Goal: Task Accomplishment & Management: Manage account settings

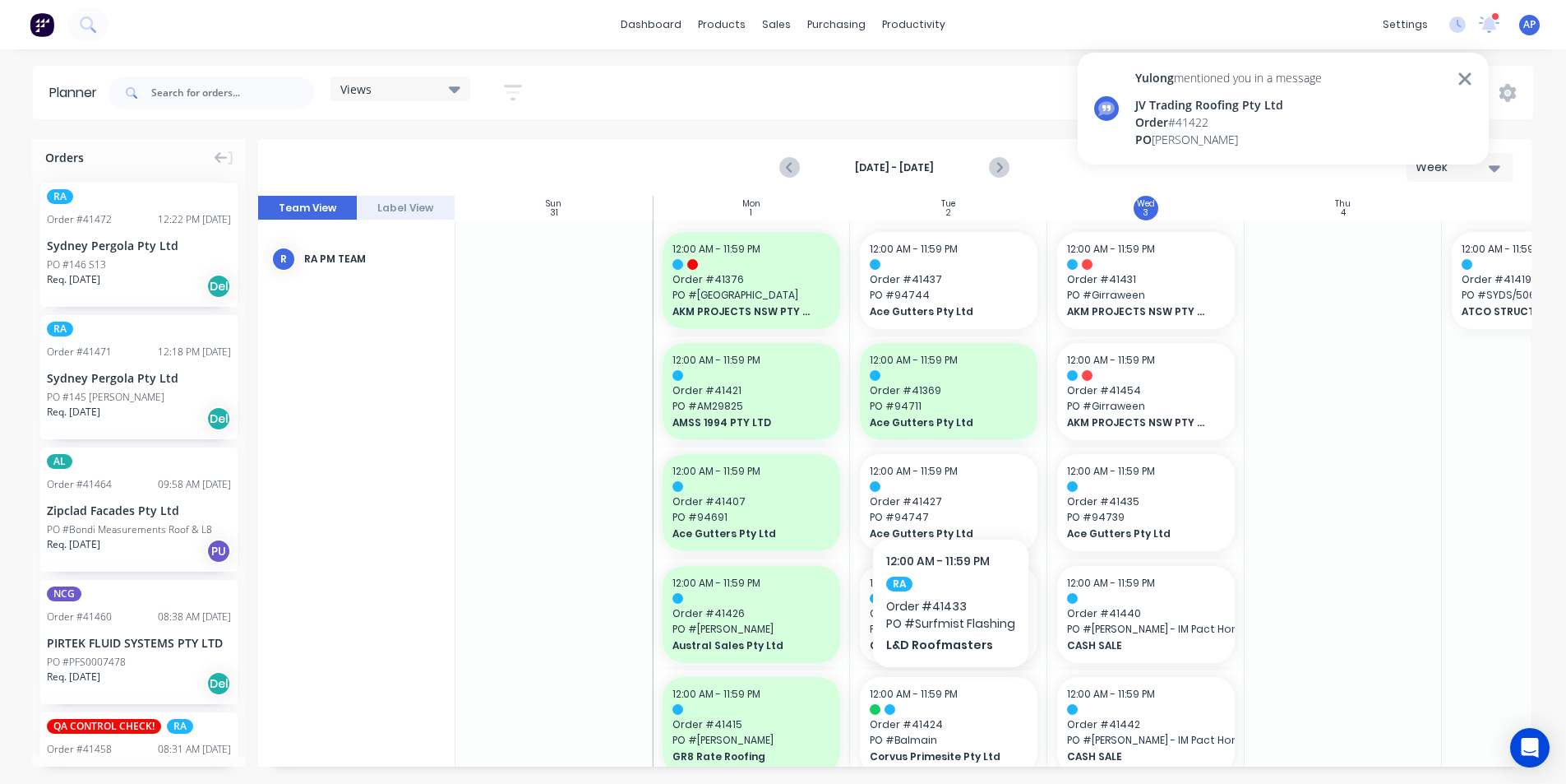
scroll to position [576, 0]
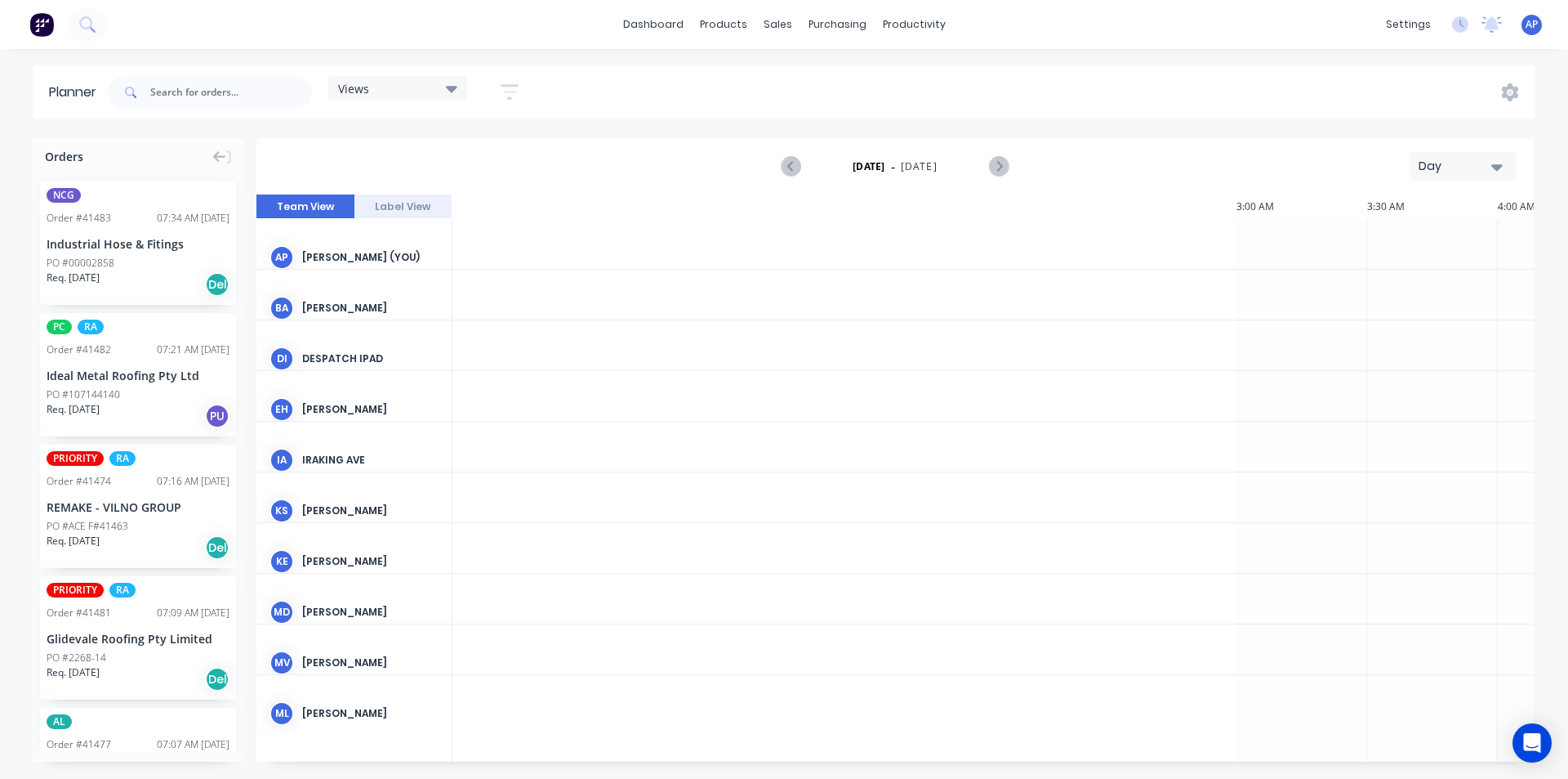
scroll to position [0, 1830]
click at [1460, 172] on div "Day" at bounding box center [1456, 166] width 75 height 17
click at [1399, 240] on div "Week" at bounding box center [1433, 242] width 162 height 33
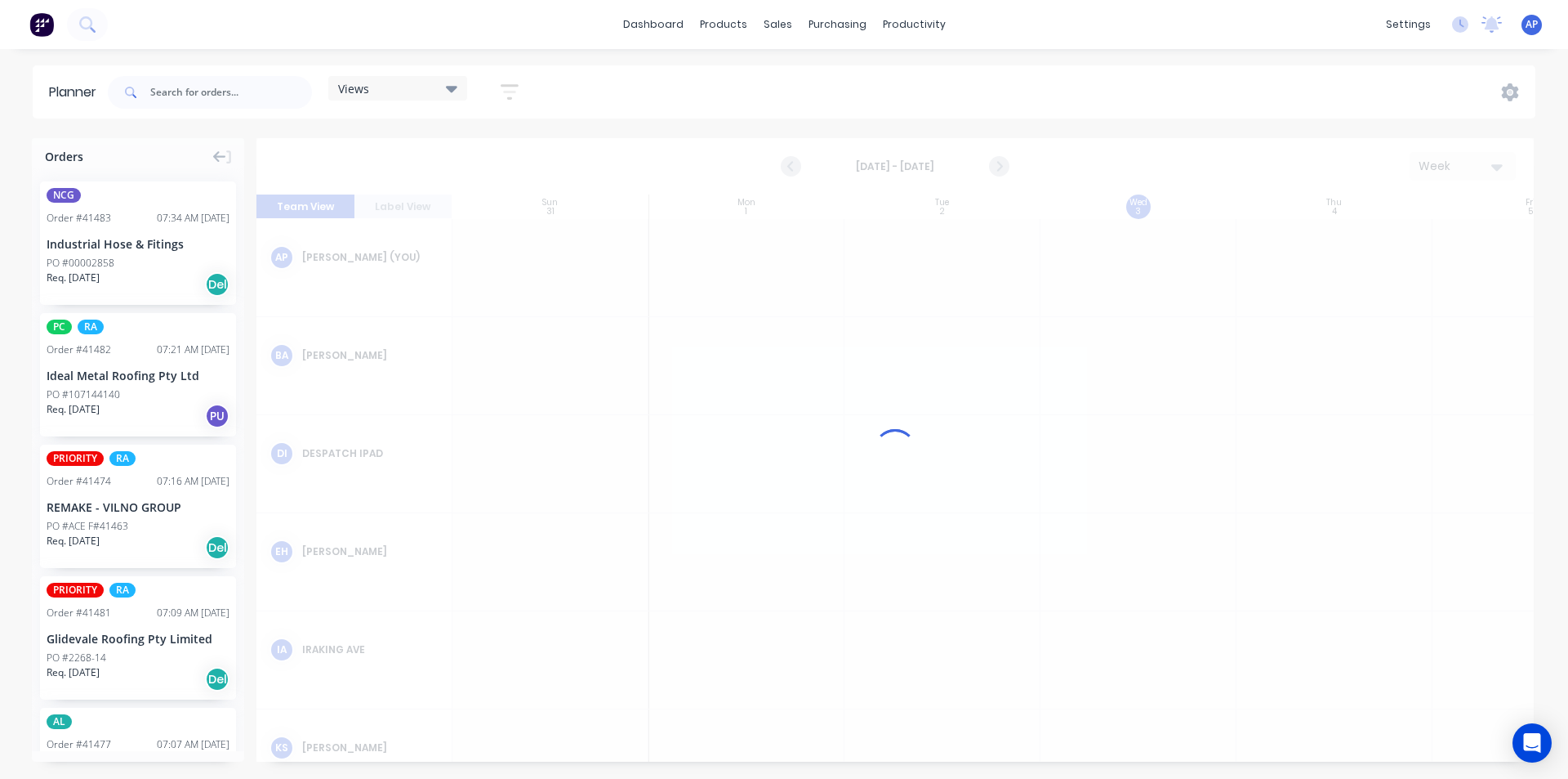
scroll to position [0, 1]
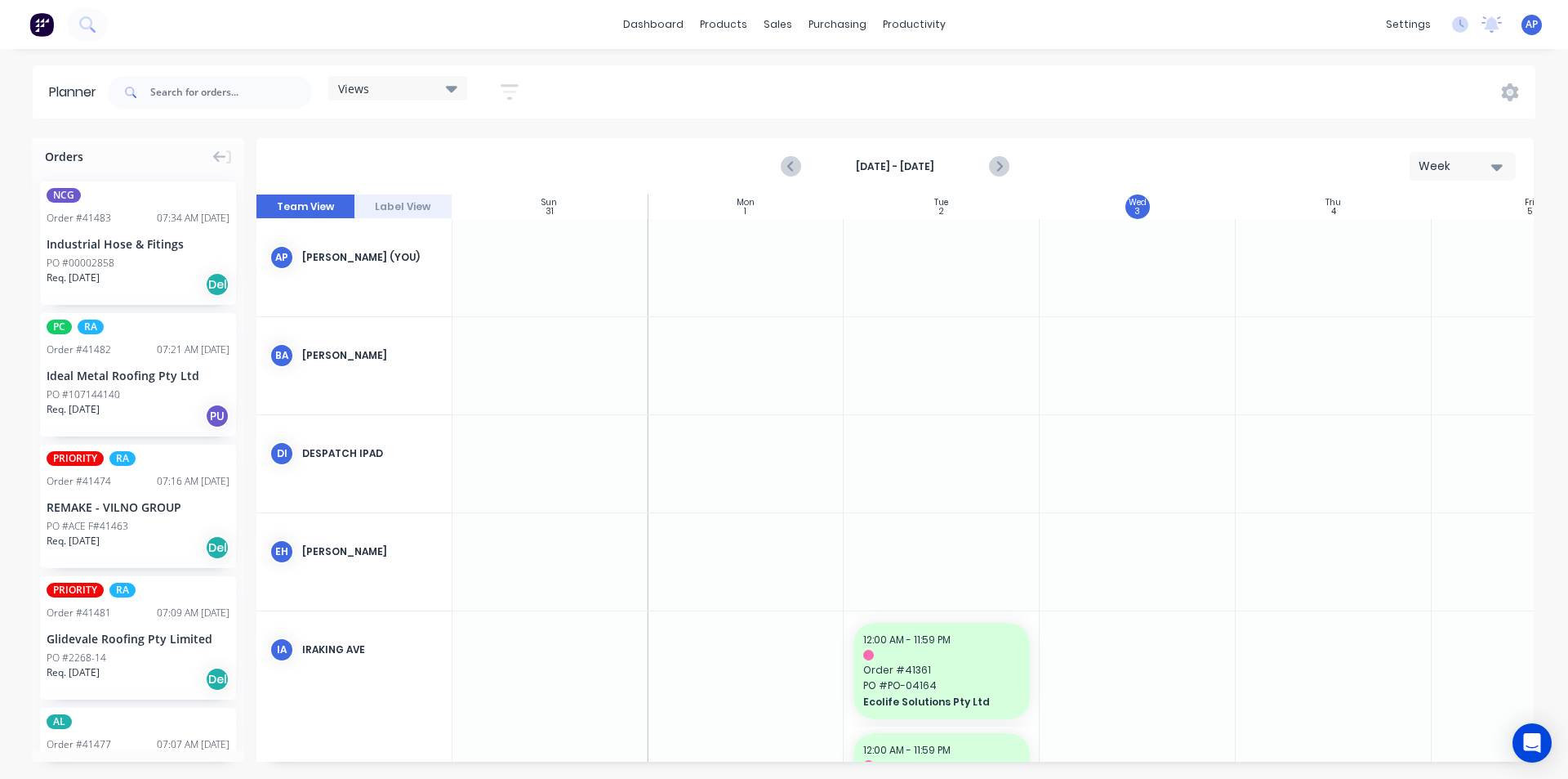
click at [506, 89] on icon "button" at bounding box center [509, 91] width 18 height 21
click at [461, 152] on div "Show/Hide users" at bounding box center [423, 153] width 113 height 17
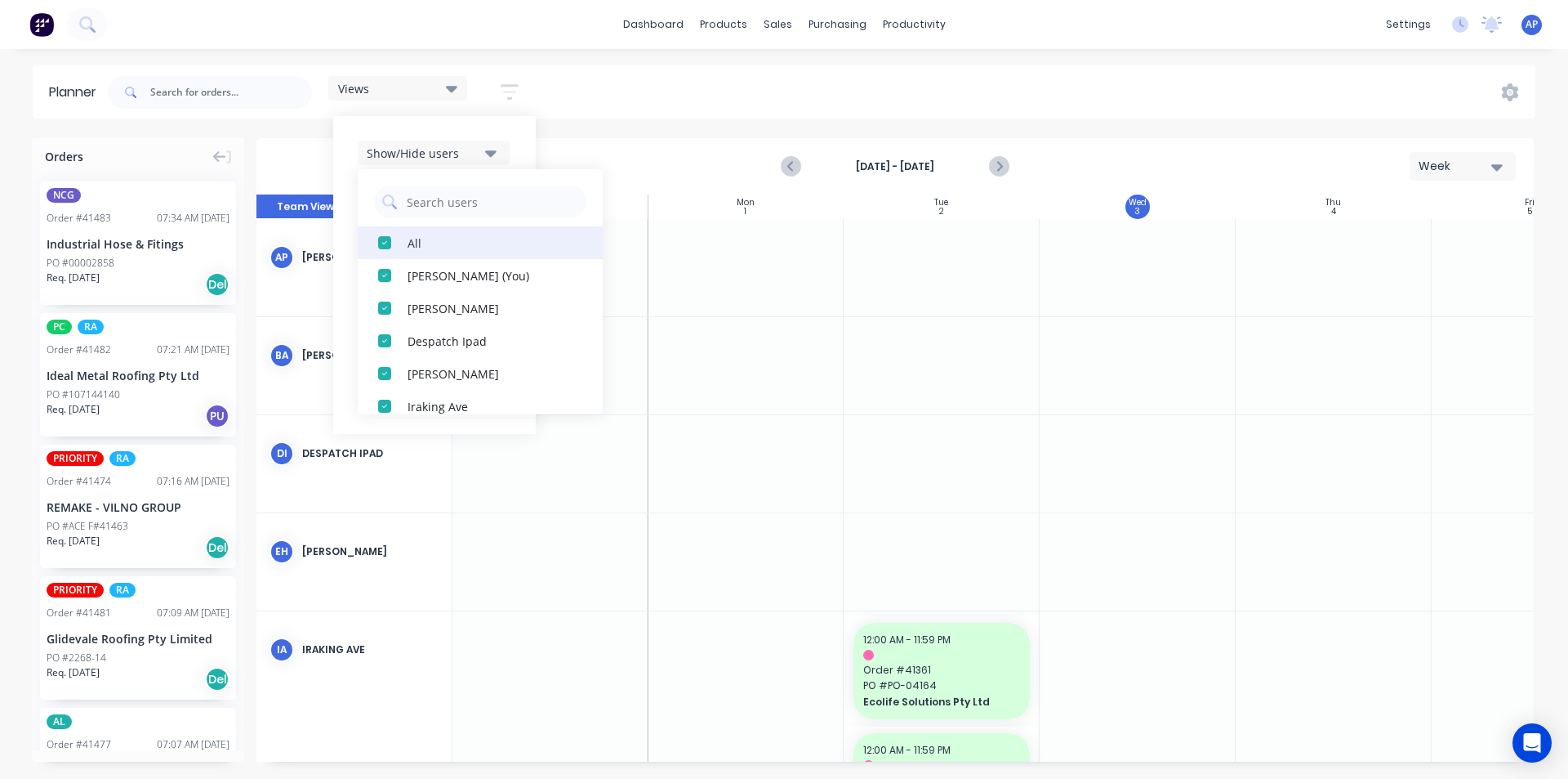
click at [430, 238] on div "All" at bounding box center [489, 241] width 163 height 17
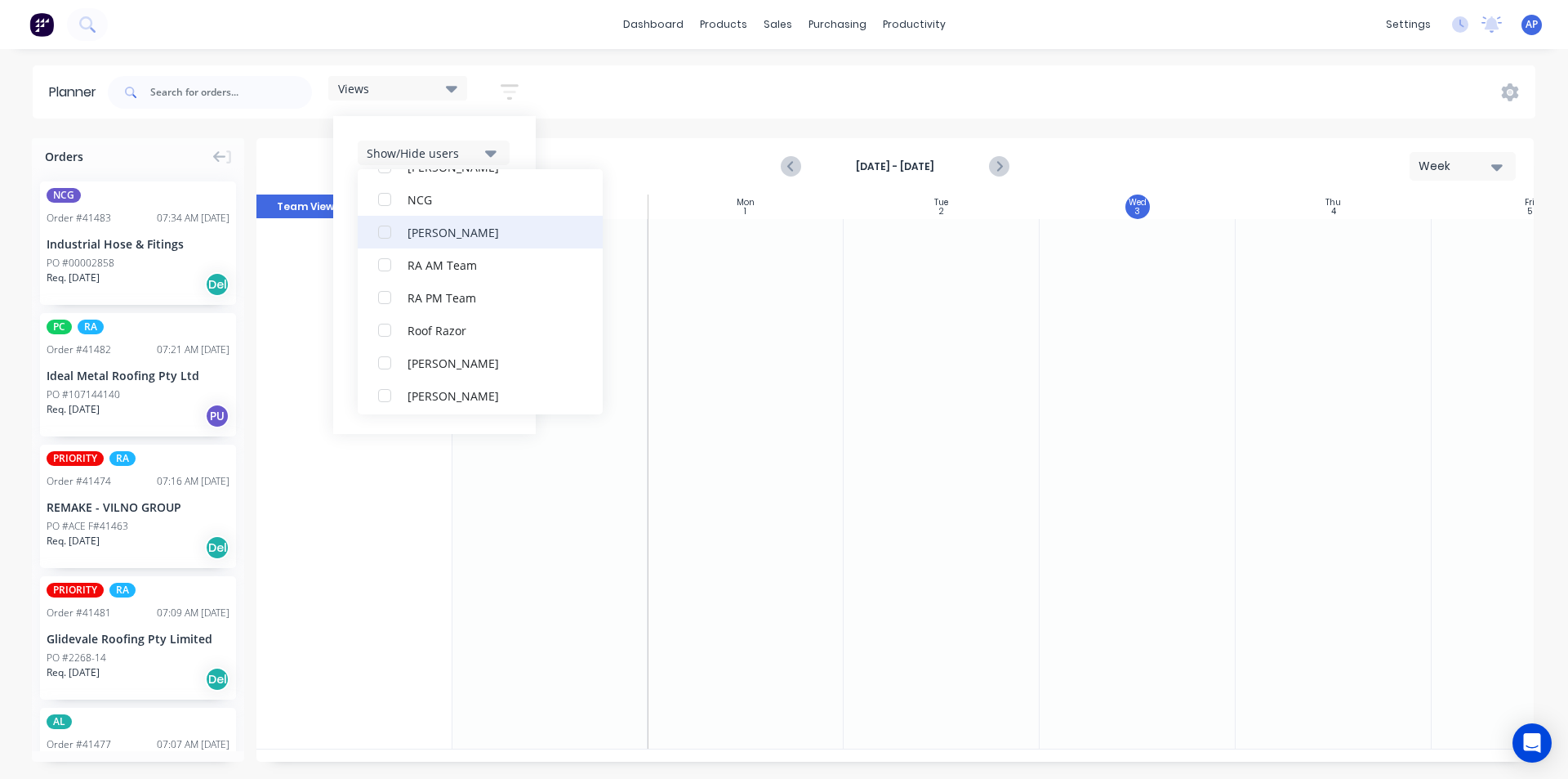
scroll to position [408, 0]
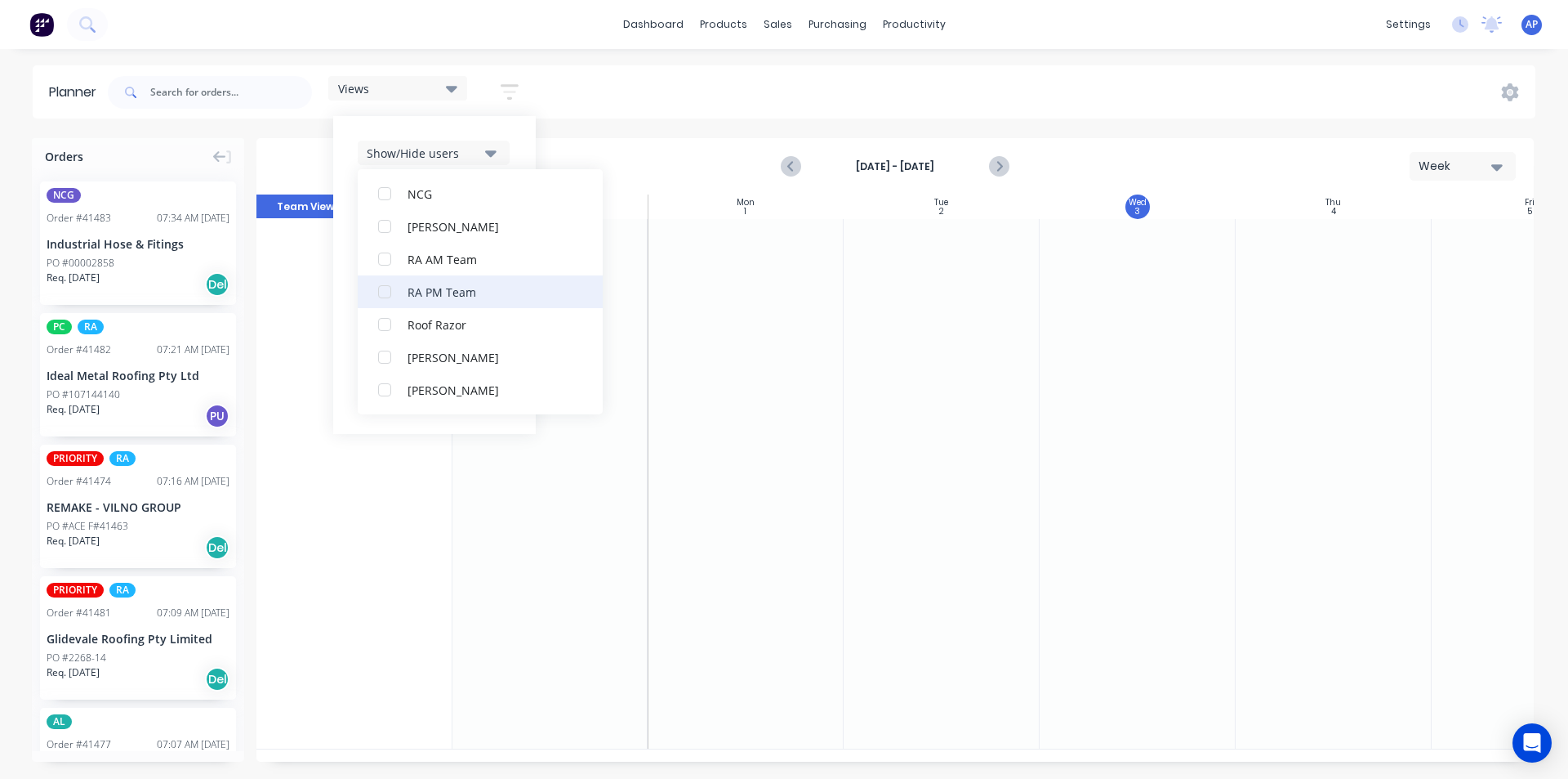
click at [415, 296] on div "RA PM Team" at bounding box center [489, 290] width 163 height 17
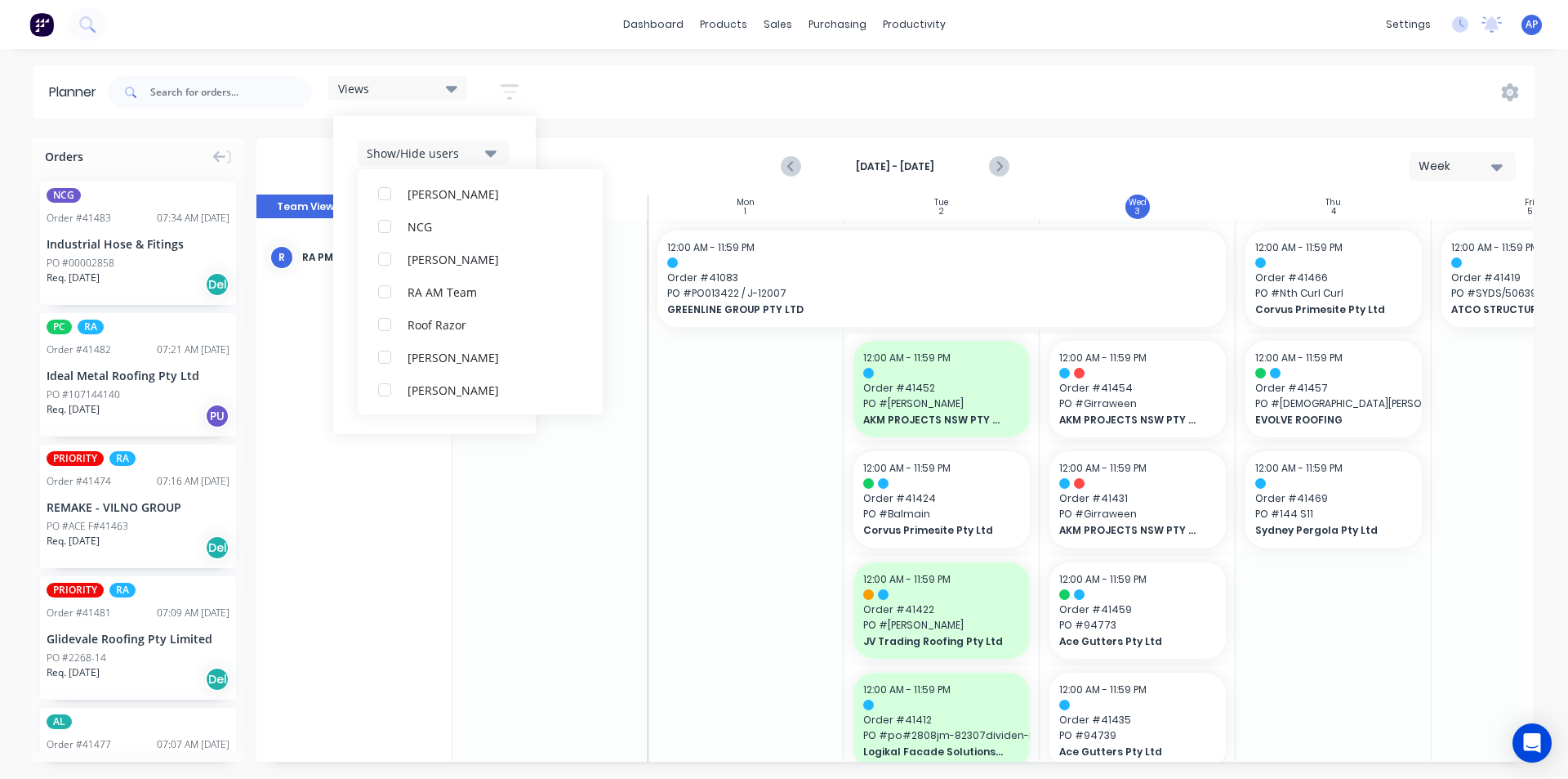
scroll to position [0, 0]
click at [528, 143] on div "Show/Hide users All RA PM Team Angela Perez (You) Byron Aird Despatch Ipad Ethe…" at bounding box center [434, 275] width 203 height 318
click at [467, 188] on div "Show/Hide users Show/Hide orders Filter by status Filter by assignee Filter by …" at bounding box center [434, 274] width 154 height 269
click at [457, 200] on div "Show/Hide orders" at bounding box center [423, 202] width 113 height 17
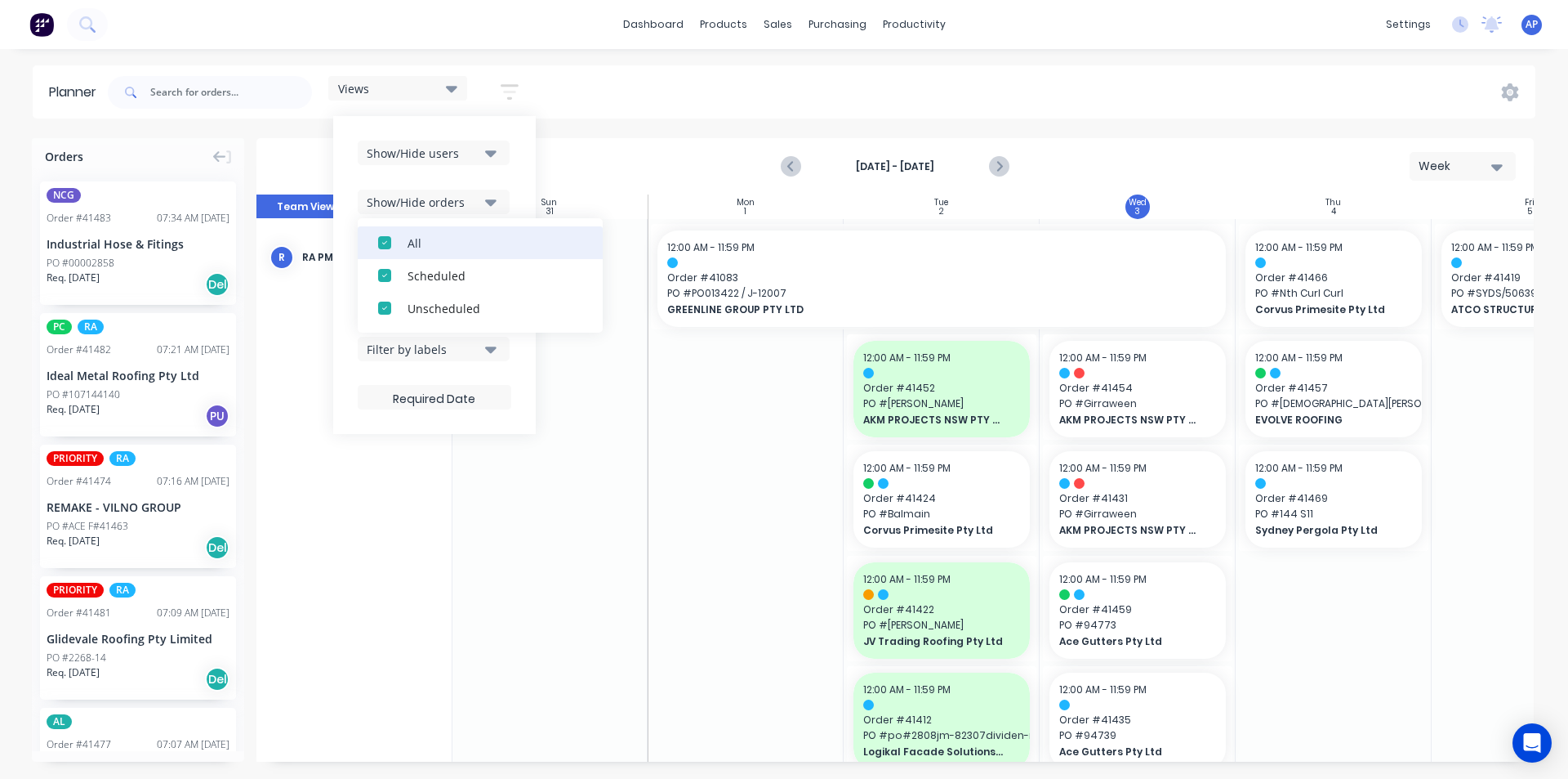
click at [443, 235] on div "All" at bounding box center [489, 241] width 163 height 17
click at [437, 310] on div "Unscheduled" at bounding box center [489, 307] width 163 height 17
click at [521, 182] on div "Show/Hide users Show/Hide orders All Scheduled Unscheduled Filter by status Fil…" at bounding box center [434, 275] width 203 height 318
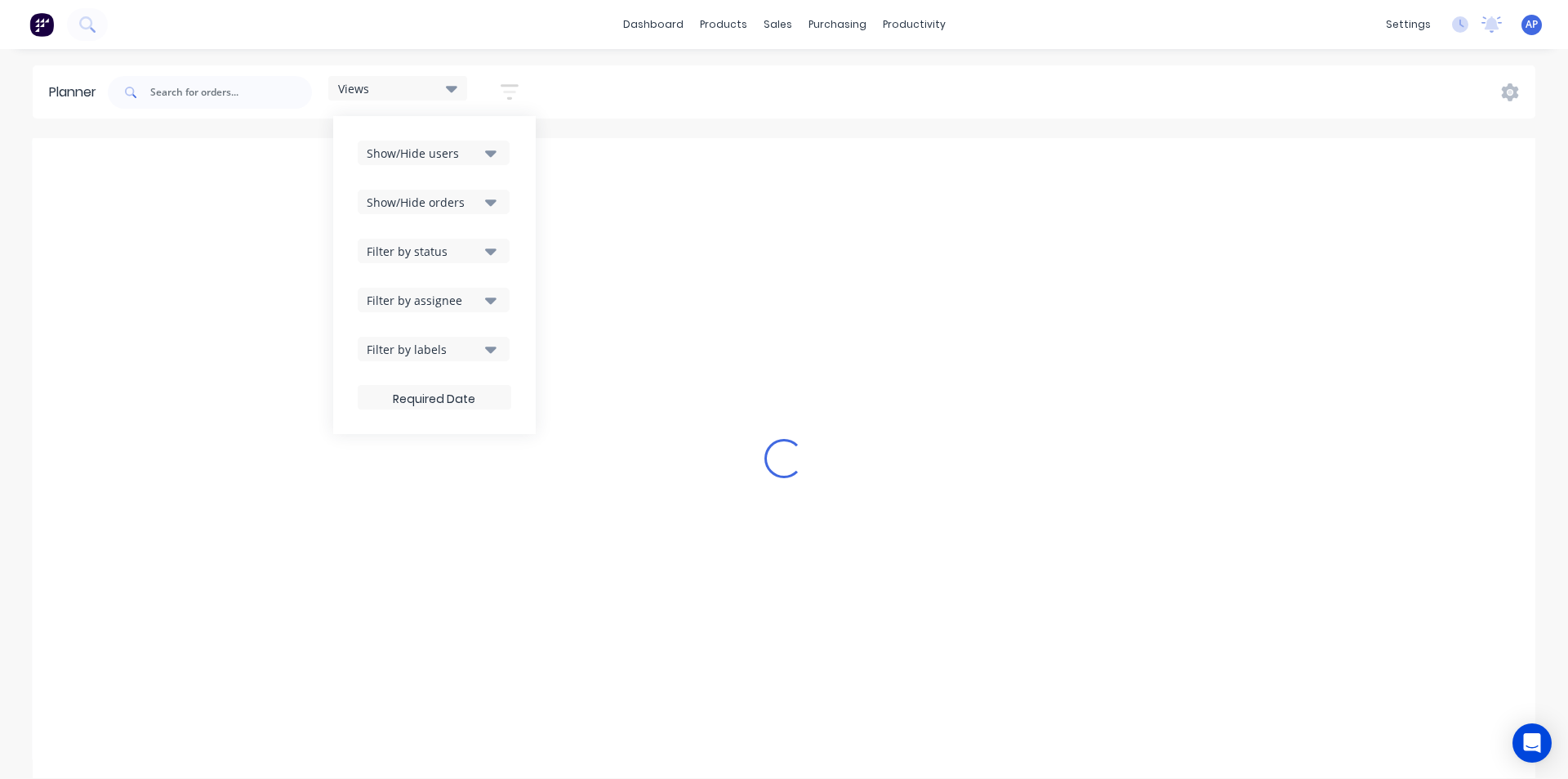
click at [473, 241] on button "Filter by status" at bounding box center [433, 250] width 152 height 25
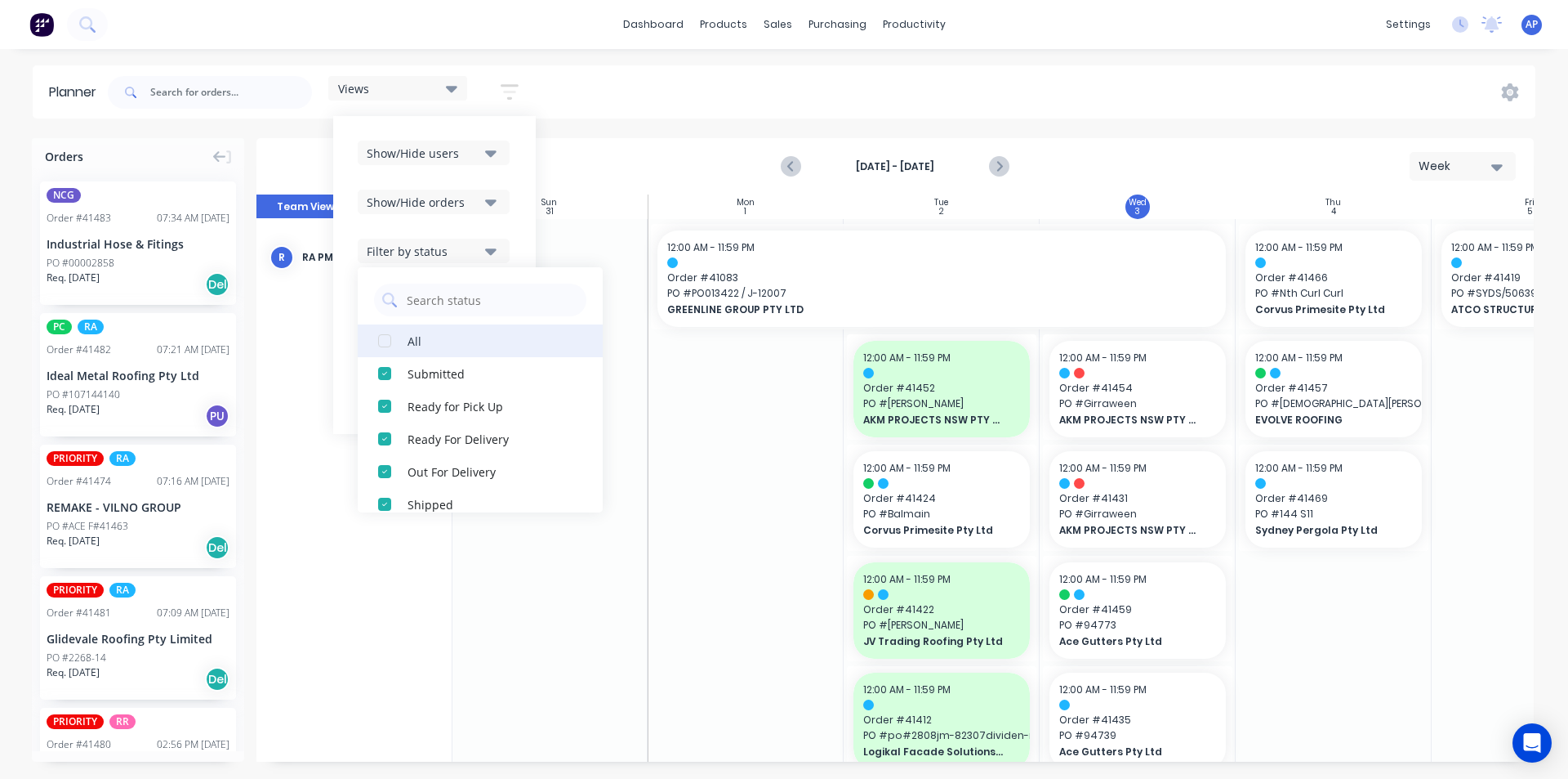
click at [397, 331] on div "button" at bounding box center [384, 340] width 33 height 33
click at [519, 223] on div "Show/Hide users Show/Hide orders Filter by status All Draft Quote Archived Deli…" at bounding box center [434, 275] width 203 height 318
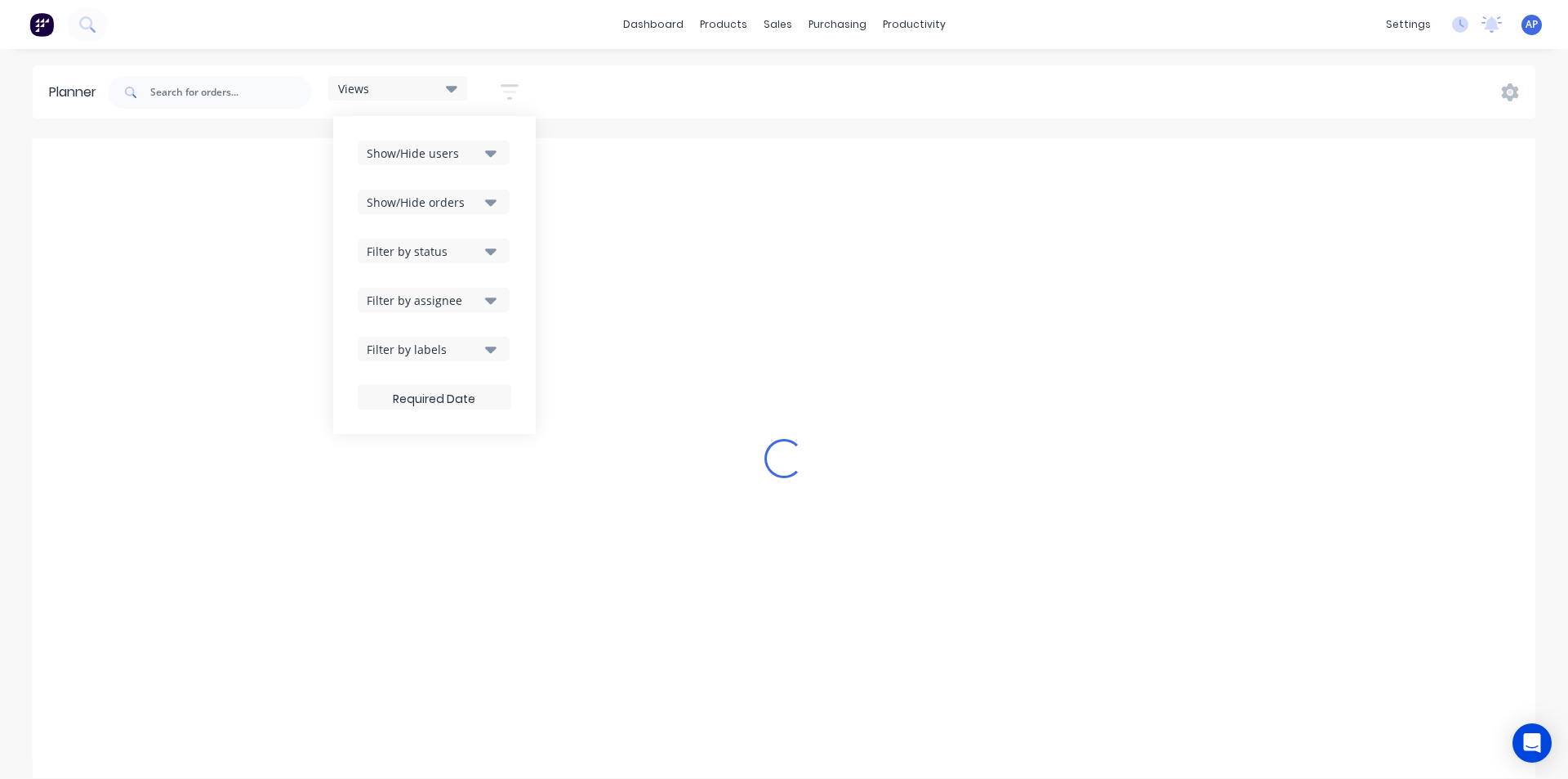
click at [457, 301] on div "Filter by assignee" at bounding box center [423, 300] width 113 height 17
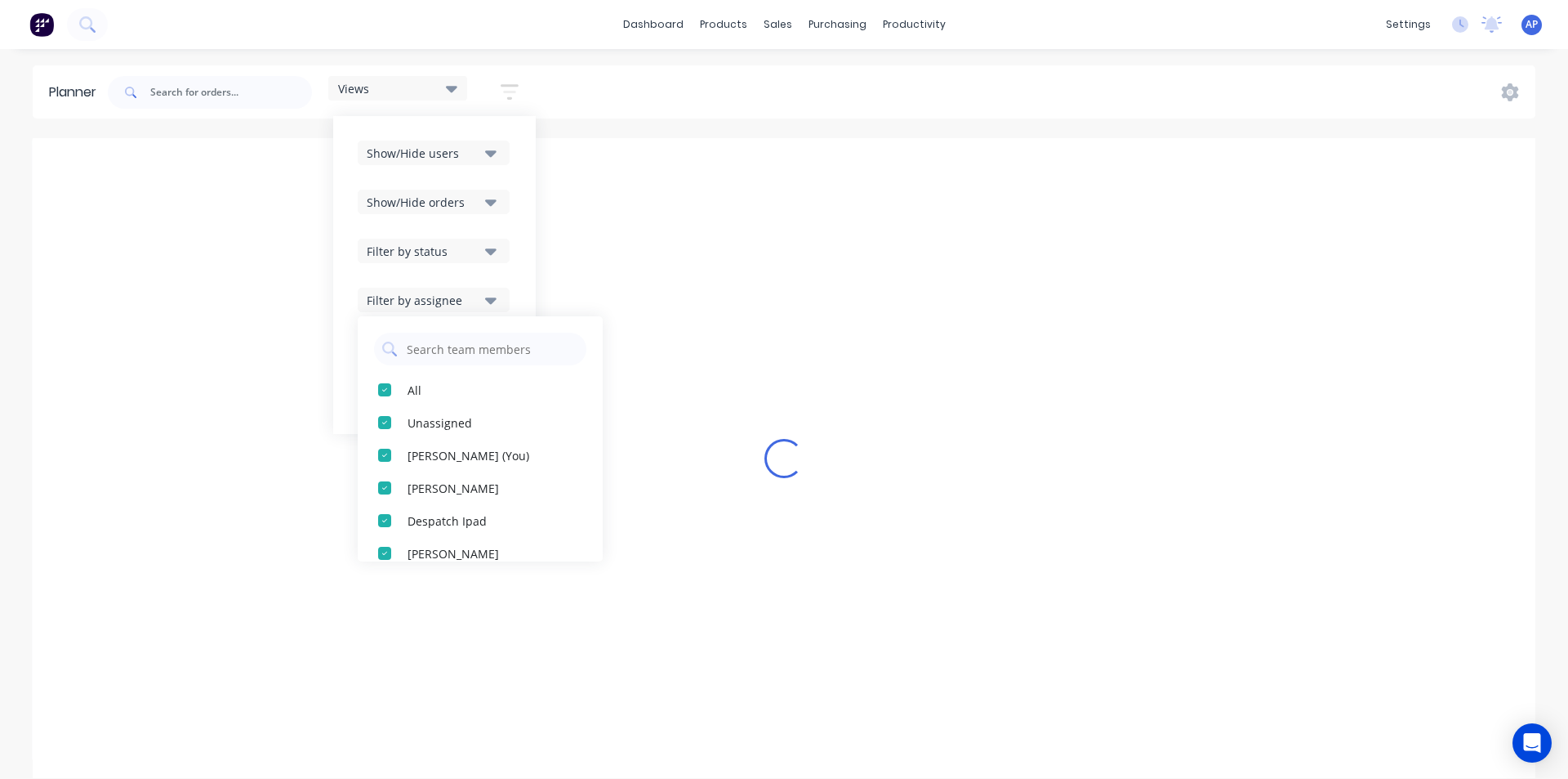
click at [523, 272] on div "Show/Hide users Show/Hide orders Filter by status Filter by assignee All Unassi…" at bounding box center [434, 275] width 203 height 318
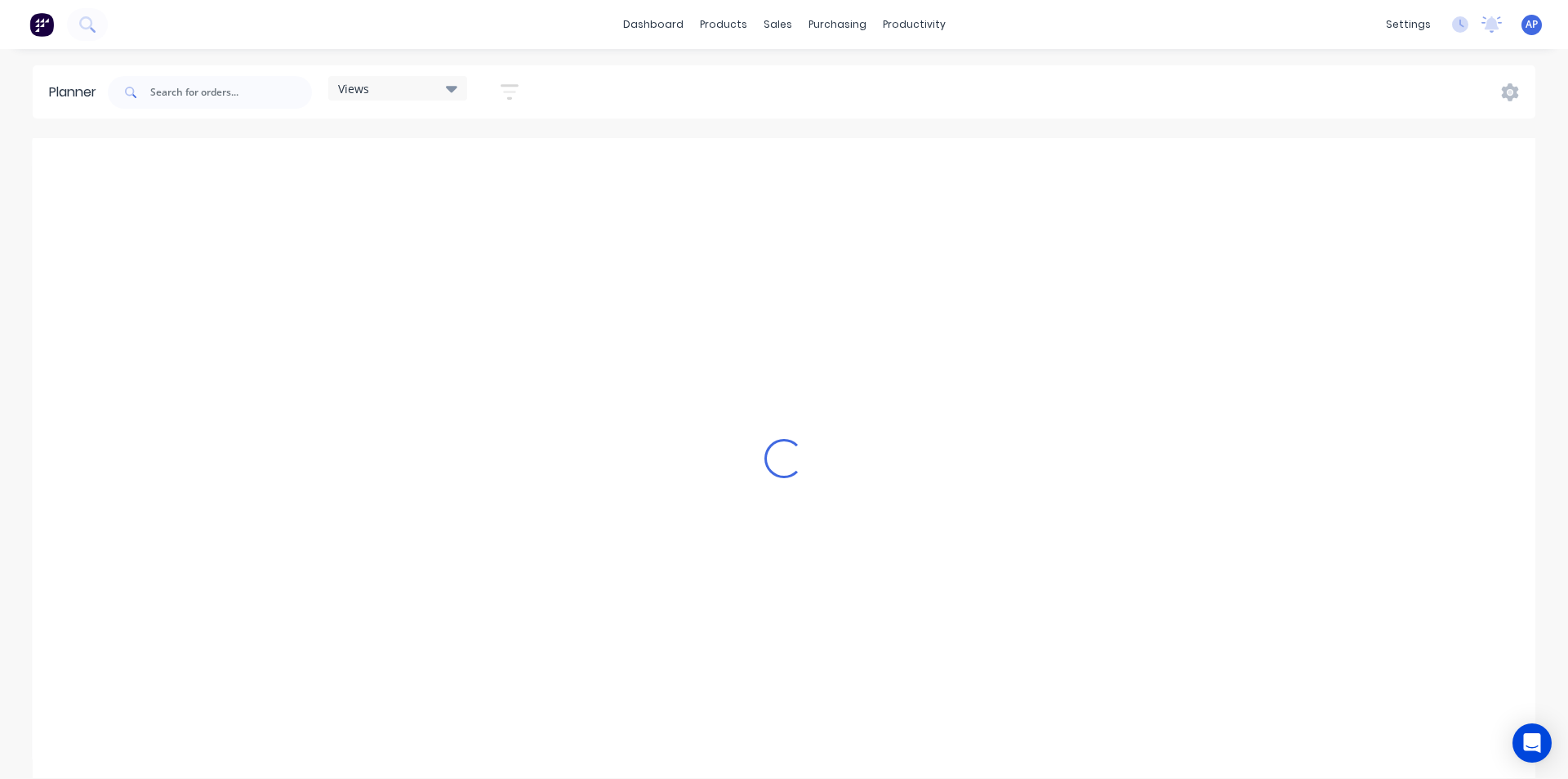
click at [626, 72] on div "Views Save new view None (Default) edit Iraking edit kyle edit Michael's View e…" at bounding box center [819, 91] width 1431 height 49
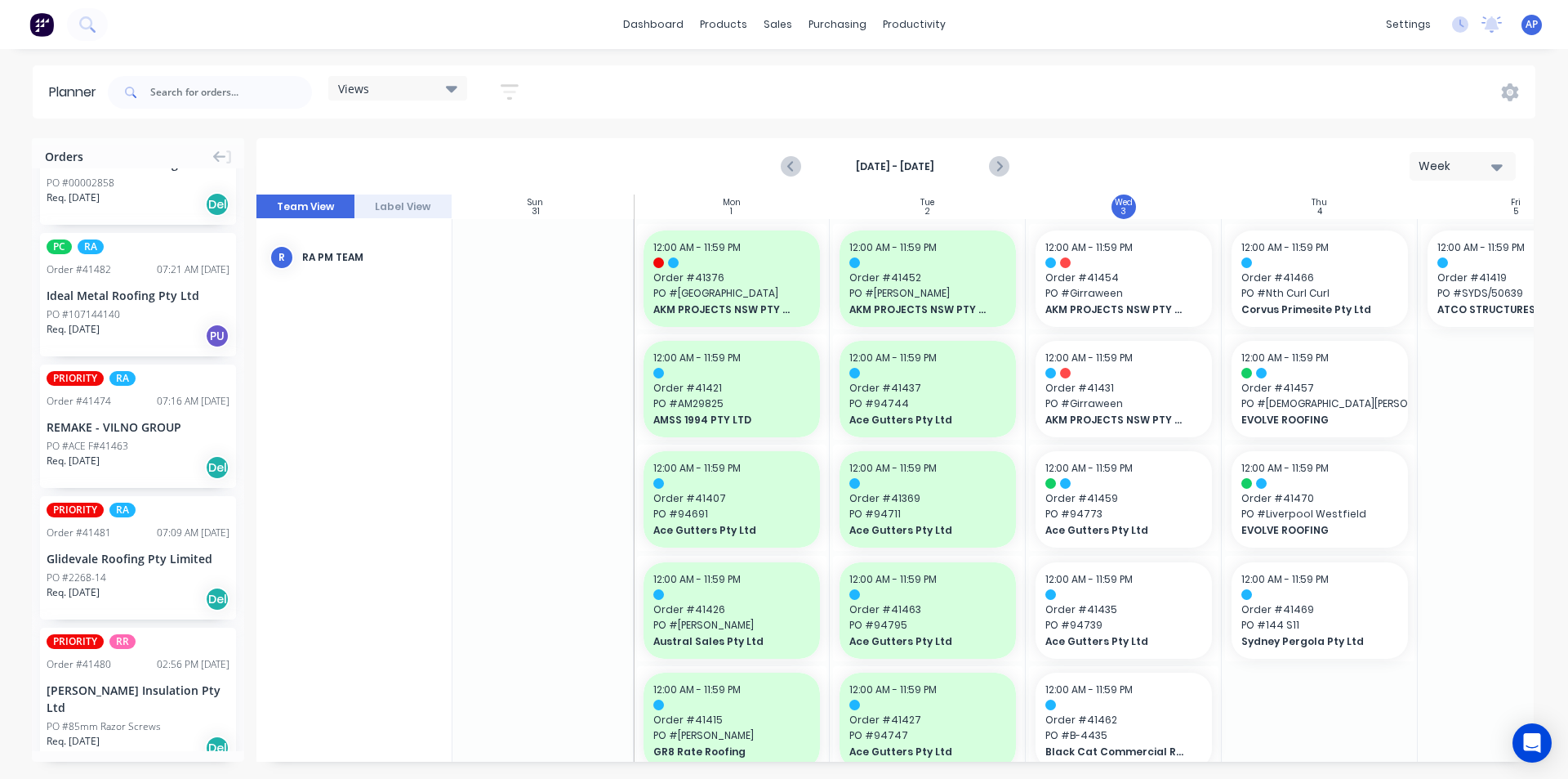
scroll to position [81, 0]
click at [160, 556] on div "Glidevale Roofing Pty Limited" at bounding box center [138, 556] width 183 height 17
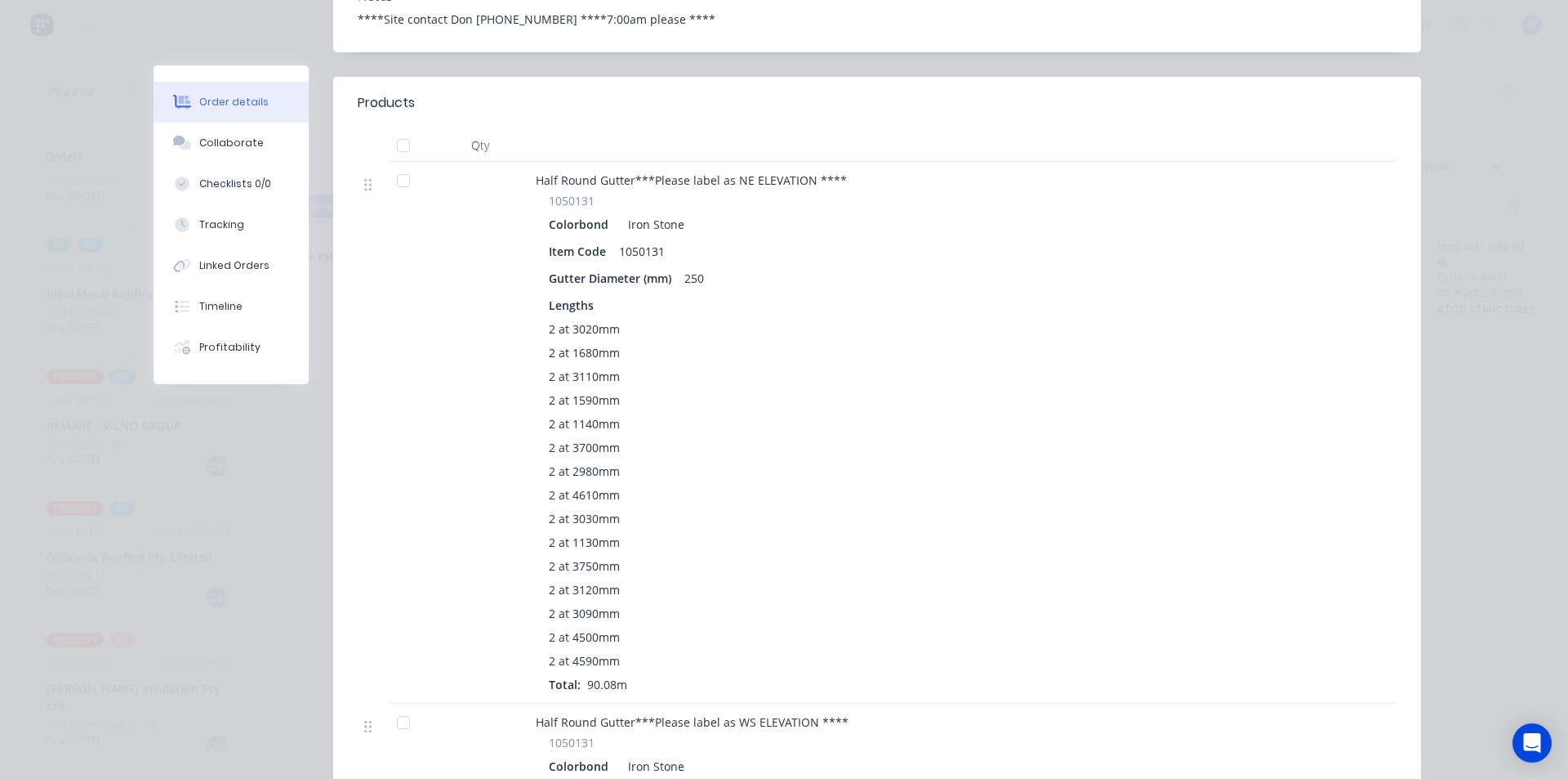
scroll to position [0, 0]
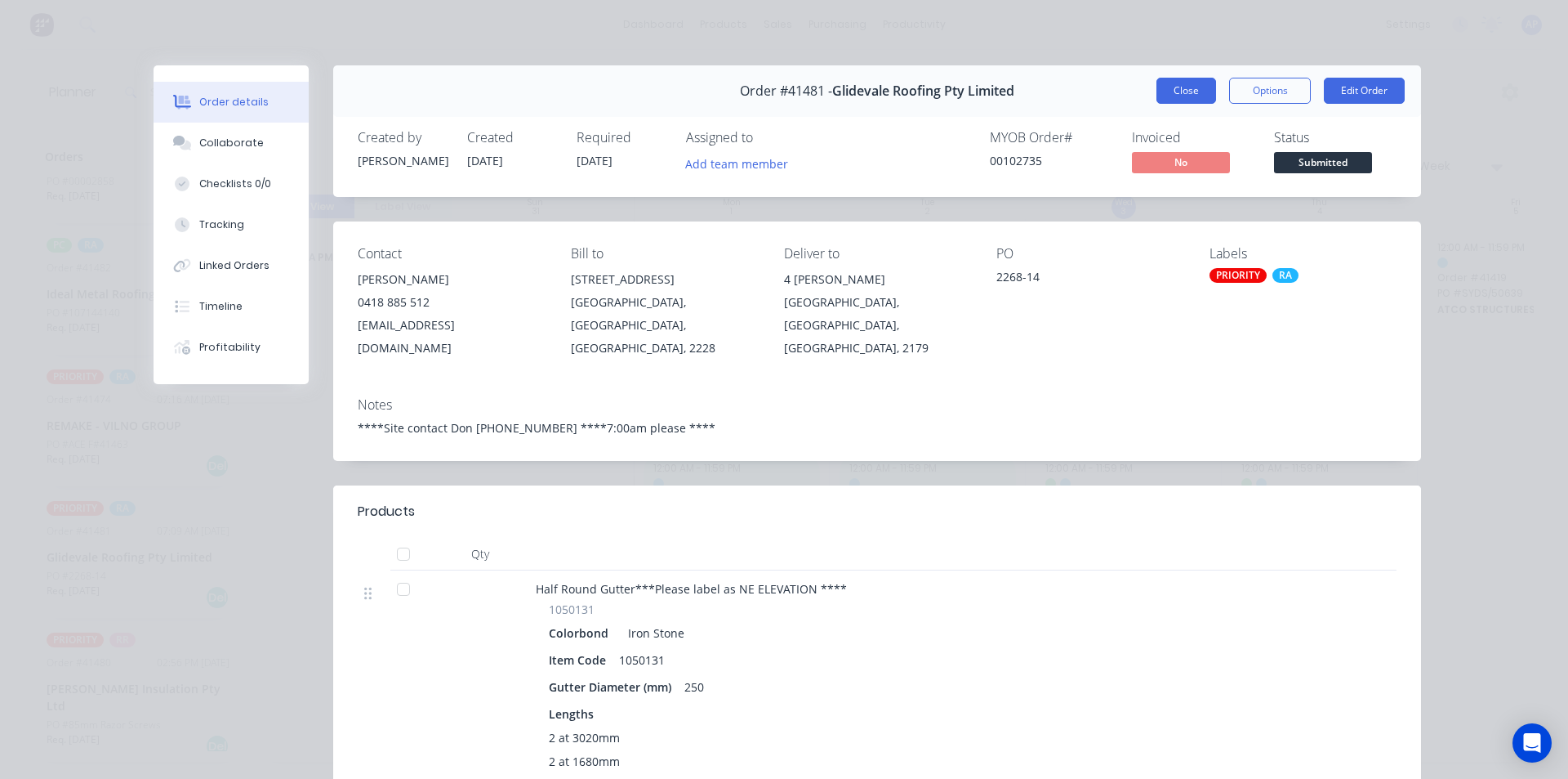
click at [1192, 85] on button "Close" at bounding box center [1186, 90] width 60 height 26
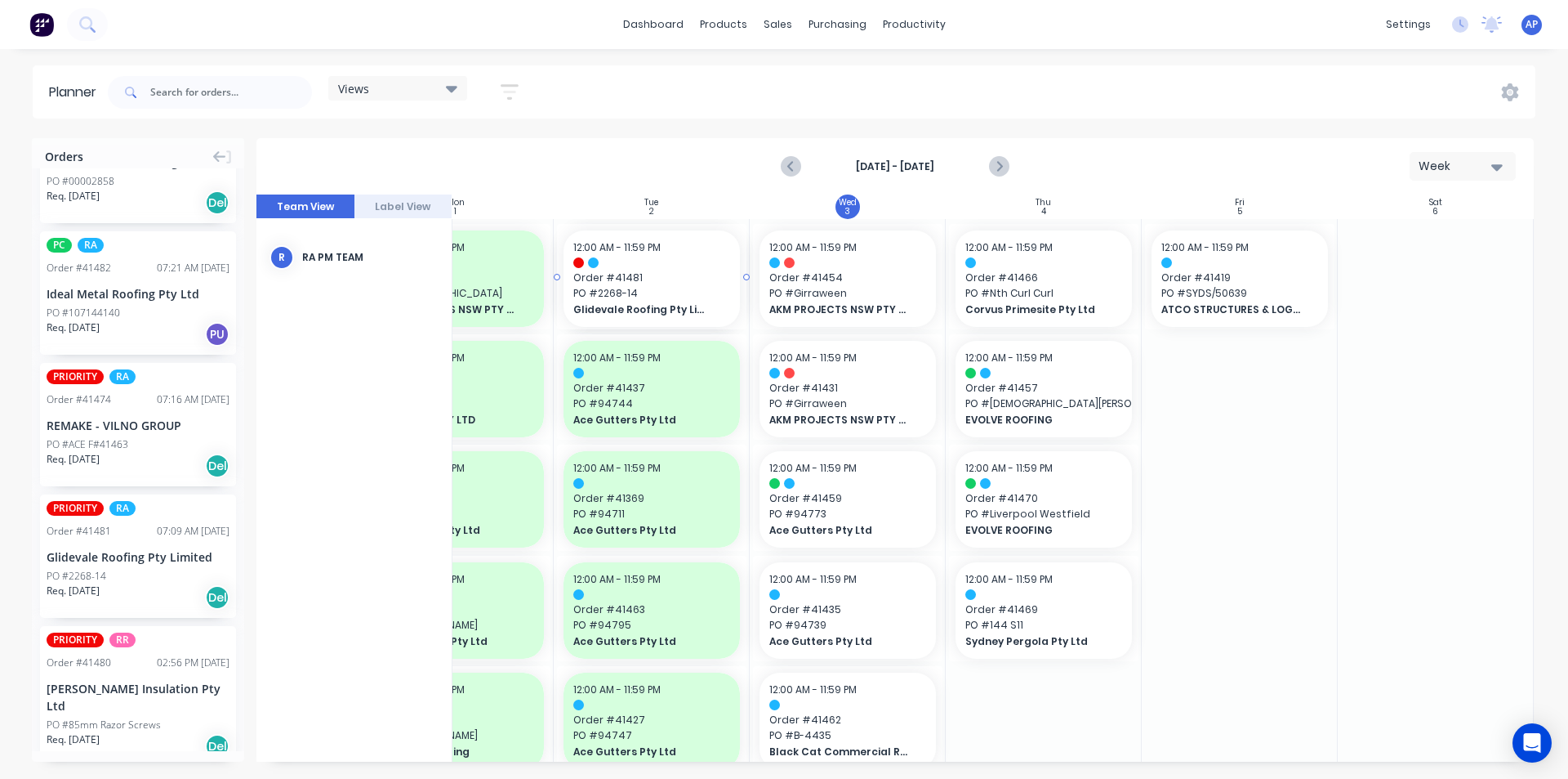
scroll to position [0, 289]
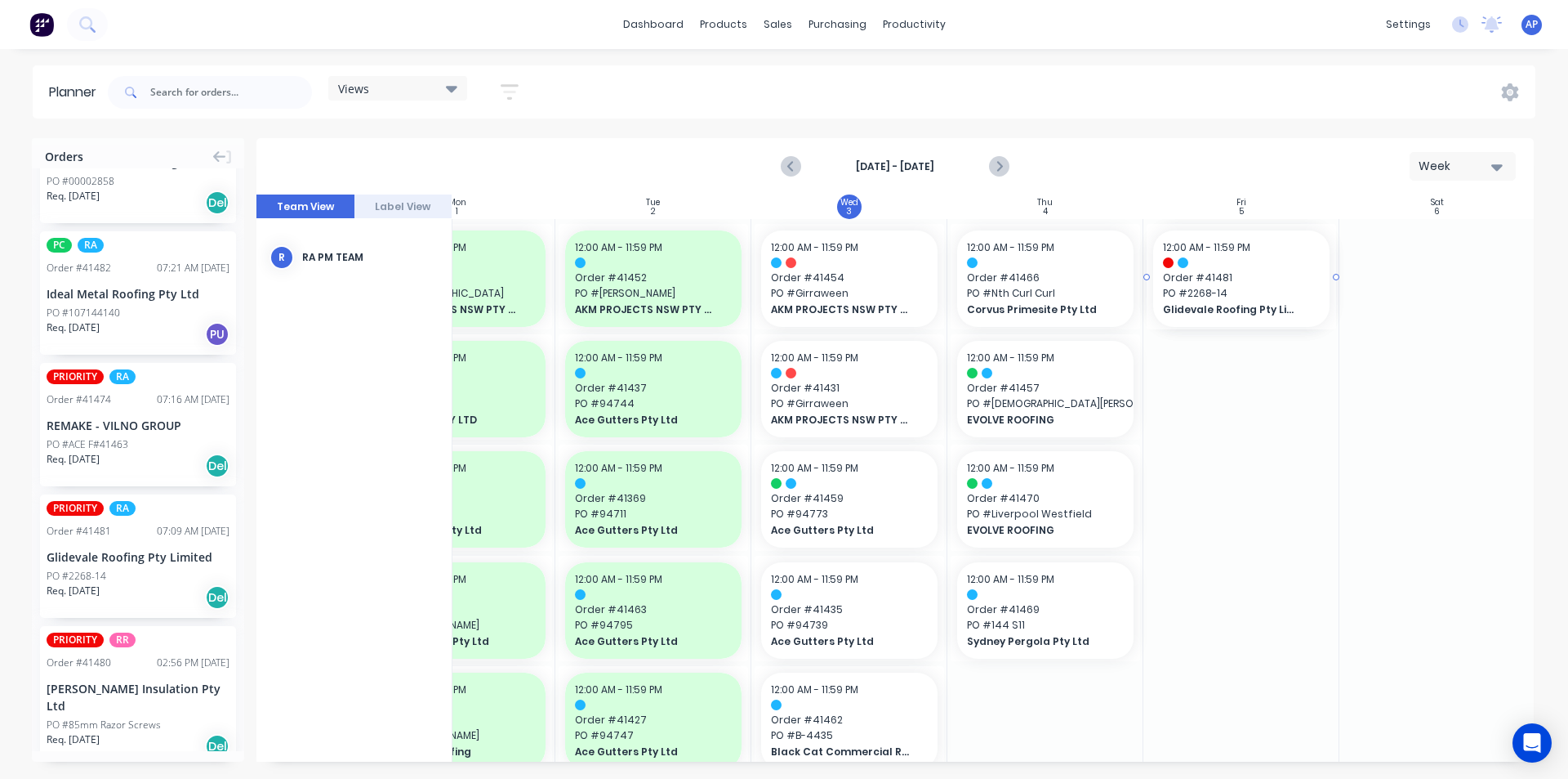
drag, startPoint x: 77, startPoint y: 549, endPoint x: 1265, endPoint y: 456, distance: 1191.6
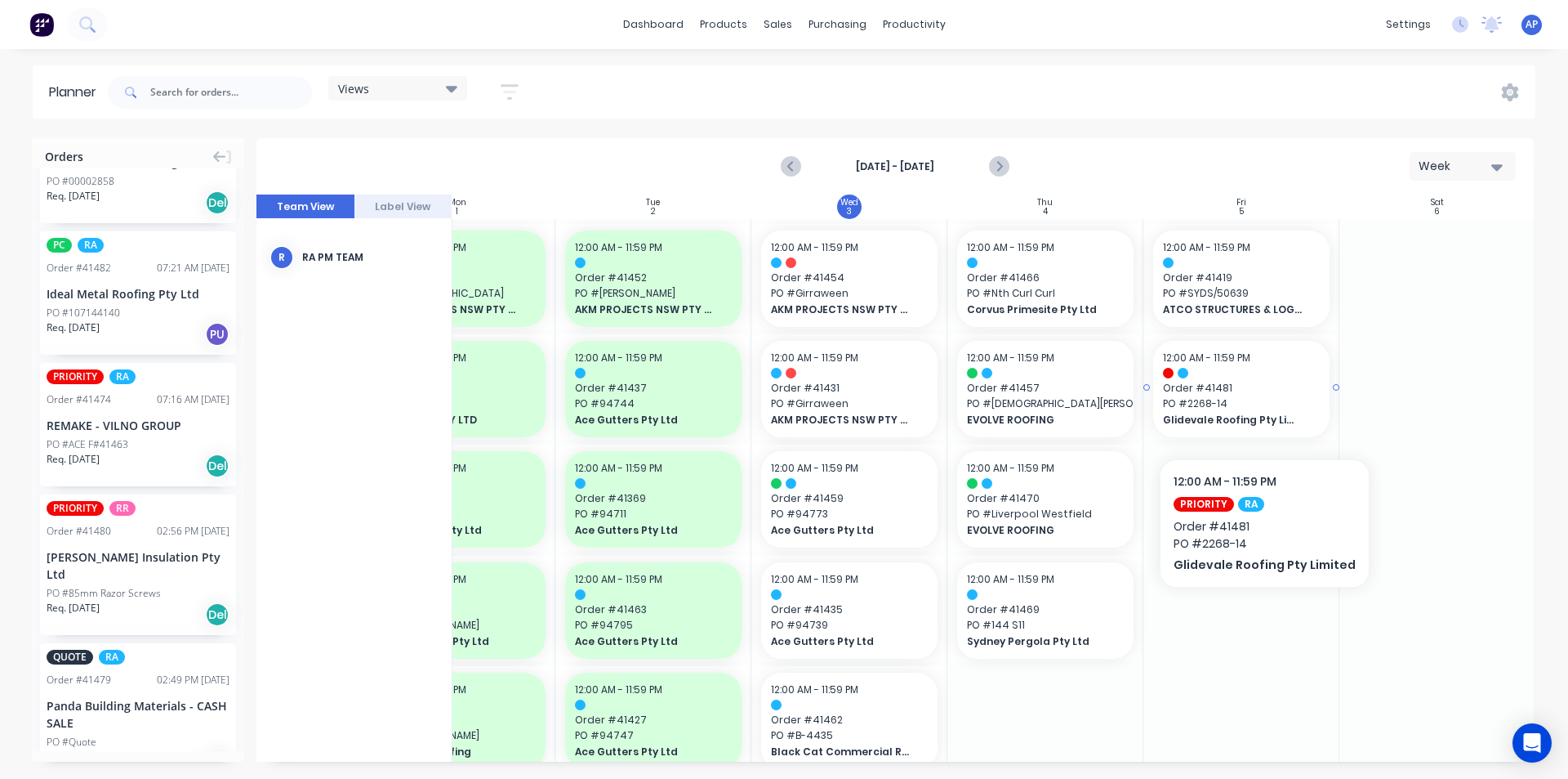
click at [1257, 409] on span "PO # 2268-14" at bounding box center [1241, 403] width 157 height 15
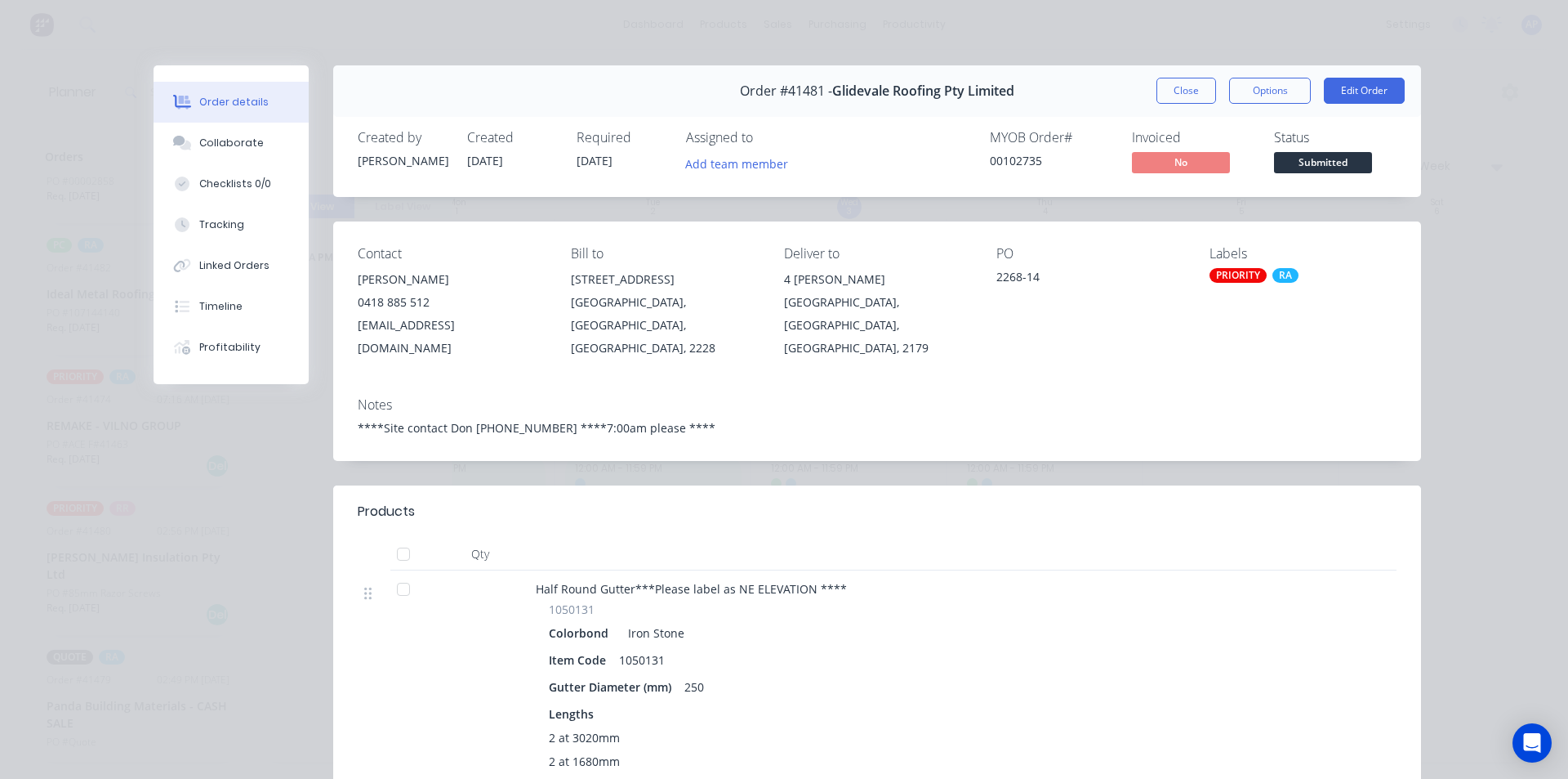
drag, startPoint x: 1164, startPoint y: 86, endPoint x: 1071, endPoint y: 128, distance: 102.0
click at [1167, 87] on button "Close" at bounding box center [1186, 90] width 60 height 26
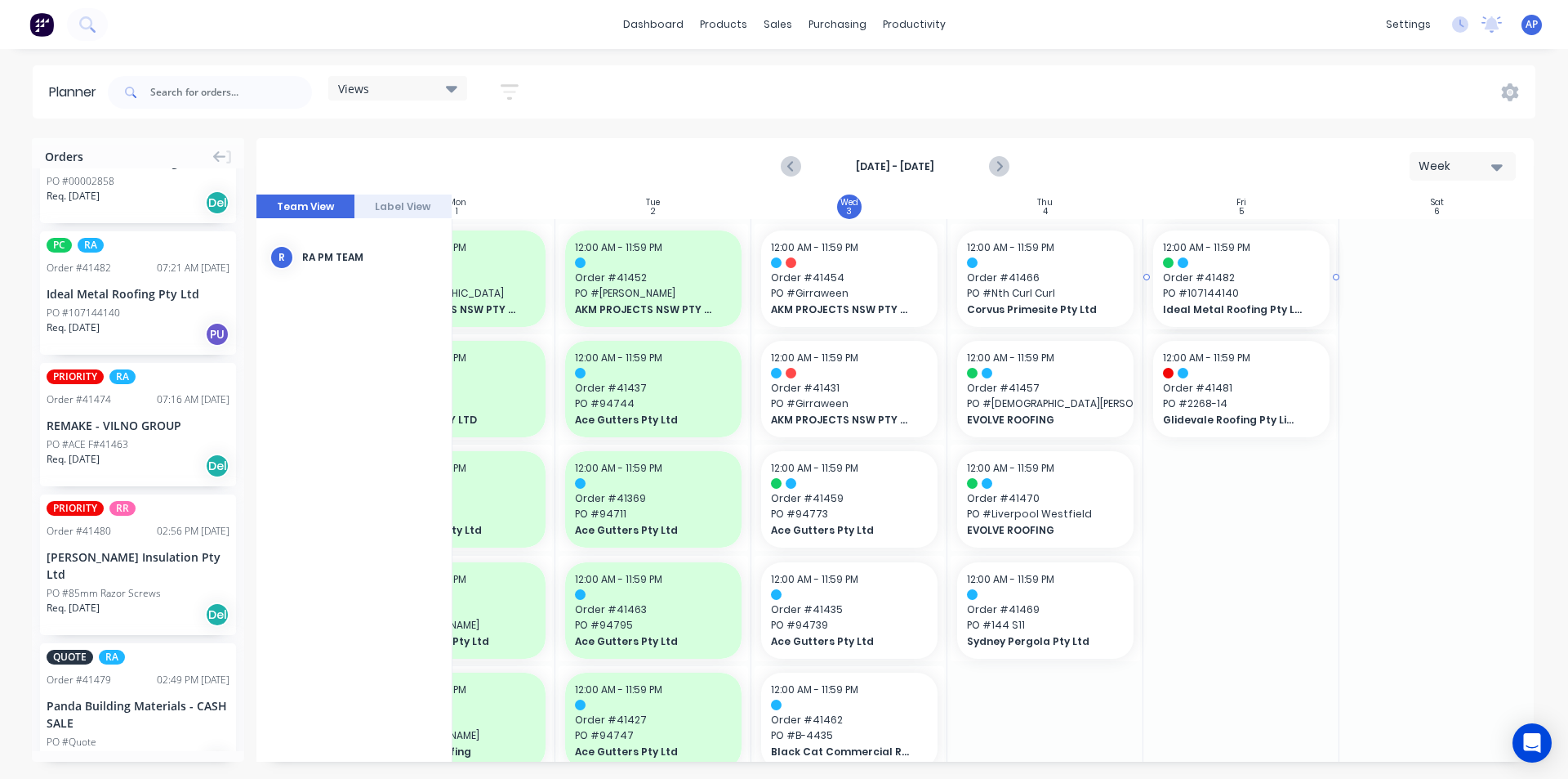
drag, startPoint x: 101, startPoint y: 292, endPoint x: 1183, endPoint y: 380, distance: 1085.6
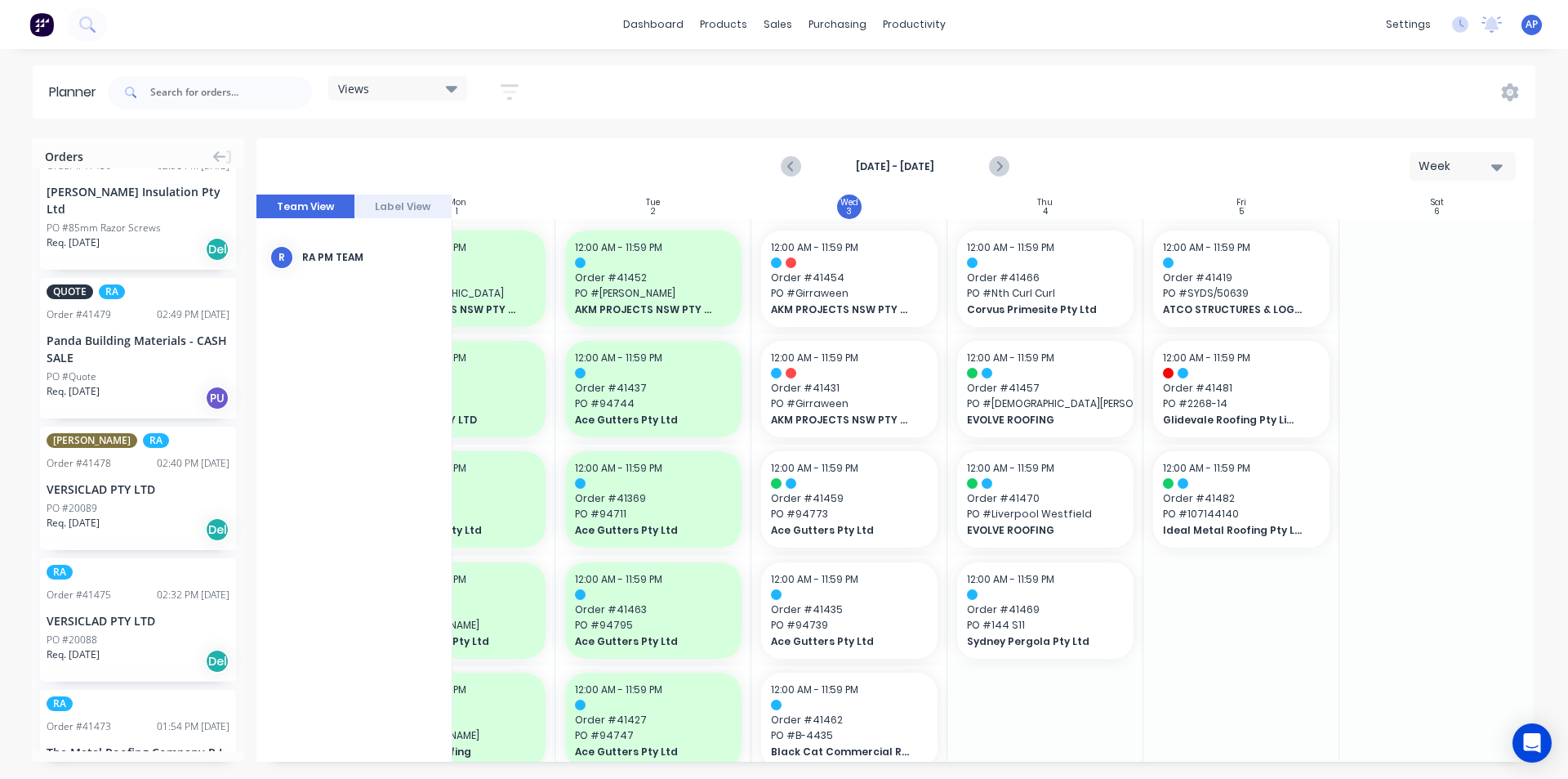
scroll to position [327, 0]
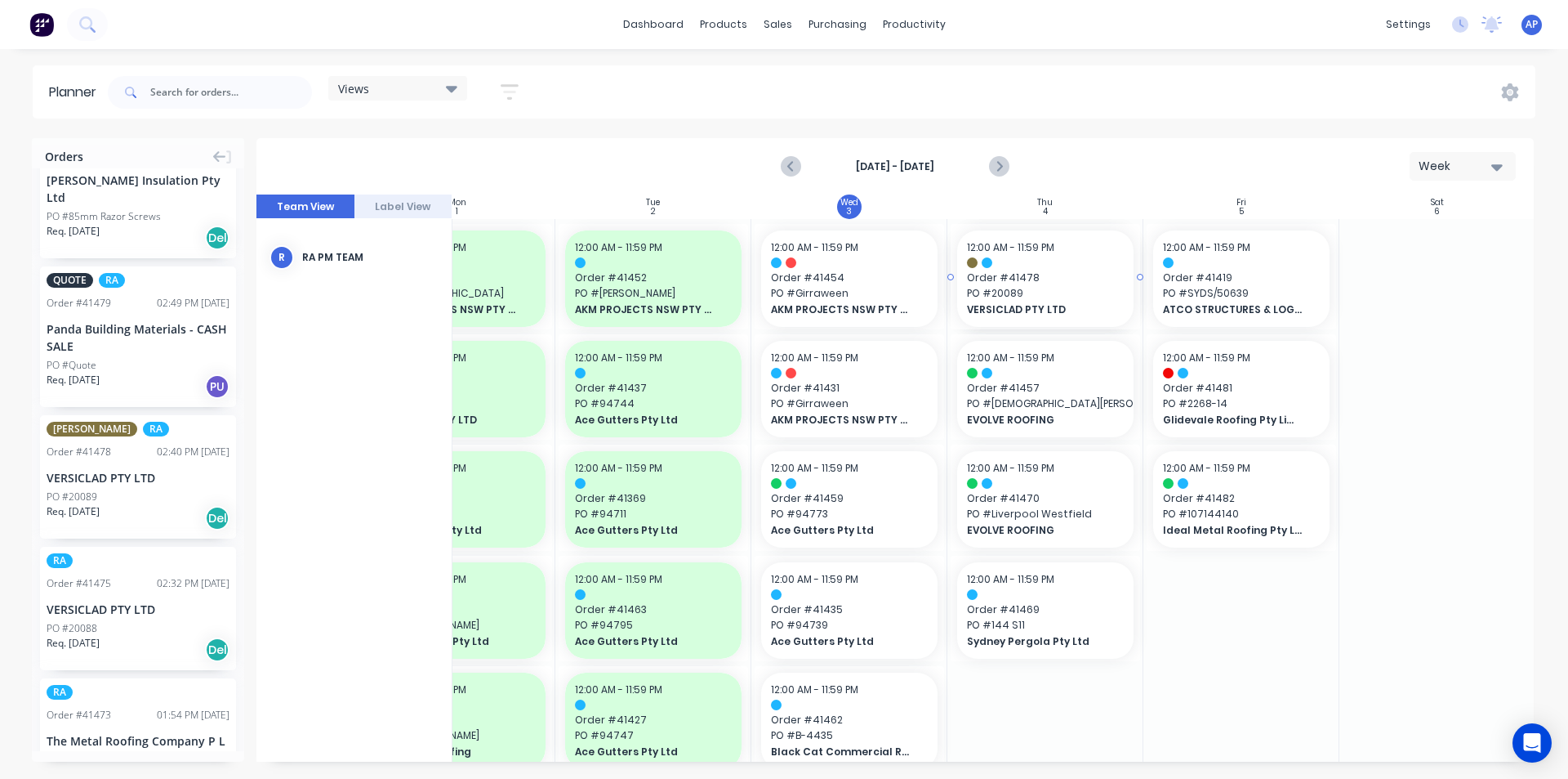
drag, startPoint x: 73, startPoint y: 442, endPoint x: 1001, endPoint y: 413, distance: 928.5
drag, startPoint x: 64, startPoint y: 434, endPoint x: 988, endPoint y: 402, distance: 924.6
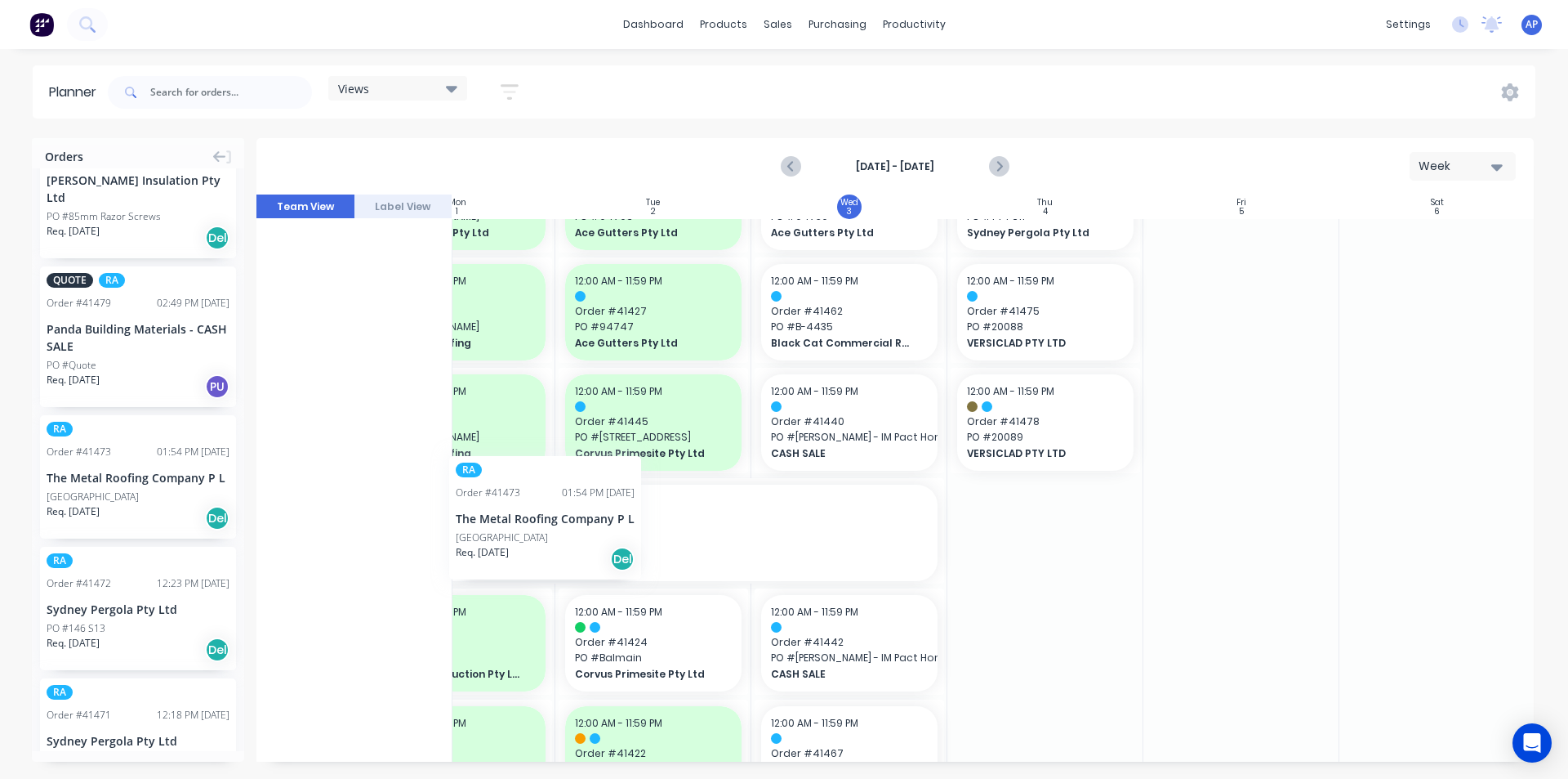
scroll to position [408, 281]
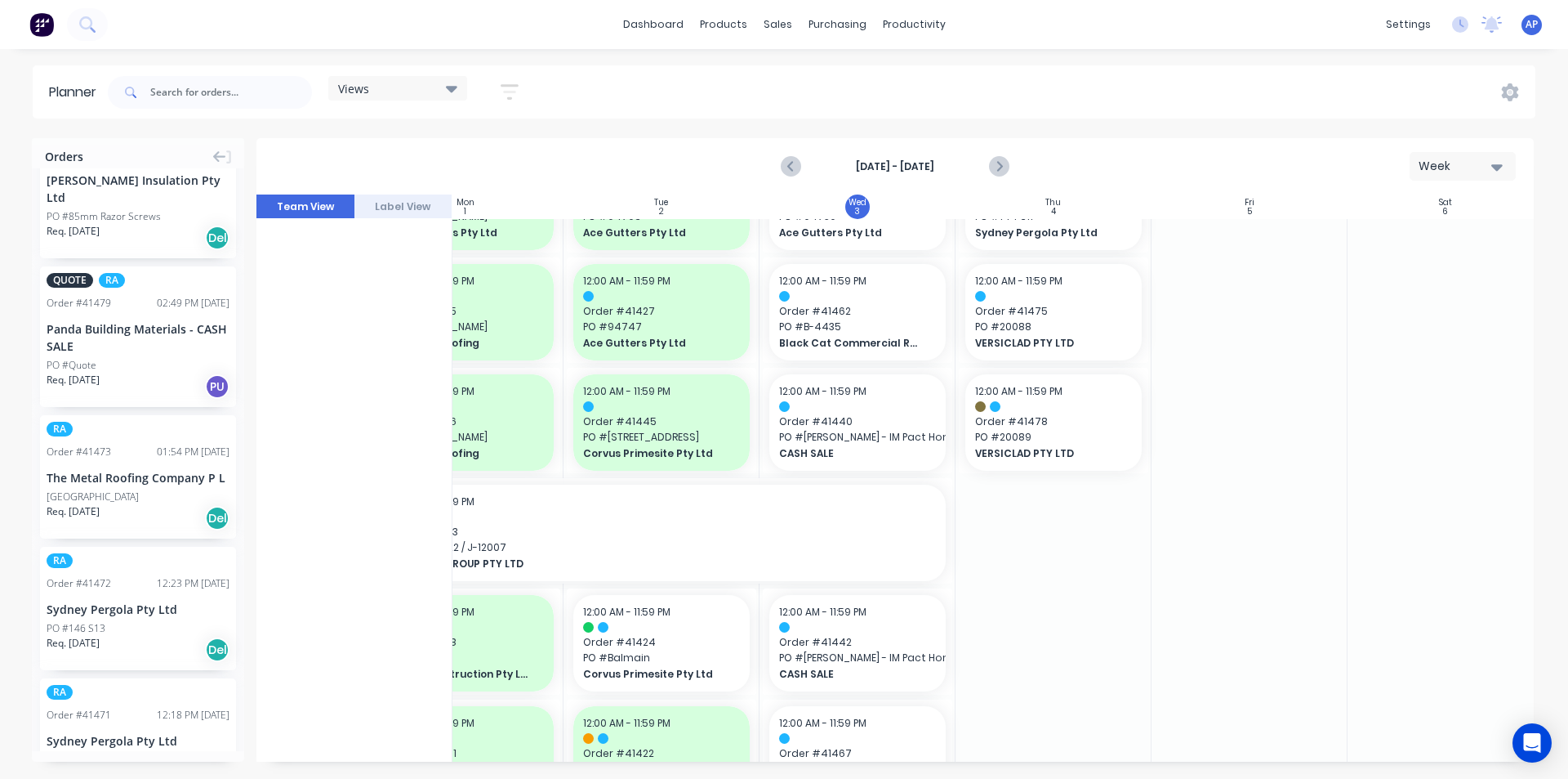
drag, startPoint x: 85, startPoint y: 440, endPoint x: 1068, endPoint y: 448, distance: 983.0
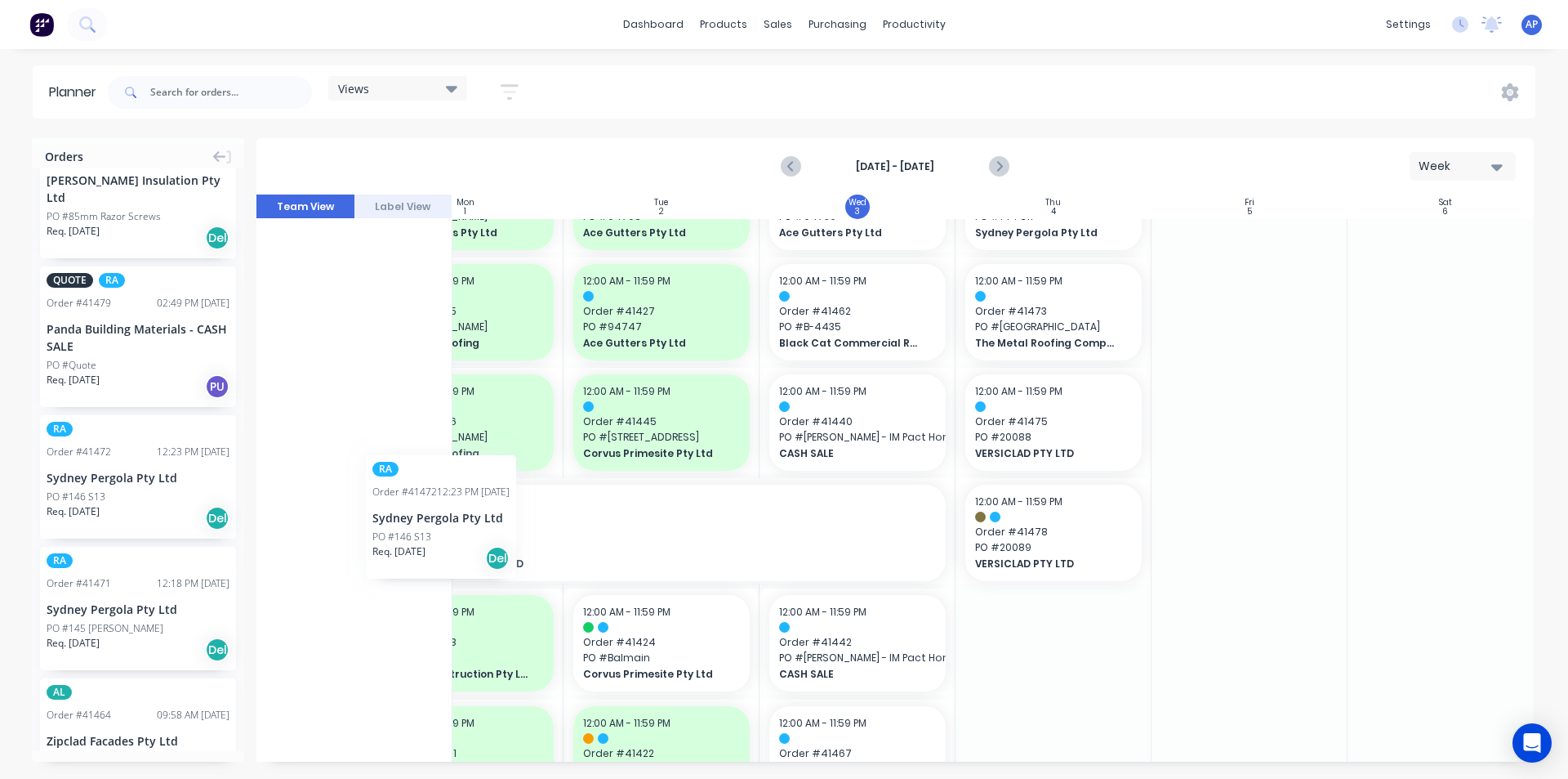
scroll to position [408, 273]
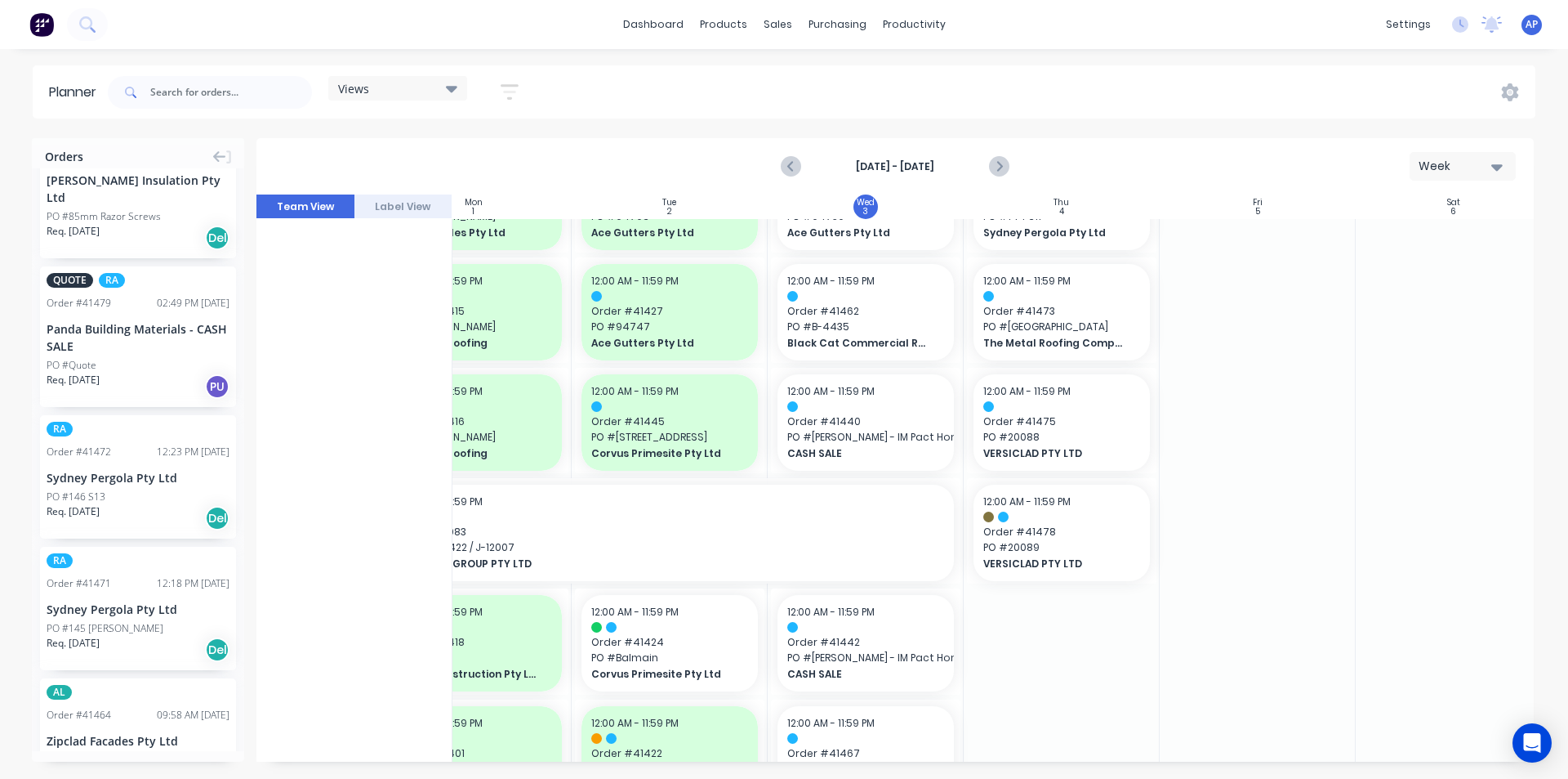
drag, startPoint x: 44, startPoint y: 450, endPoint x: 1020, endPoint y: 444, distance: 976.0
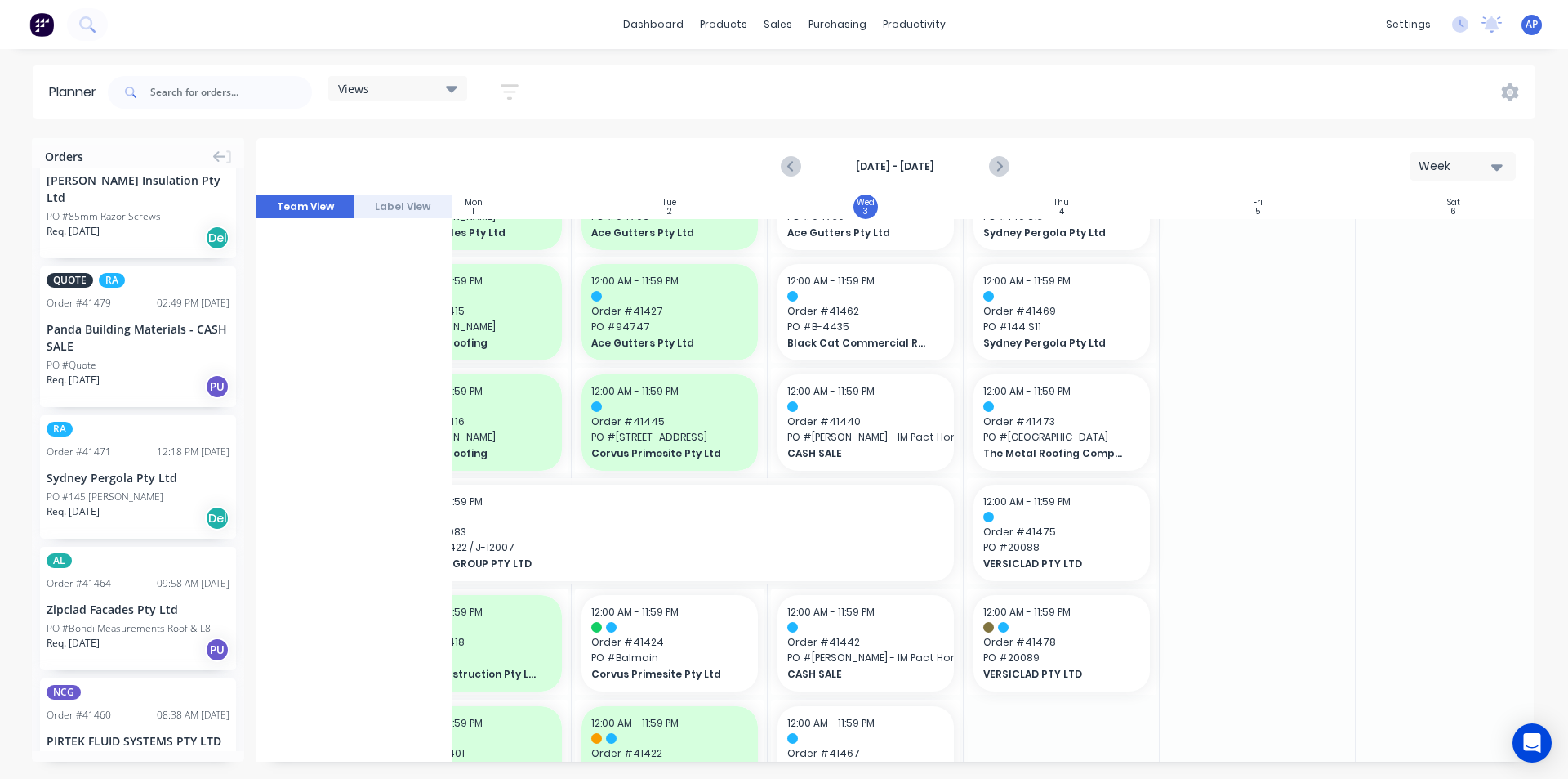
drag, startPoint x: 71, startPoint y: 433, endPoint x: 1079, endPoint y: 439, distance: 1008.0
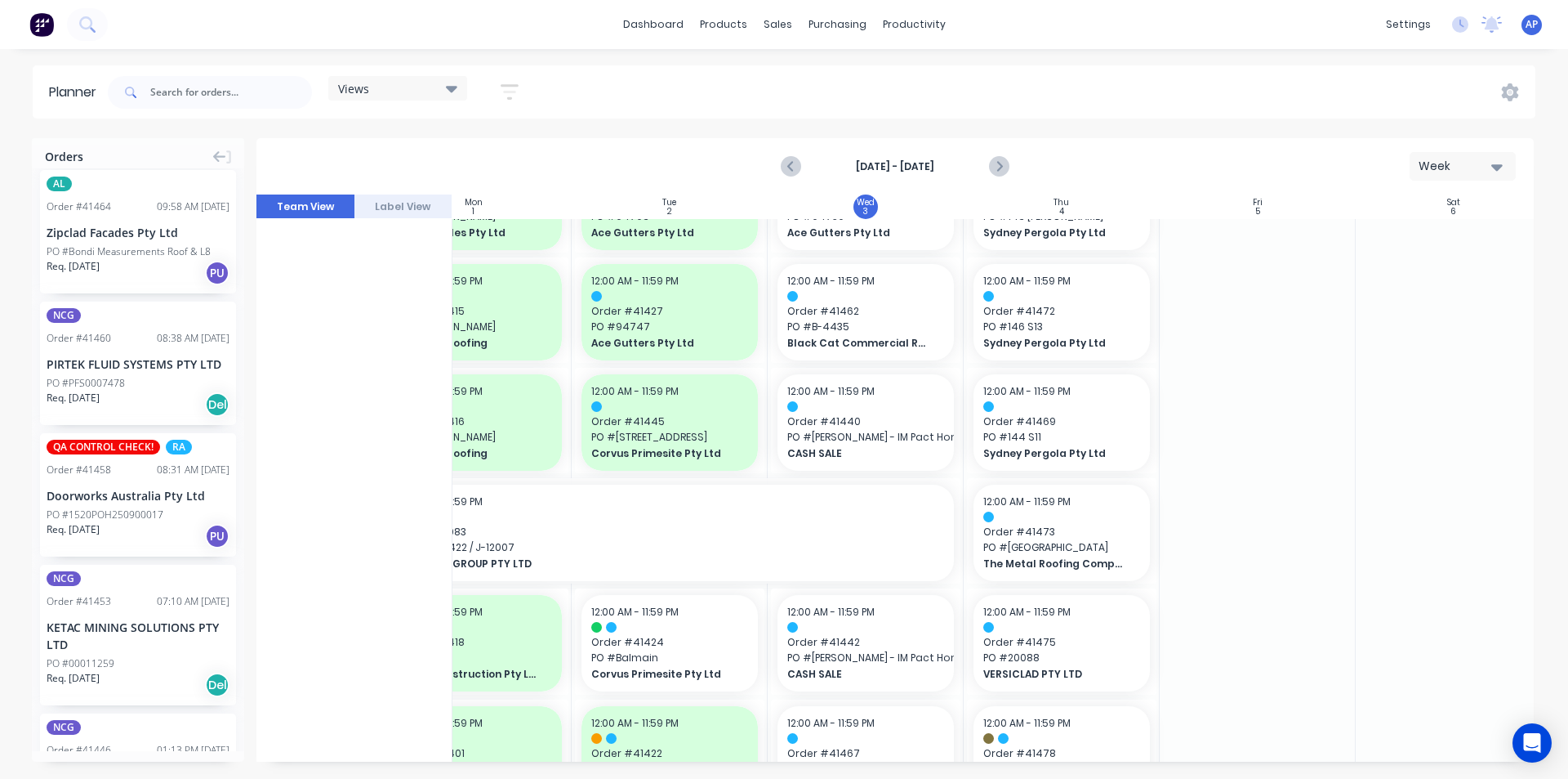
scroll to position [408, 264]
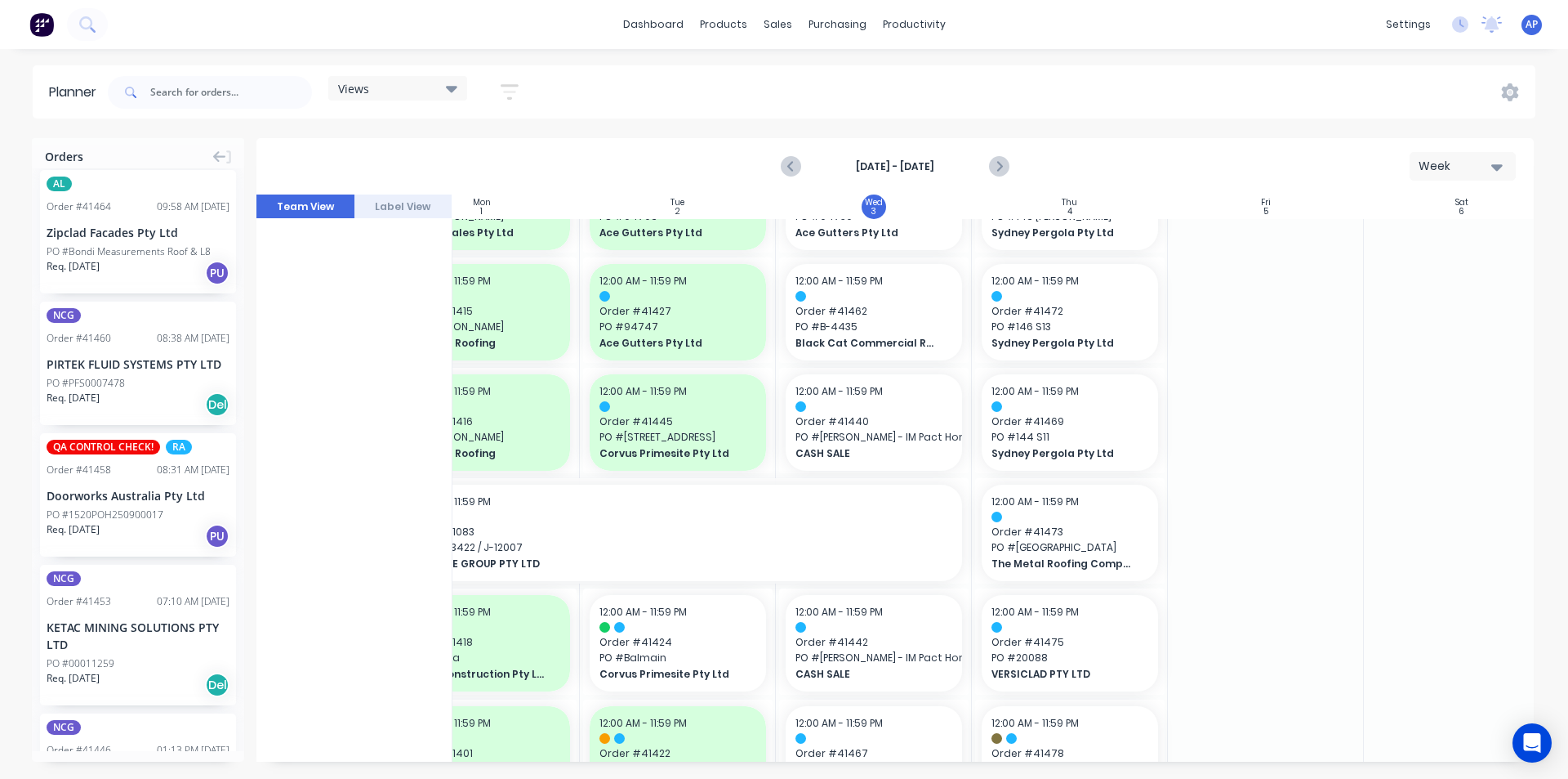
drag, startPoint x: 76, startPoint y: 457, endPoint x: 851, endPoint y: 444, distance: 775.1
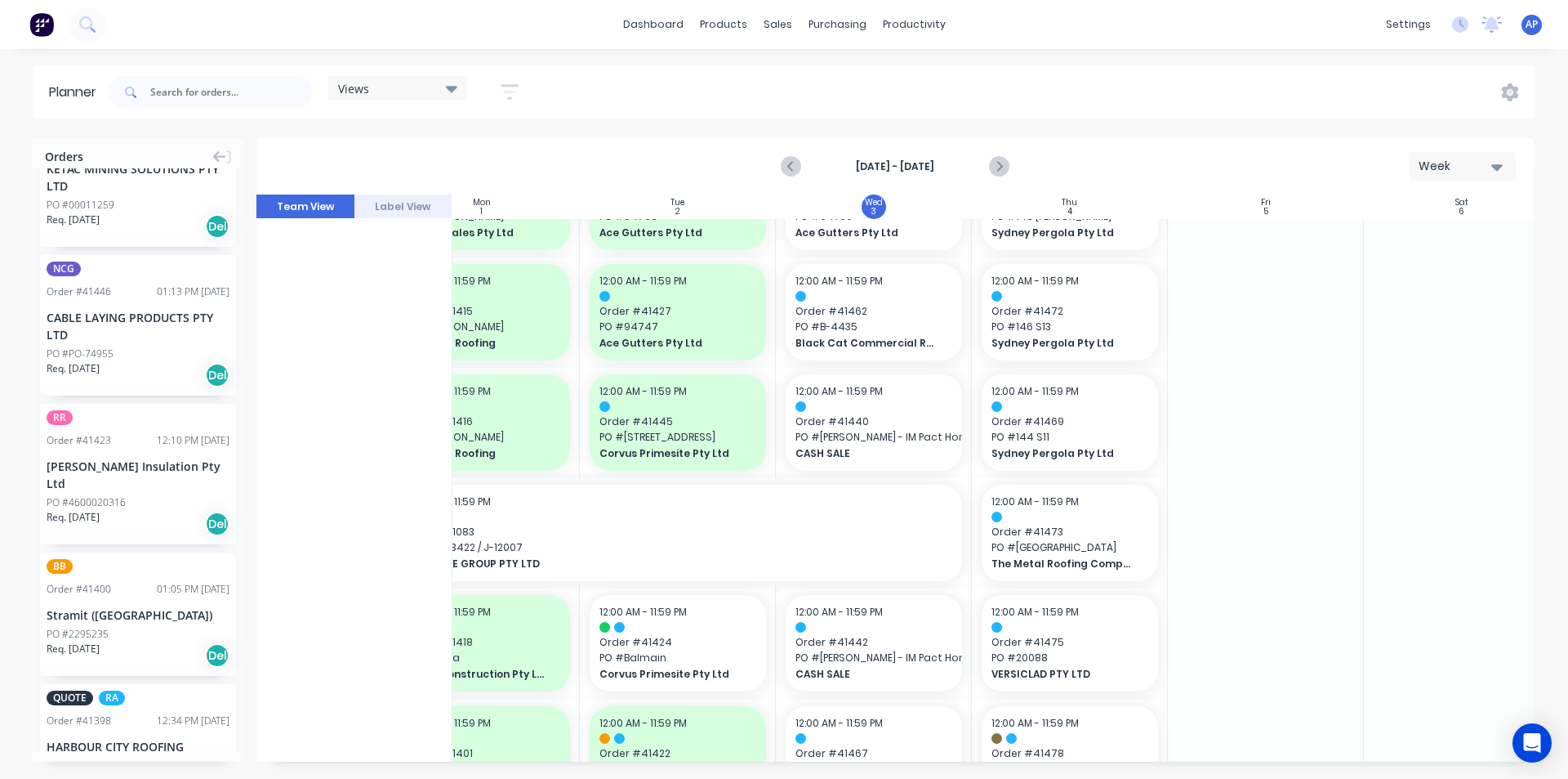
scroll to position [982, 0]
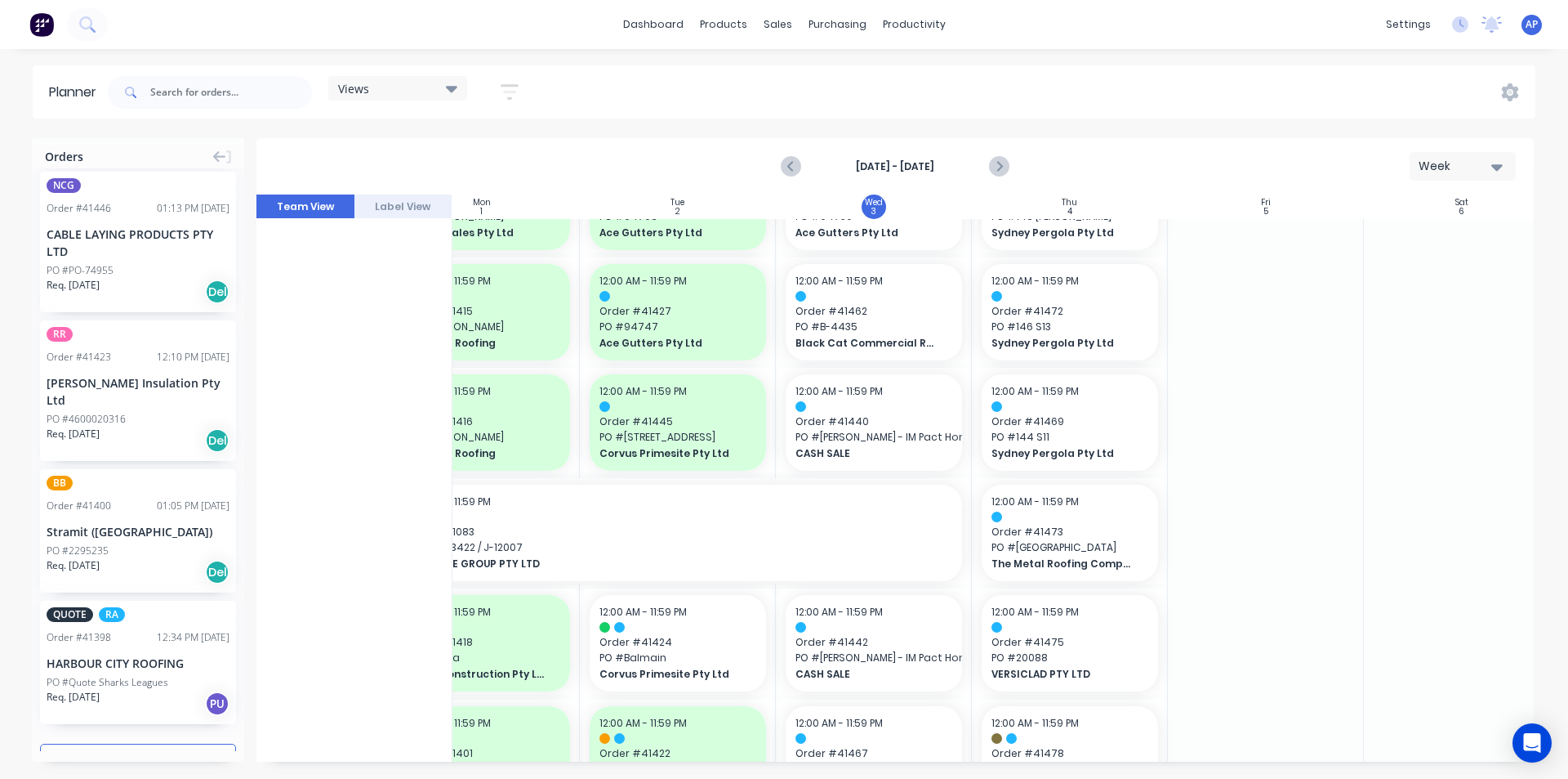
click at [146, 655] on div "HARBOUR CITY ROOFING" at bounding box center [138, 663] width 183 height 17
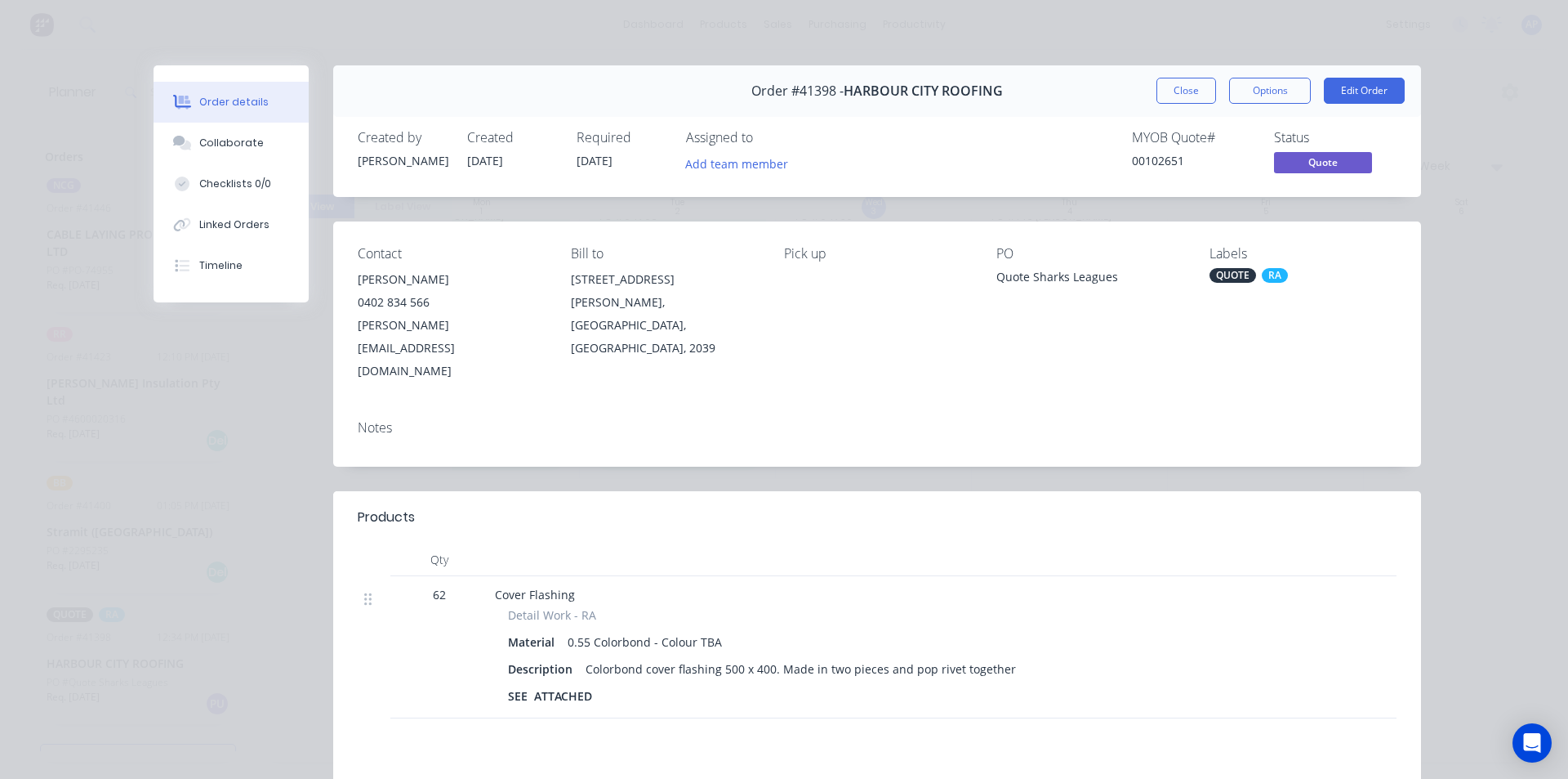
scroll to position [81, 0]
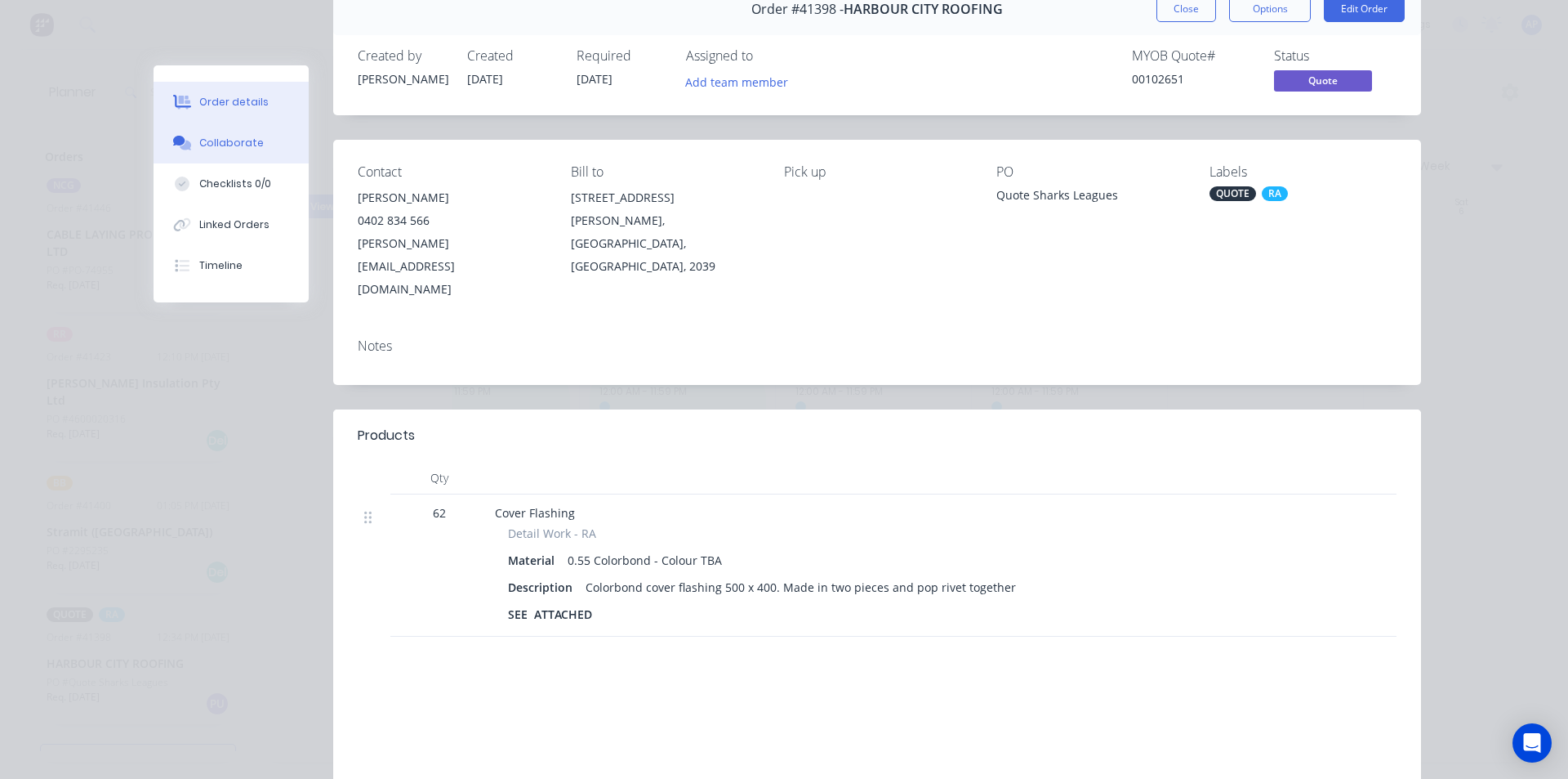
click at [217, 138] on div "Collaborate" at bounding box center [231, 142] width 65 height 15
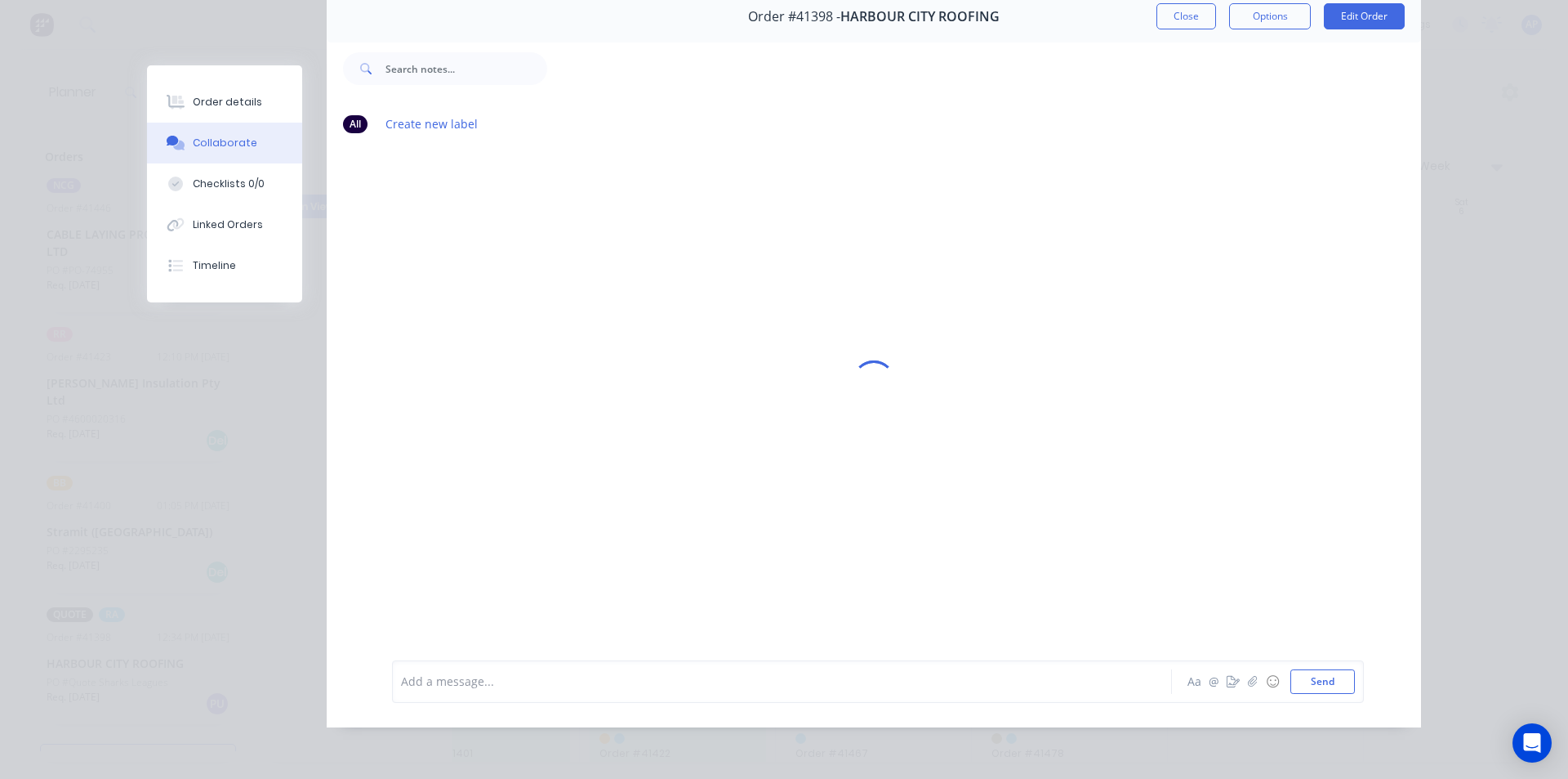
scroll to position [0, 0]
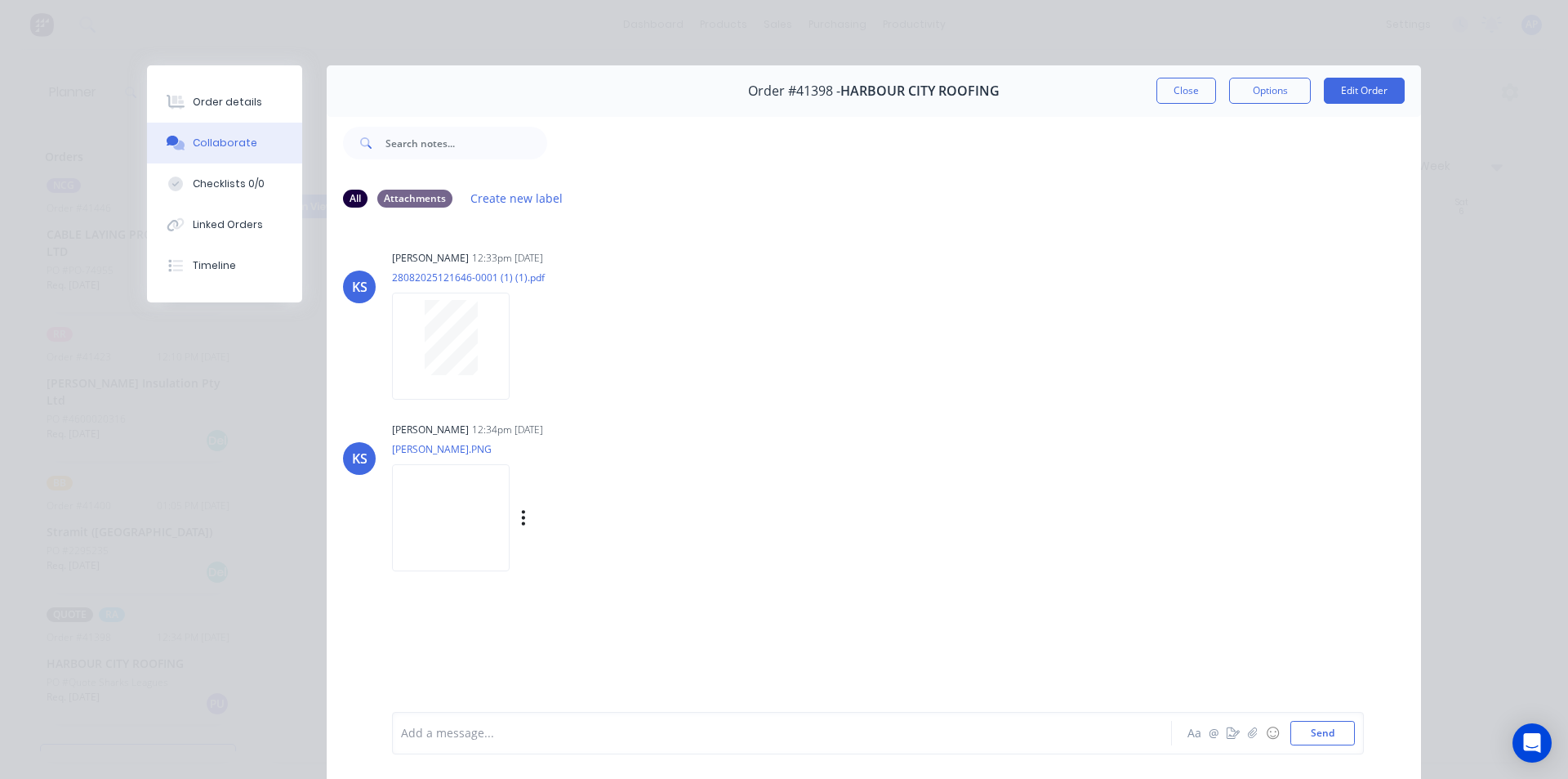
click at [454, 528] on img at bounding box center [451, 518] width 117 height 107
drag, startPoint x: 227, startPoint y: 108, endPoint x: 237, endPoint y: 111, distance: 10.4
click at [227, 108] on div "Order details" at bounding box center [227, 101] width 70 height 15
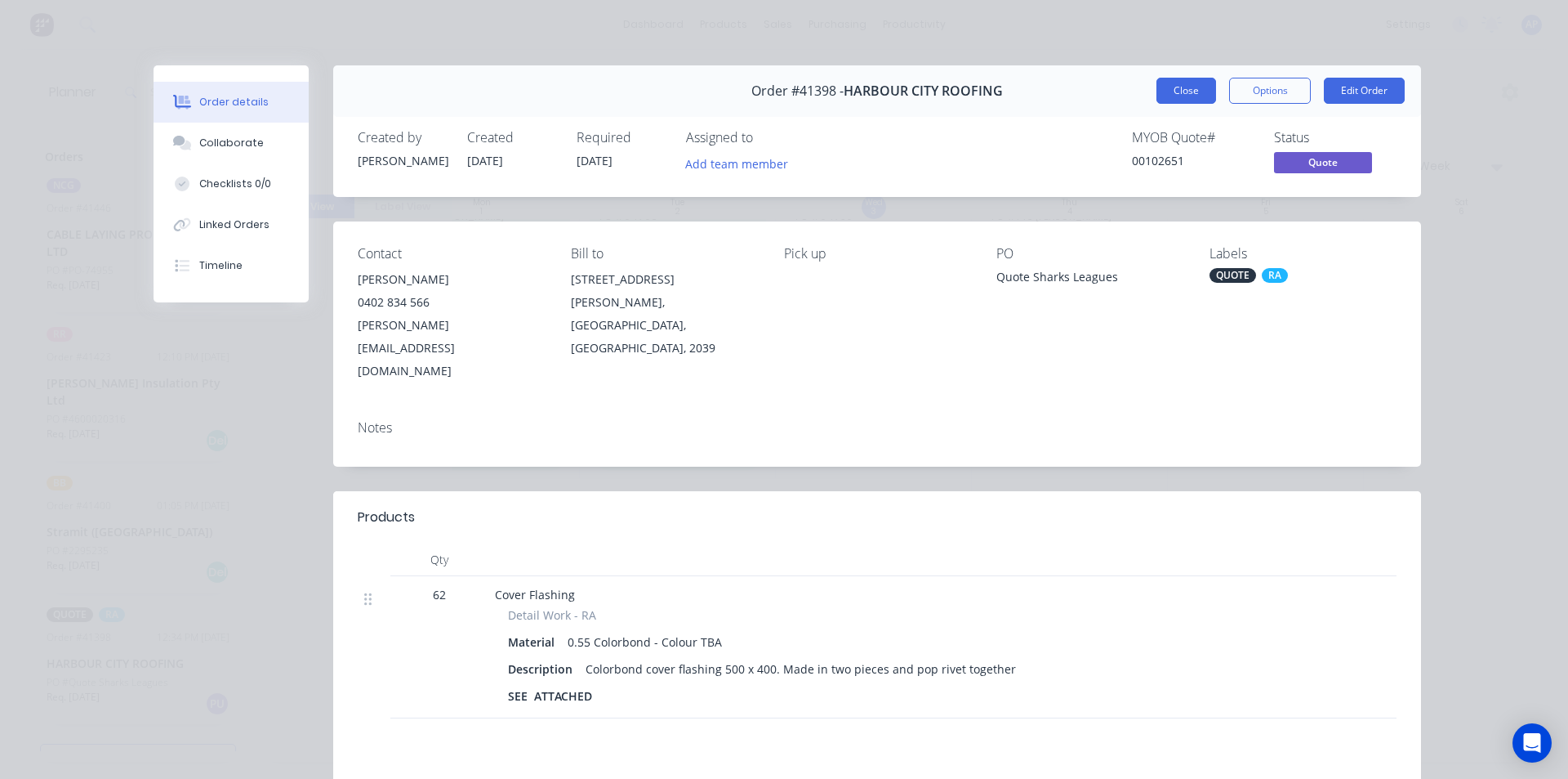
click at [1174, 97] on button "Close" at bounding box center [1186, 90] width 60 height 26
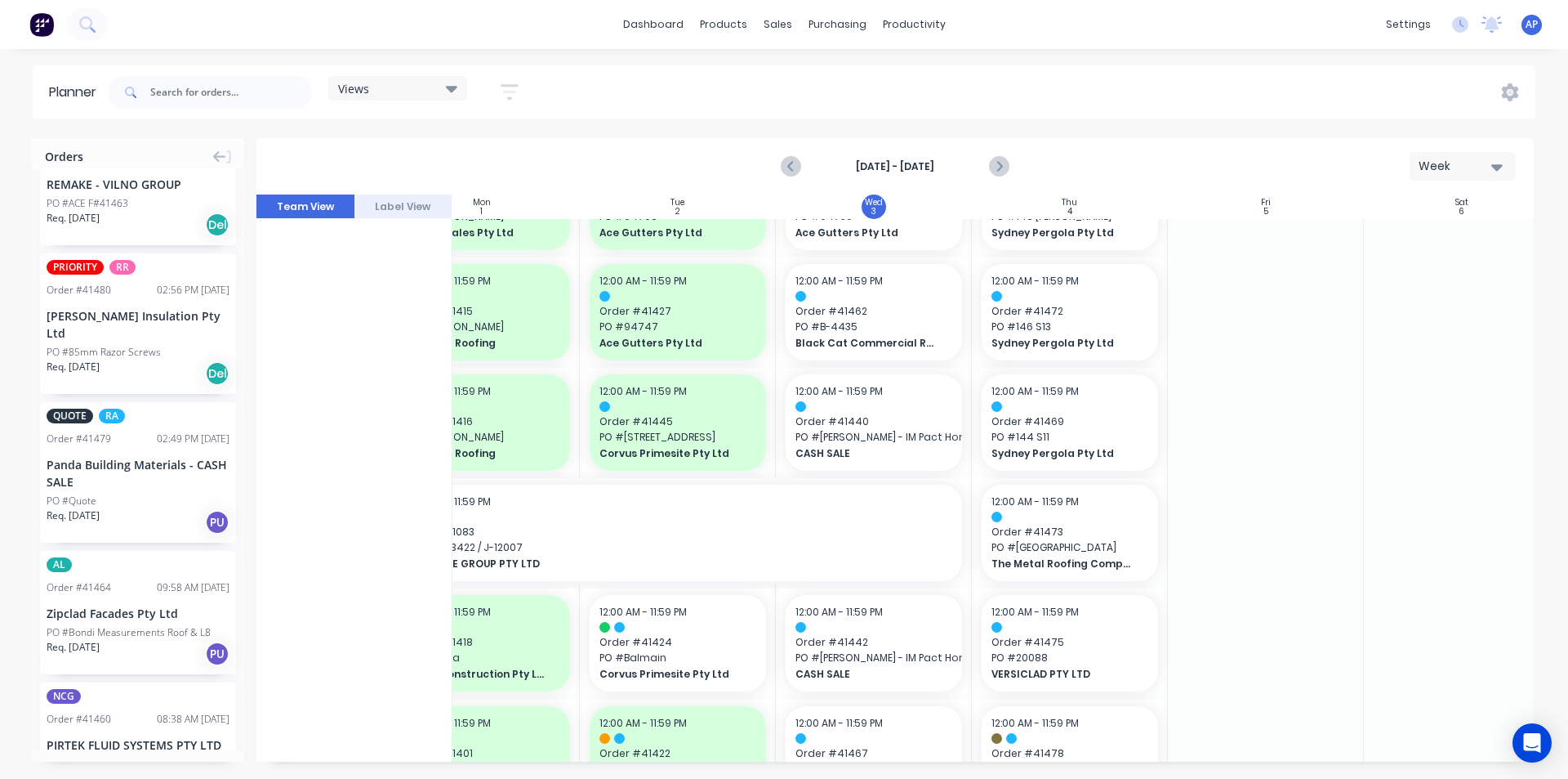
scroll to position [163, 0]
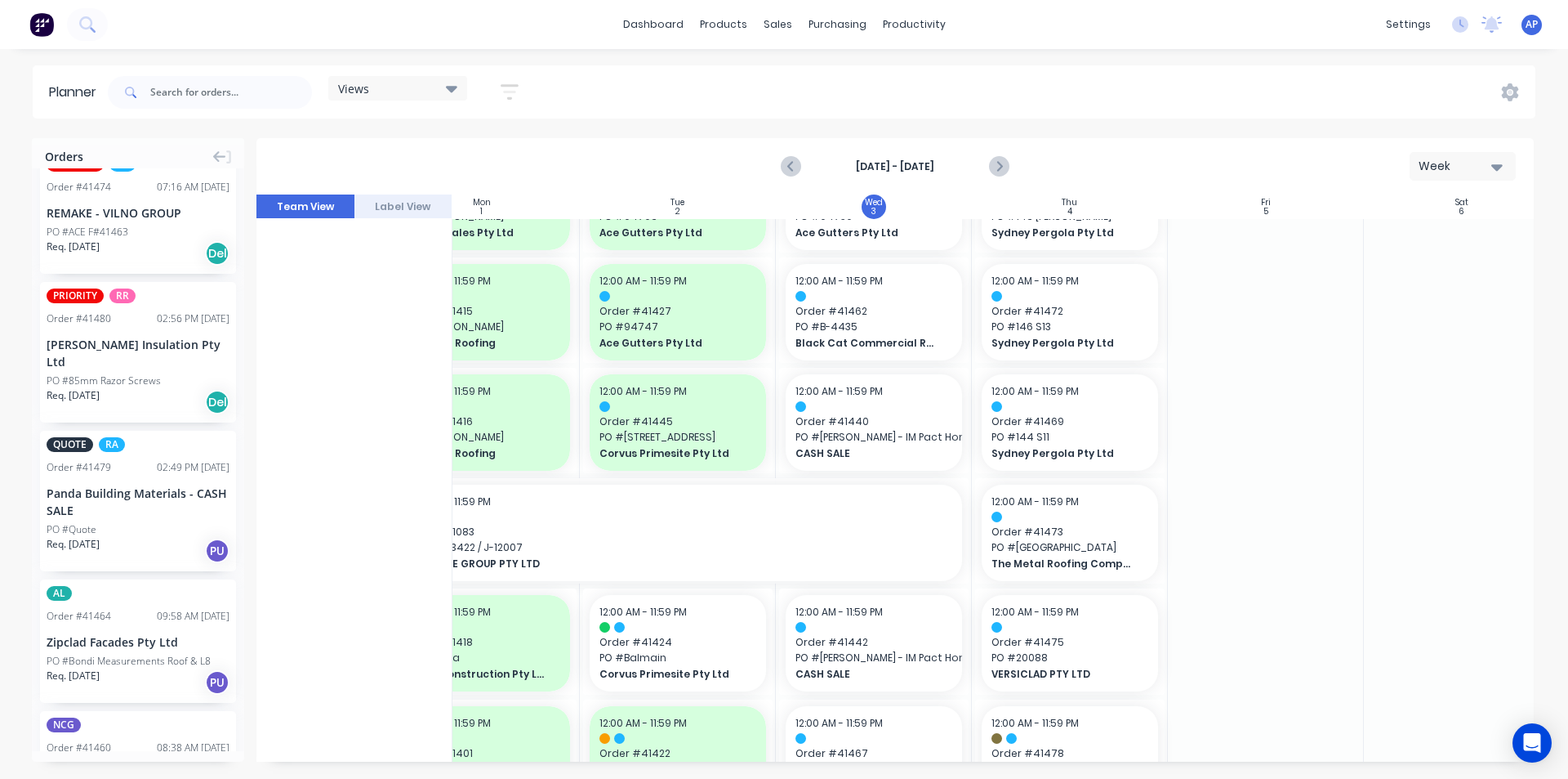
click at [117, 490] on div "Panda Building Materials - CASH SALE" at bounding box center [138, 502] width 183 height 35
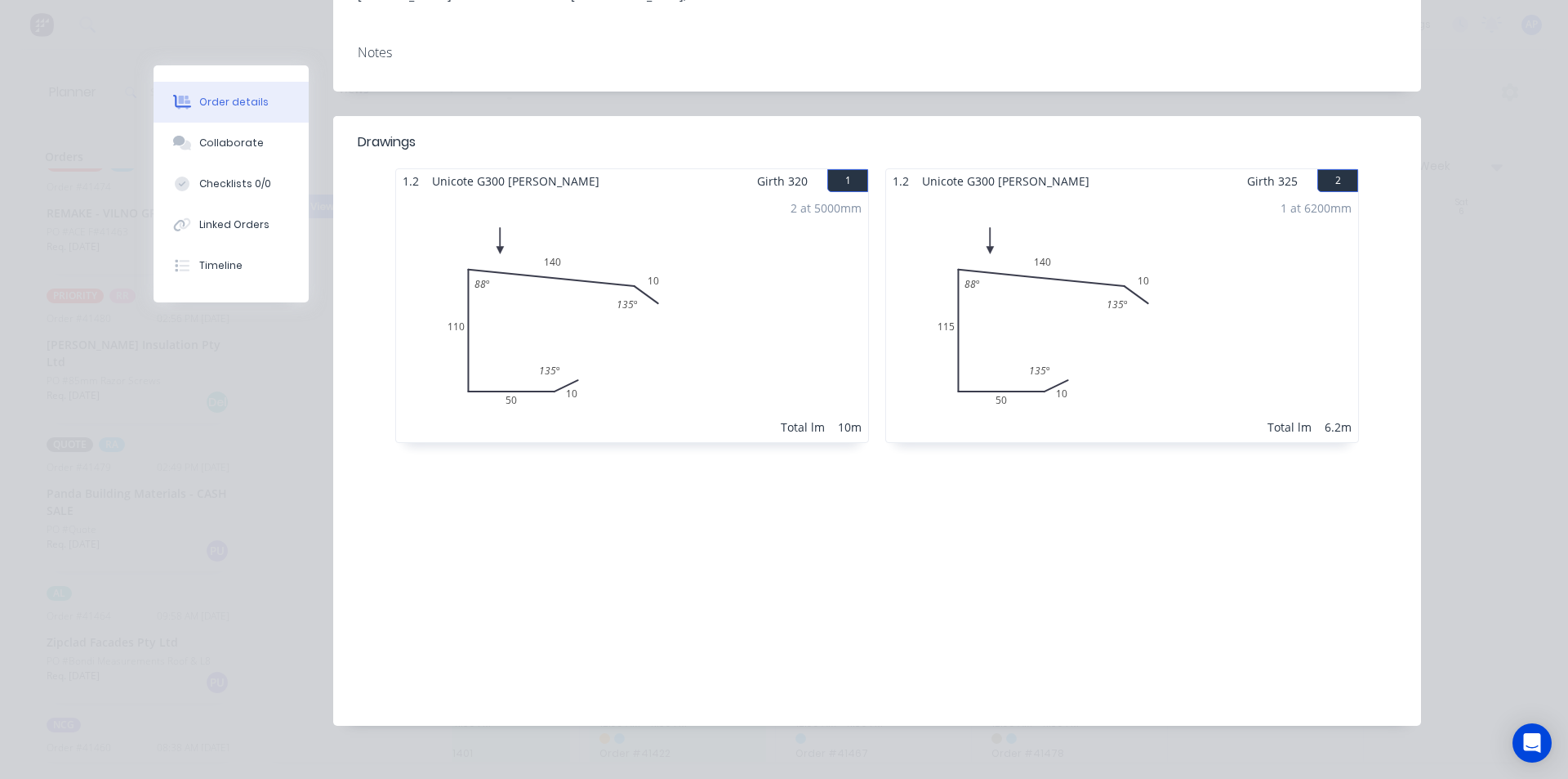
scroll to position [0, 0]
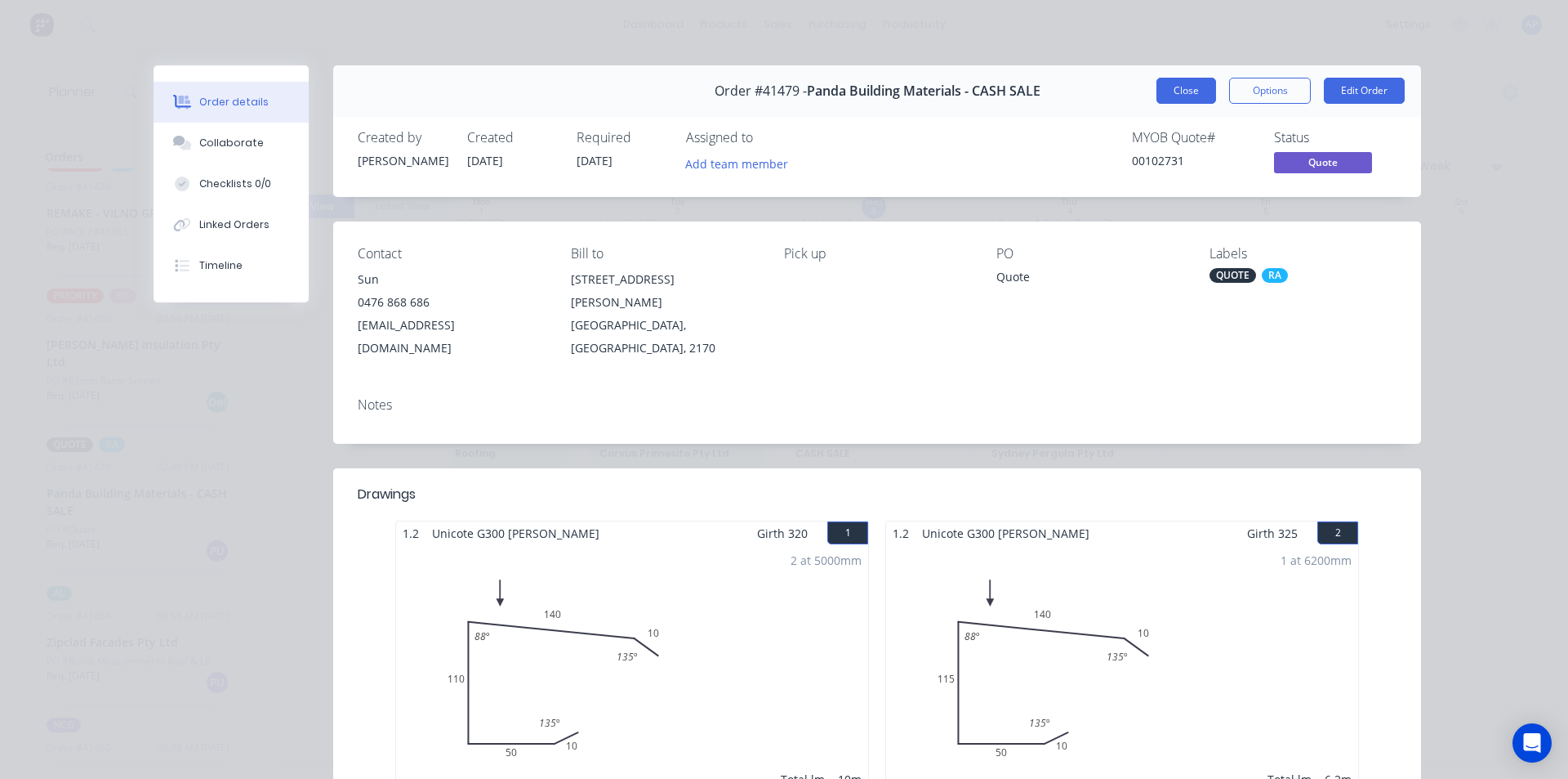
click at [1159, 94] on button "Close" at bounding box center [1186, 90] width 60 height 26
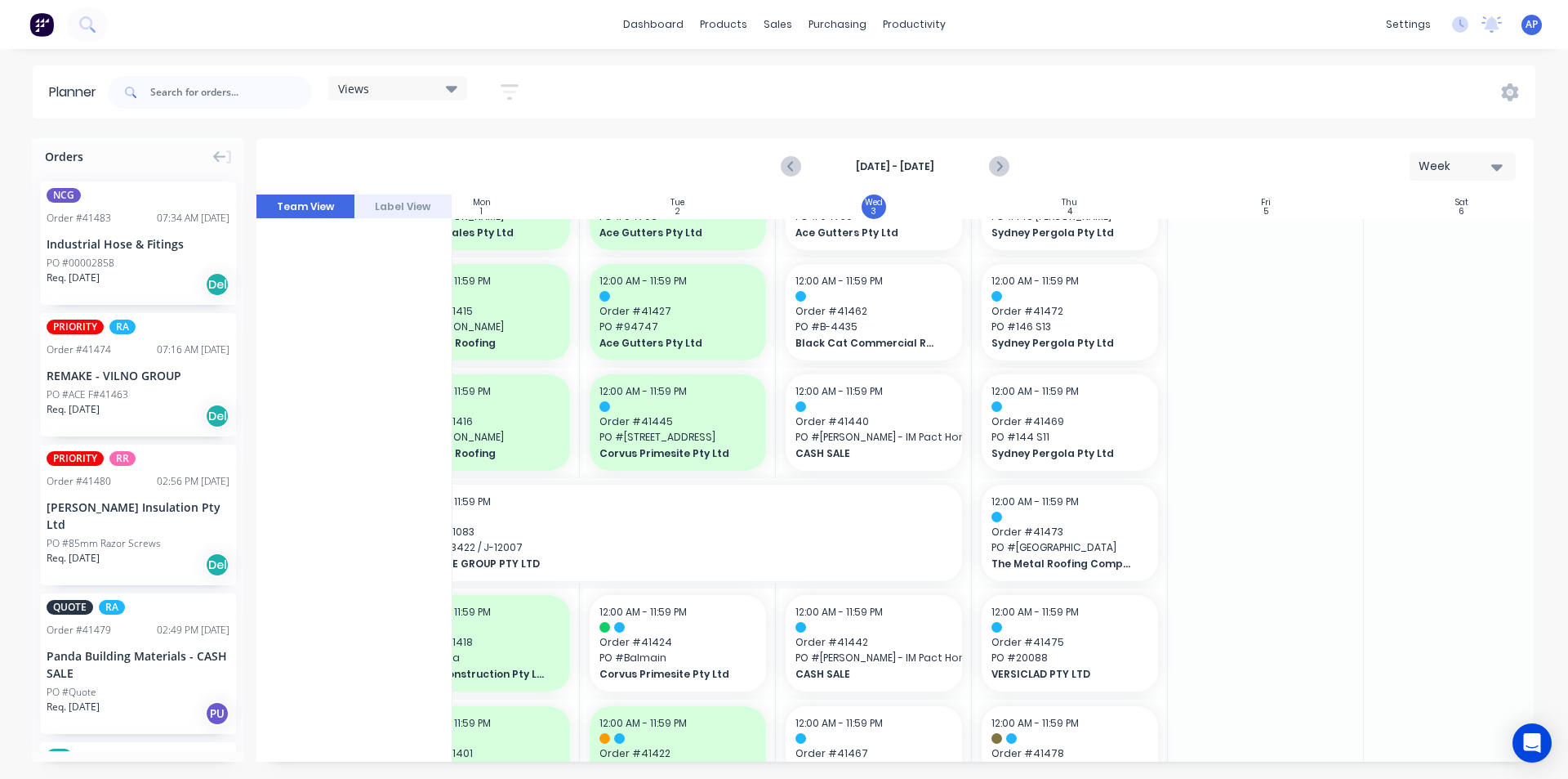
click at [138, 536] on div "PO #85mm Razor Screws" at bounding box center [103, 543] width 114 height 15
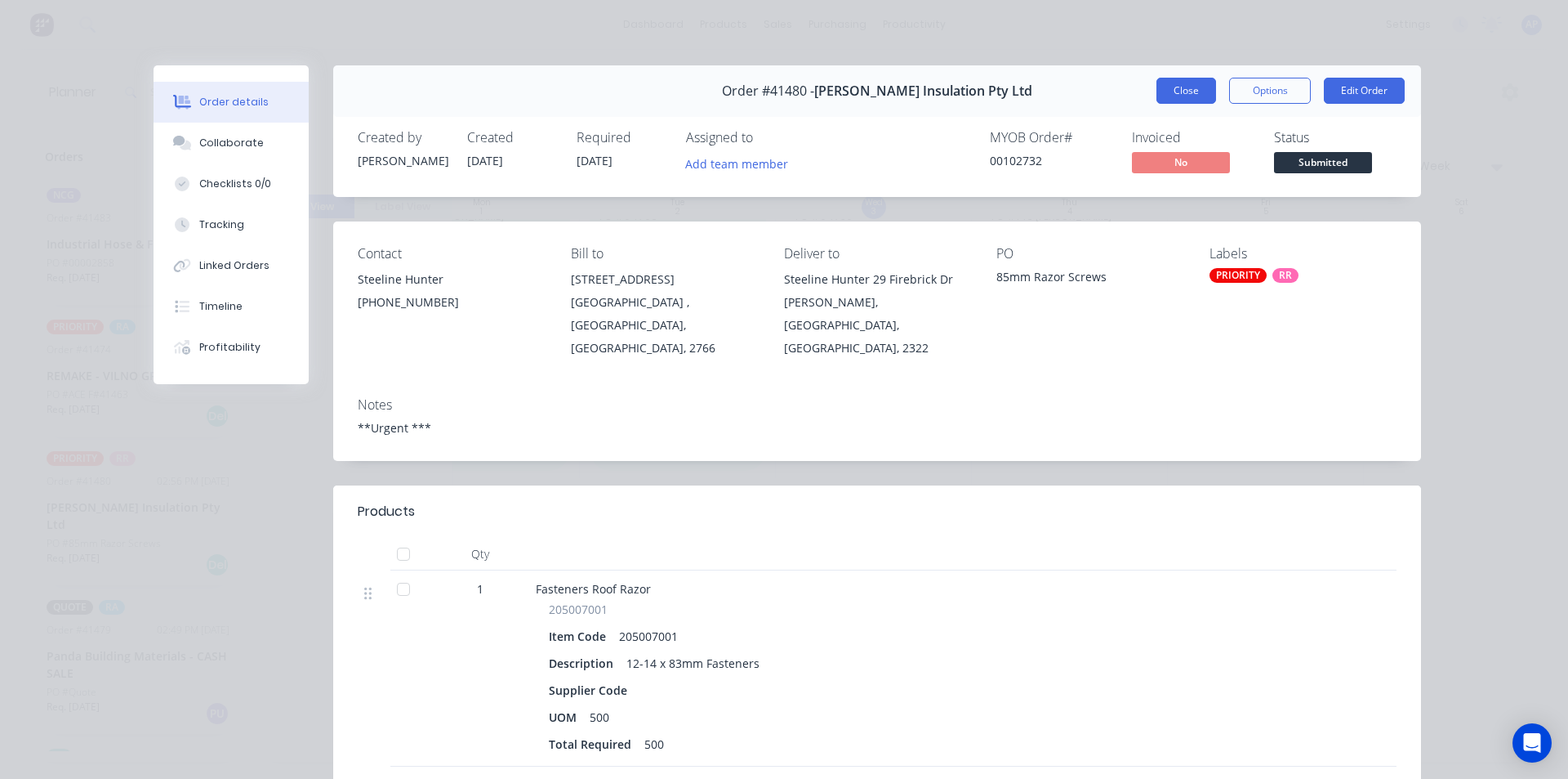
click at [1188, 83] on button "Close" at bounding box center [1186, 90] width 60 height 26
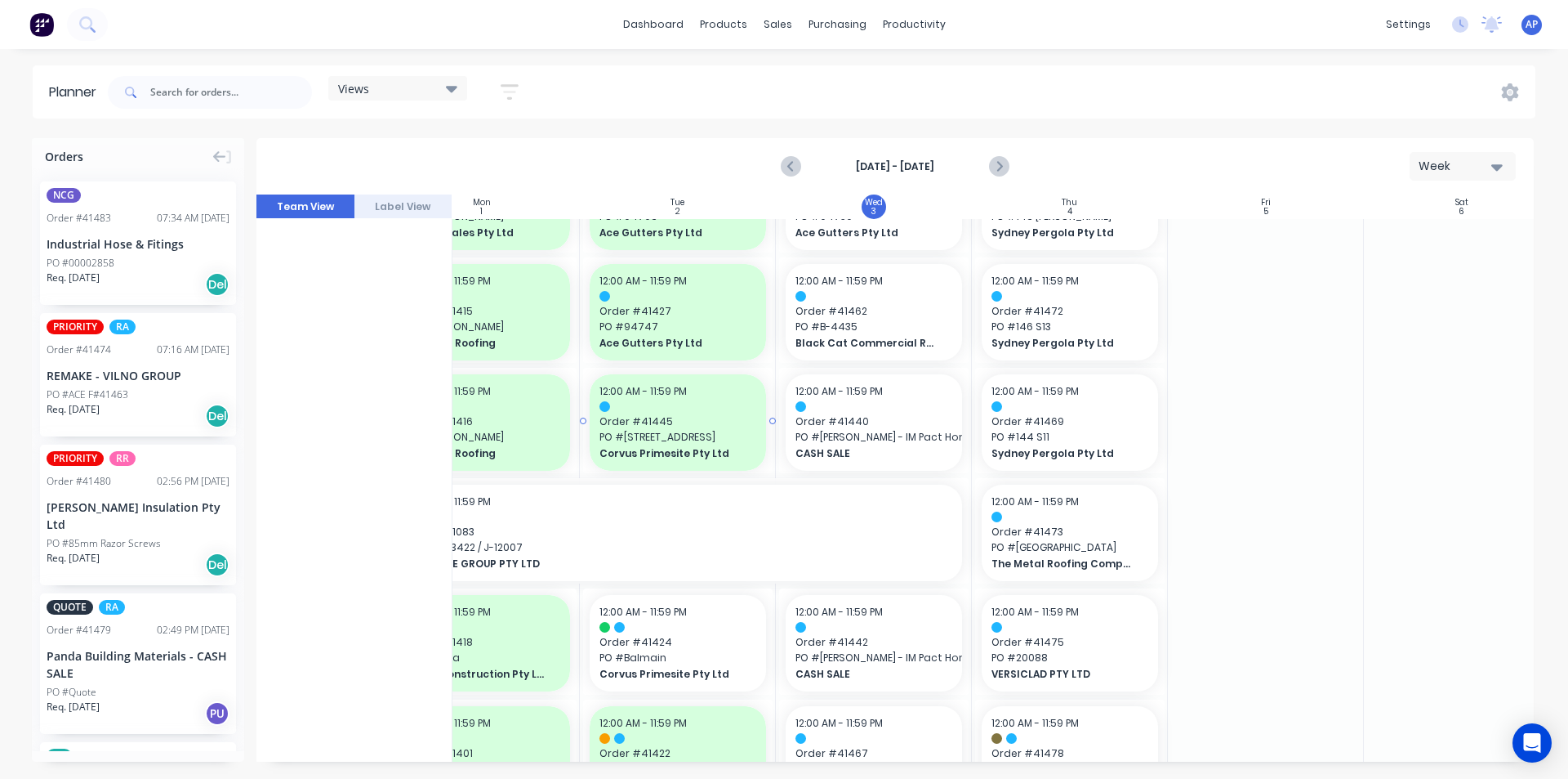
scroll to position [327, 264]
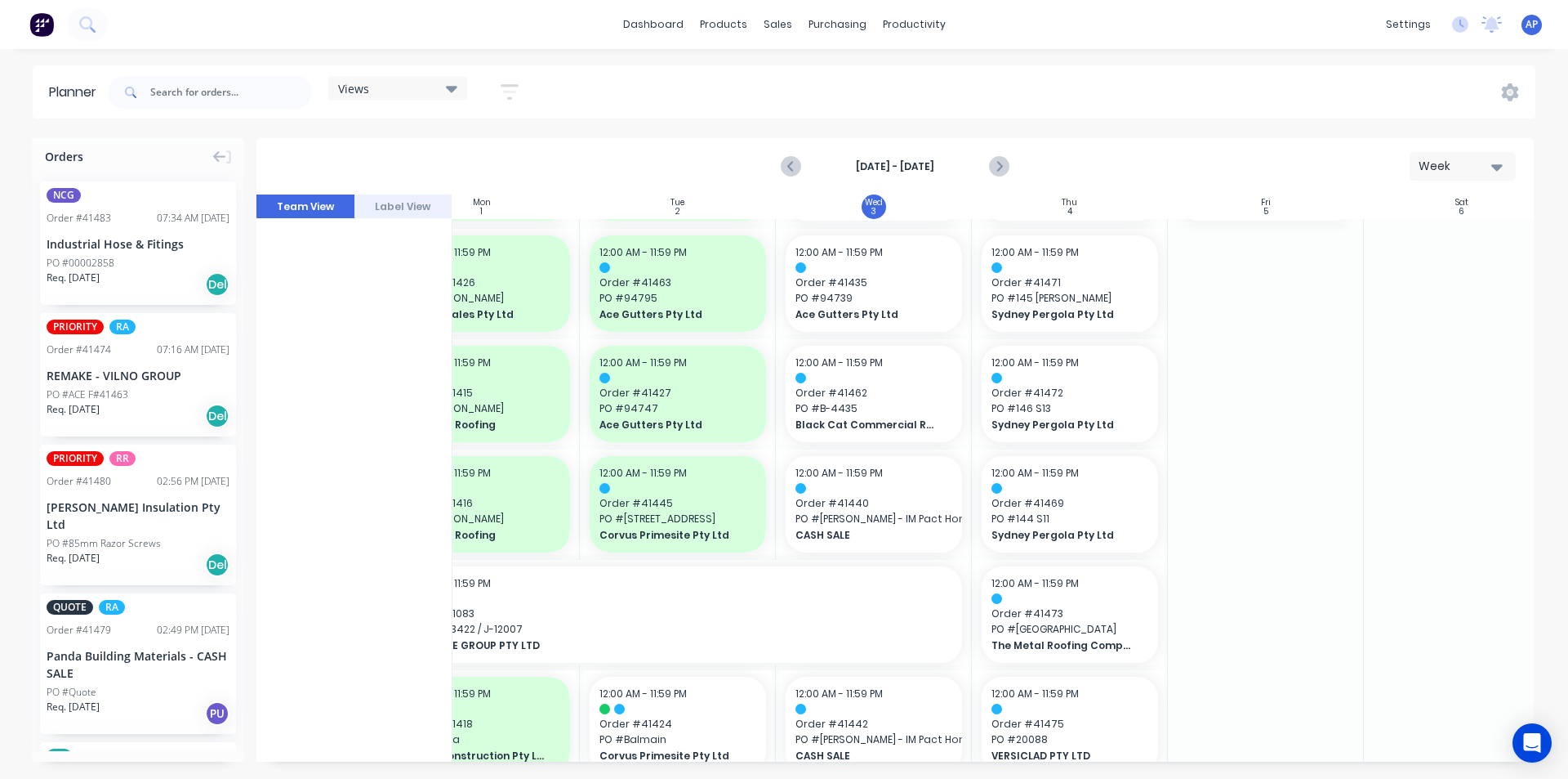
click at [91, 517] on div "PRIORITY RR Order # 41480 02:56 PM 02/09/25 Fletcher Insulation Pty Ltd PO #85m…" at bounding box center [137, 514] width 196 height 140
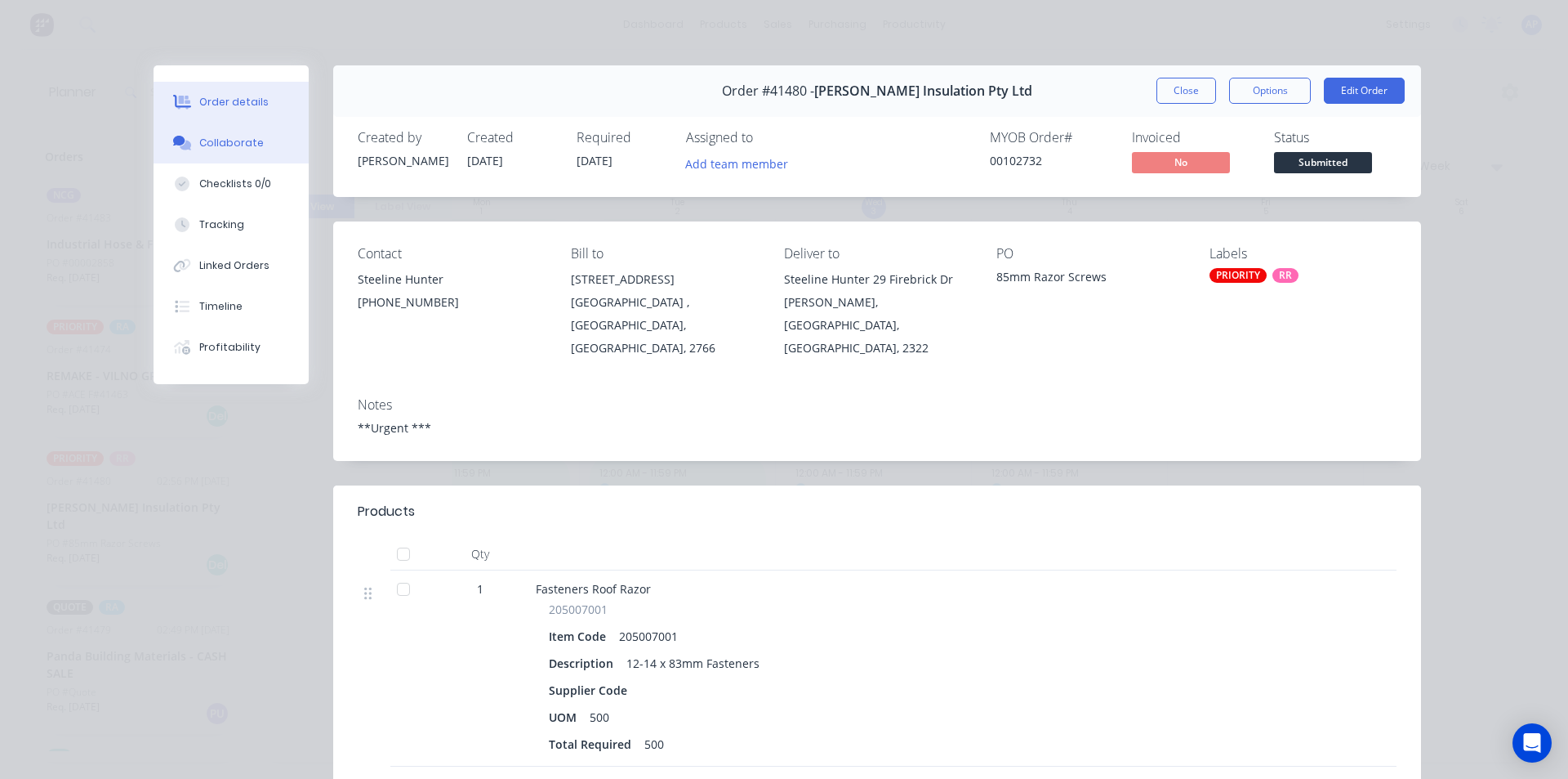
click at [200, 141] on div "Collaborate" at bounding box center [231, 142] width 65 height 15
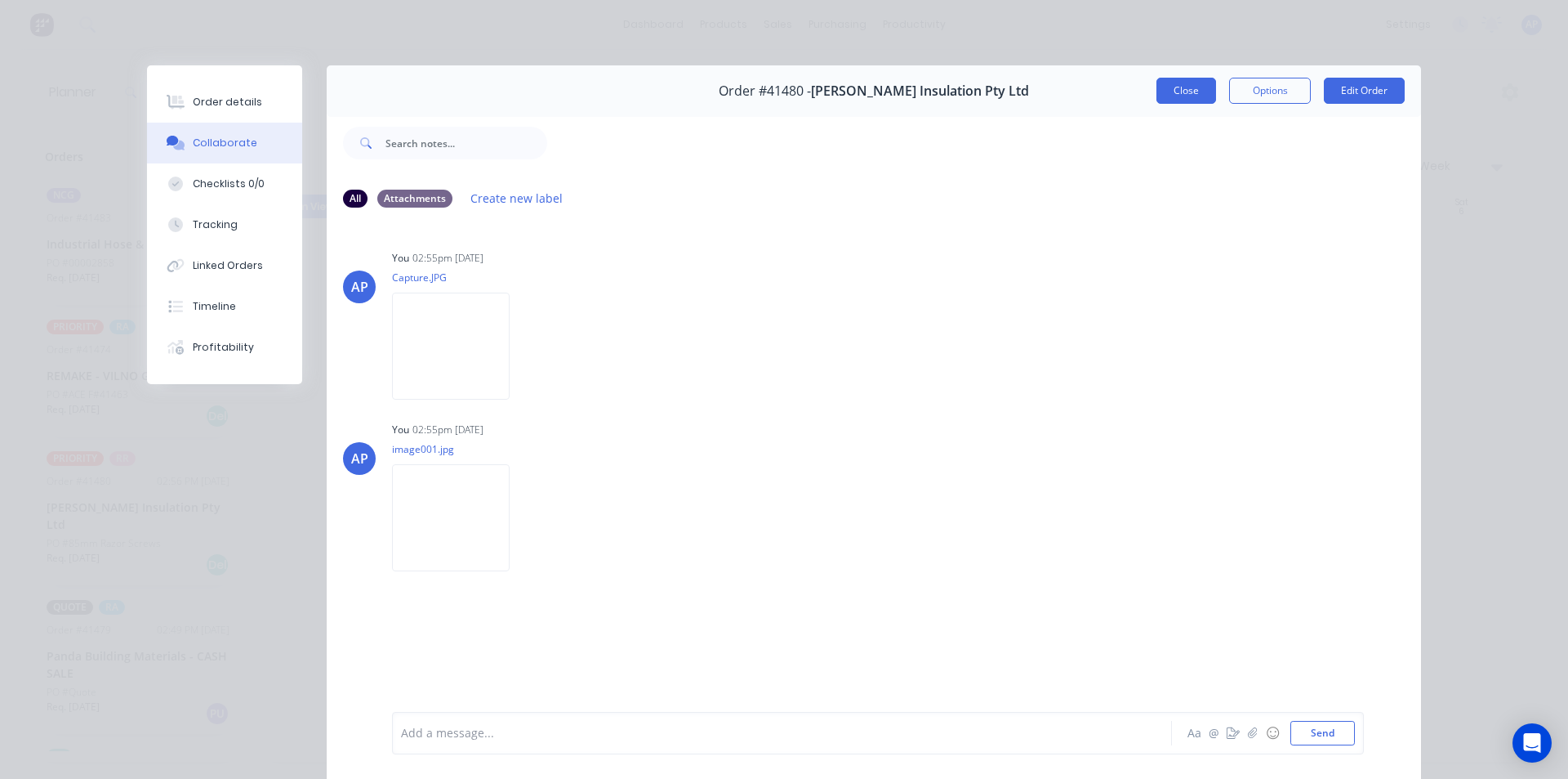
click at [1181, 83] on button "Close" at bounding box center [1186, 90] width 60 height 26
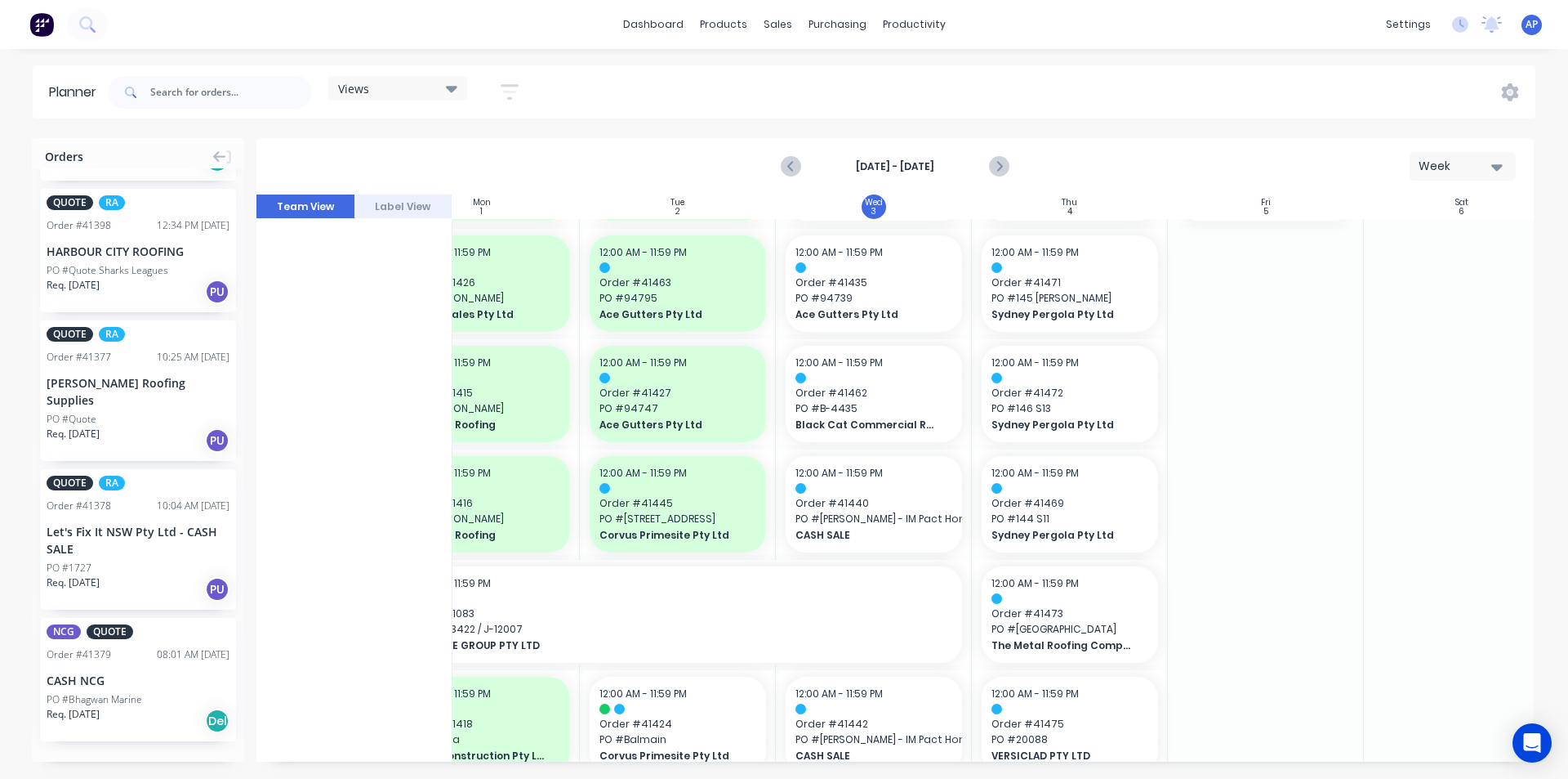
drag, startPoint x: 818, startPoint y: 763, endPoint x: 1014, endPoint y: 774, distance: 196.3
click at [1014, 774] on div "Orders NCG Order # 41483 07:34 AM 03/09/25 Industrial Hose & Fitings PO #000028…" at bounding box center [784, 458] width 1568 height 640
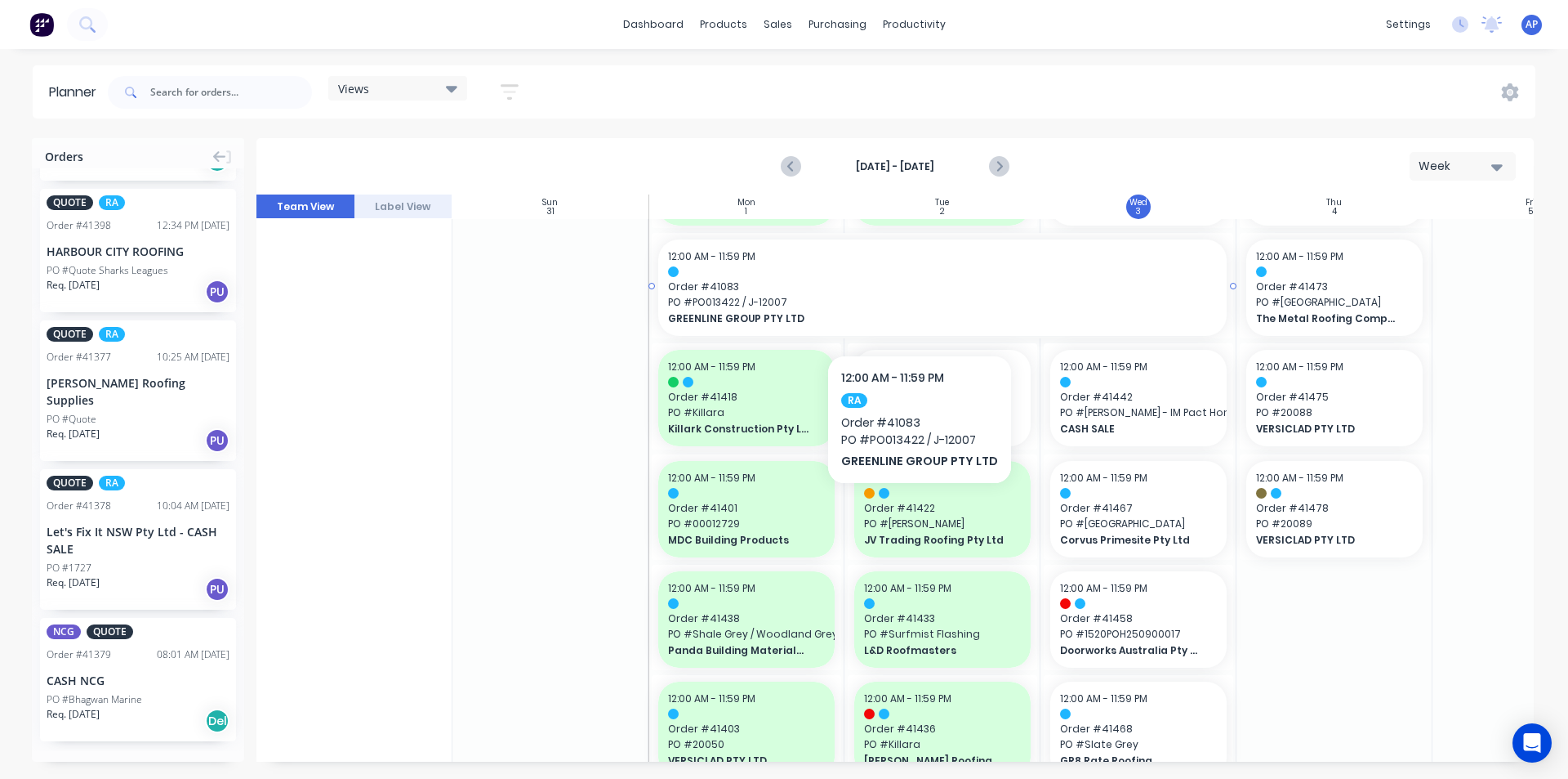
scroll to position [572, 0]
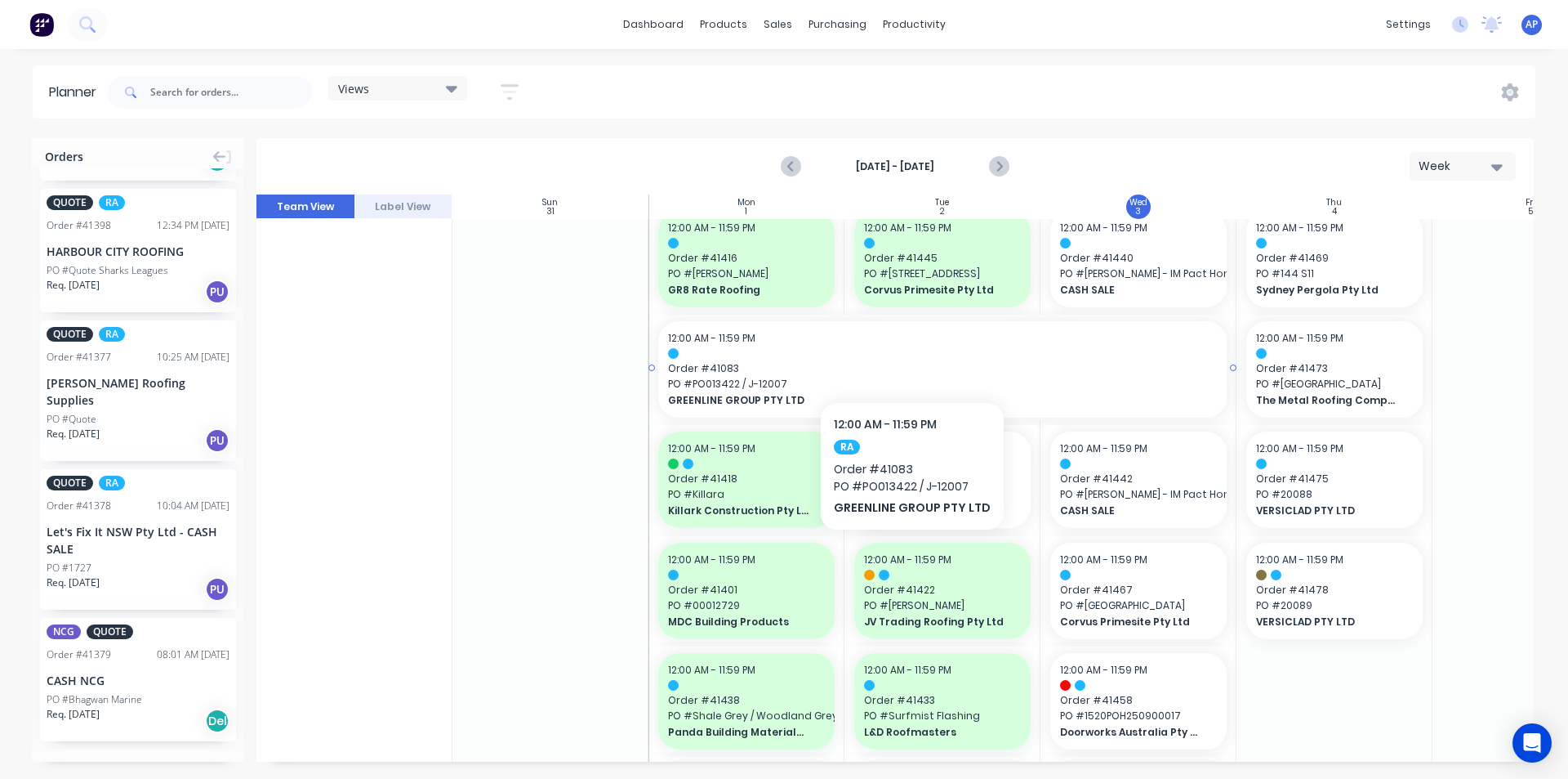
click at [907, 352] on div at bounding box center [942, 353] width 549 height 11
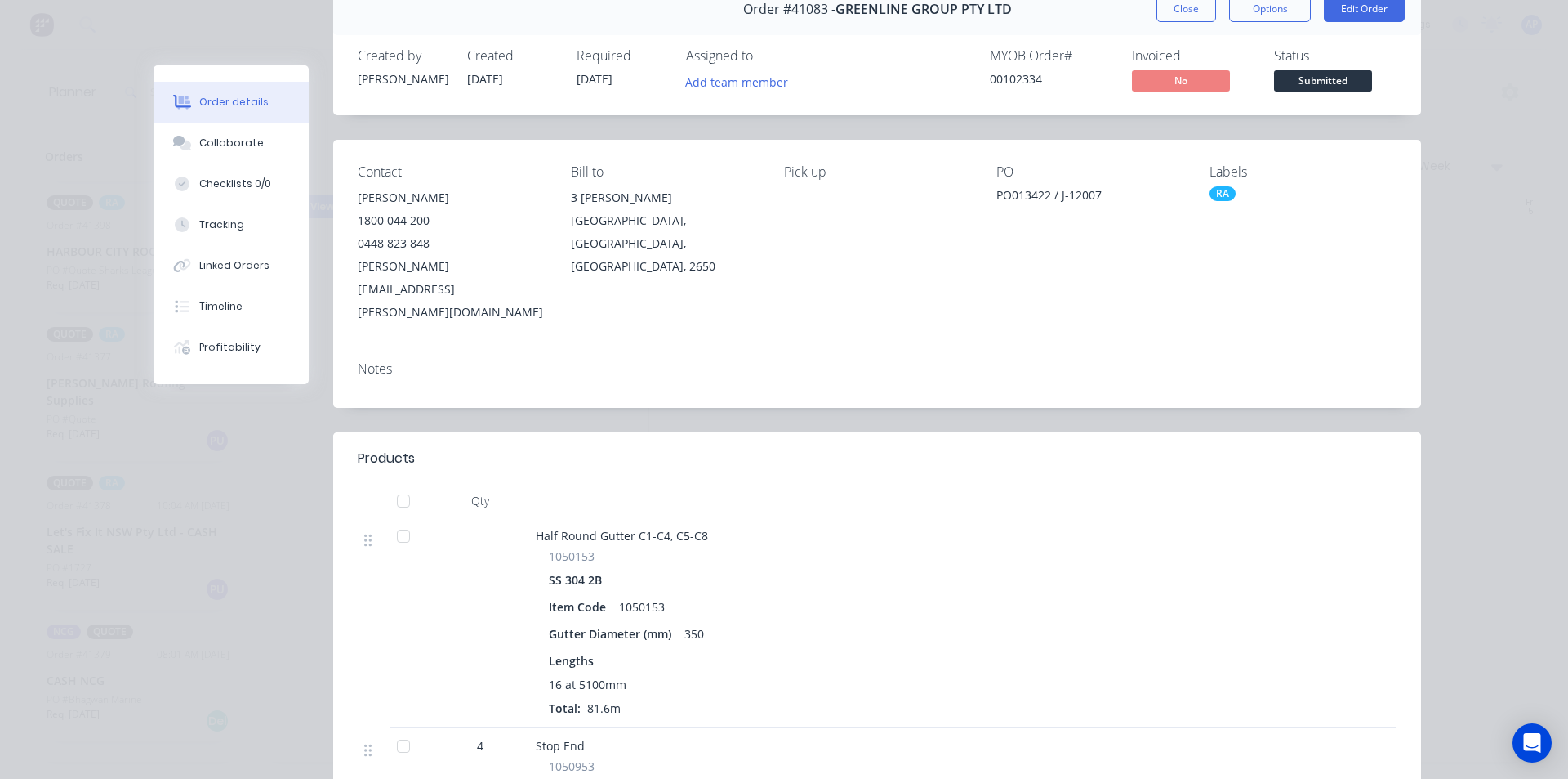
scroll to position [0, 0]
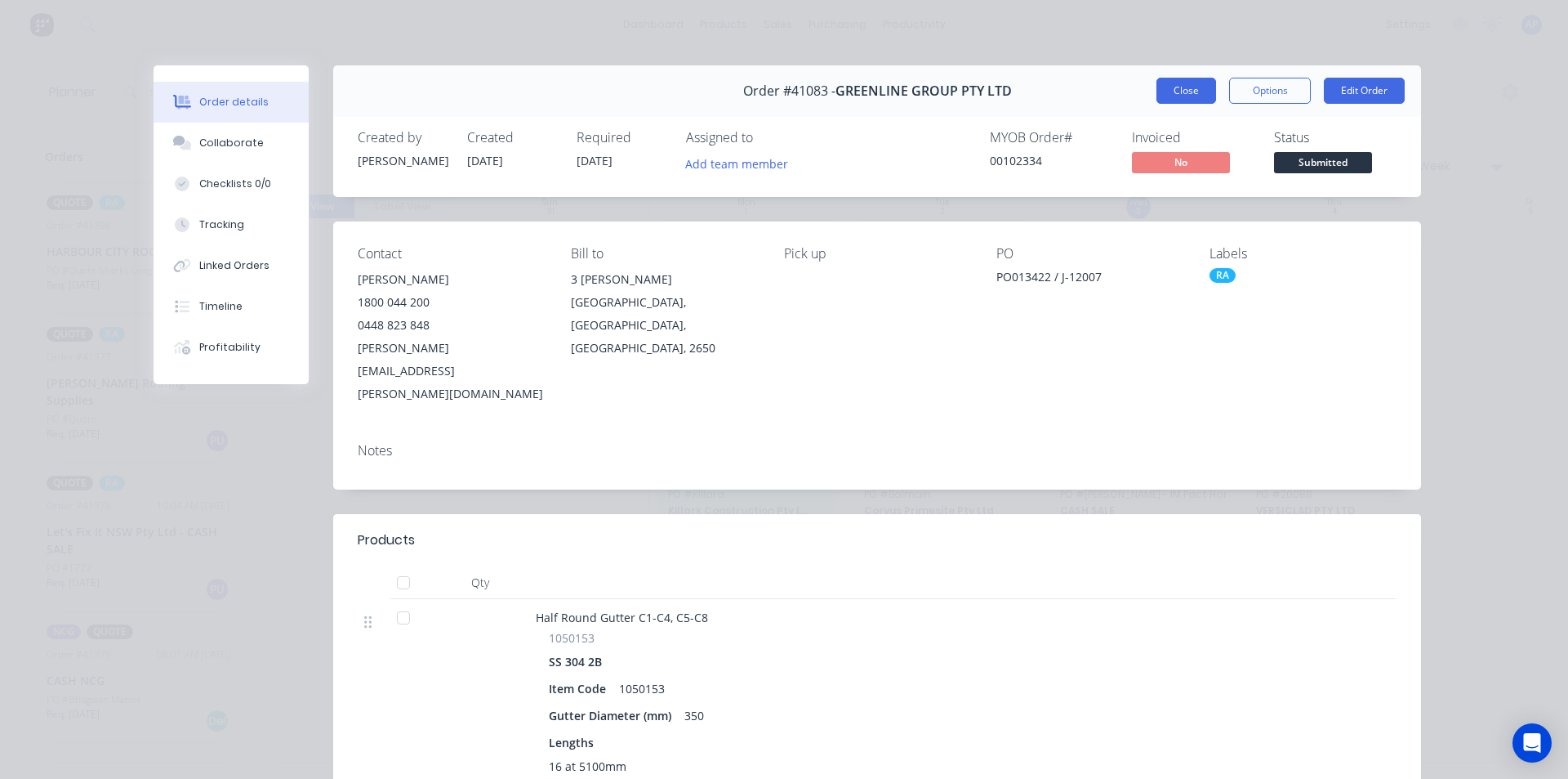
click at [1170, 102] on button "Close" at bounding box center [1186, 90] width 60 height 26
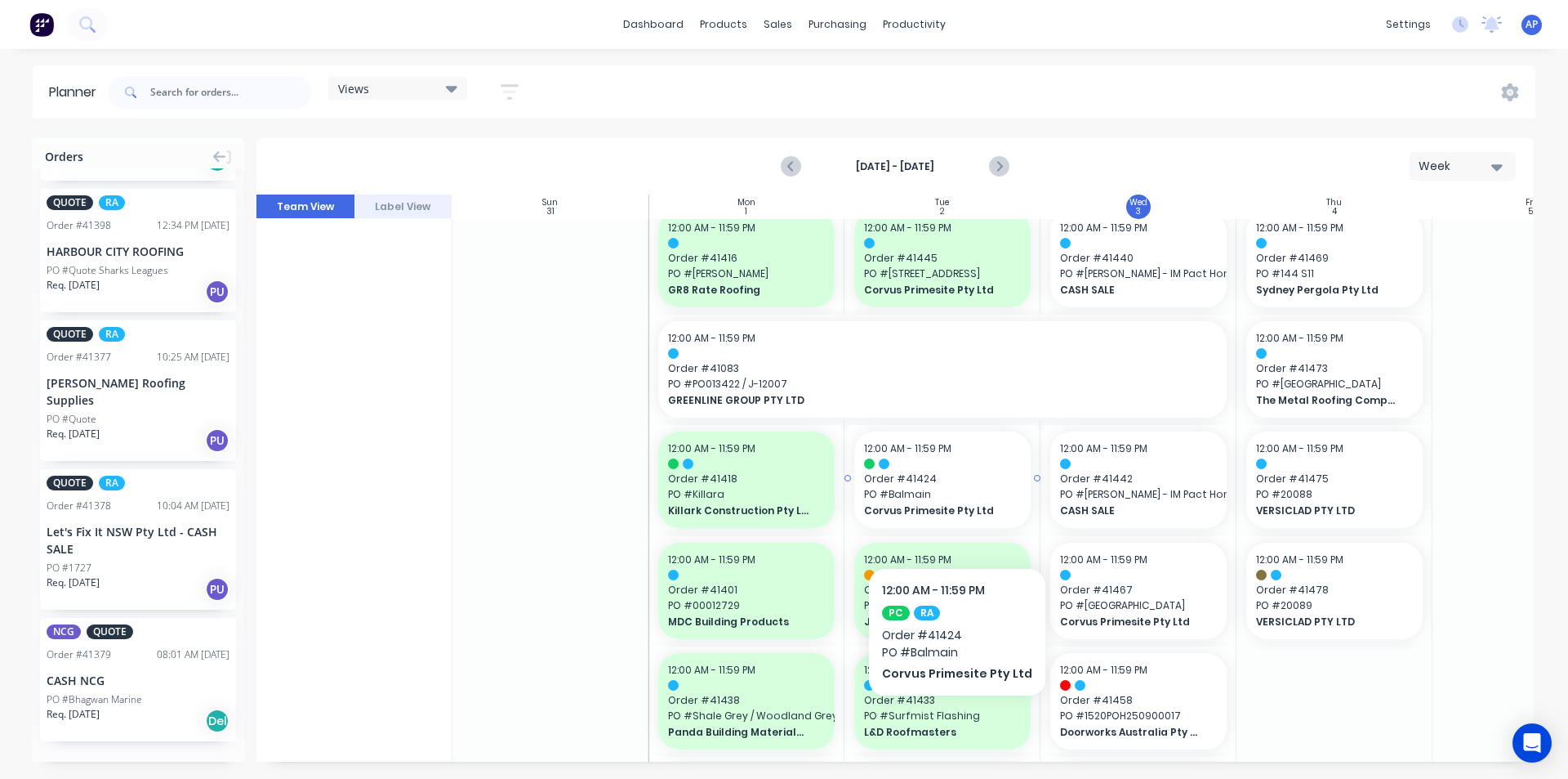
scroll to position [490, 0]
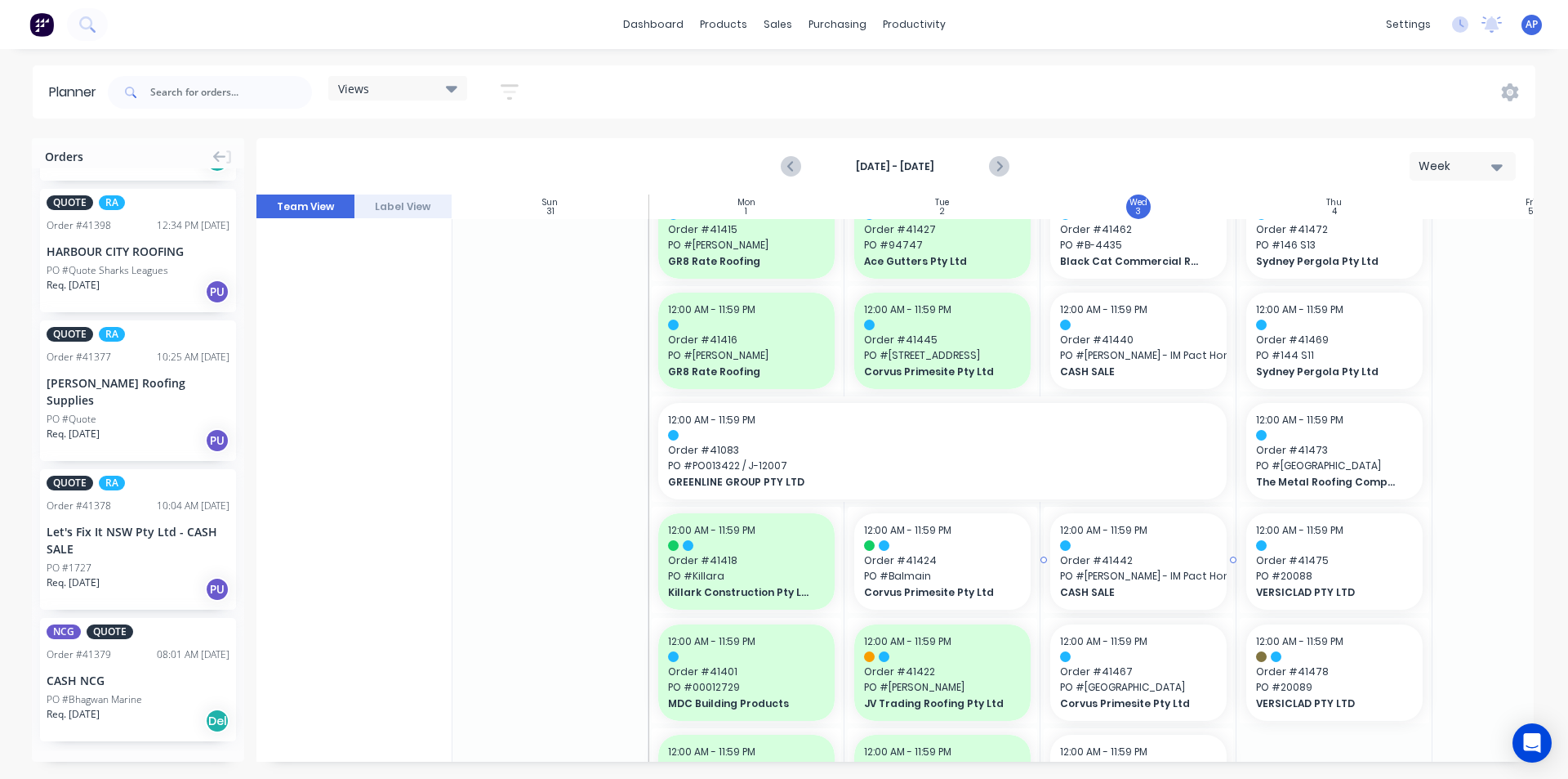
drag, startPoint x: 1041, startPoint y: 560, endPoint x: 1100, endPoint y: 556, distance: 59.1
drag, startPoint x: 1039, startPoint y: 557, endPoint x: 1074, endPoint y: 557, distance: 35.0
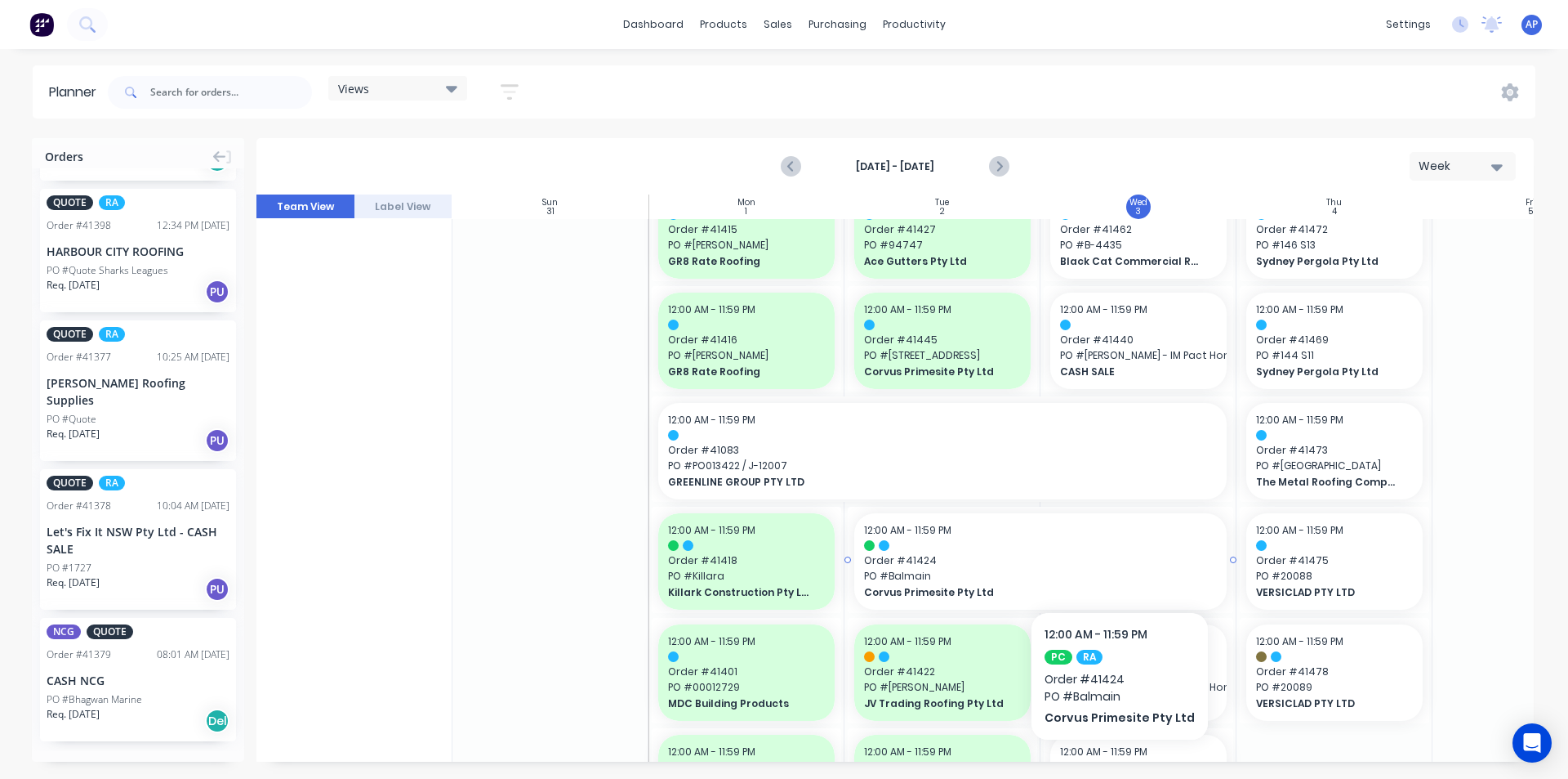
click at [1114, 562] on span "Order # 41424" at bounding box center [1040, 560] width 353 height 15
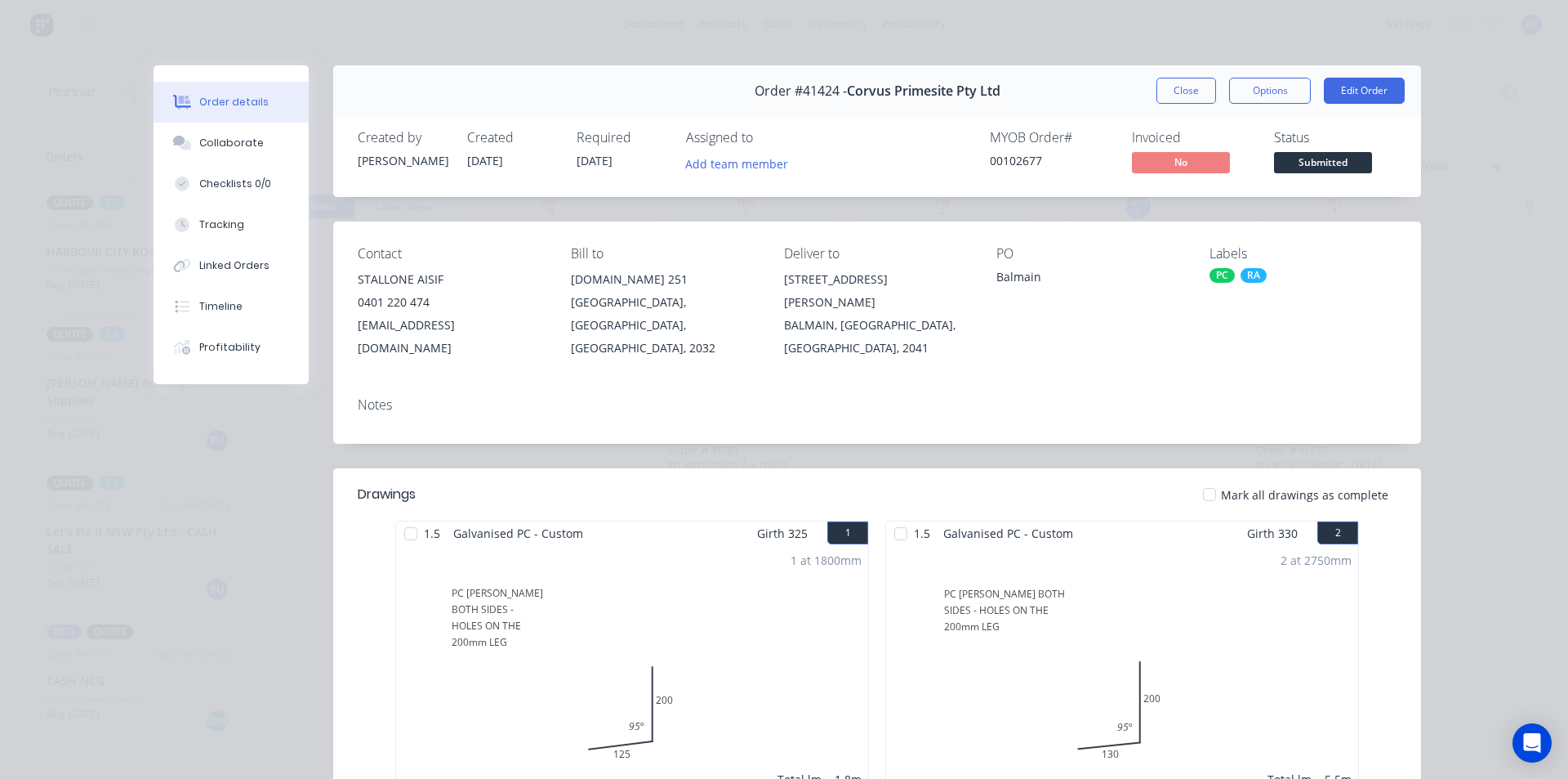
click at [1165, 103] on div "Order #41424 - Corvus Primesite Pty Ltd Close Options Edit Order" at bounding box center [876, 91] width 1087 height 52
click at [1178, 91] on button "Close" at bounding box center [1186, 90] width 60 height 26
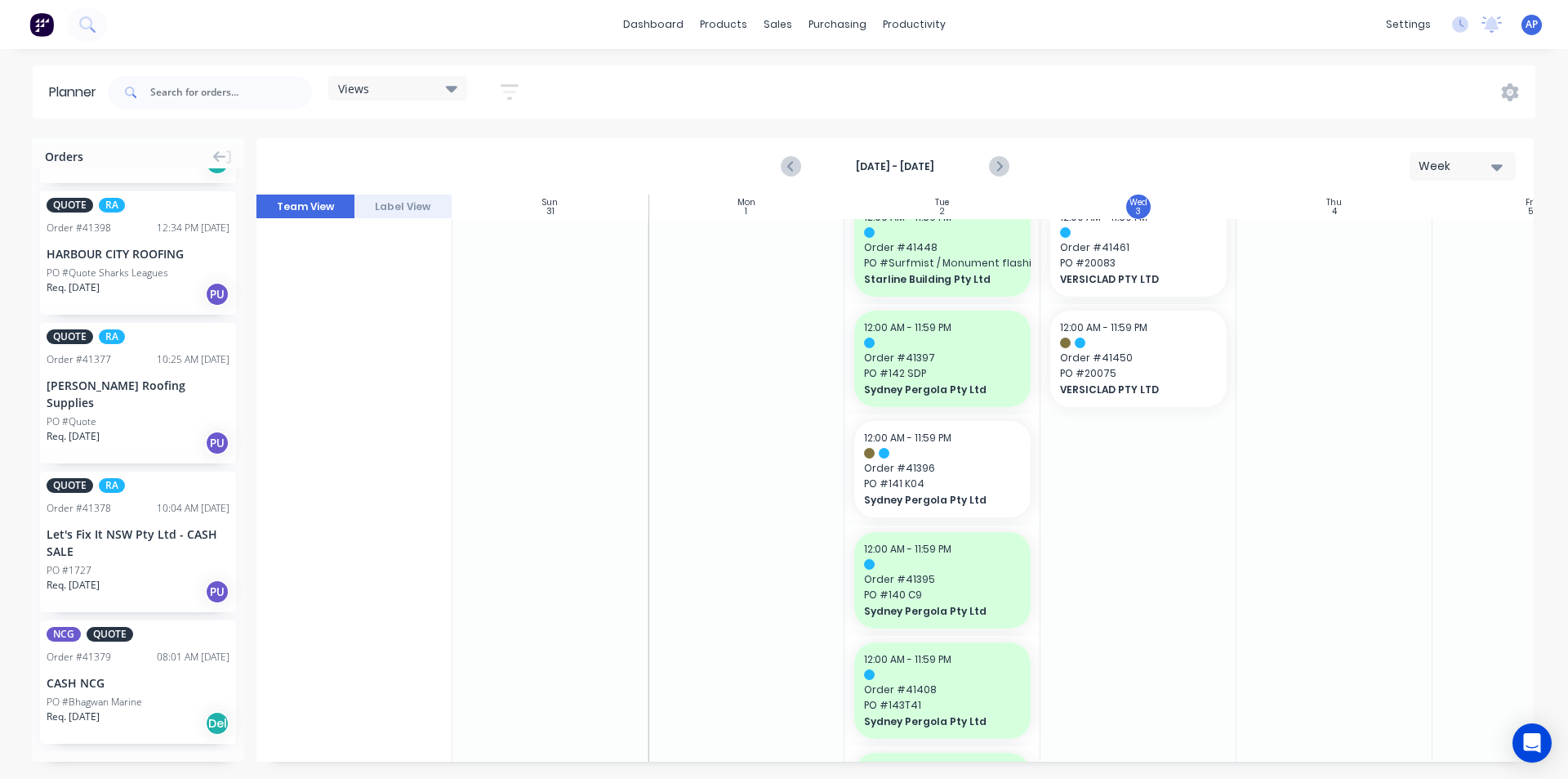
scroll to position [1394, 0]
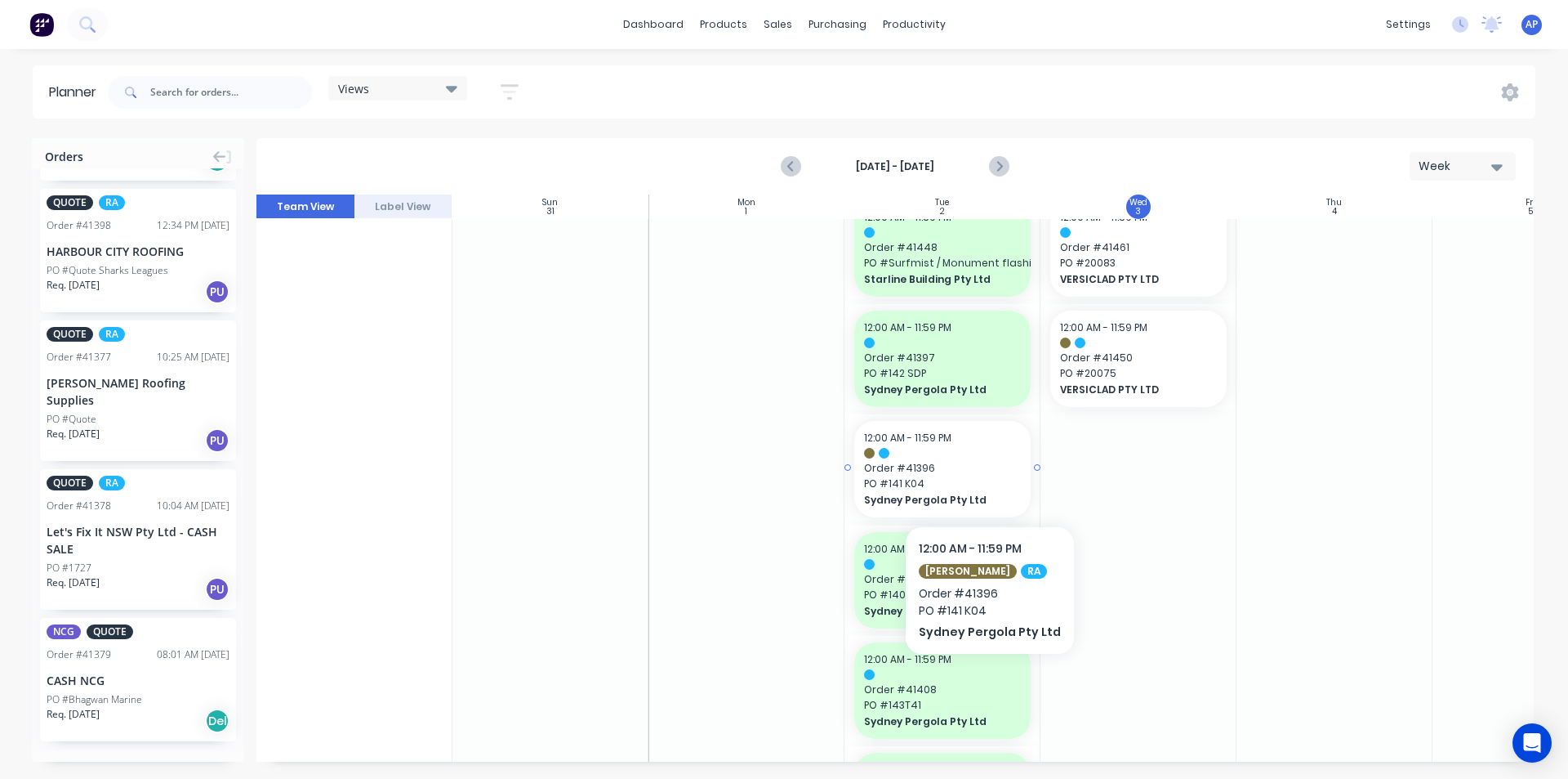
click at [984, 476] on span "Order # 41396" at bounding box center [942, 468] width 157 height 15
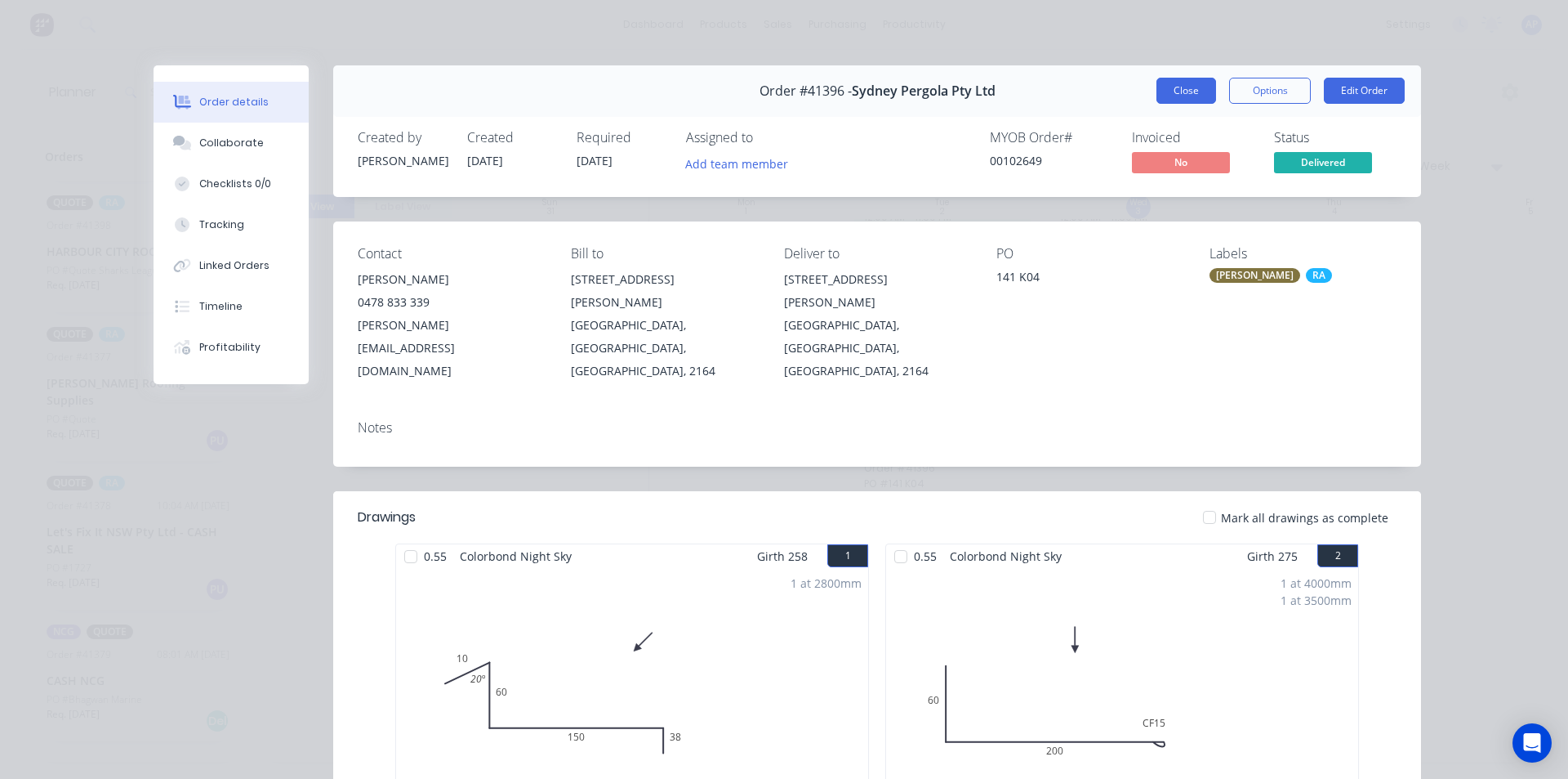
click at [1176, 98] on button "Close" at bounding box center [1186, 90] width 60 height 26
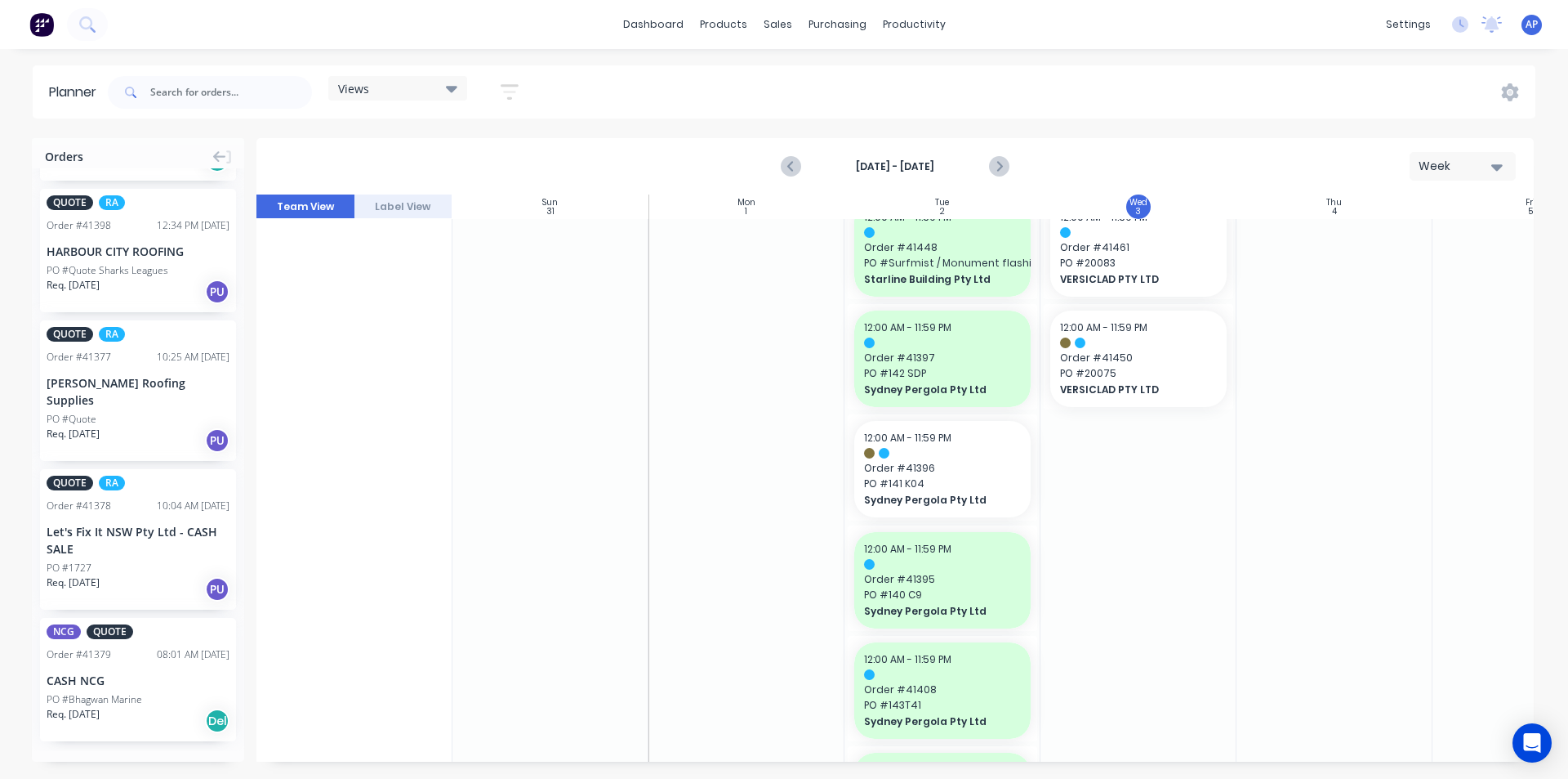
scroll to position [1391, 0]
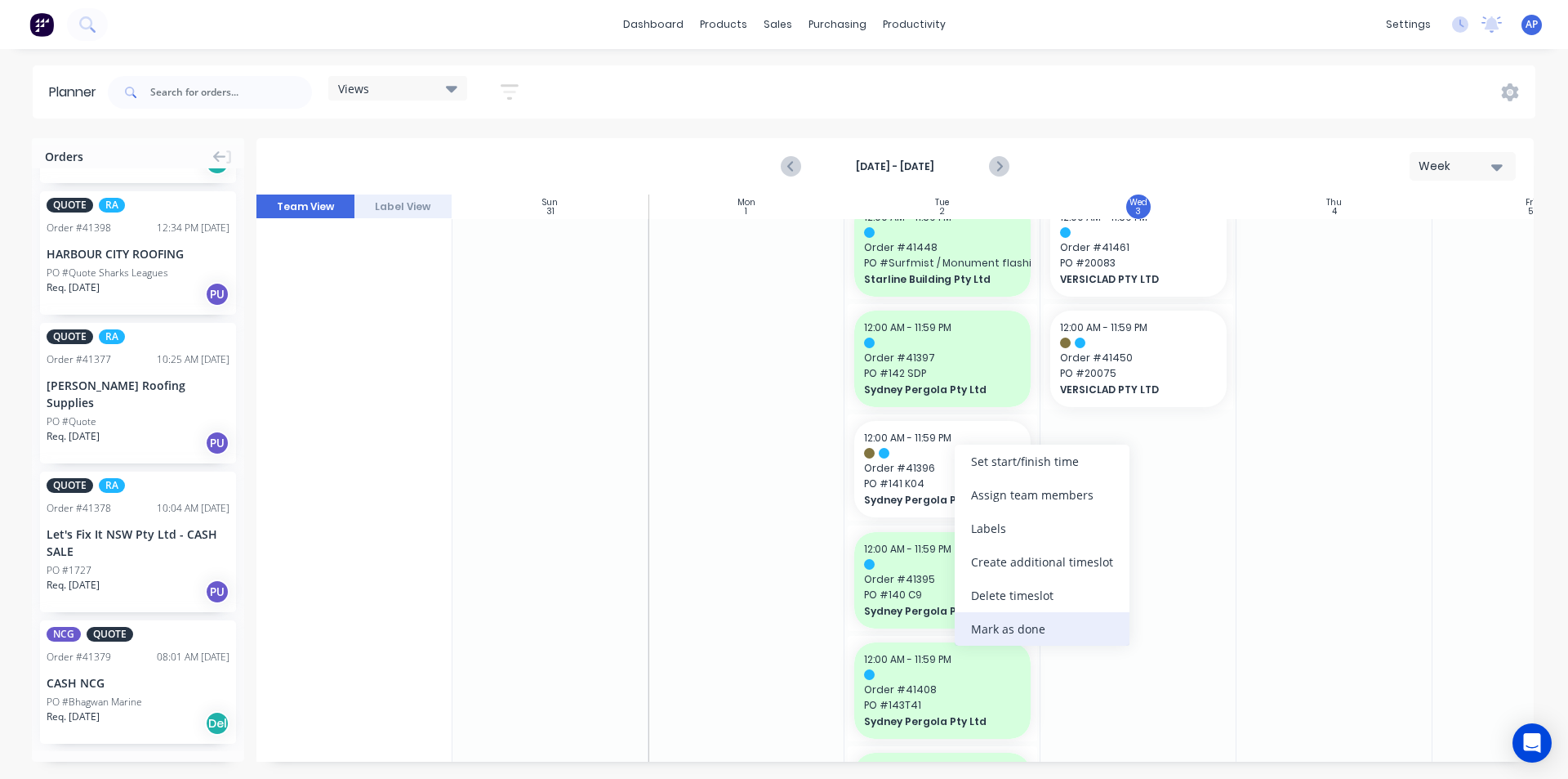
click at [1014, 627] on div "Mark as done" at bounding box center [1042, 629] width 175 height 34
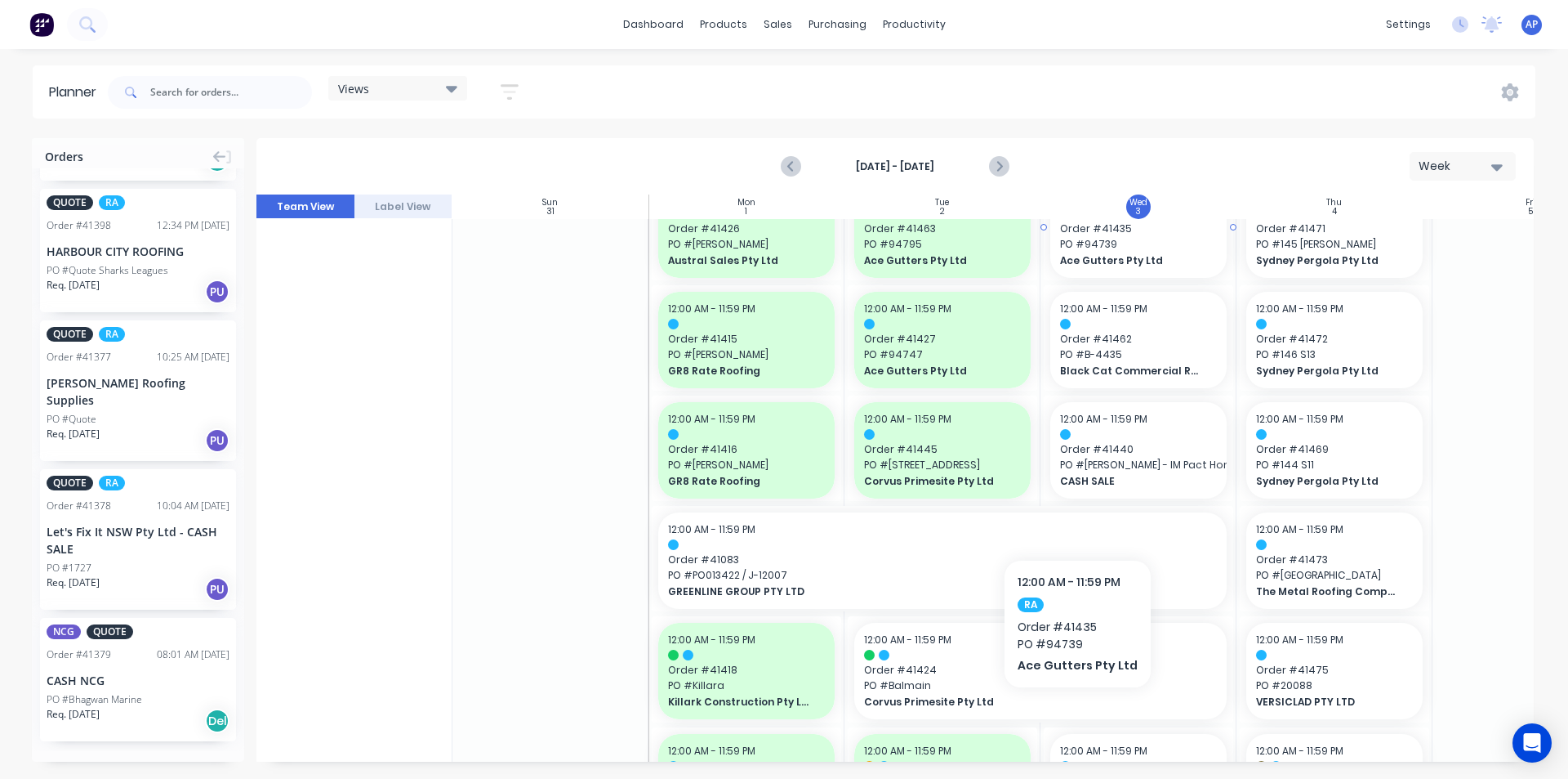
scroll to position [490, 0]
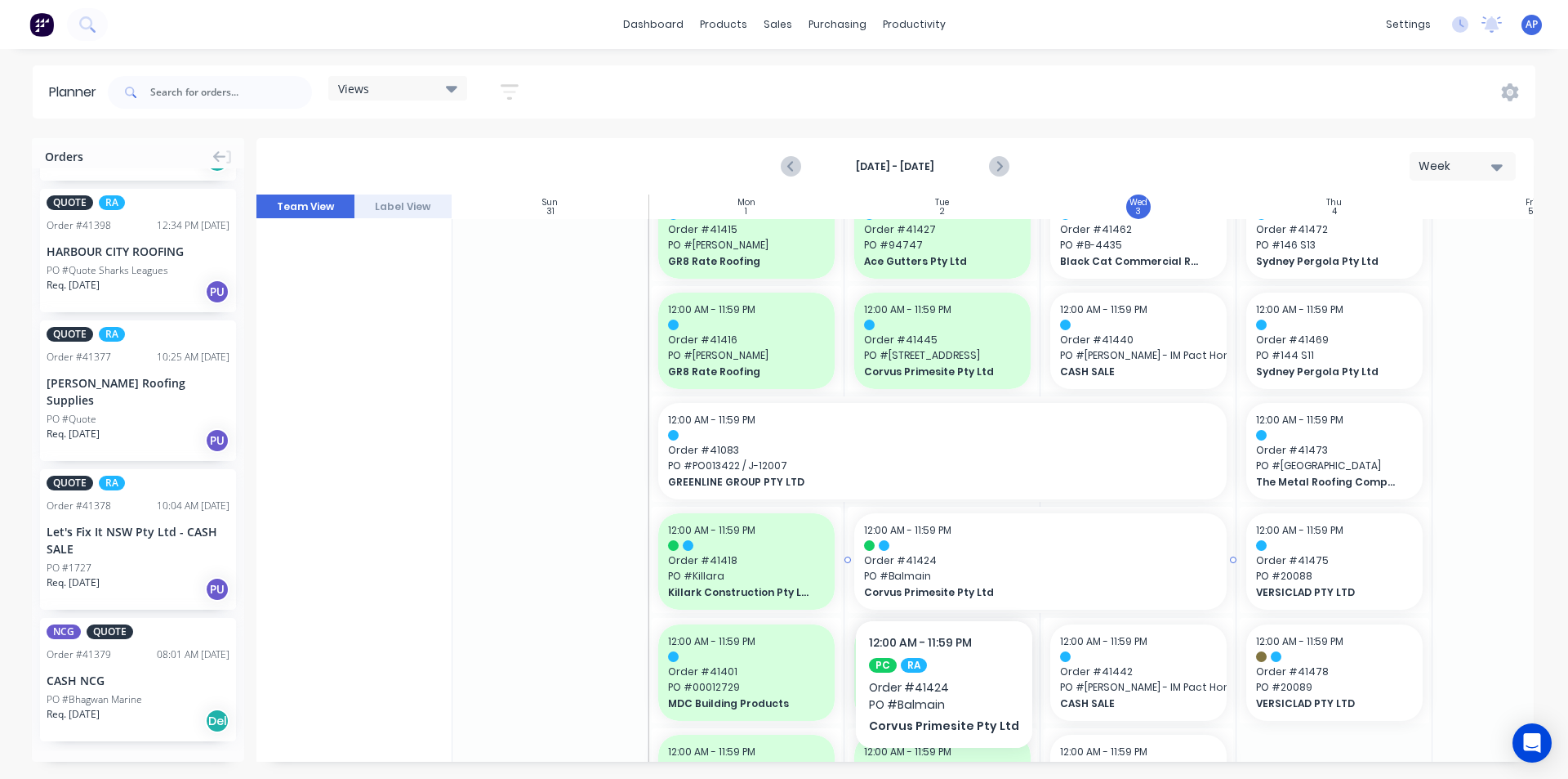
click at [939, 570] on span "PO # Balmain" at bounding box center [1040, 575] width 353 height 15
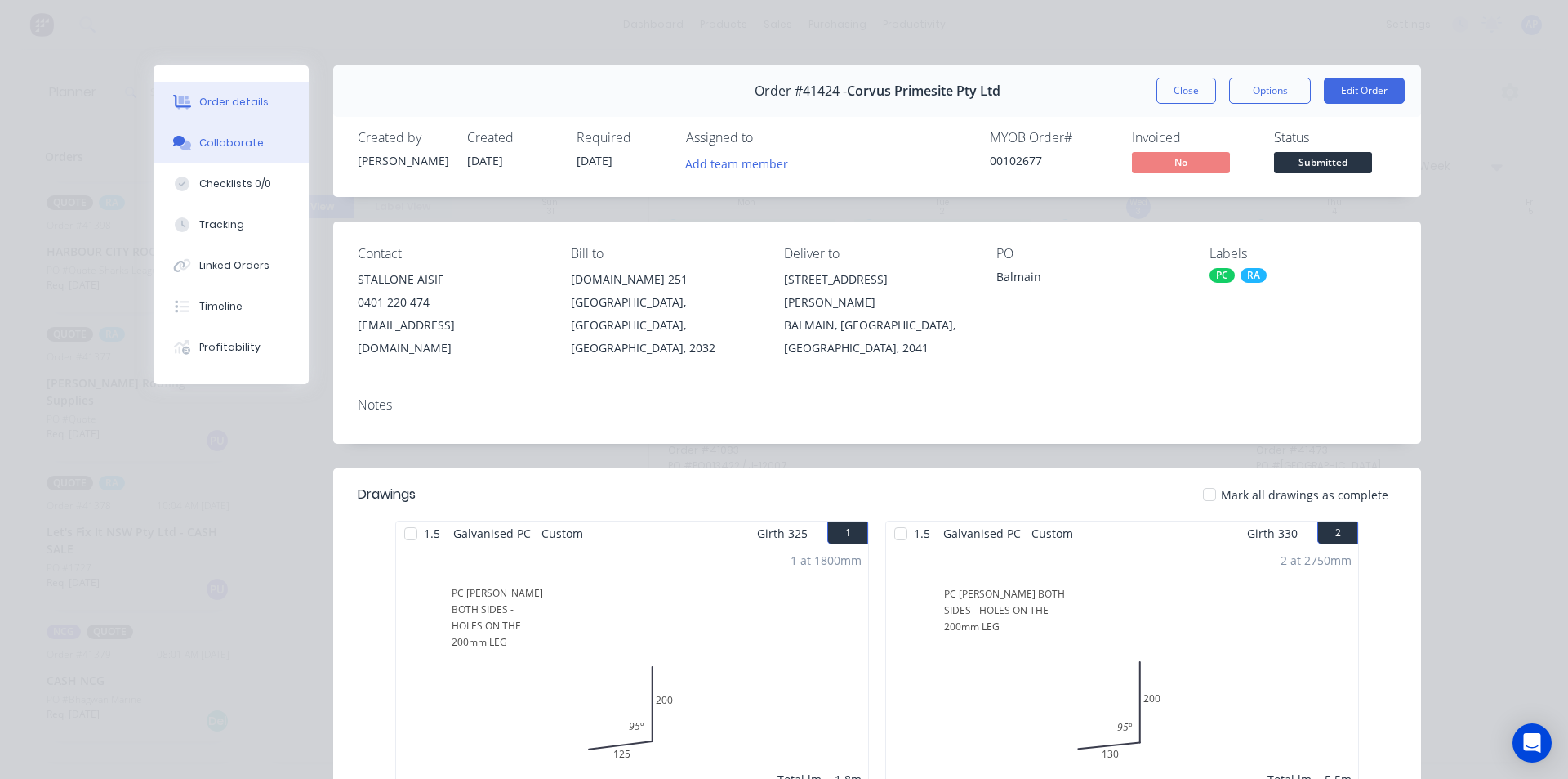
click at [232, 146] on div "Collaborate" at bounding box center [231, 142] width 65 height 15
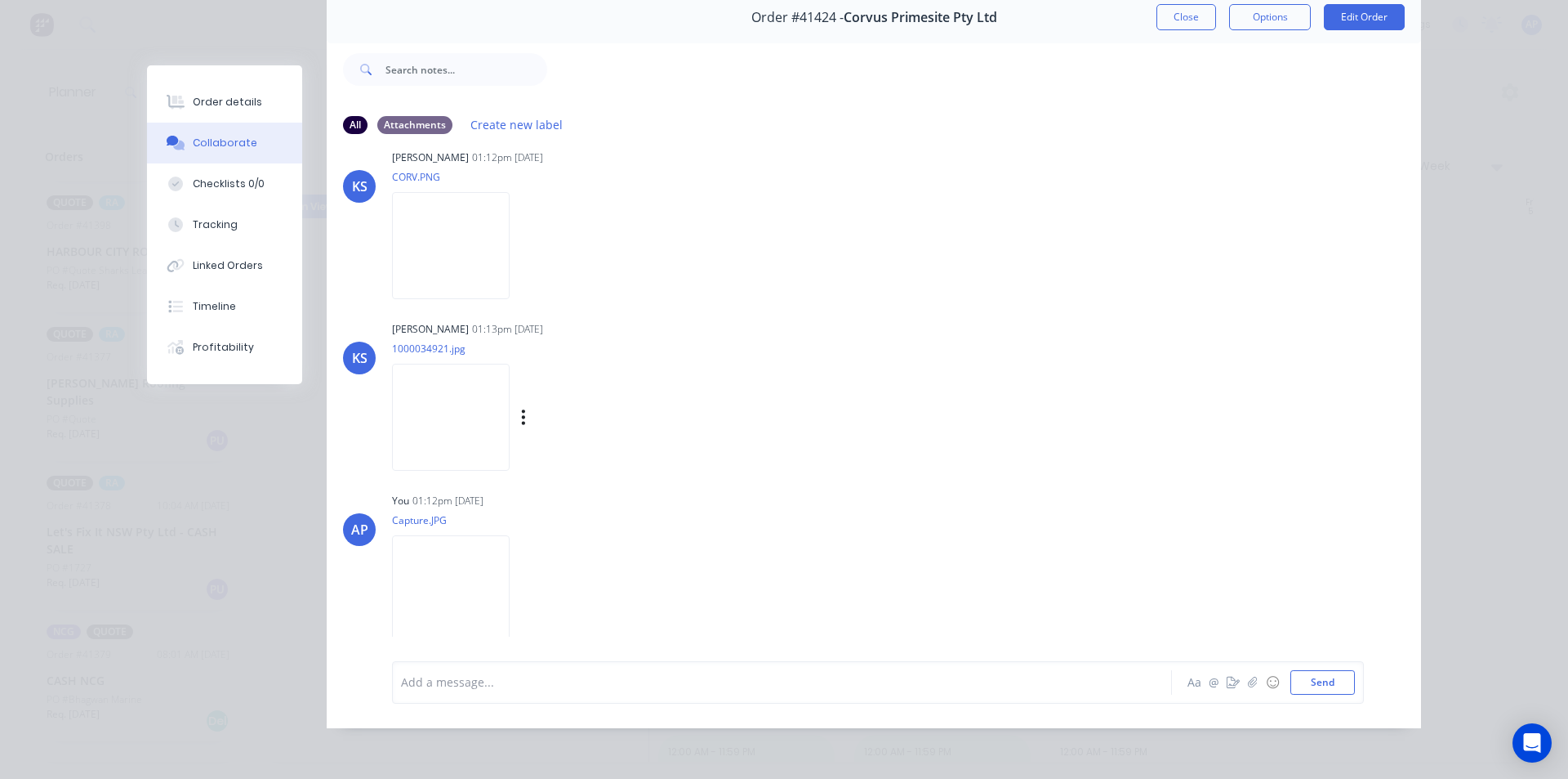
scroll to position [213, 0]
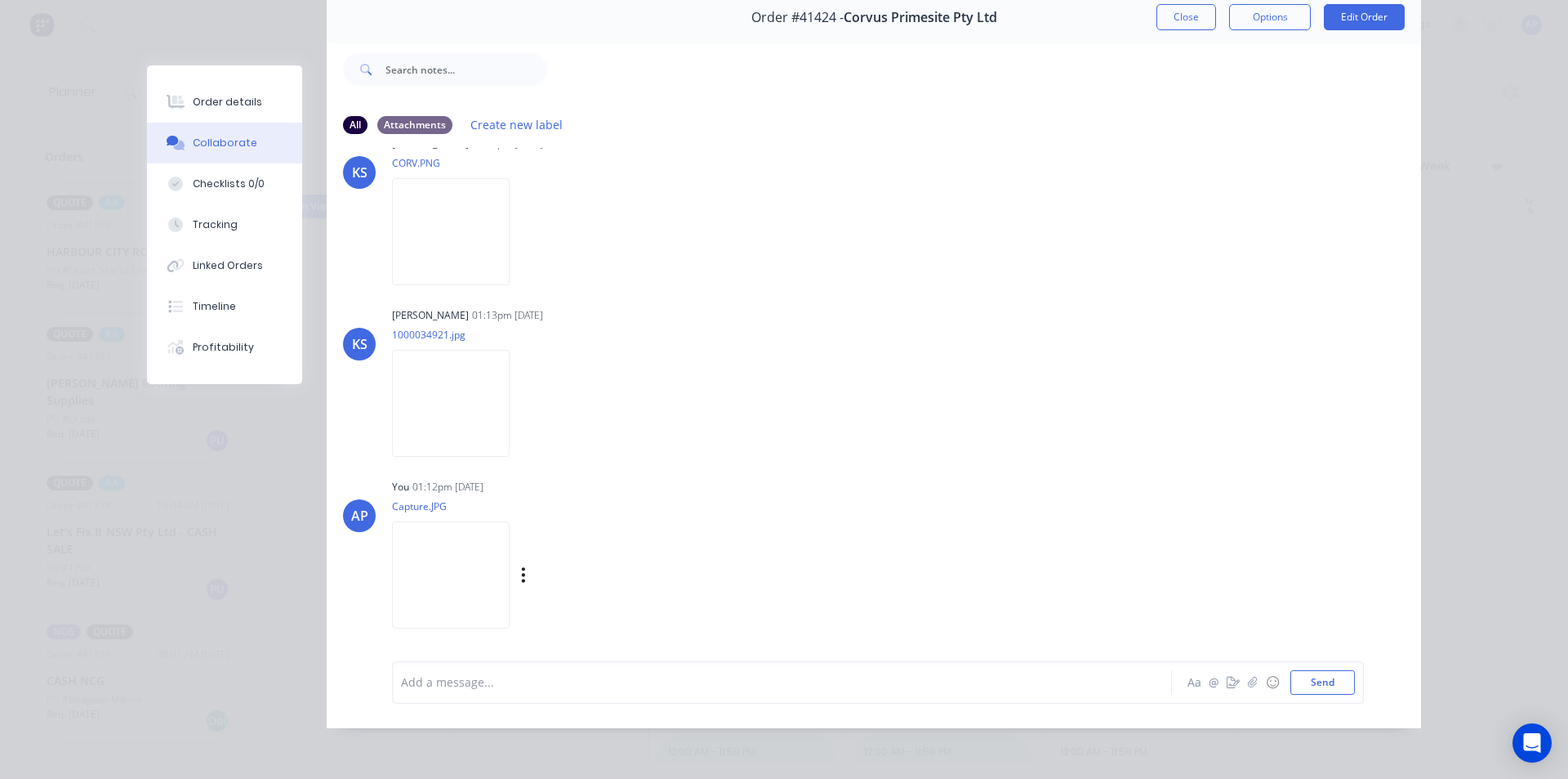
click at [509, 578] on img at bounding box center [451, 575] width 117 height 107
drag, startPoint x: 1168, startPoint y: 28, endPoint x: 771, endPoint y: 63, distance: 398.5
click at [1166, 28] on button "Close" at bounding box center [1186, 17] width 60 height 26
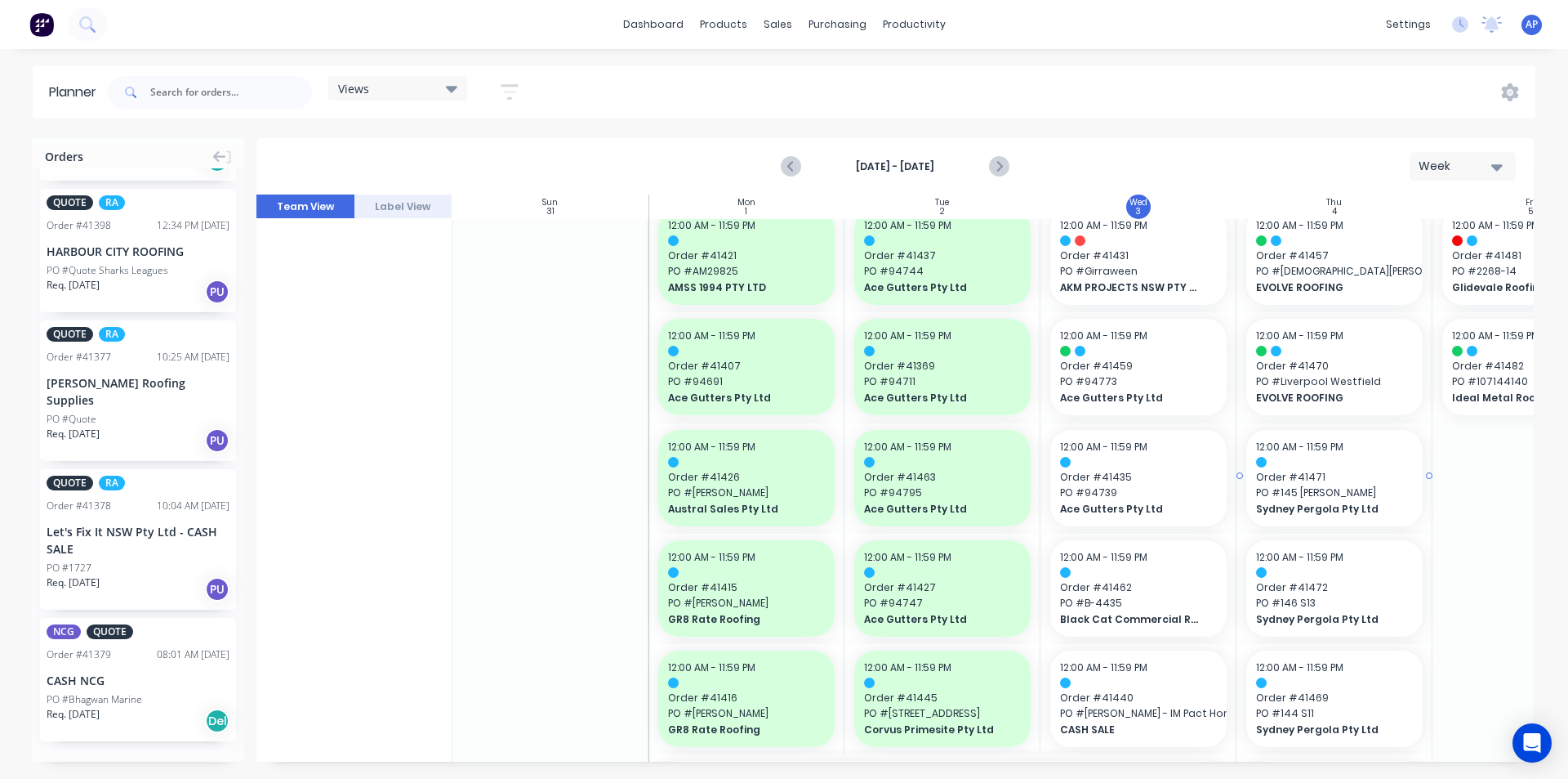
scroll to position [163, 0]
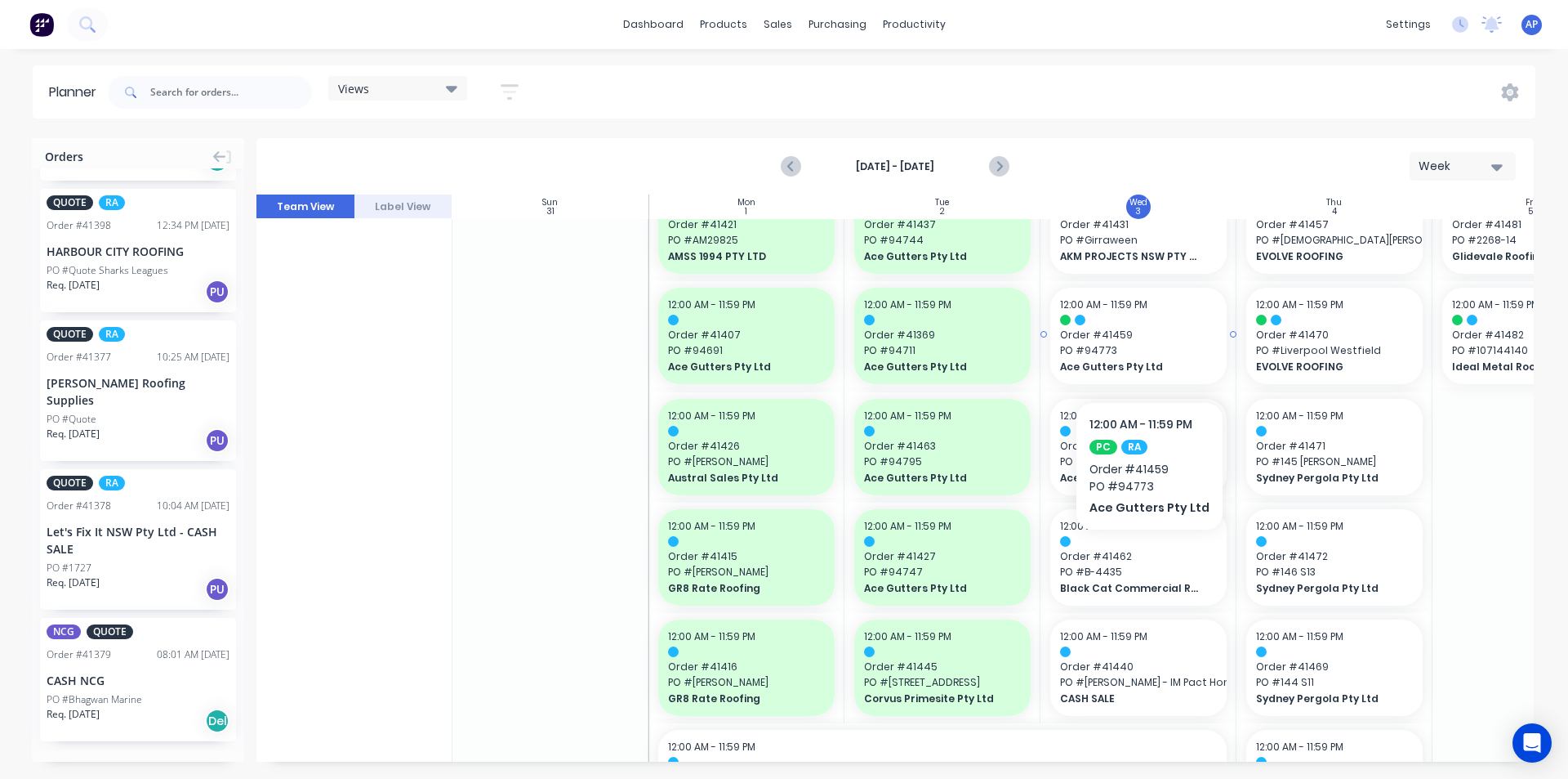
click at [1144, 352] on span "PO # 94773" at bounding box center [1138, 350] width 157 height 15
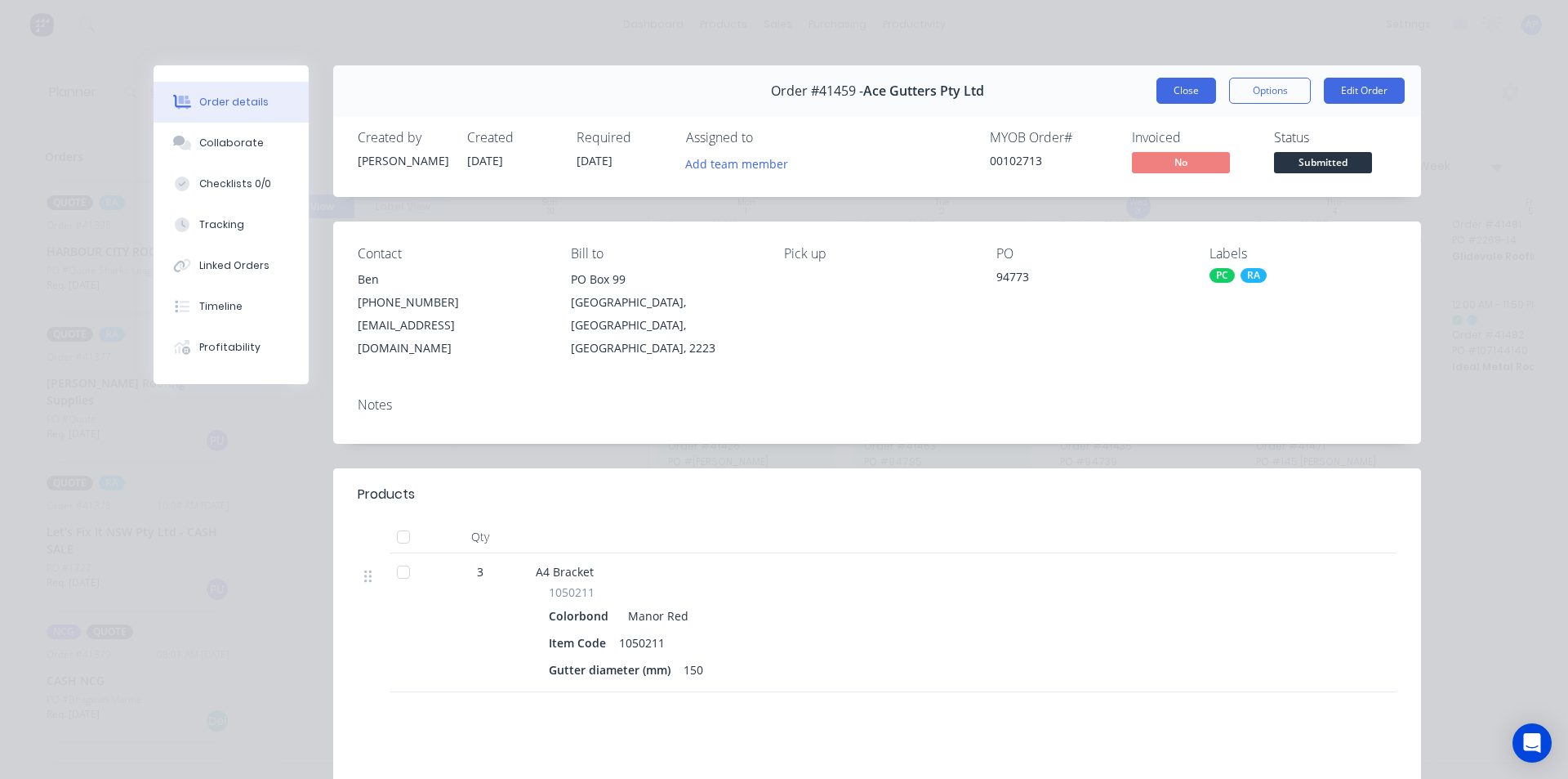
click at [1174, 97] on button "Close" at bounding box center [1186, 90] width 60 height 26
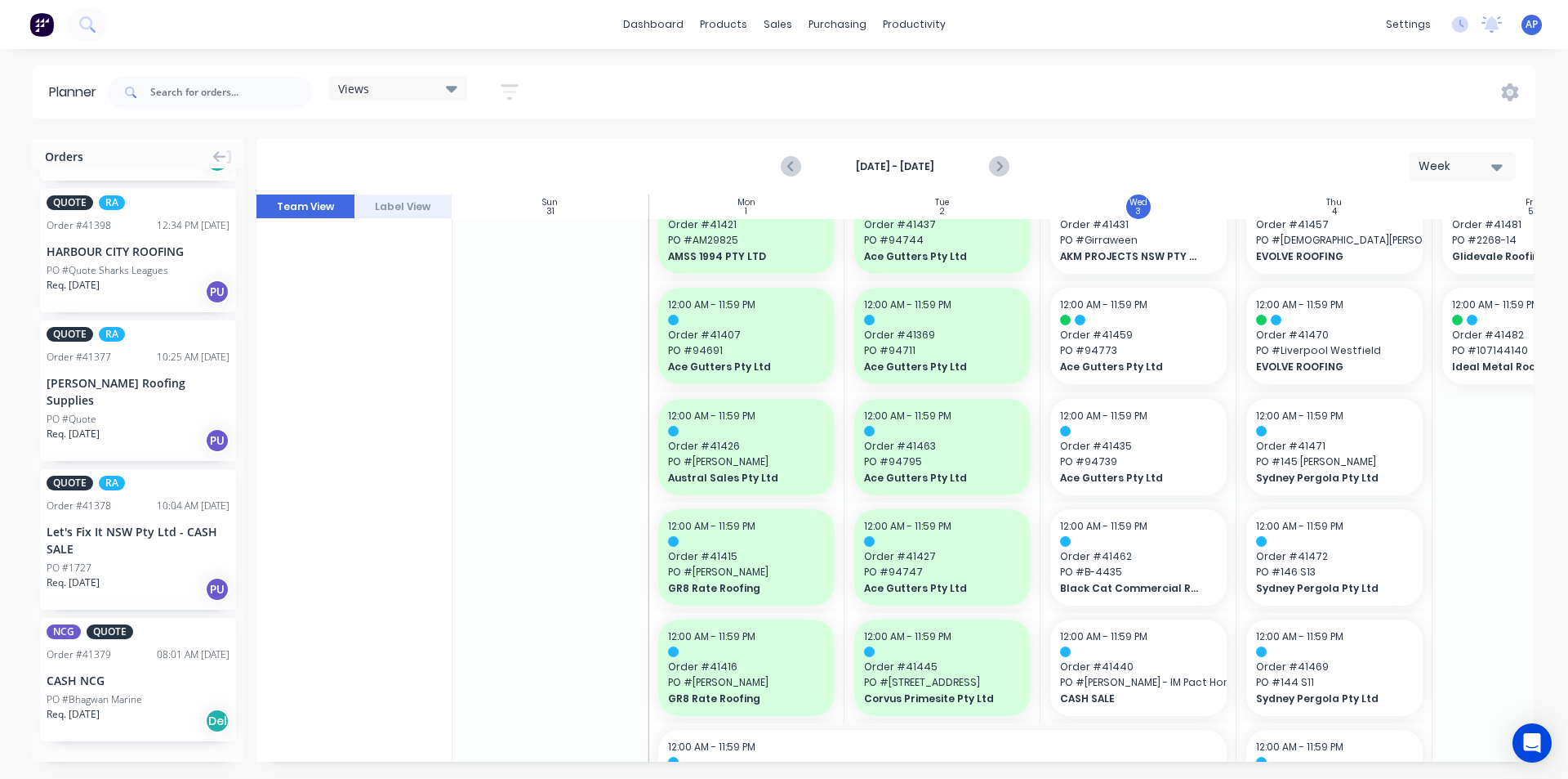
scroll to position [1391, 0]
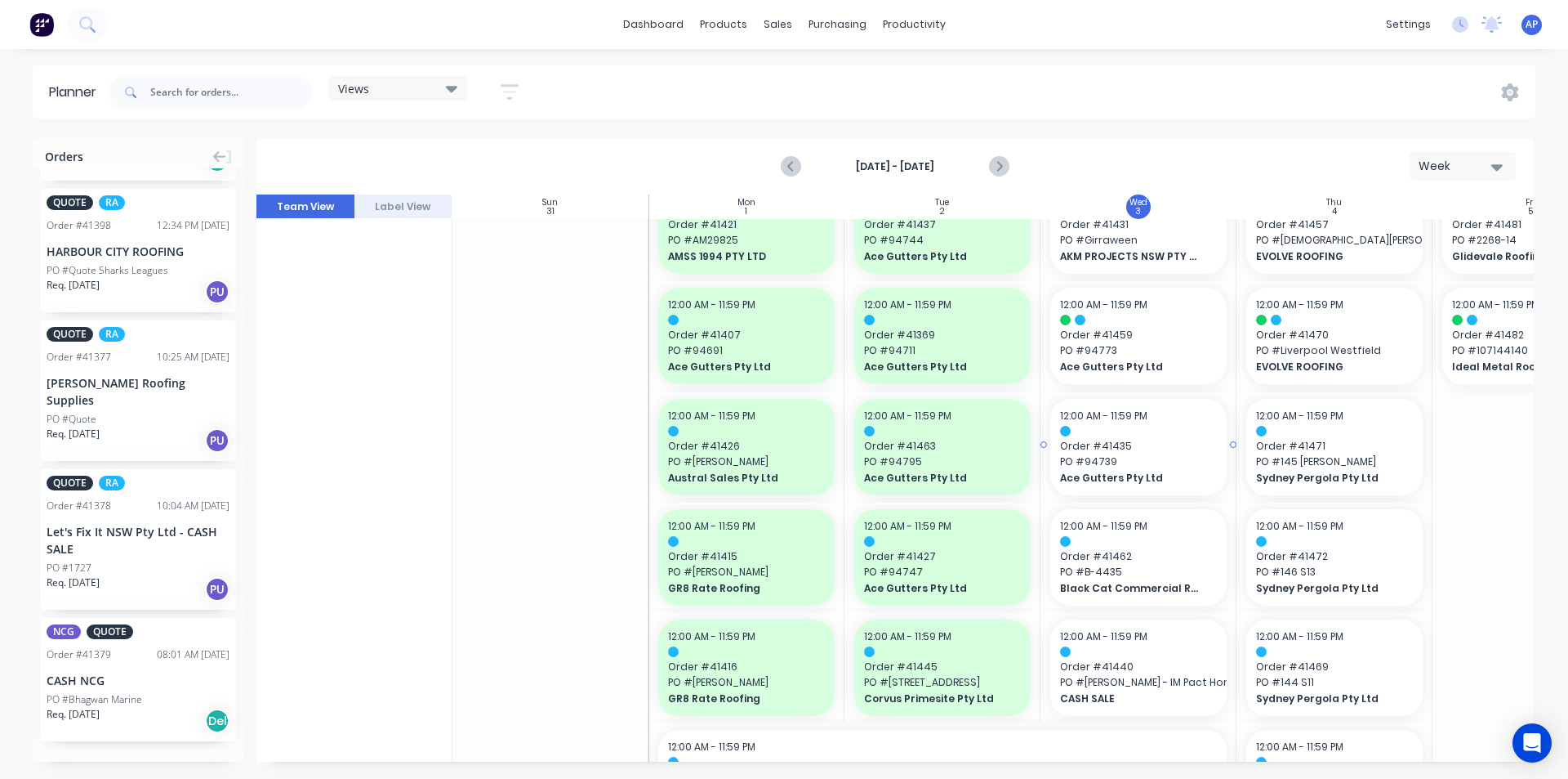
scroll to position [245, 0]
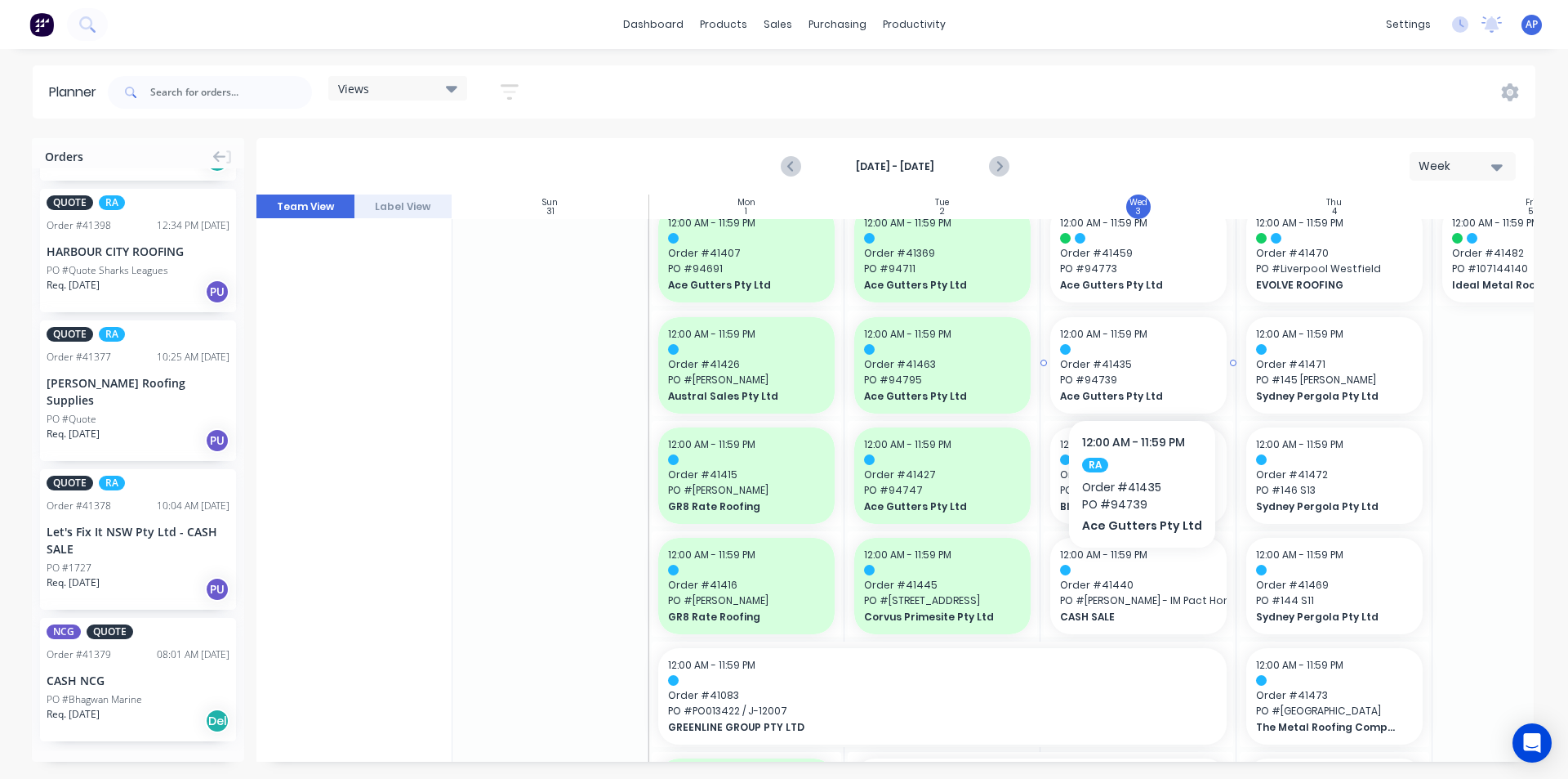
click at [1137, 370] on span "Order # 41435" at bounding box center [1138, 364] width 157 height 15
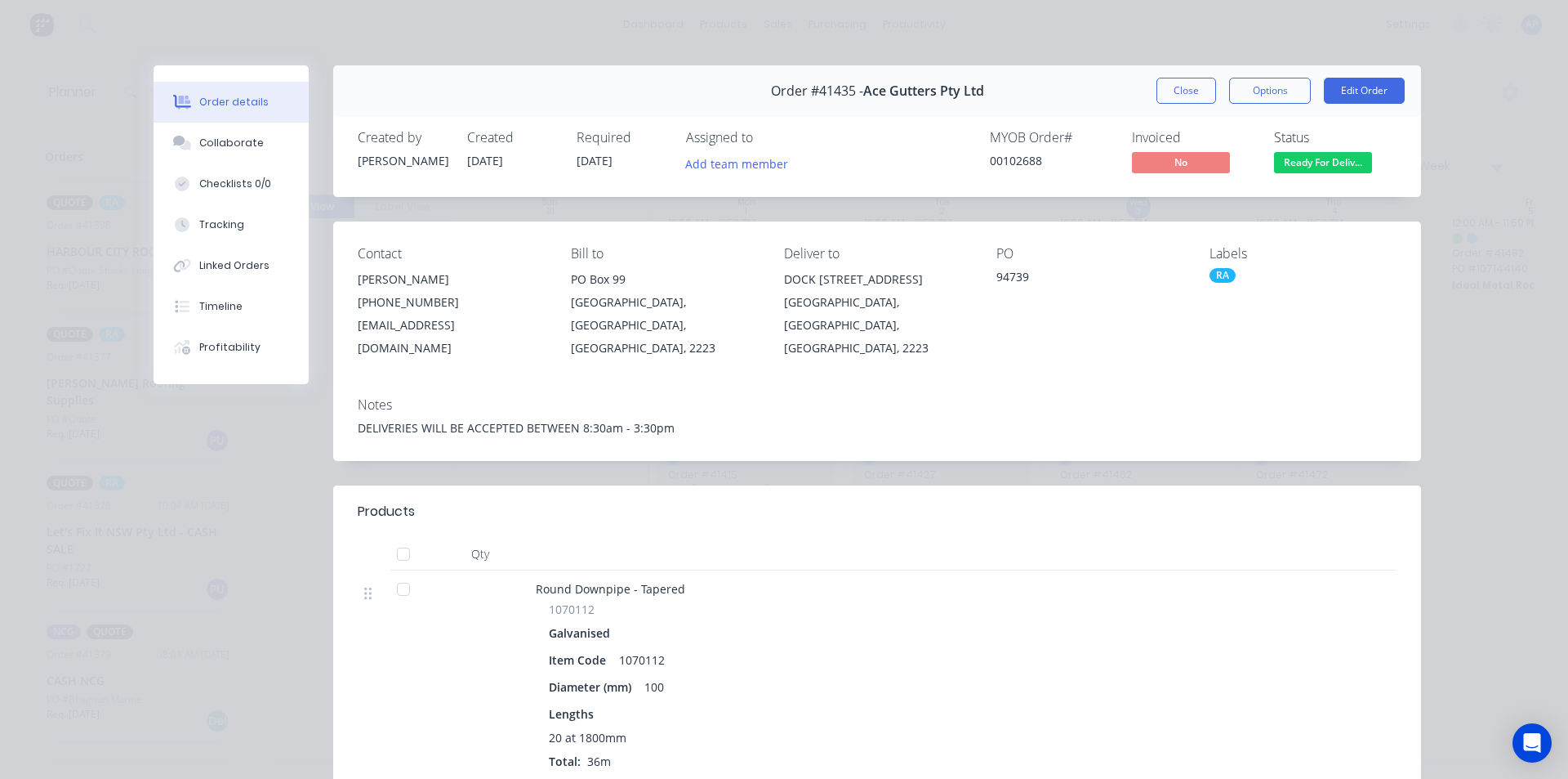
click at [1185, 99] on button "Close" at bounding box center [1186, 90] width 60 height 26
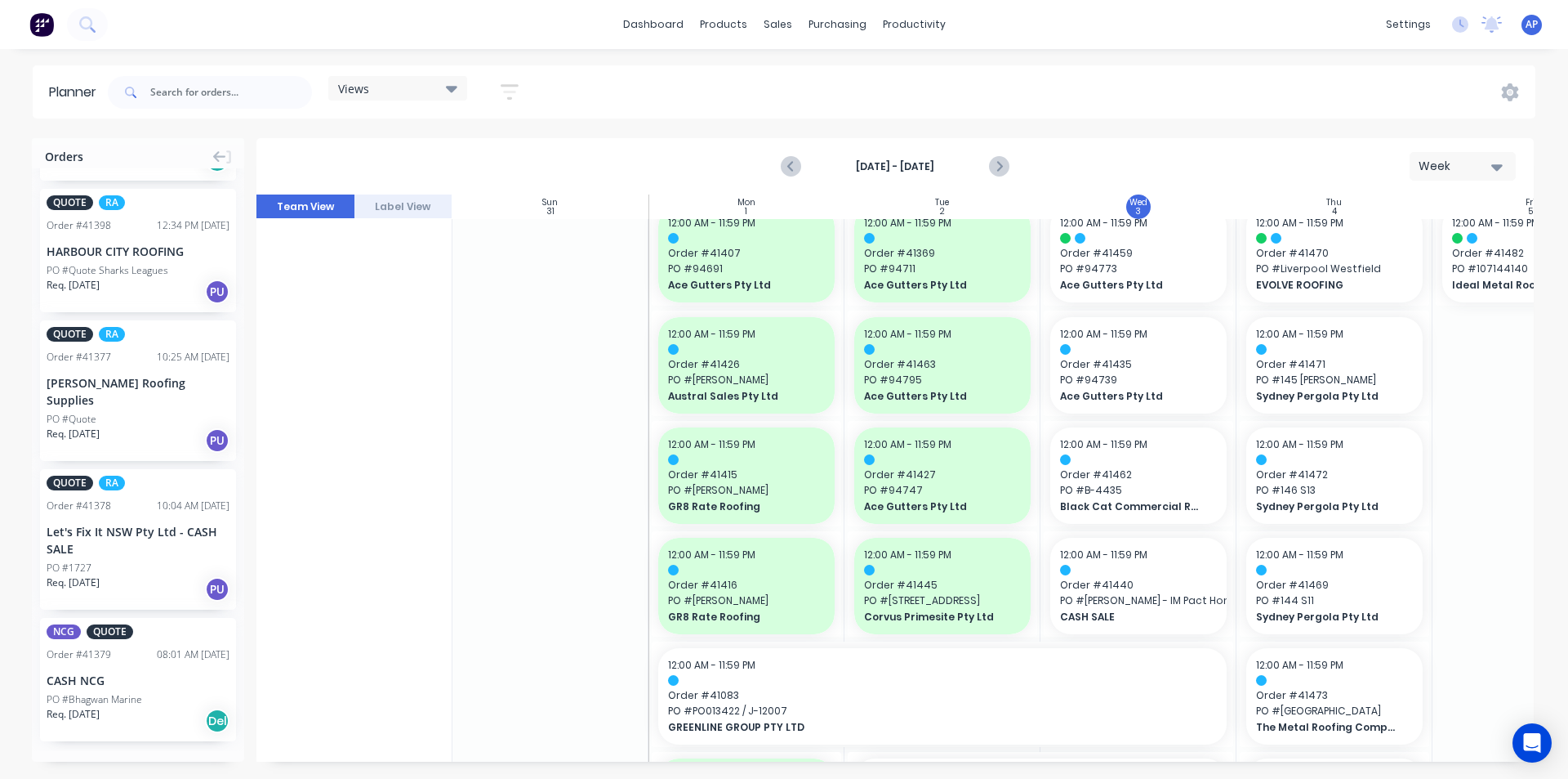
scroll to position [1391, 0]
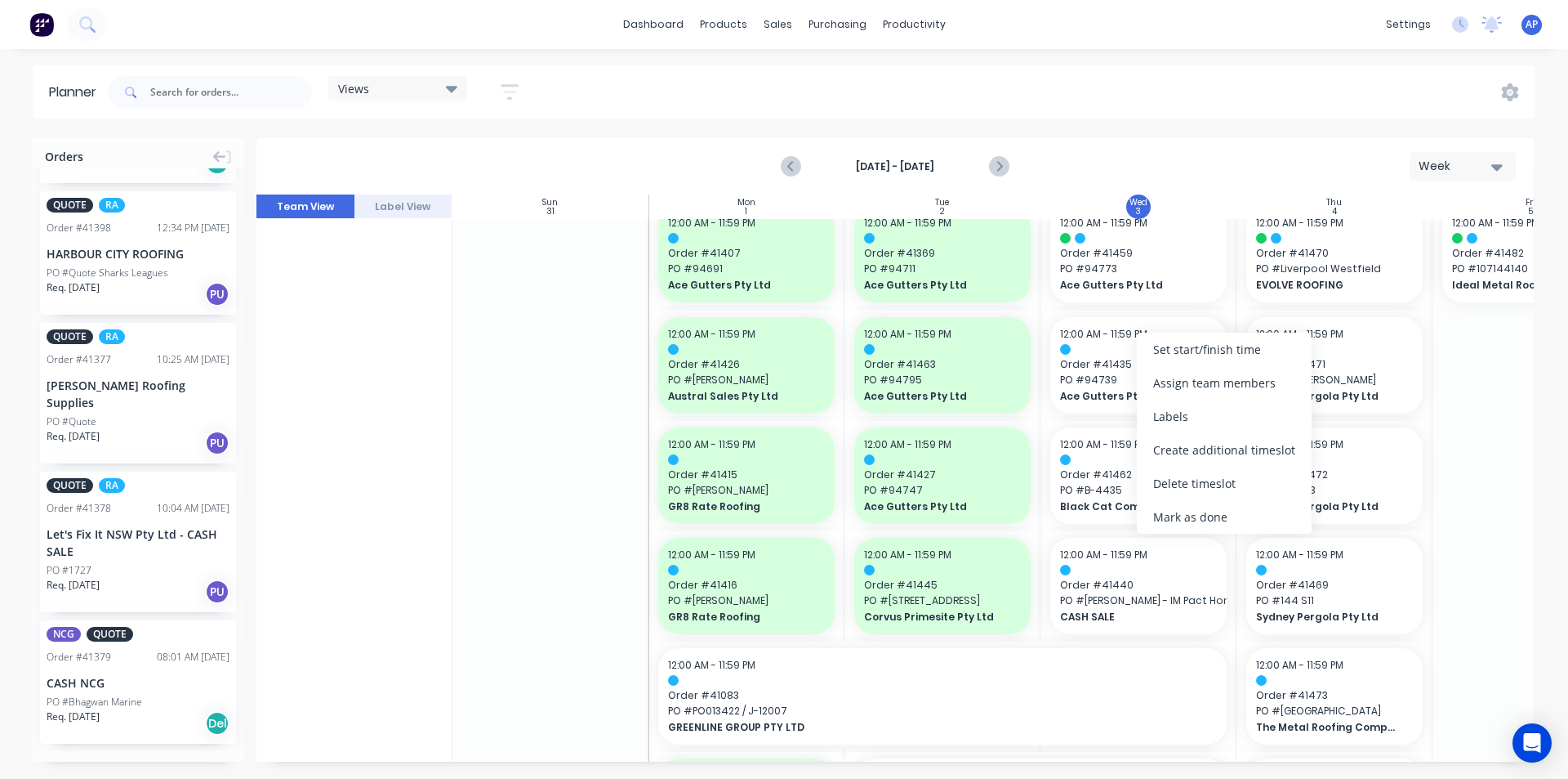
click at [1172, 519] on div "Mark as done" at bounding box center [1224, 517] width 175 height 34
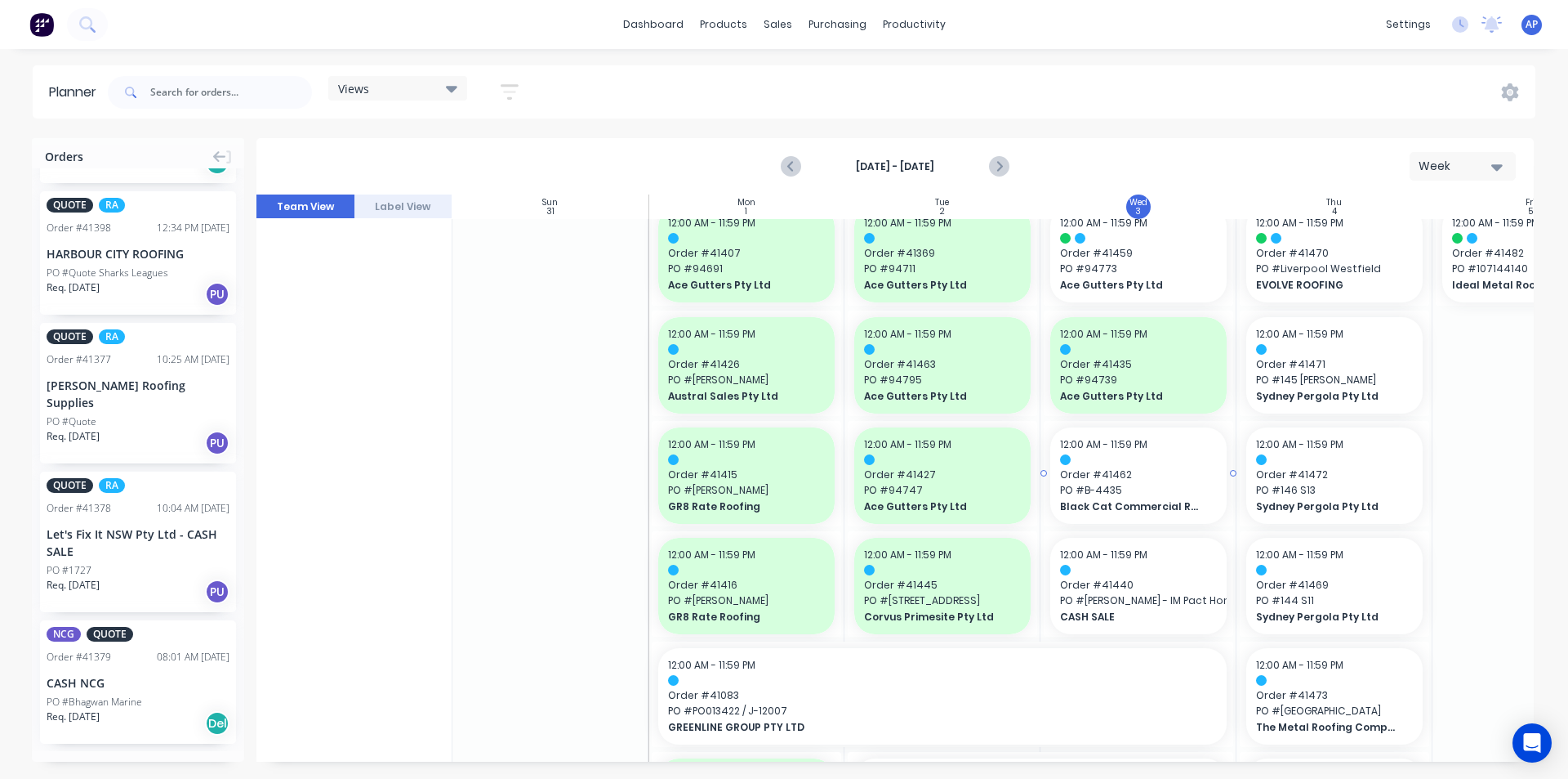
scroll to position [1394, 0]
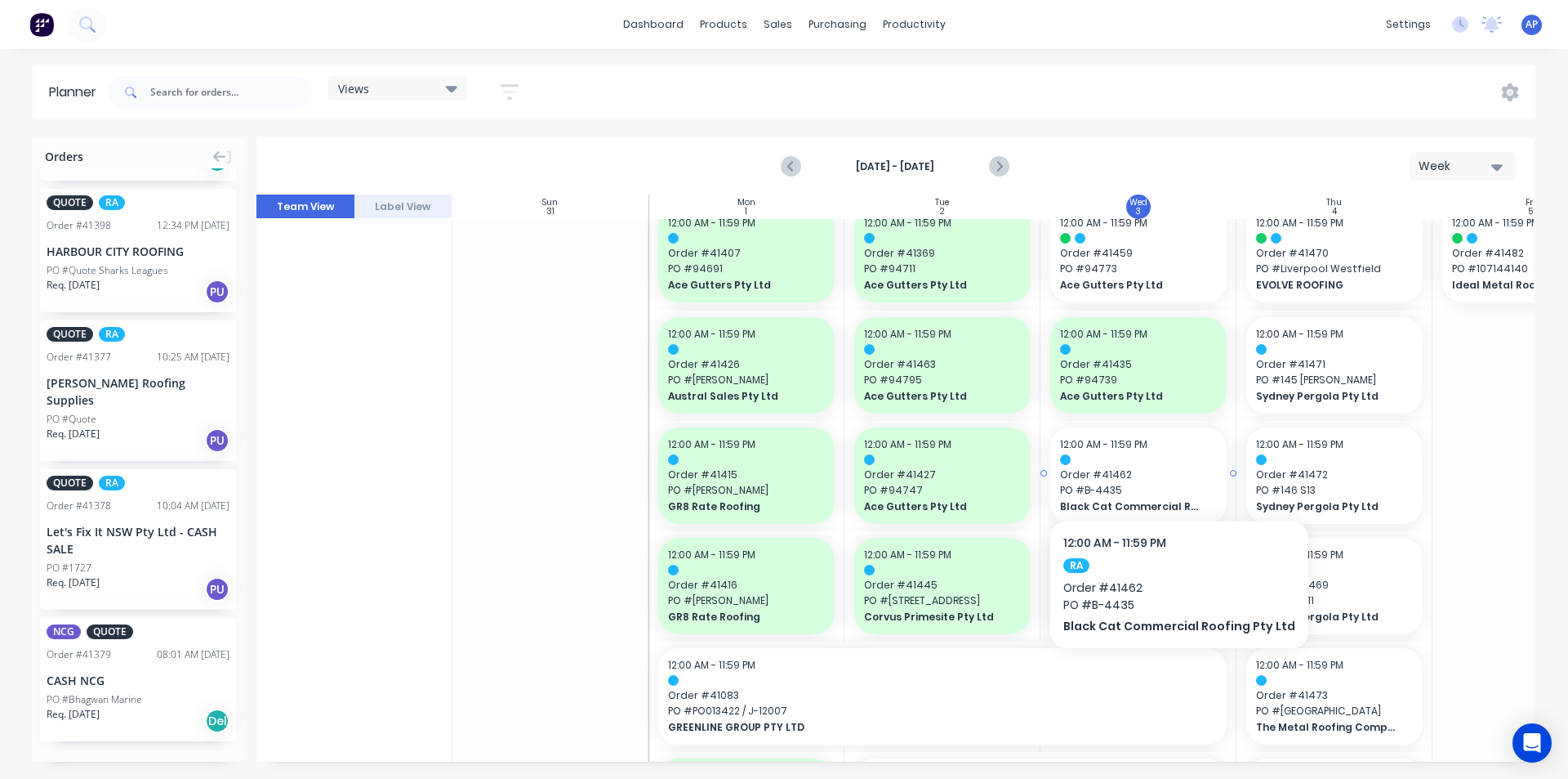
click at [1173, 471] on span "Order # 41462" at bounding box center [1138, 474] width 157 height 15
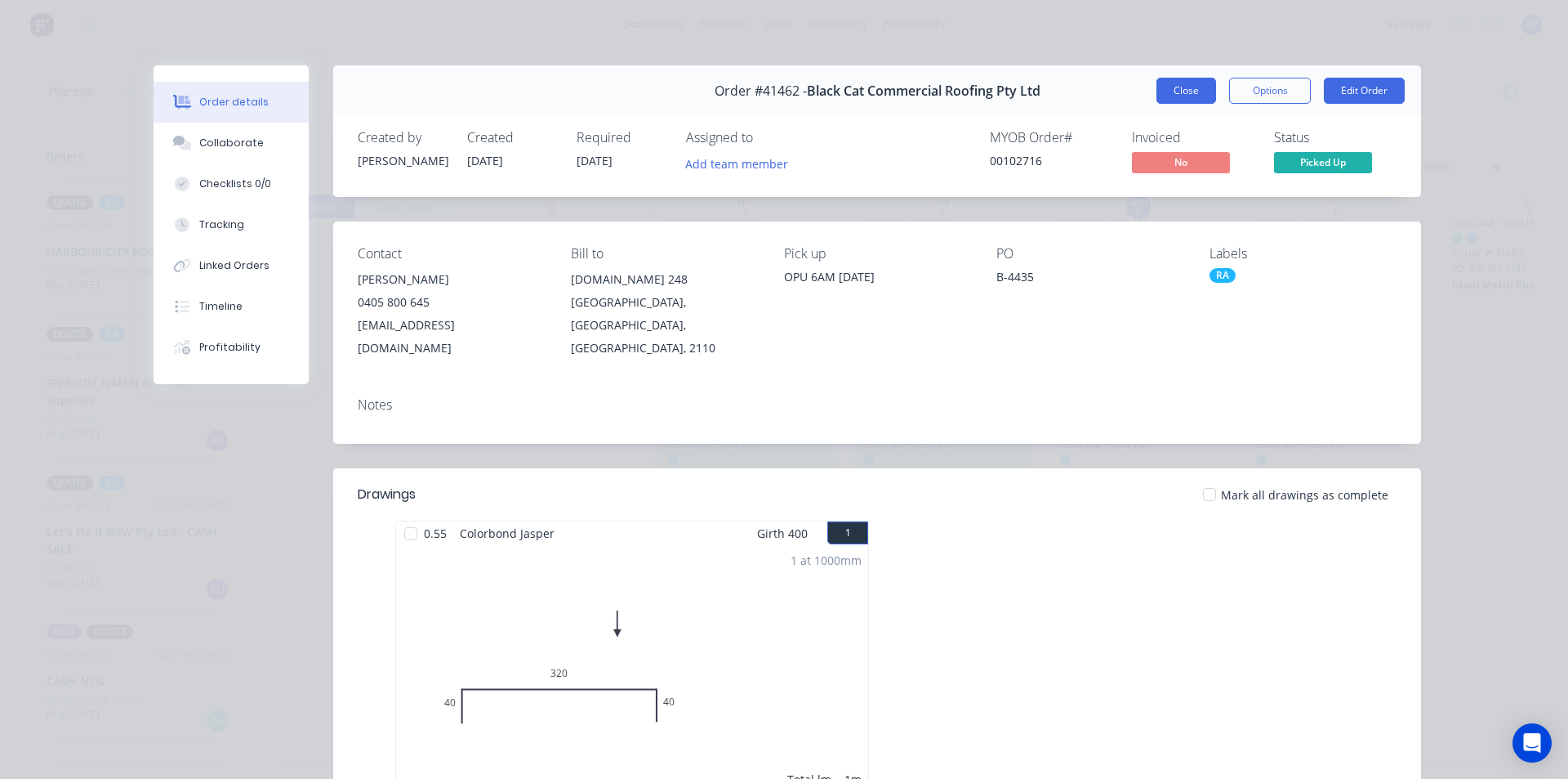
click at [1163, 92] on button "Close" at bounding box center [1186, 90] width 60 height 26
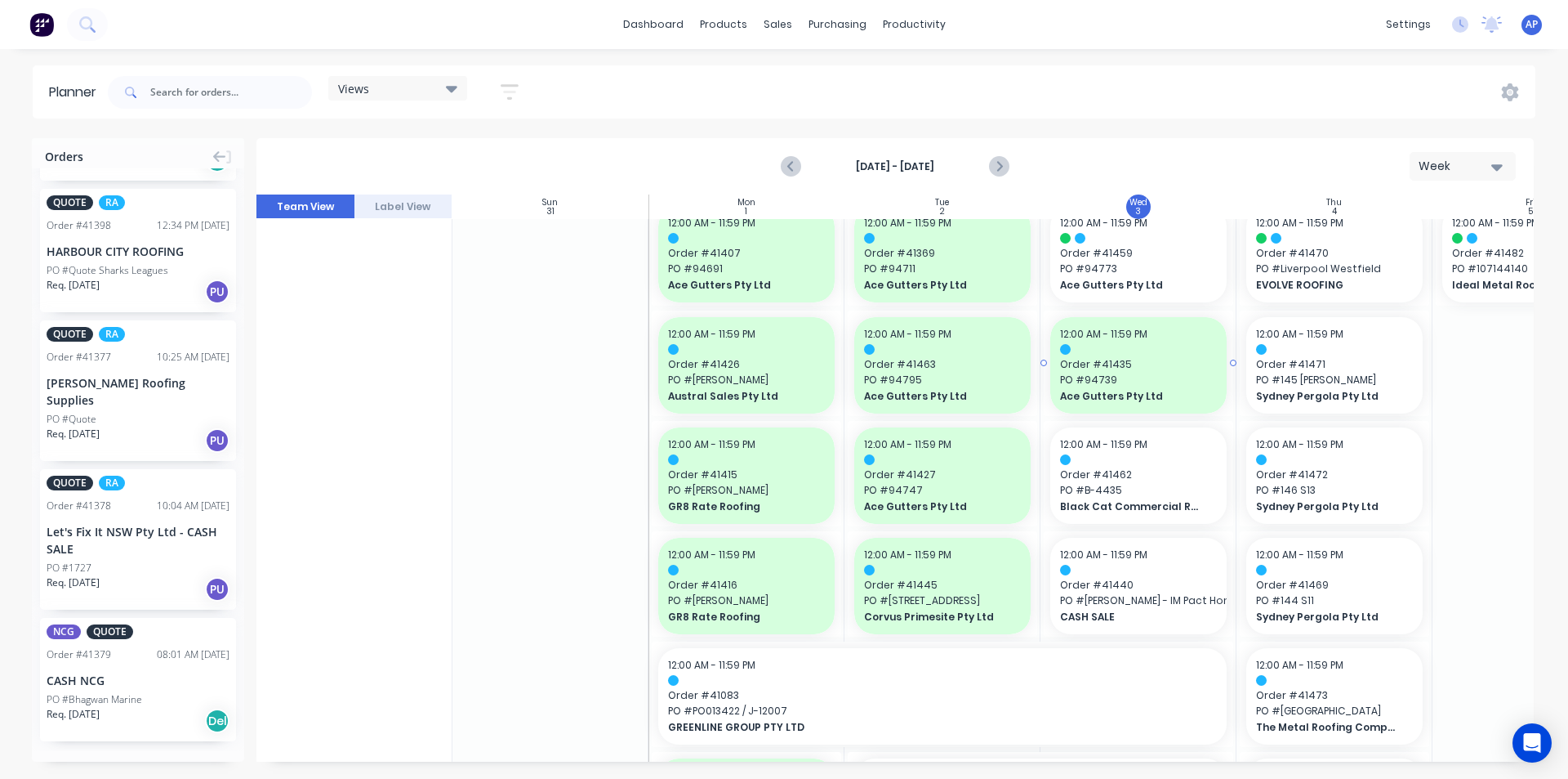
scroll to position [1391, 0]
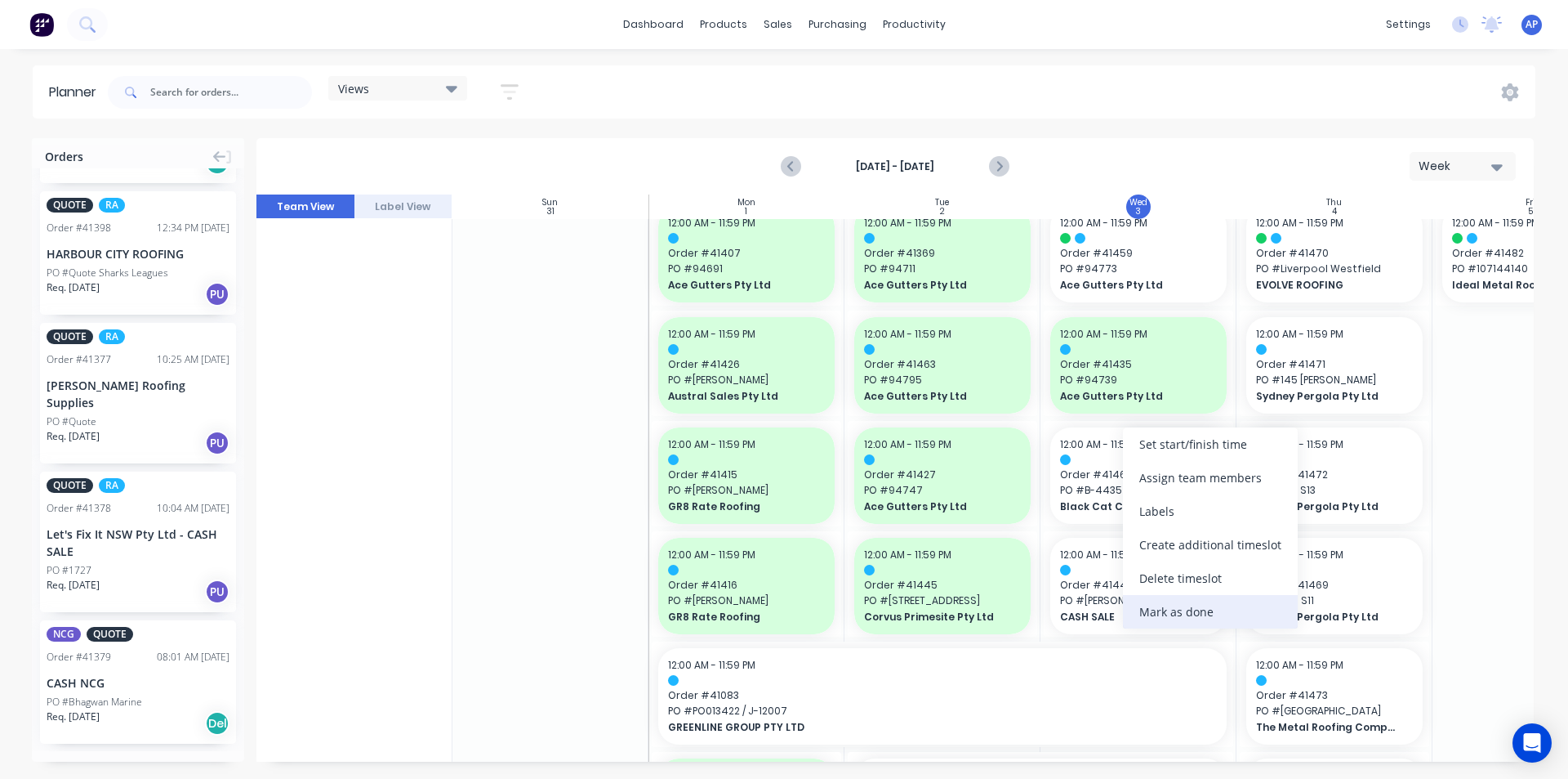
click at [1168, 613] on div "Mark as done" at bounding box center [1211, 612] width 175 height 34
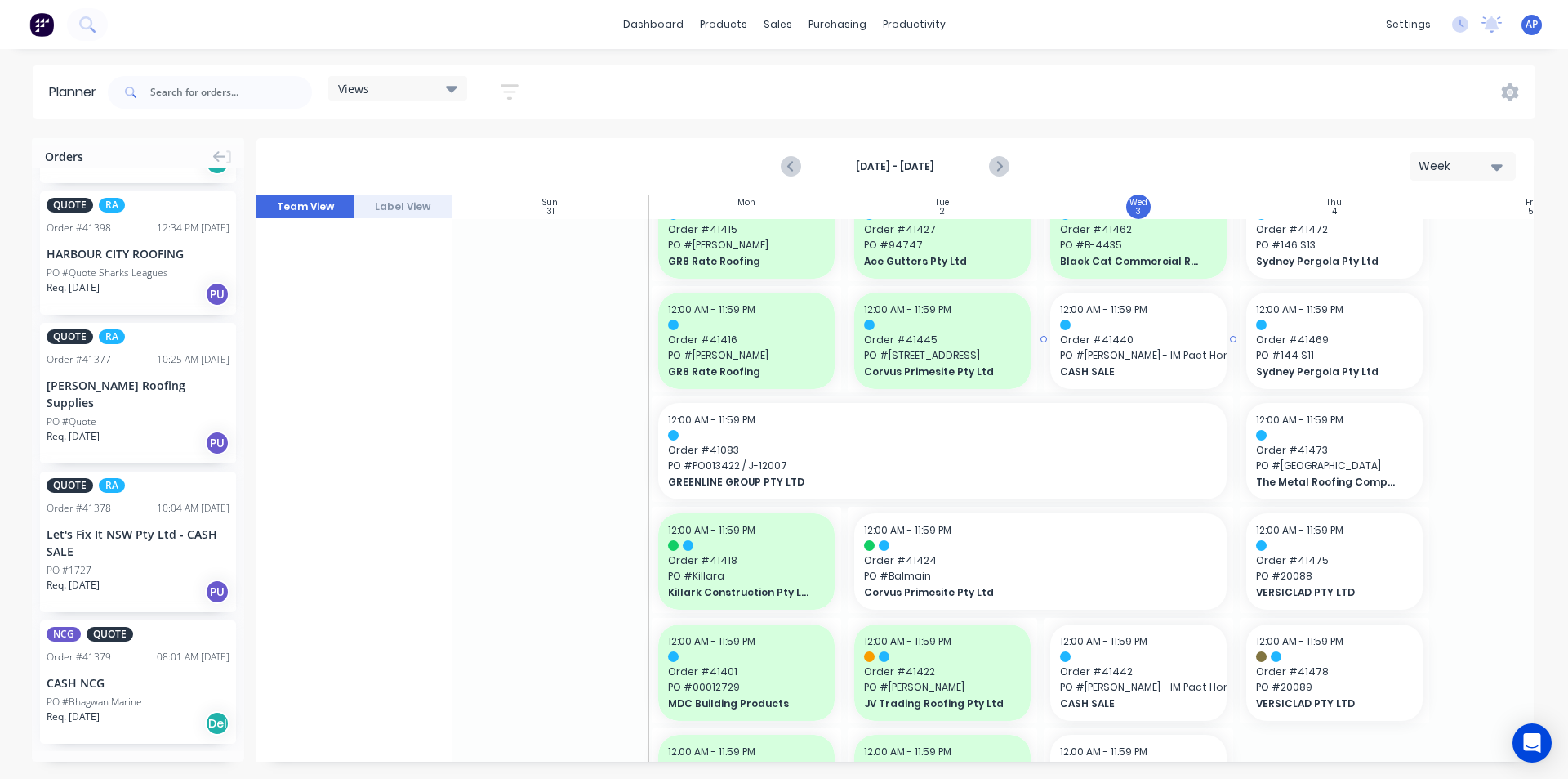
scroll to position [1394, 0]
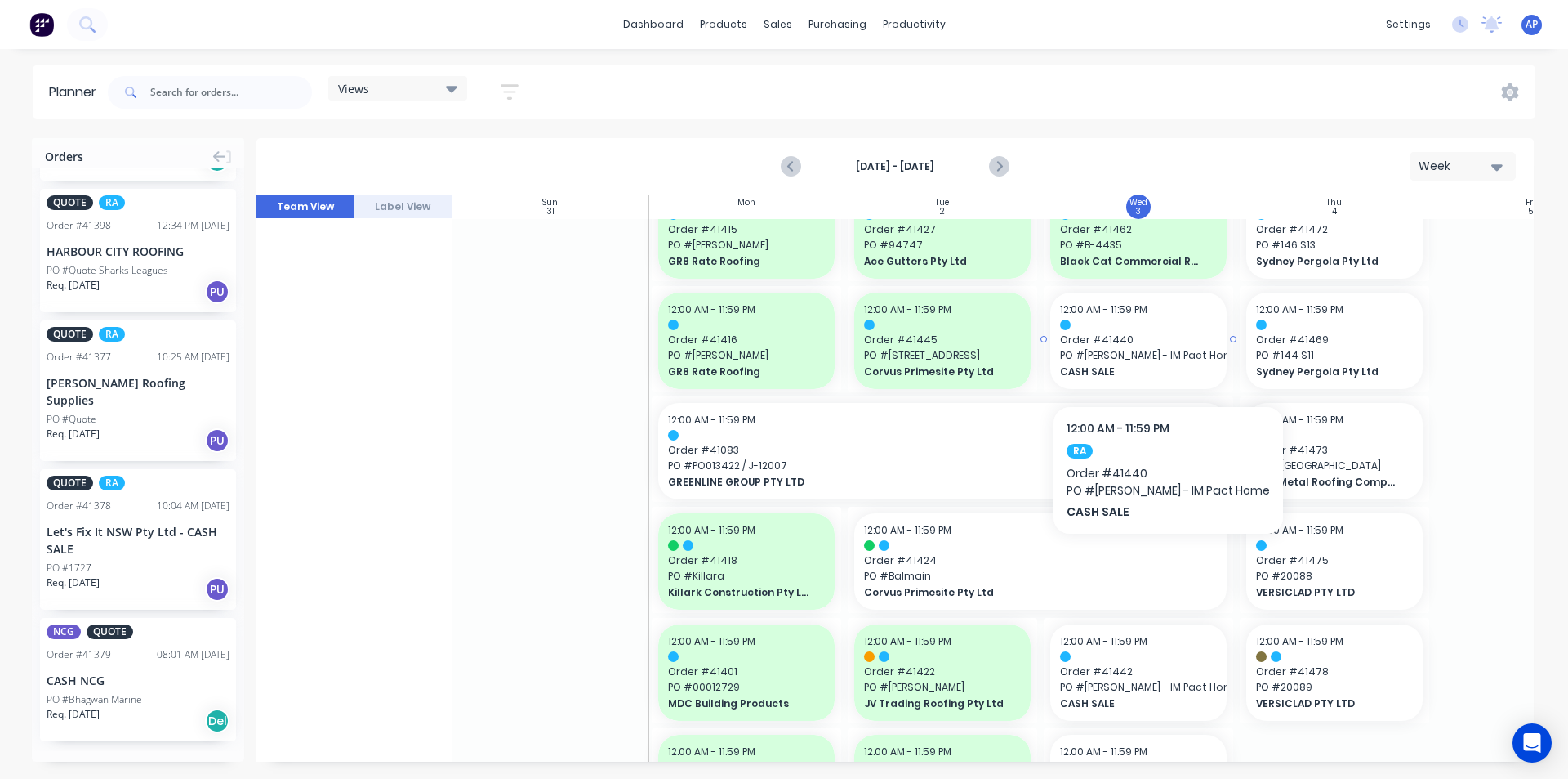
click at [1142, 356] on span "PO # Nham - IM Pact Home" at bounding box center [1138, 355] width 157 height 15
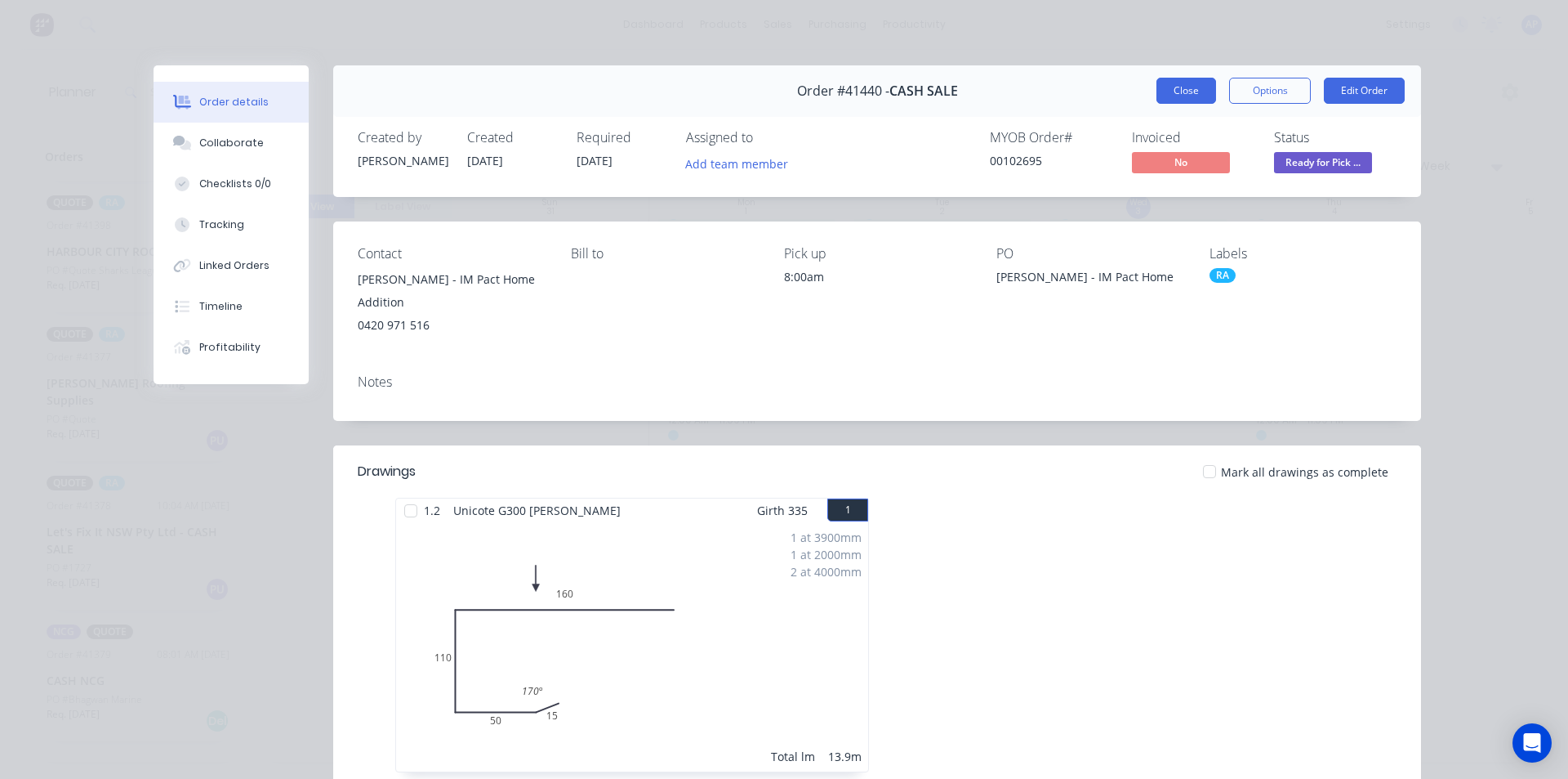
click at [1192, 95] on button "Close" at bounding box center [1186, 90] width 60 height 26
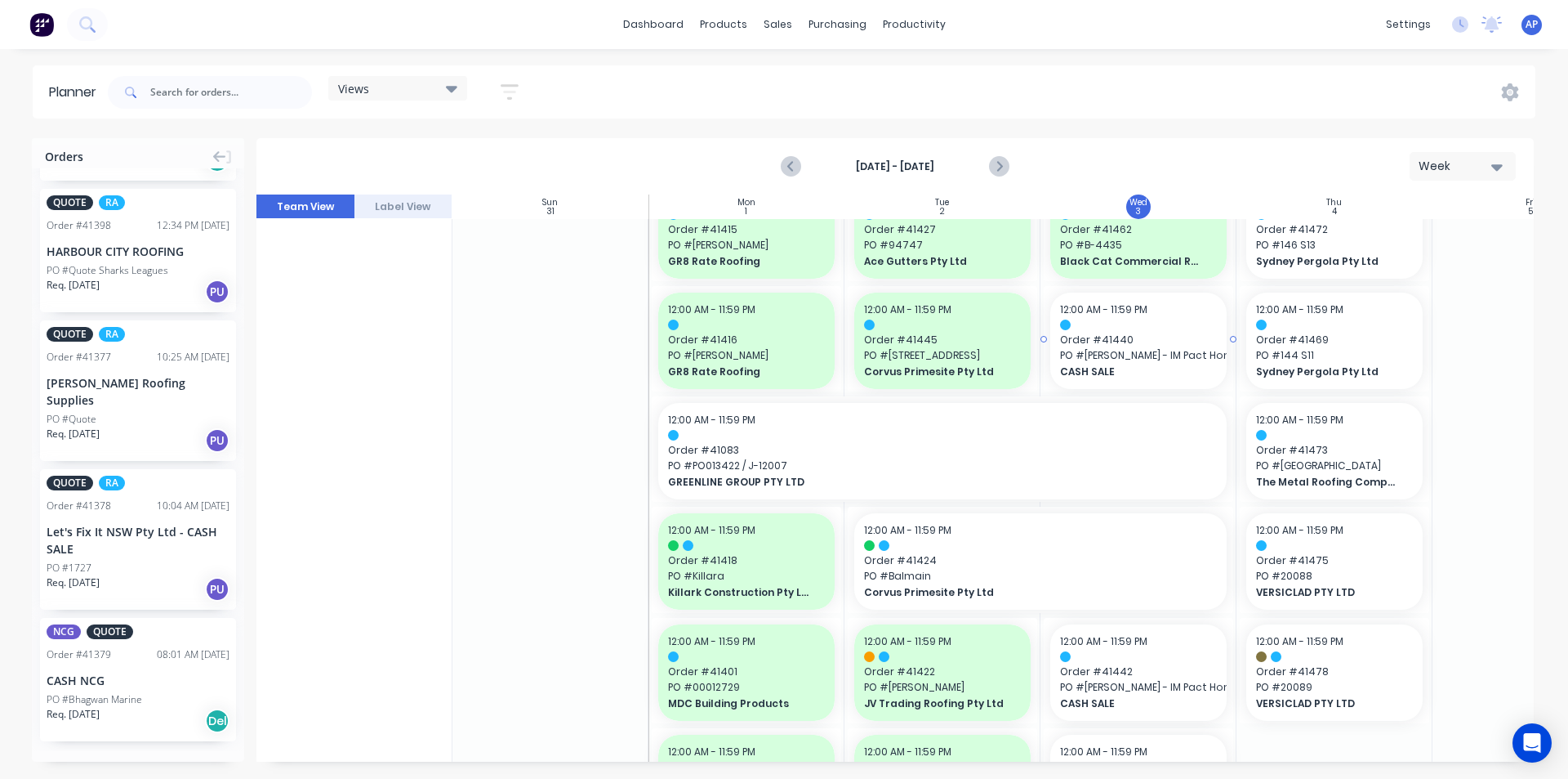
scroll to position [1391, 0]
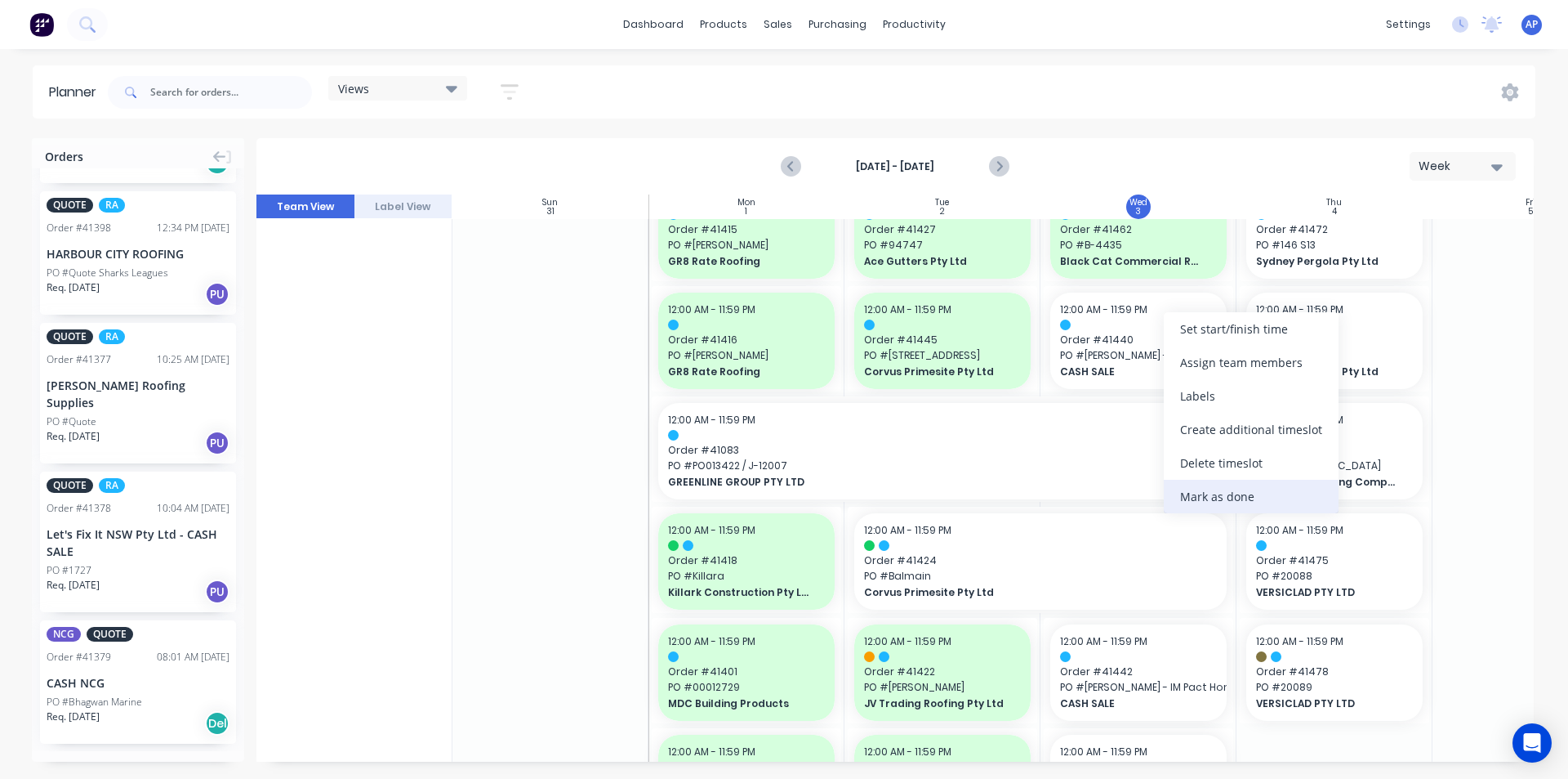
click at [1188, 509] on div "Mark as done" at bounding box center [1251, 497] width 175 height 34
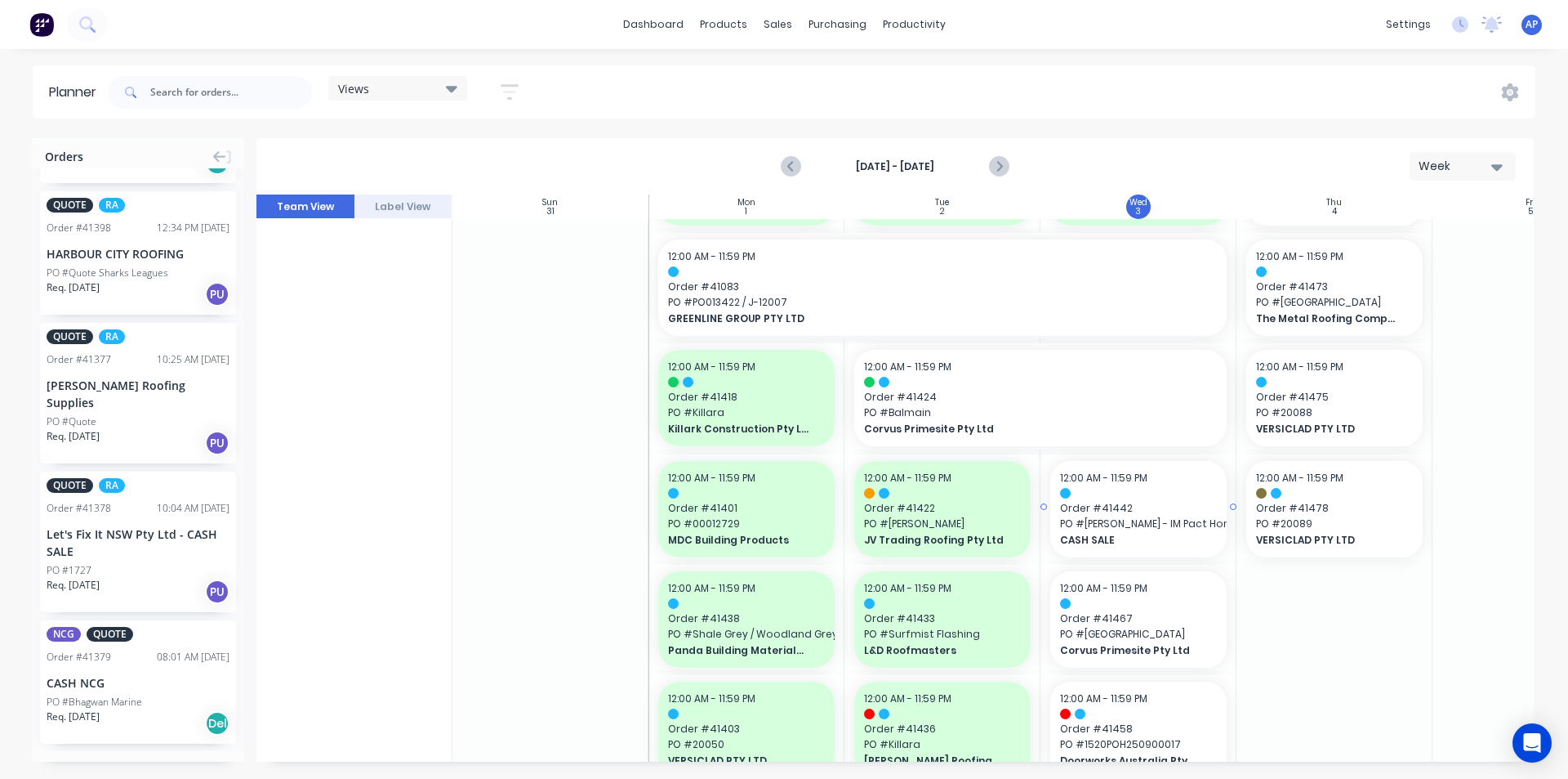
scroll to position [1394, 0]
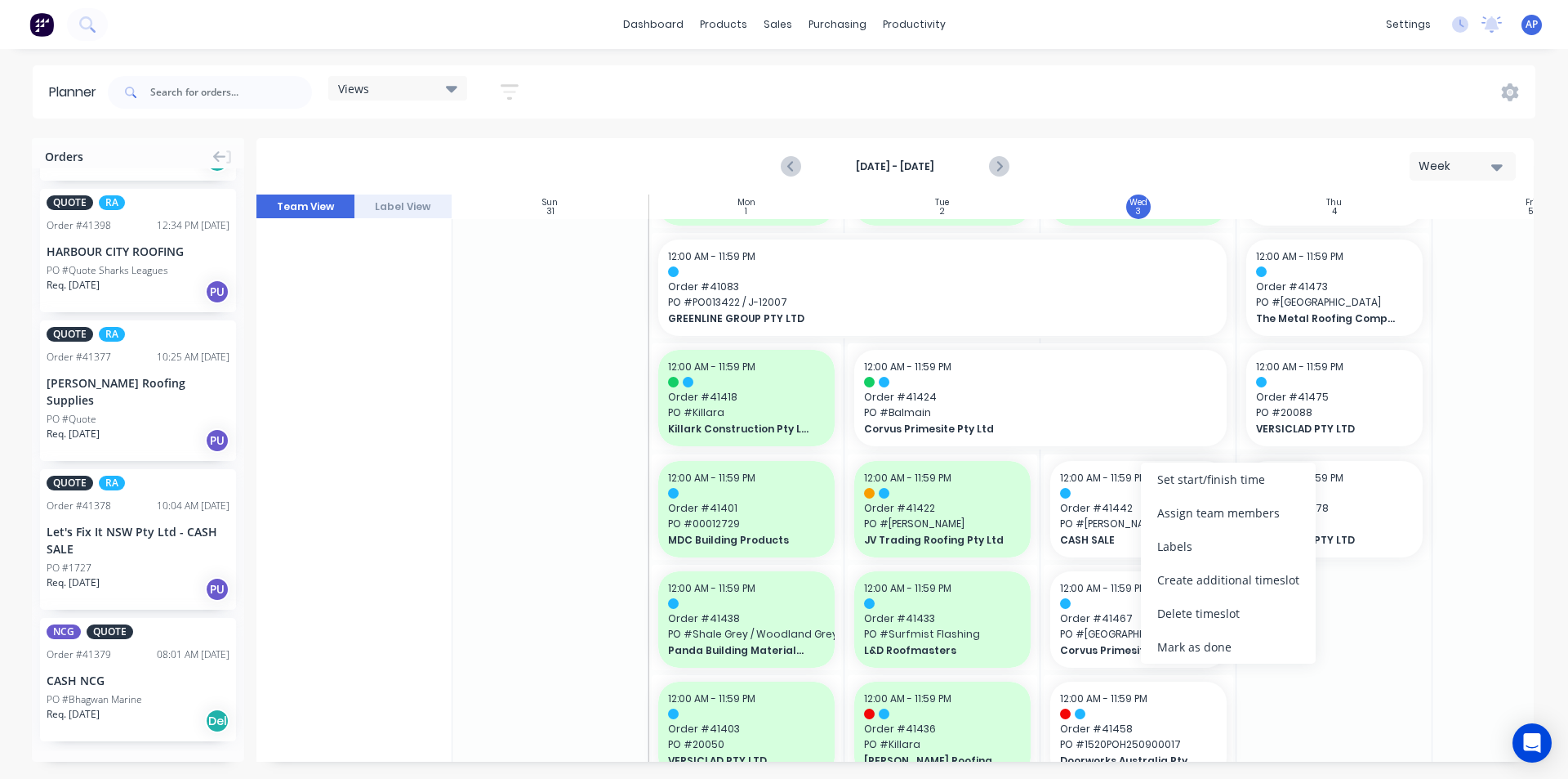
click at [1185, 658] on div "Mark as done" at bounding box center [1228, 647] width 175 height 34
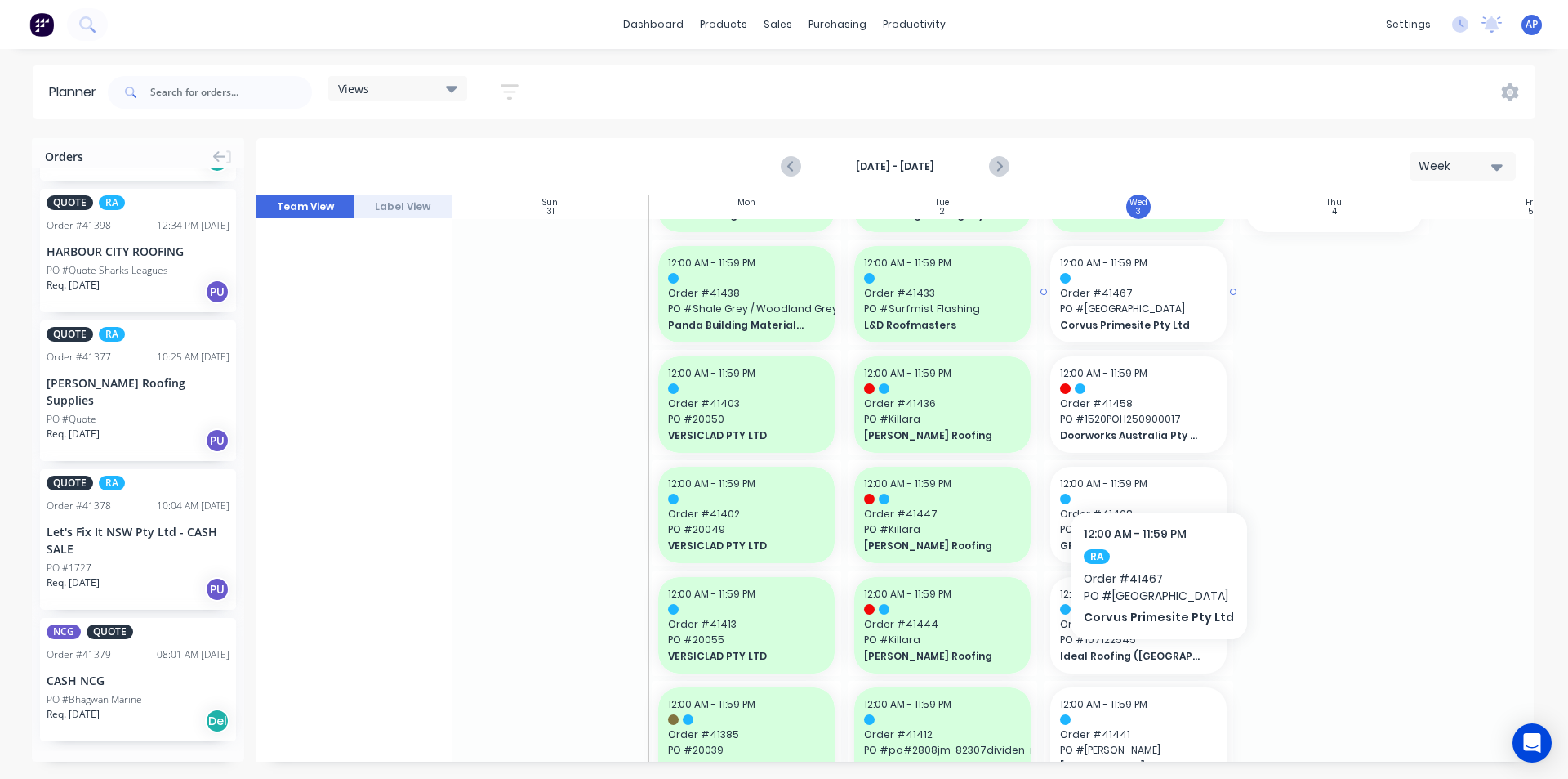
scroll to position [981, 0]
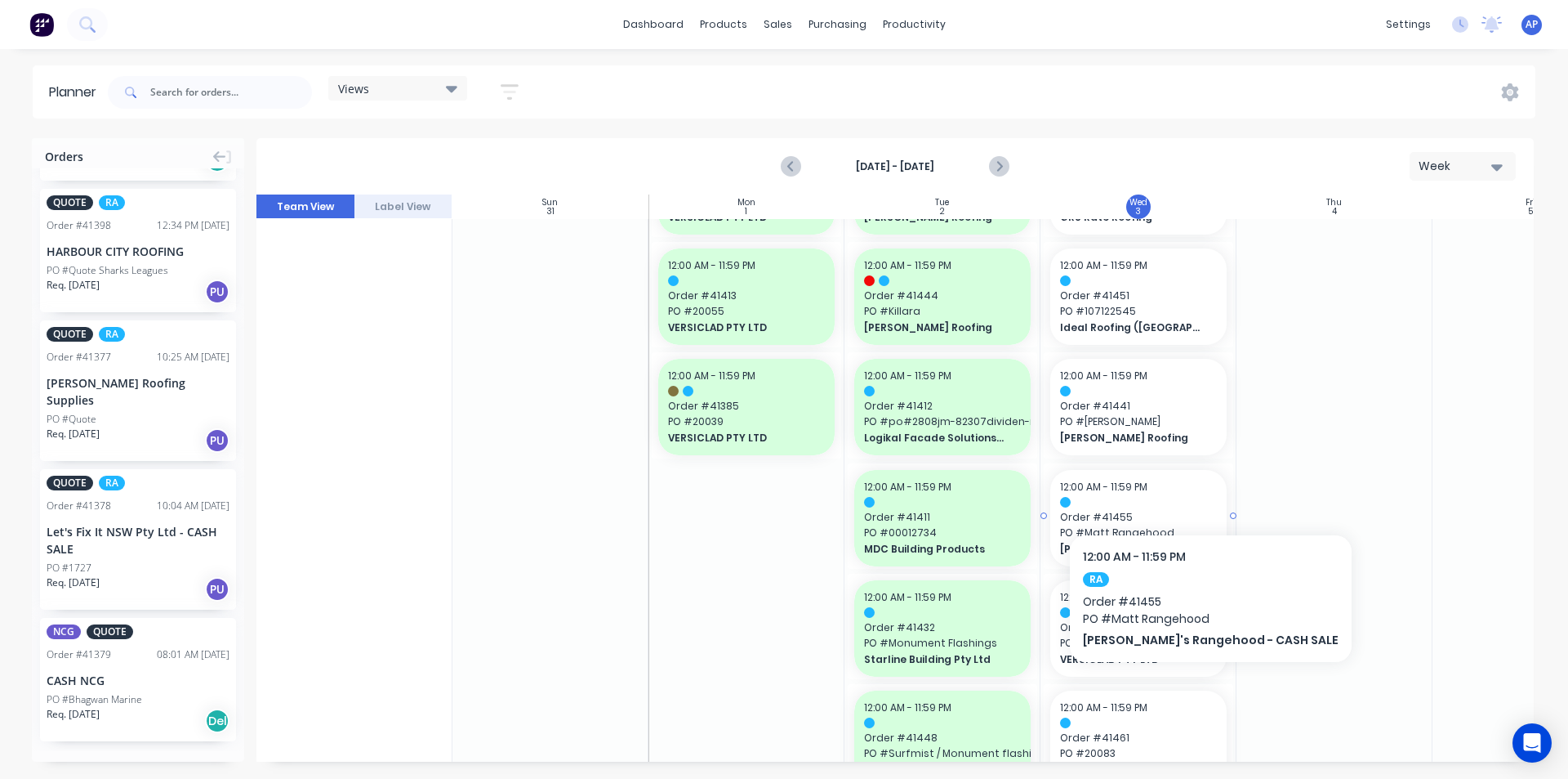
scroll to position [1389, 0]
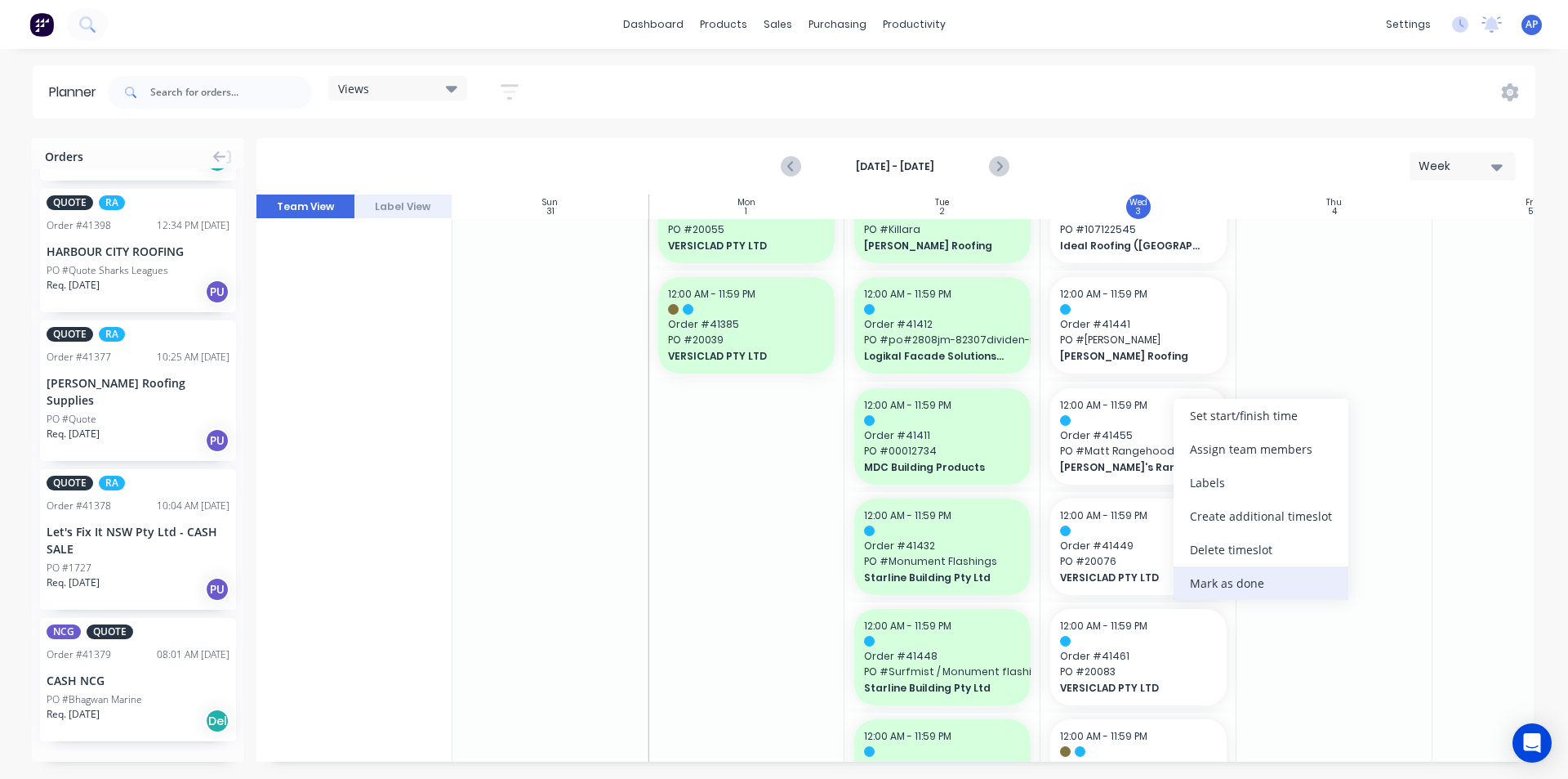
click at [1228, 580] on div "Mark as done" at bounding box center [1261, 583] width 175 height 34
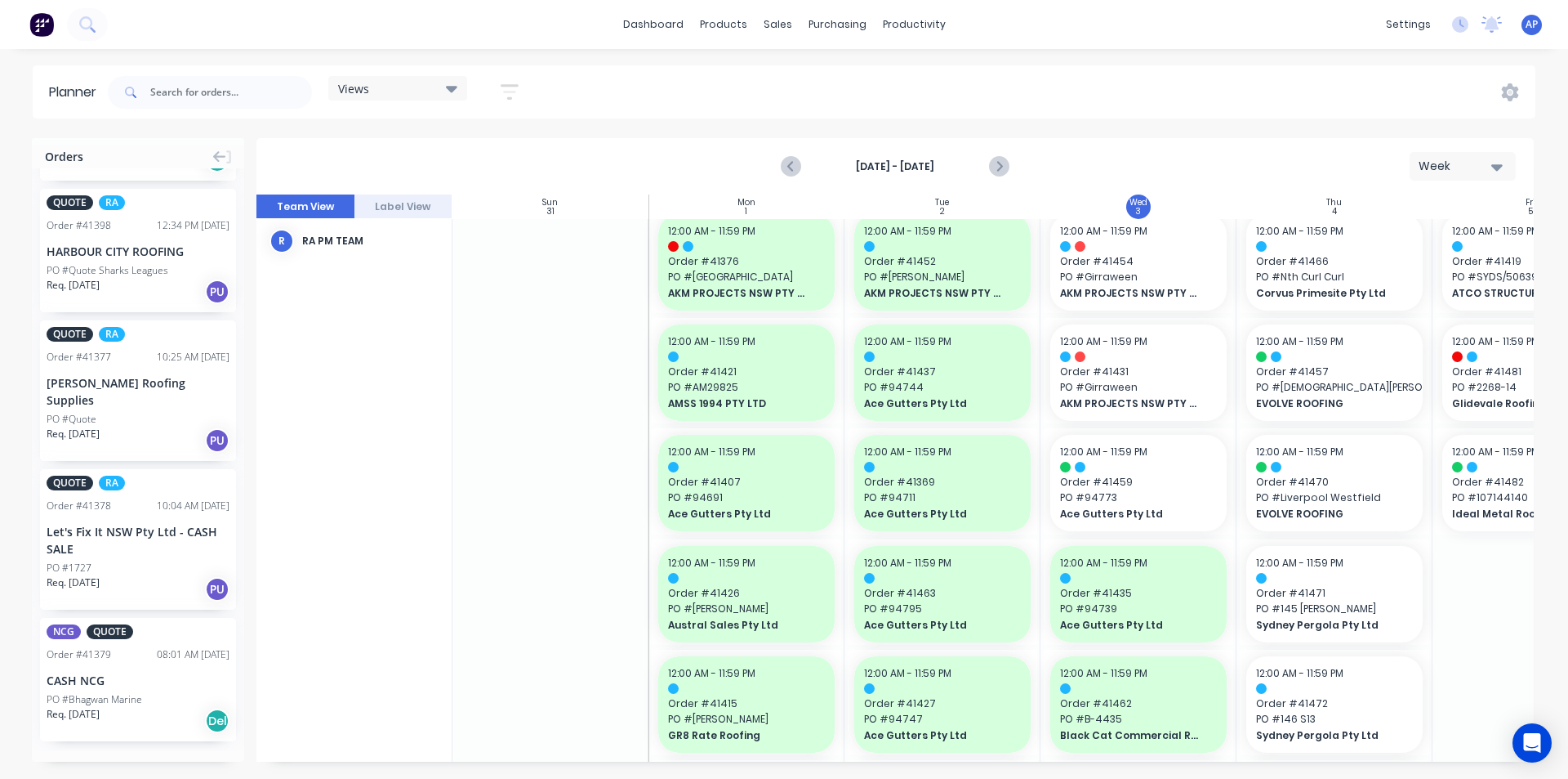
scroll to position [0, 0]
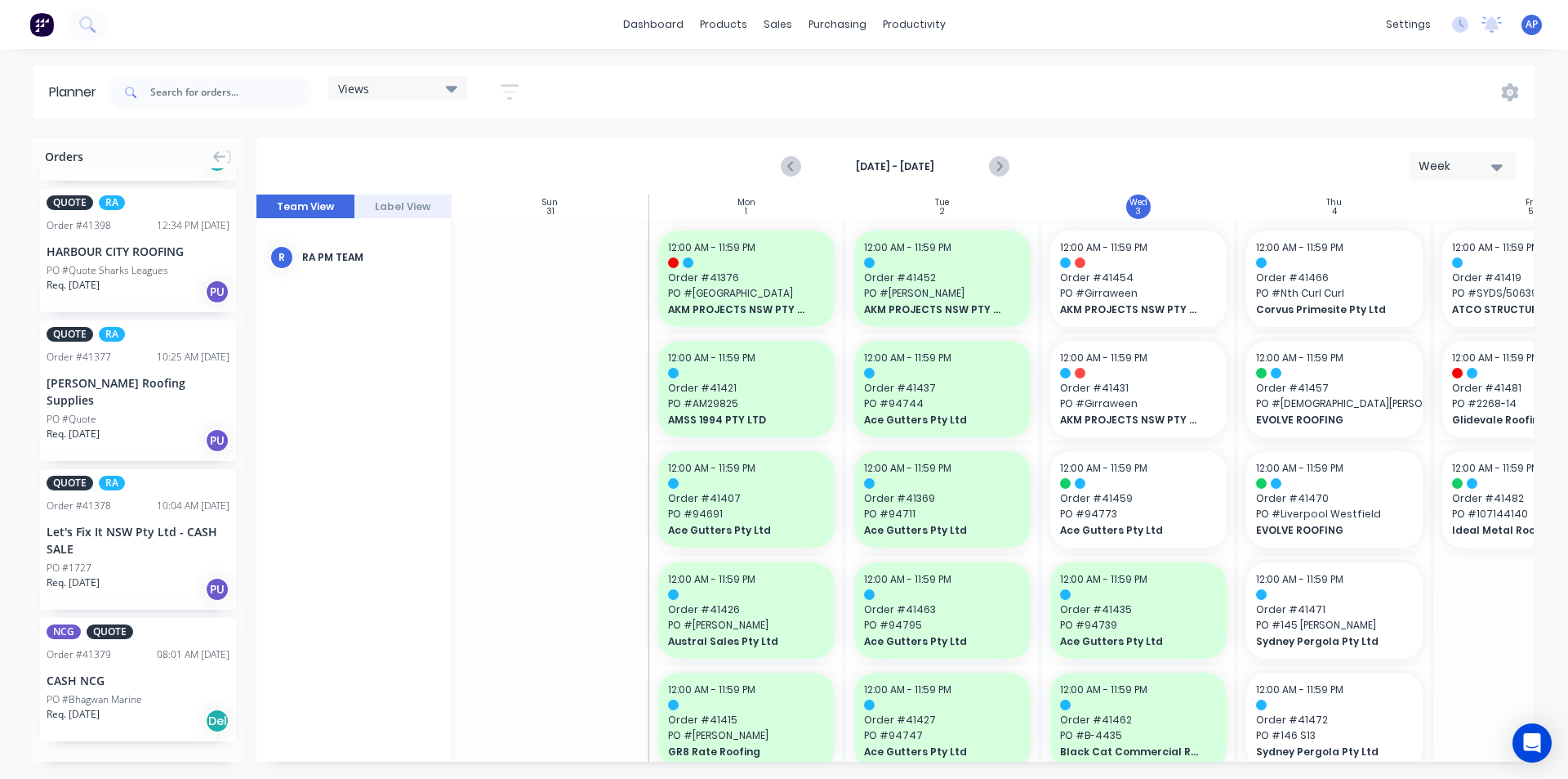
click at [499, 105] on button "button" at bounding box center [509, 91] width 53 height 32
click at [501, 165] on div "Show/Hide users Show/Hide orders Filter by status Filter by assignee Filter by …" at bounding box center [434, 274] width 154 height 269
click at [494, 156] on icon "button" at bounding box center [491, 153] width 12 height 7
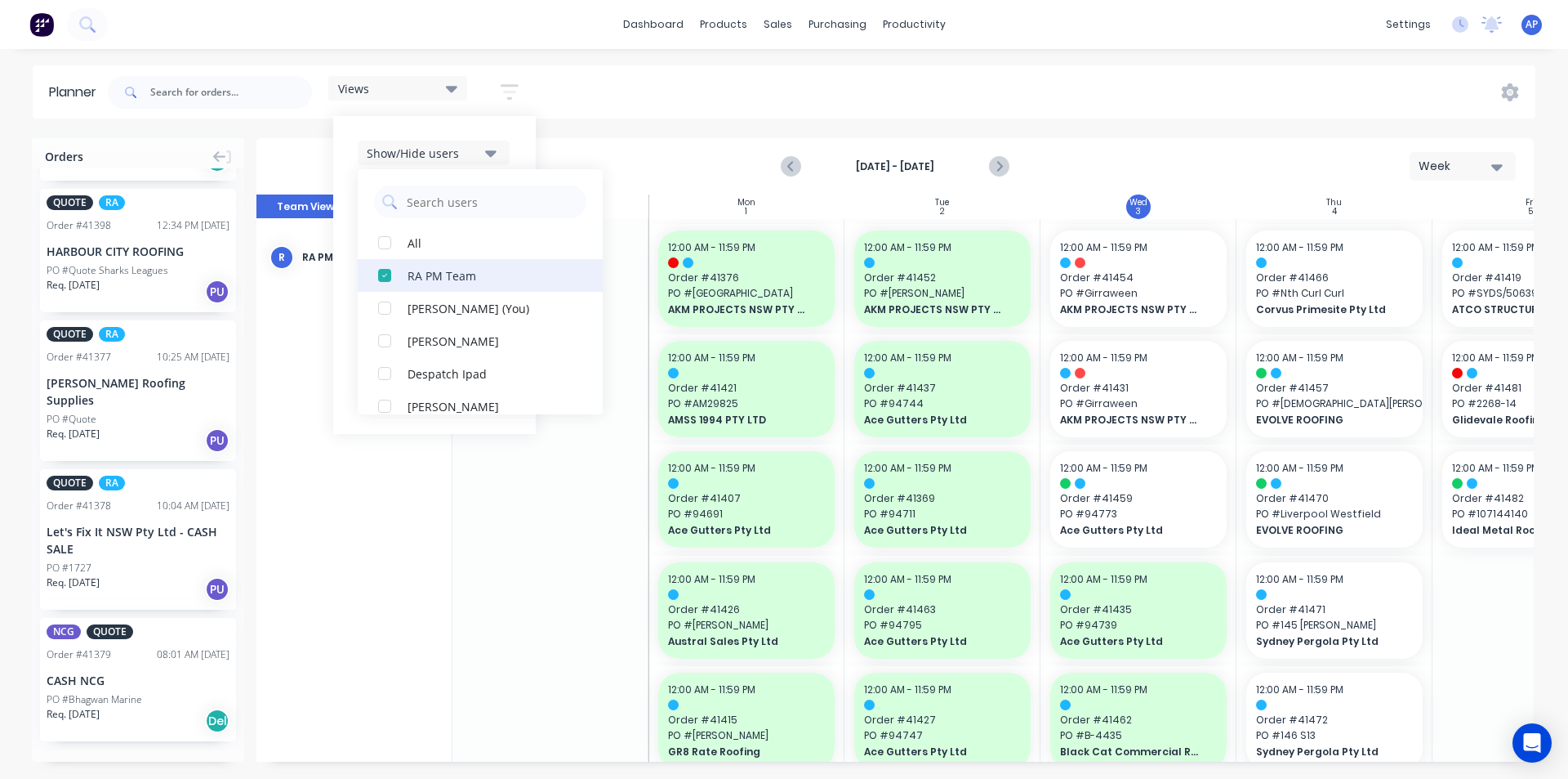
click at [378, 279] on div "button" at bounding box center [384, 275] width 33 height 33
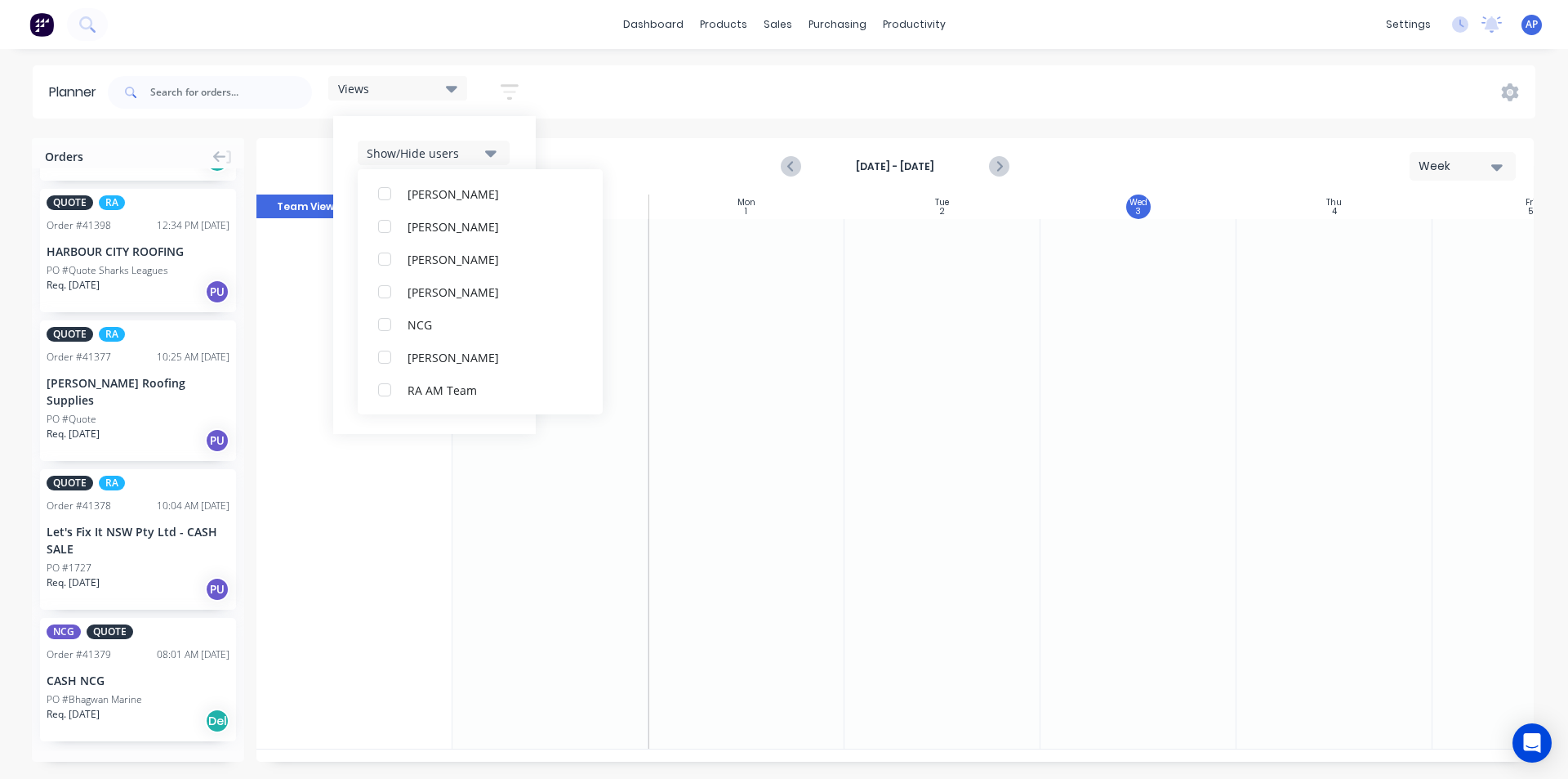
scroll to position [81, 0]
click at [742, 12] on div "dashboard products sales purchasing productivity dashboard products Product Cat…" at bounding box center [784, 24] width 1568 height 49
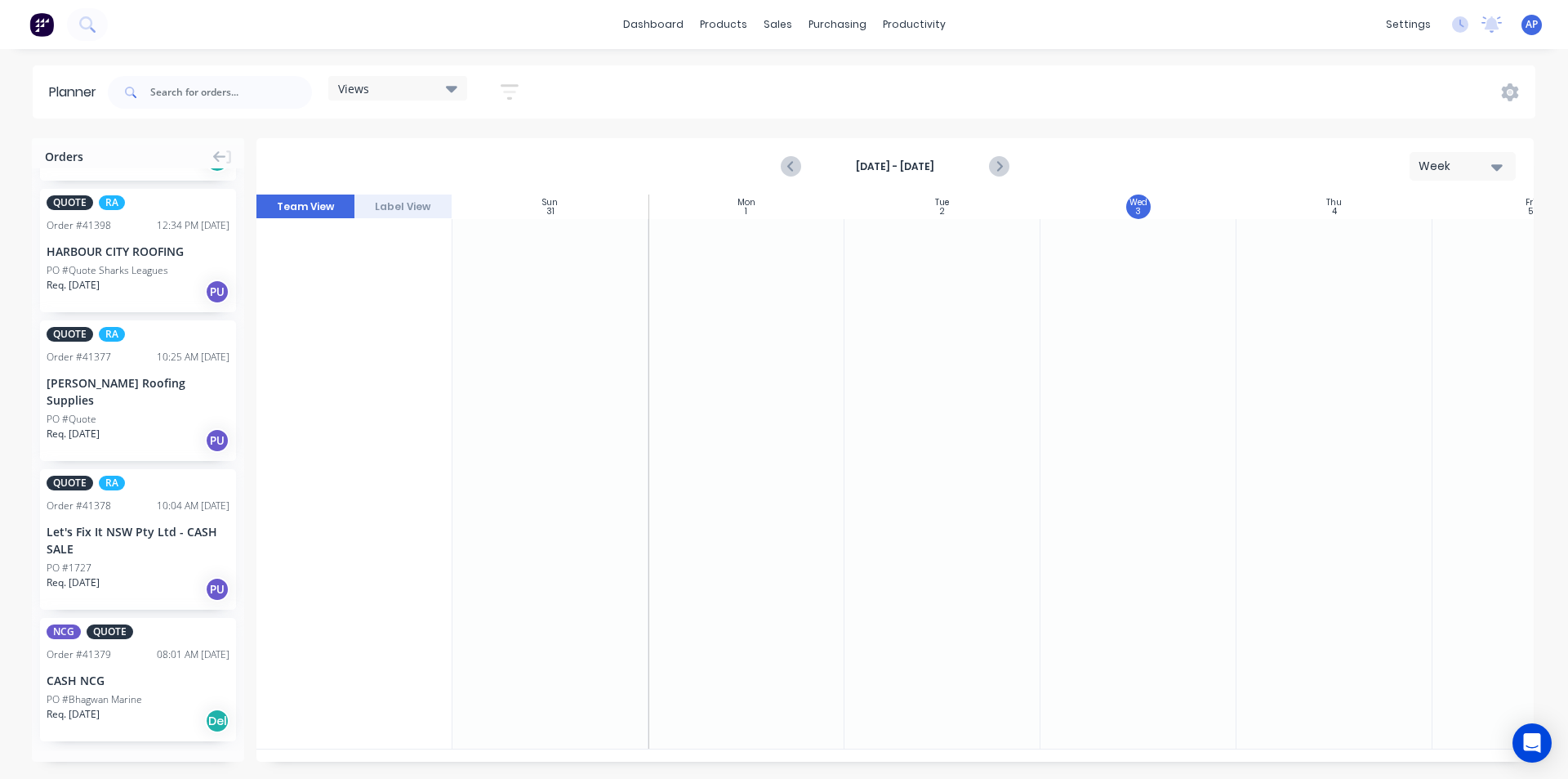
click at [1454, 164] on div "Week" at bounding box center [1456, 166] width 75 height 17
click at [1403, 231] on div "Week" at bounding box center [1433, 242] width 162 height 33
click at [492, 93] on button "button" at bounding box center [509, 91] width 53 height 32
click at [472, 149] on div "Show/Hide users" at bounding box center [423, 153] width 113 height 17
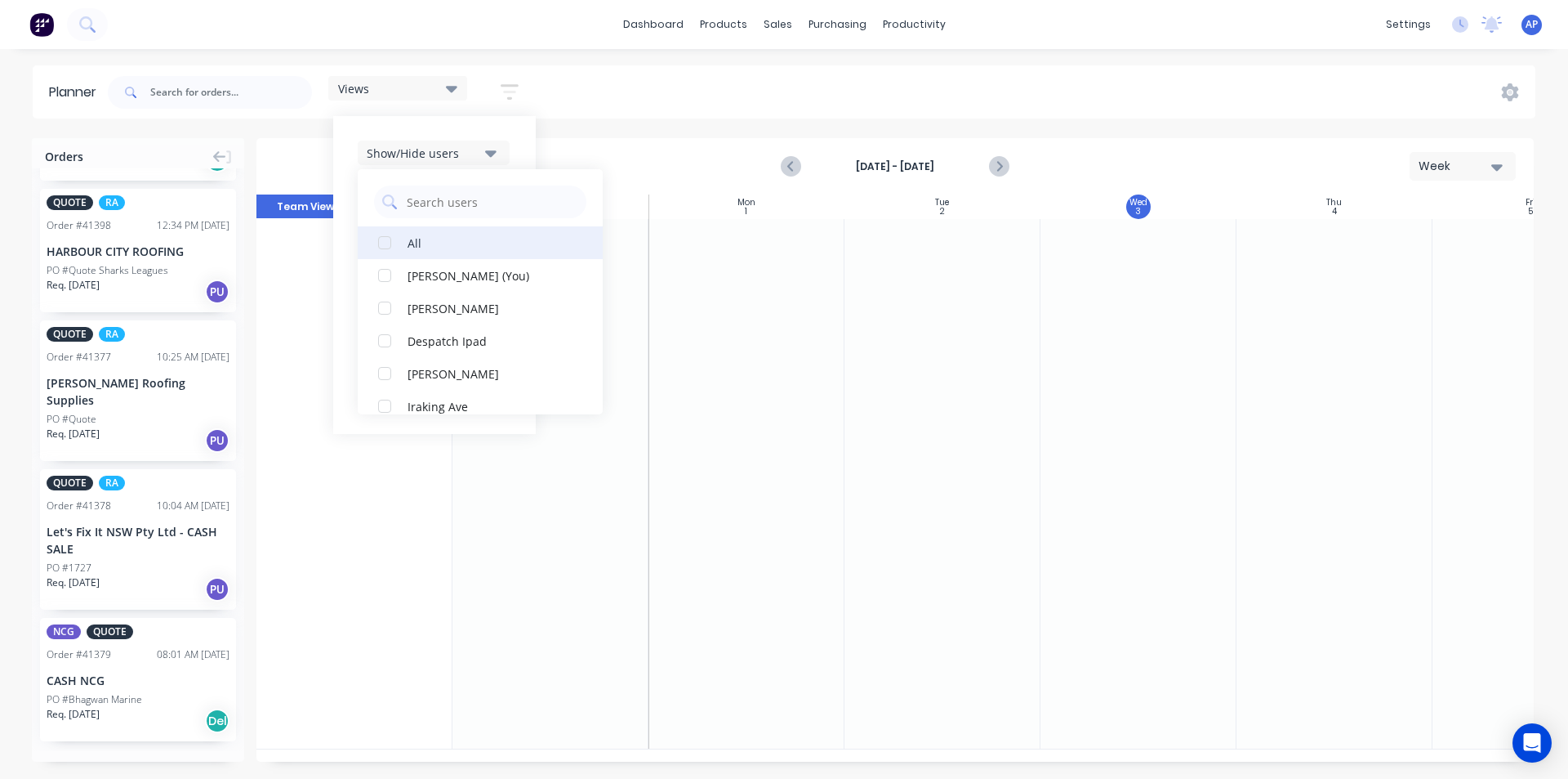
click at [425, 236] on div "All" at bounding box center [489, 241] width 163 height 17
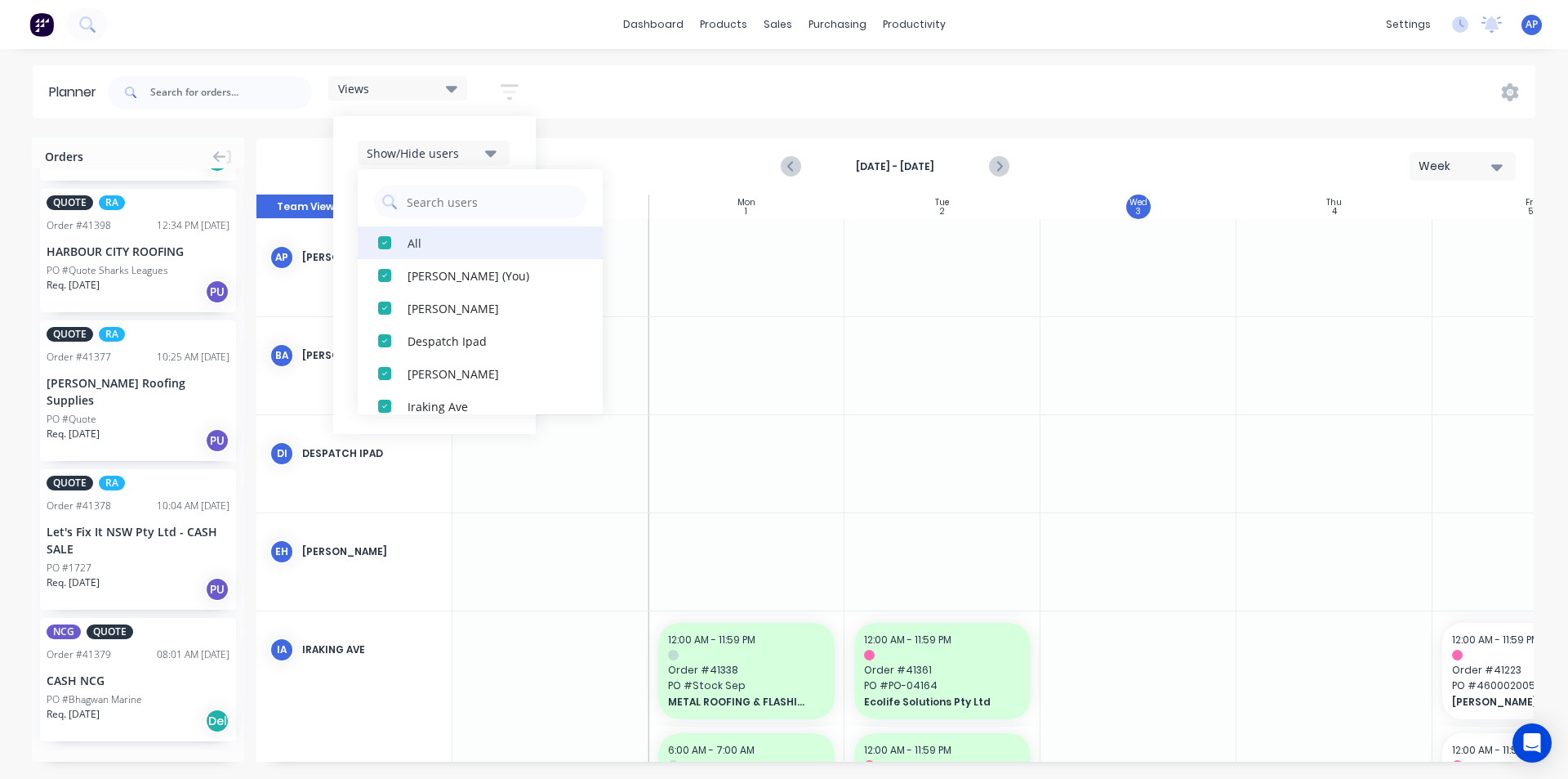
click at [433, 234] on div "All" at bounding box center [489, 241] width 163 height 17
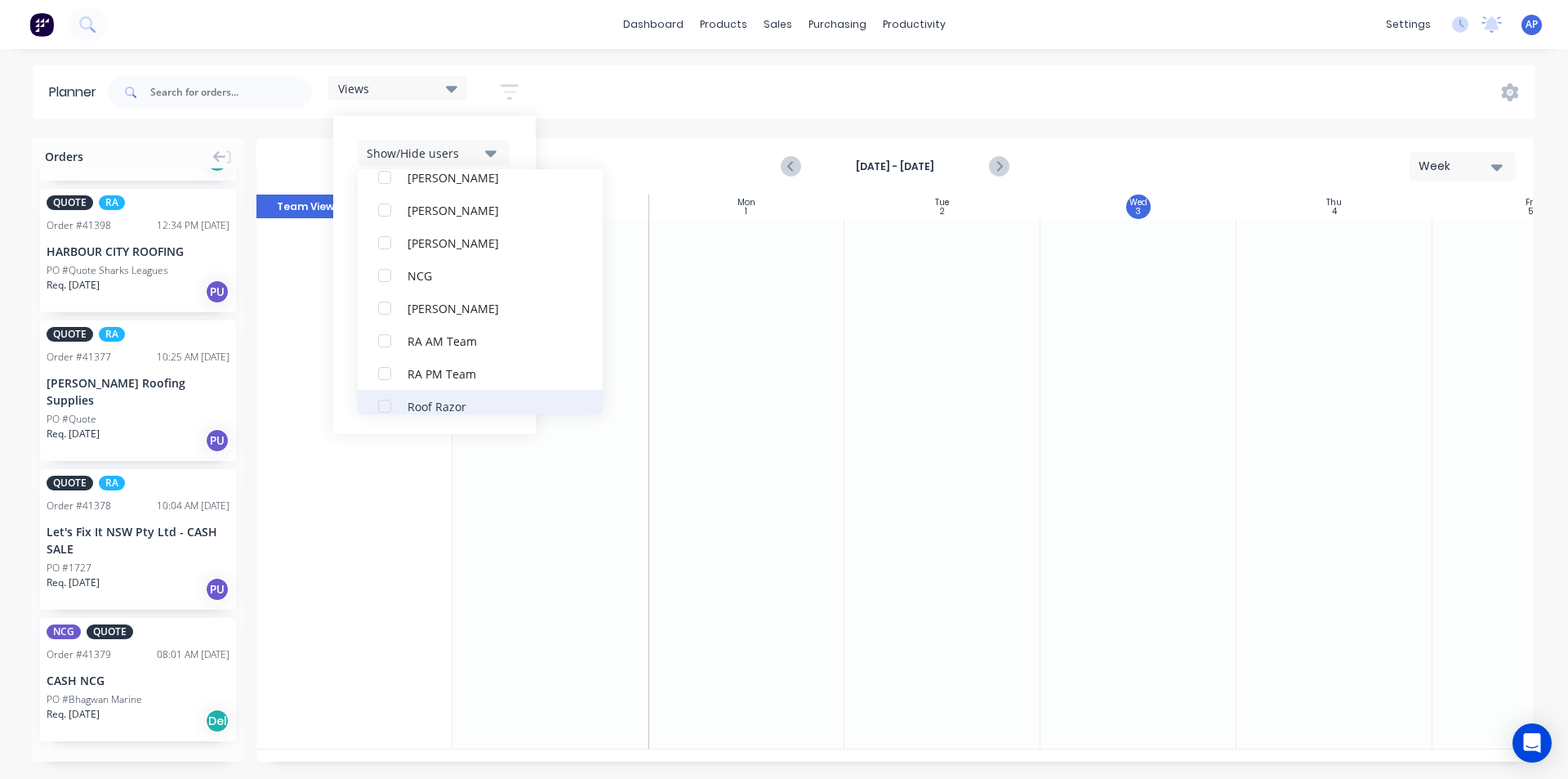
scroll to position [408, 0]
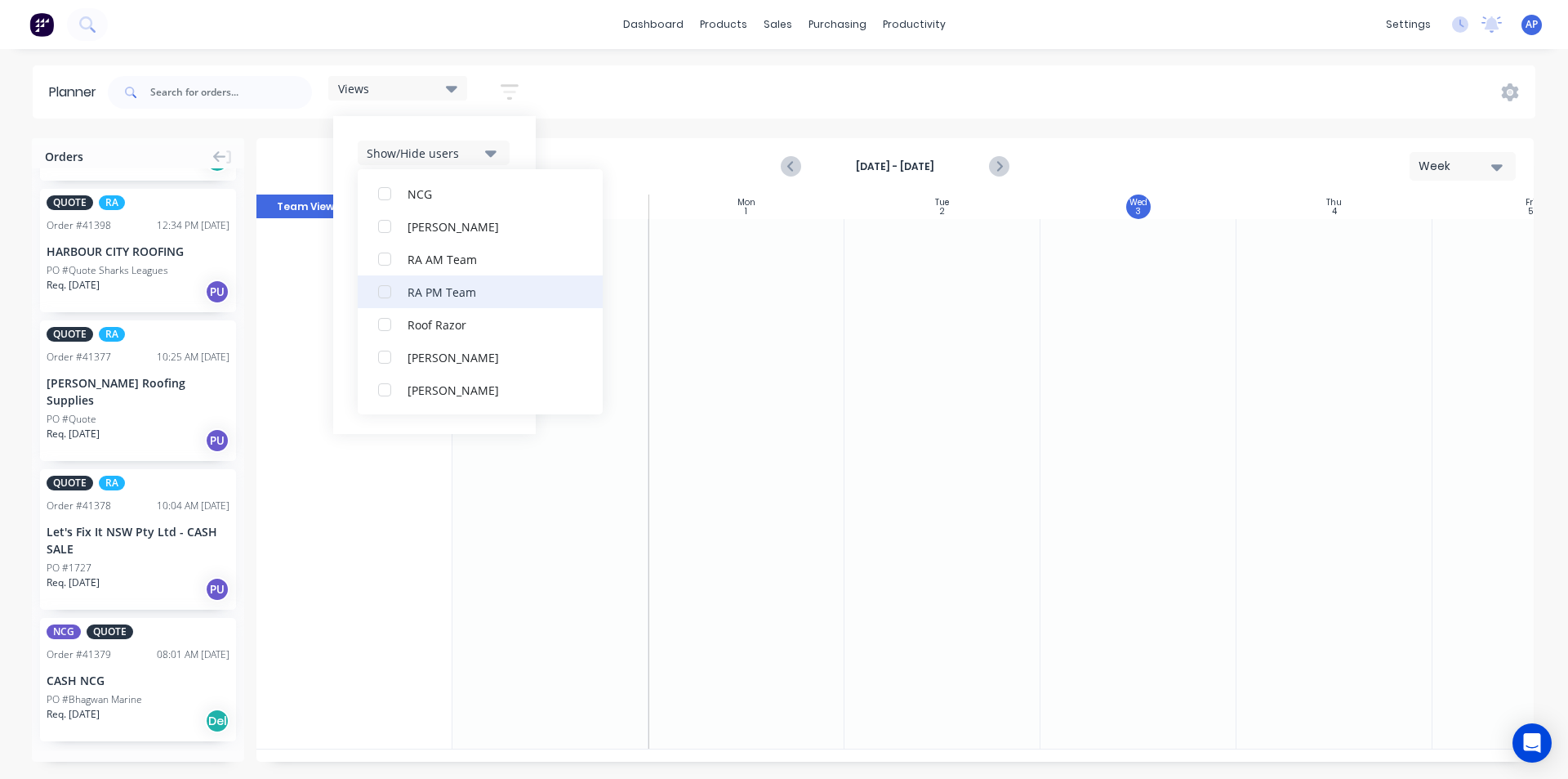
click at [411, 300] on button "RA PM Team" at bounding box center [480, 291] width 245 height 33
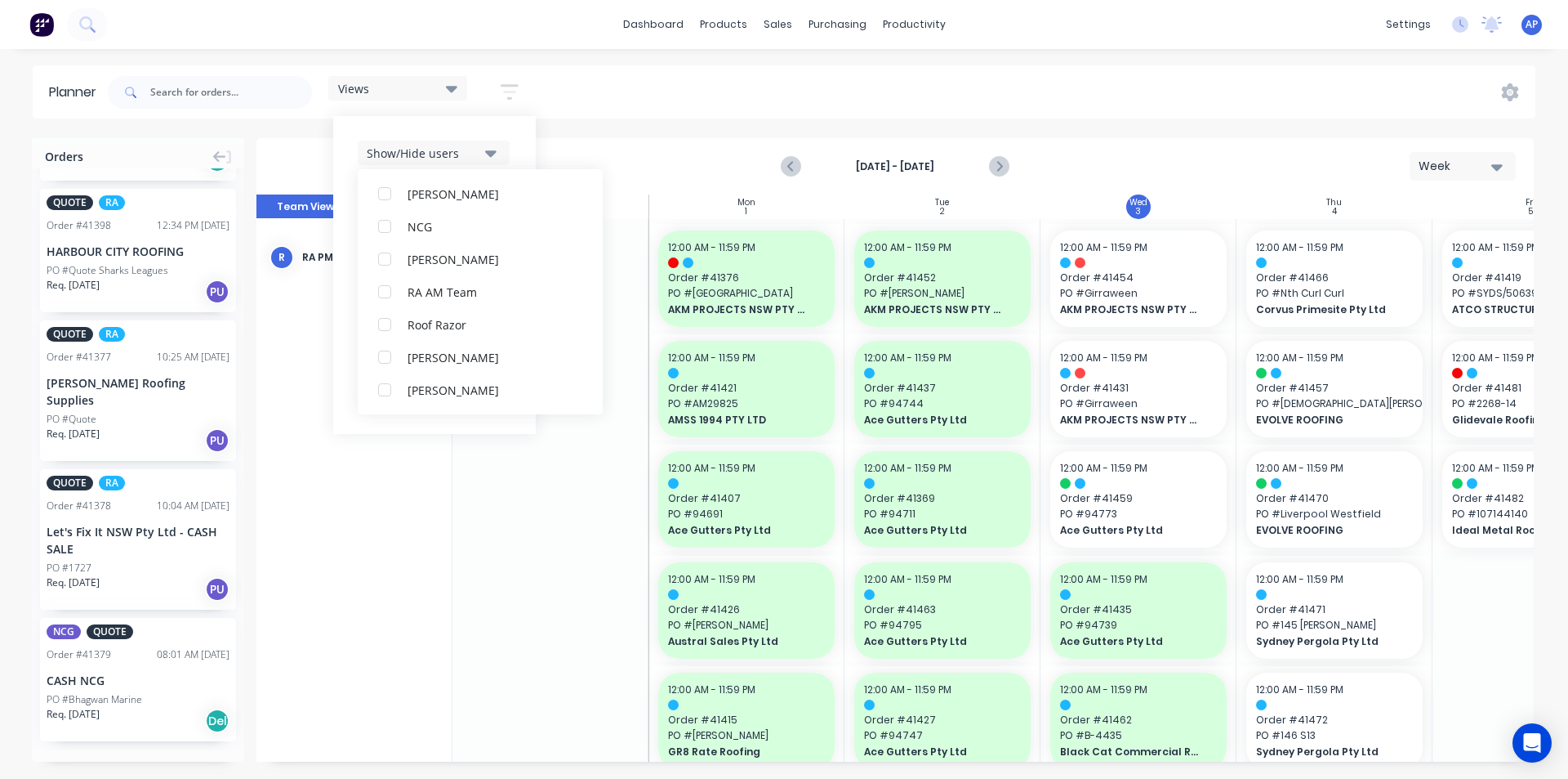
scroll to position [0, 0]
click at [1051, 91] on div "Views Save new view None (Default) edit Iraking edit kyle edit Michael's View e…" at bounding box center [819, 91] width 1431 height 49
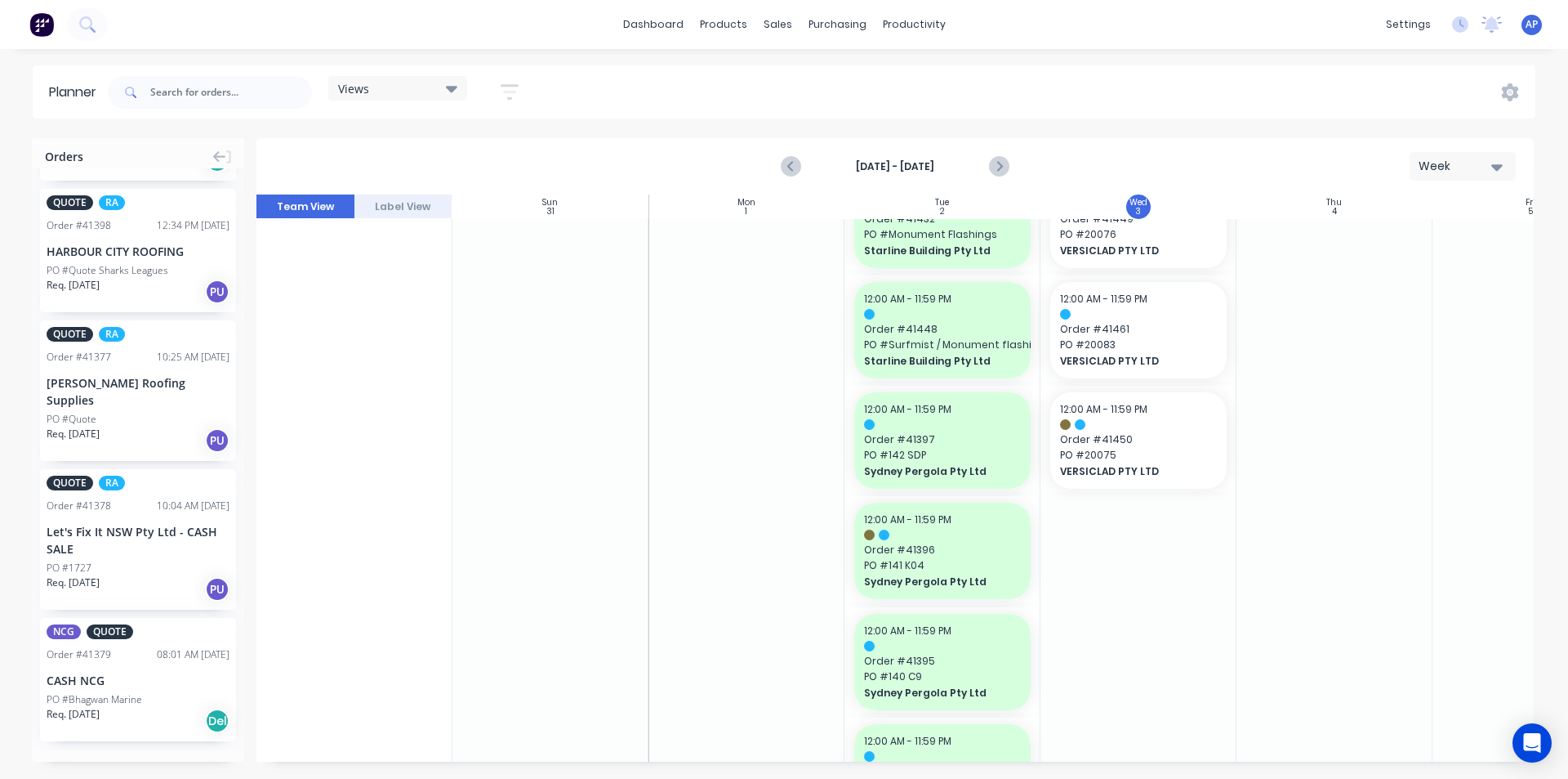
scroll to position [1634, 0]
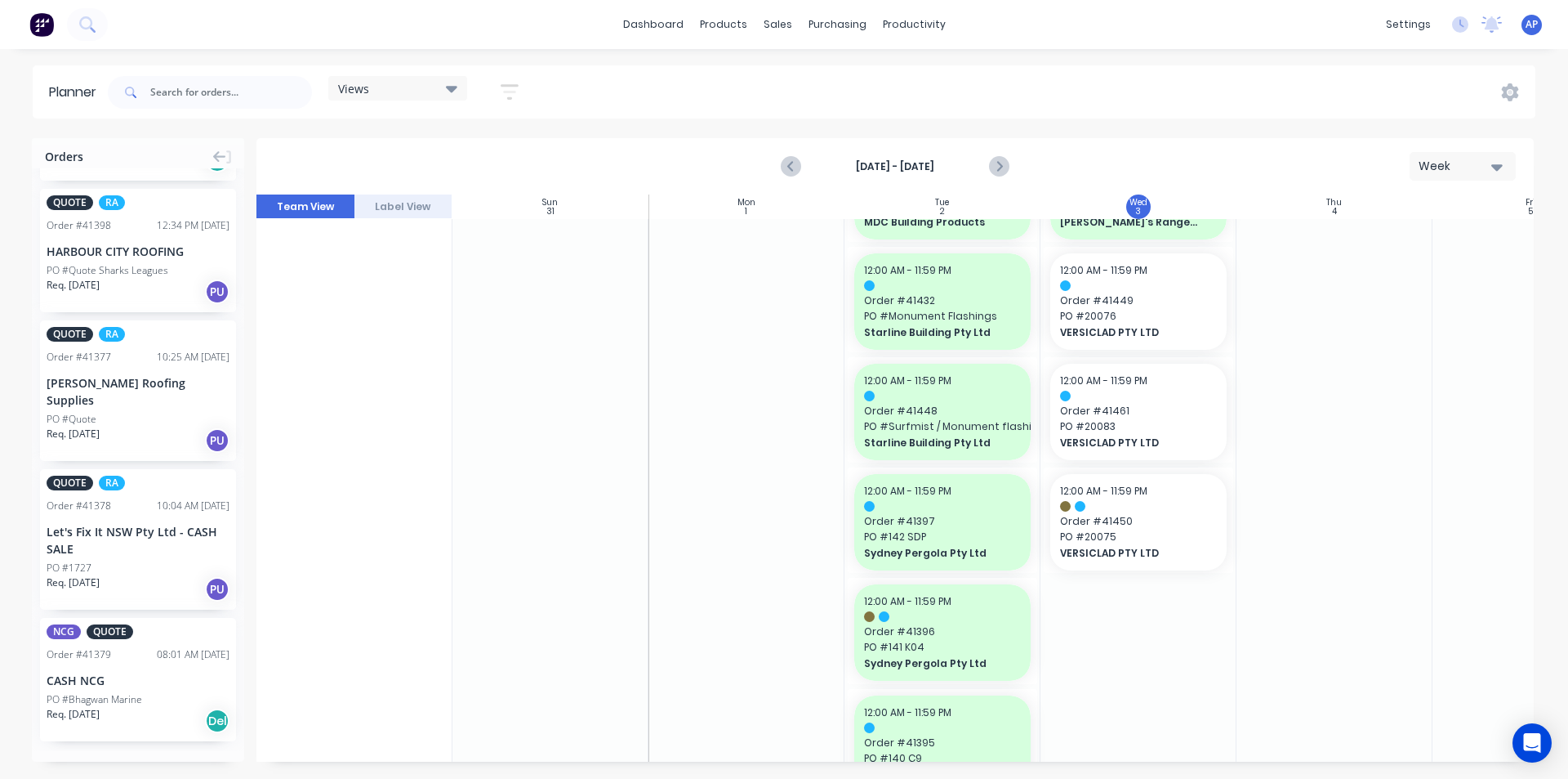
click at [514, 90] on icon "button" at bounding box center [509, 91] width 13 height 2
click at [487, 154] on button "Show/Hide users" at bounding box center [433, 152] width 152 height 25
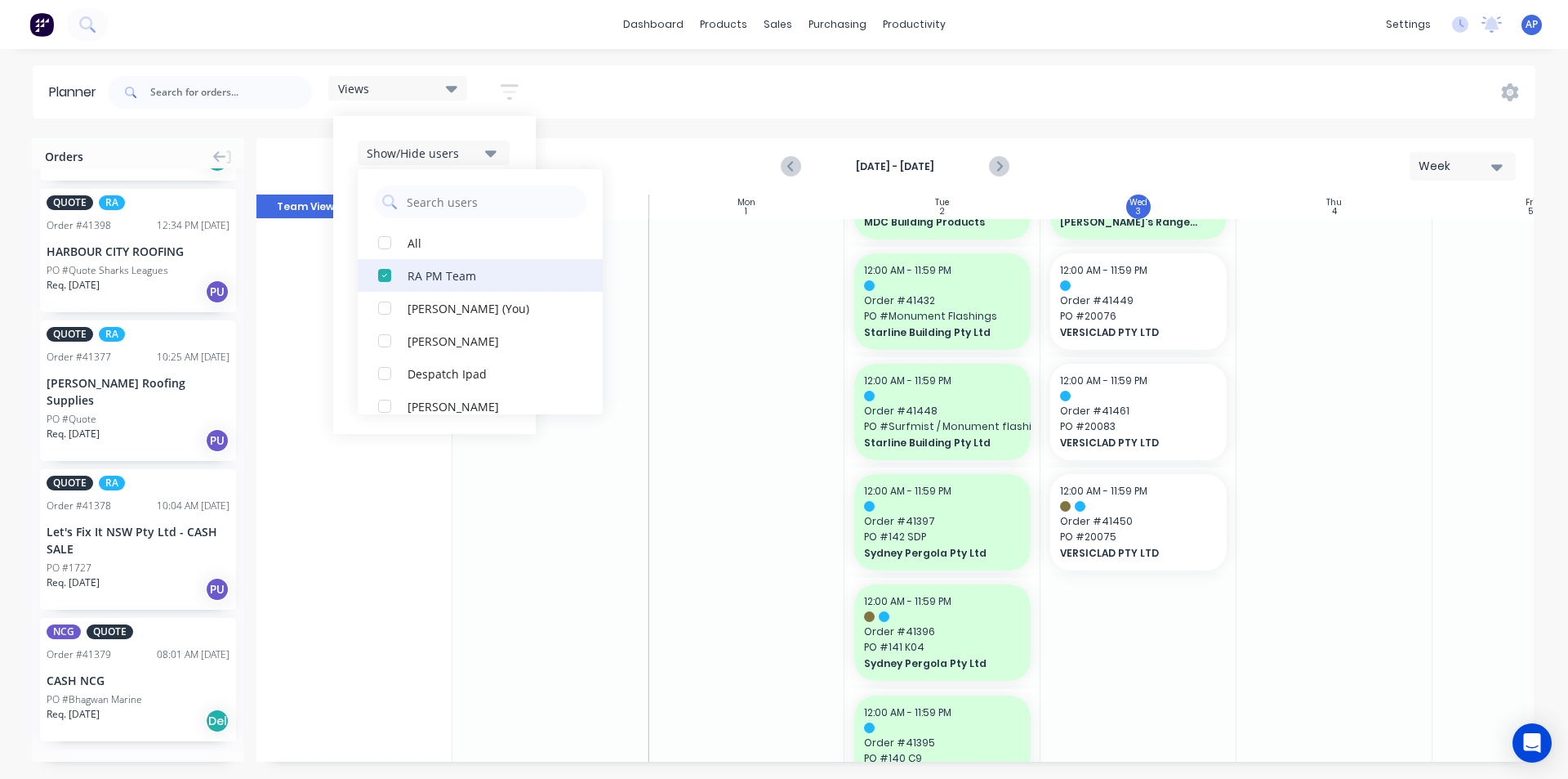
click at [388, 281] on div "button" at bounding box center [384, 275] width 33 height 33
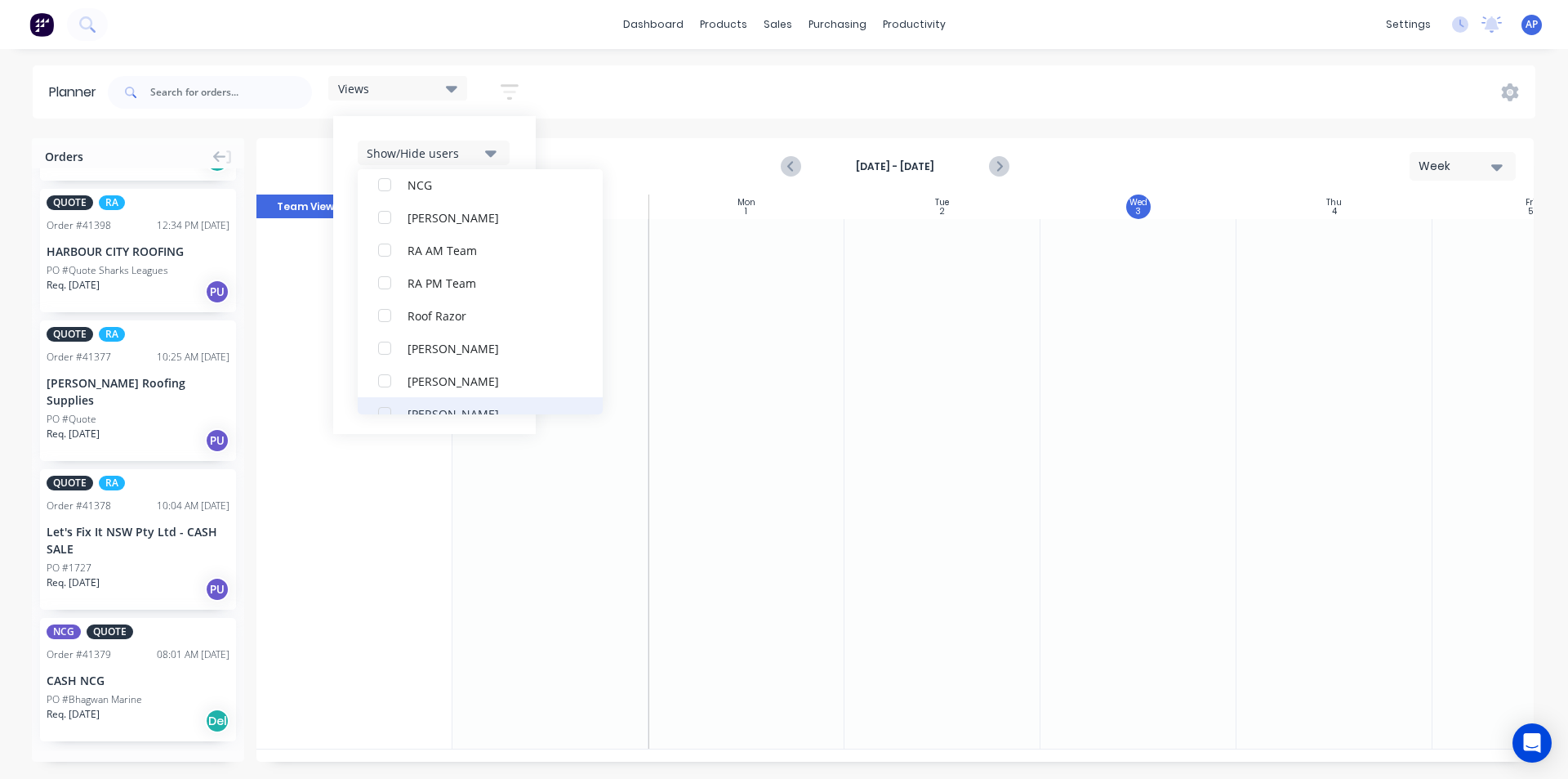
scroll to position [490, 0]
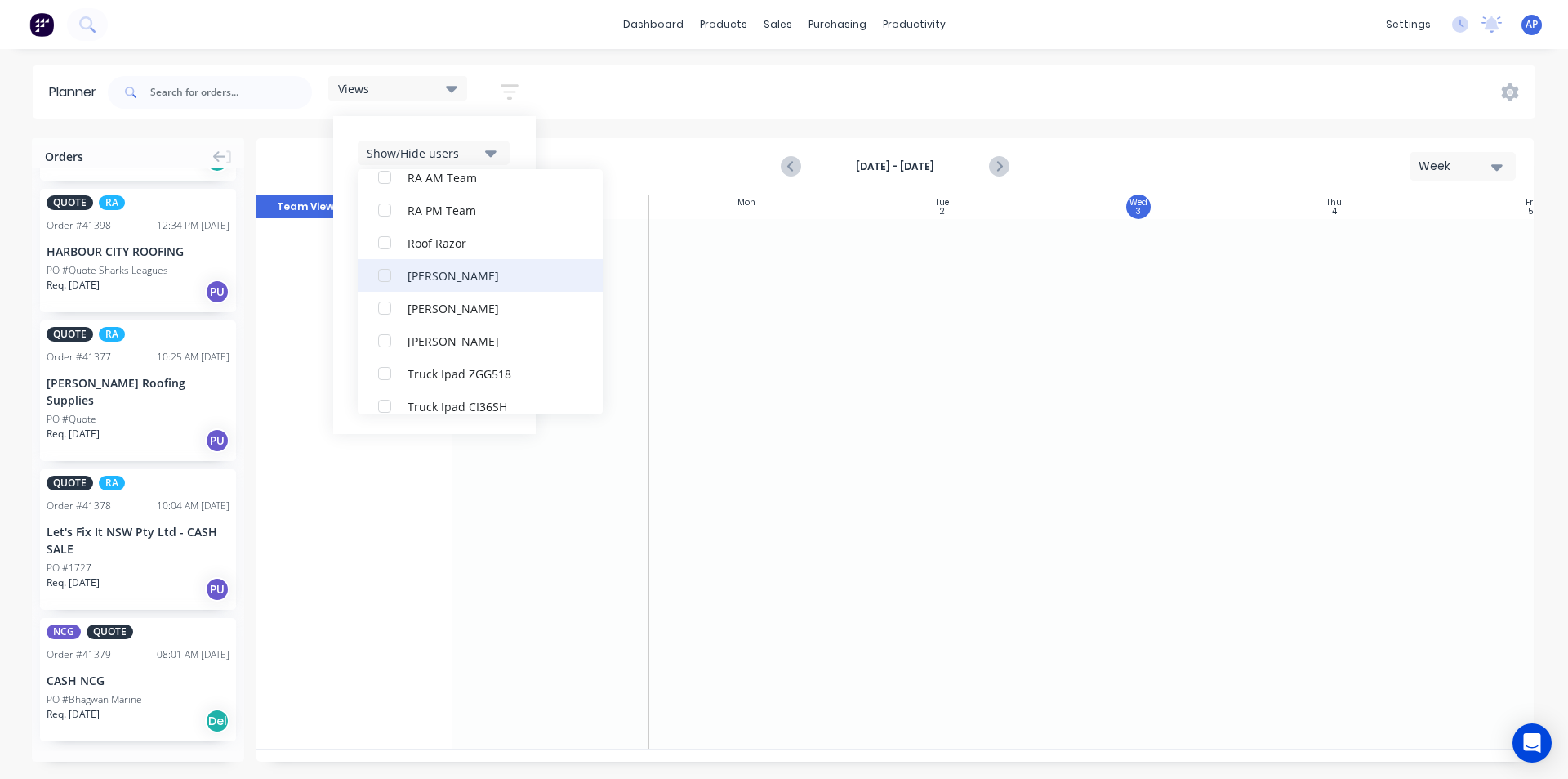
click at [431, 283] on button "Rupesh Karki" at bounding box center [480, 275] width 245 height 33
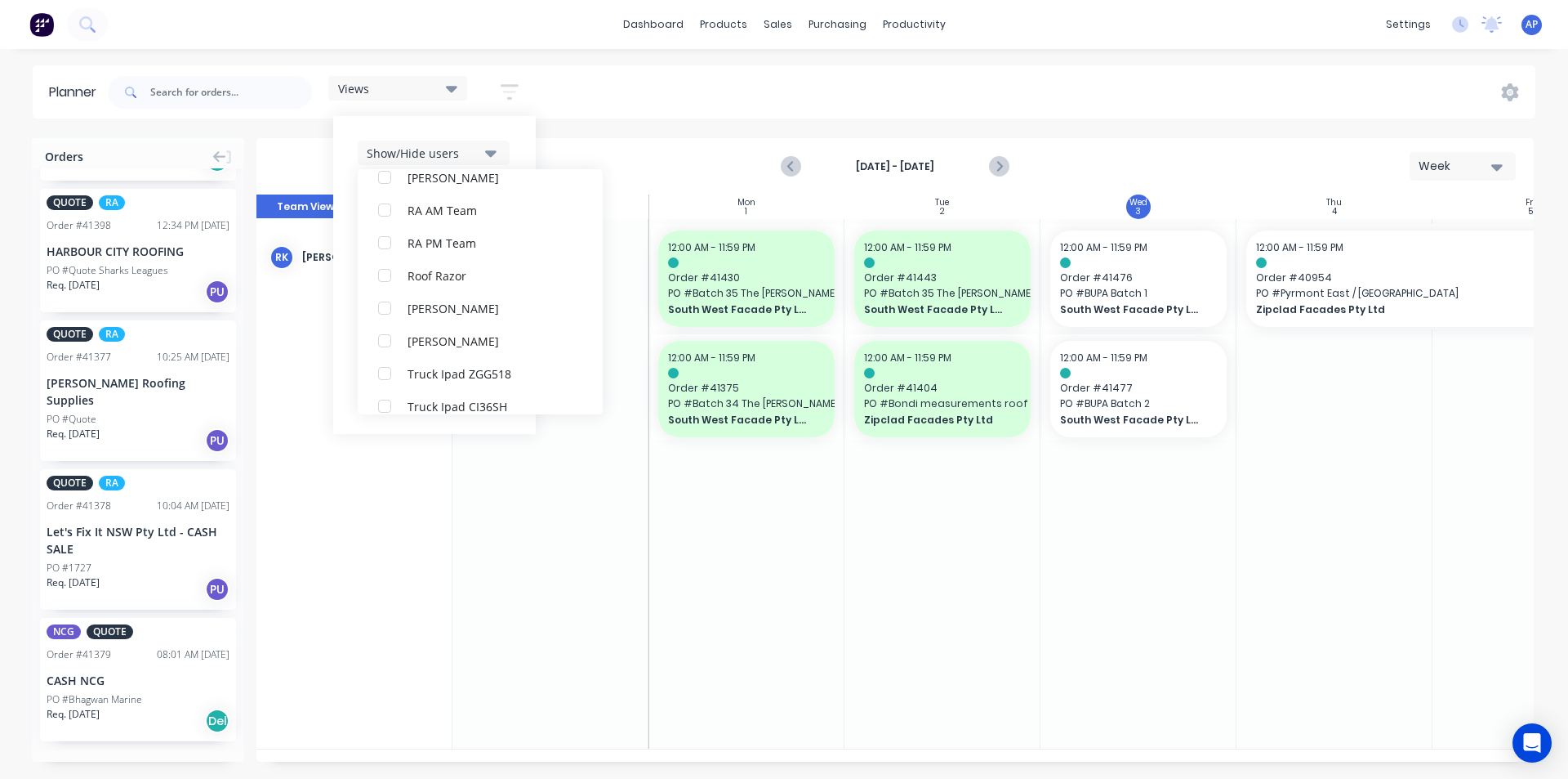
scroll to position [0, 0]
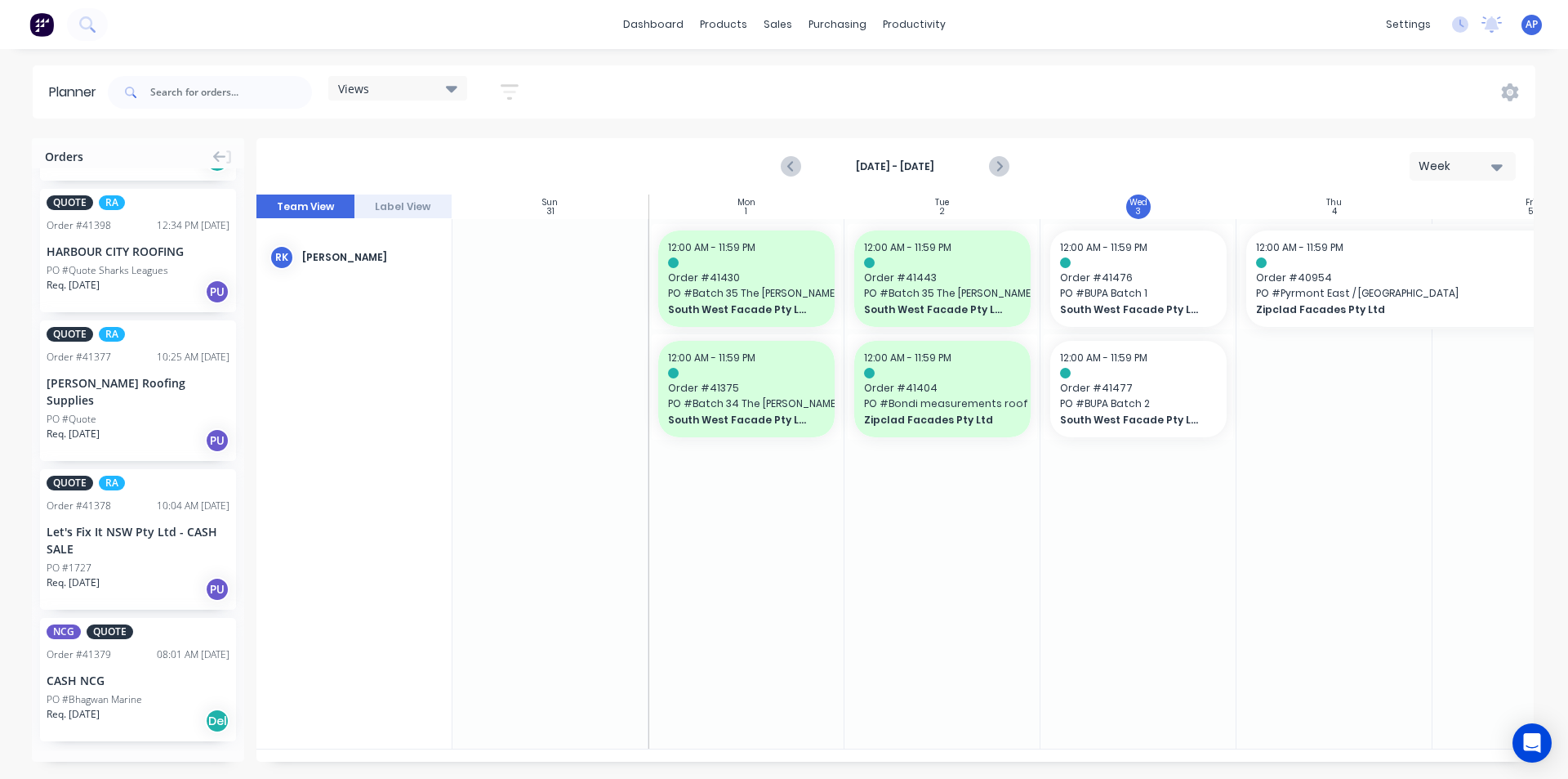
drag, startPoint x: 1055, startPoint y: 86, endPoint x: 926, endPoint y: 140, distance: 139.8
click at [1056, 86] on div "Views Save new view None (Default) edit Iraking edit kyle edit Michael's View e…" at bounding box center [819, 91] width 1431 height 49
drag, startPoint x: 521, startPoint y: 413, endPoint x: 722, endPoint y: 62, distance: 404.5
click at [722, 62] on div "dashboard products sales purchasing productivity dashboard products Product Cat…" at bounding box center [784, 390] width 1568 height 779
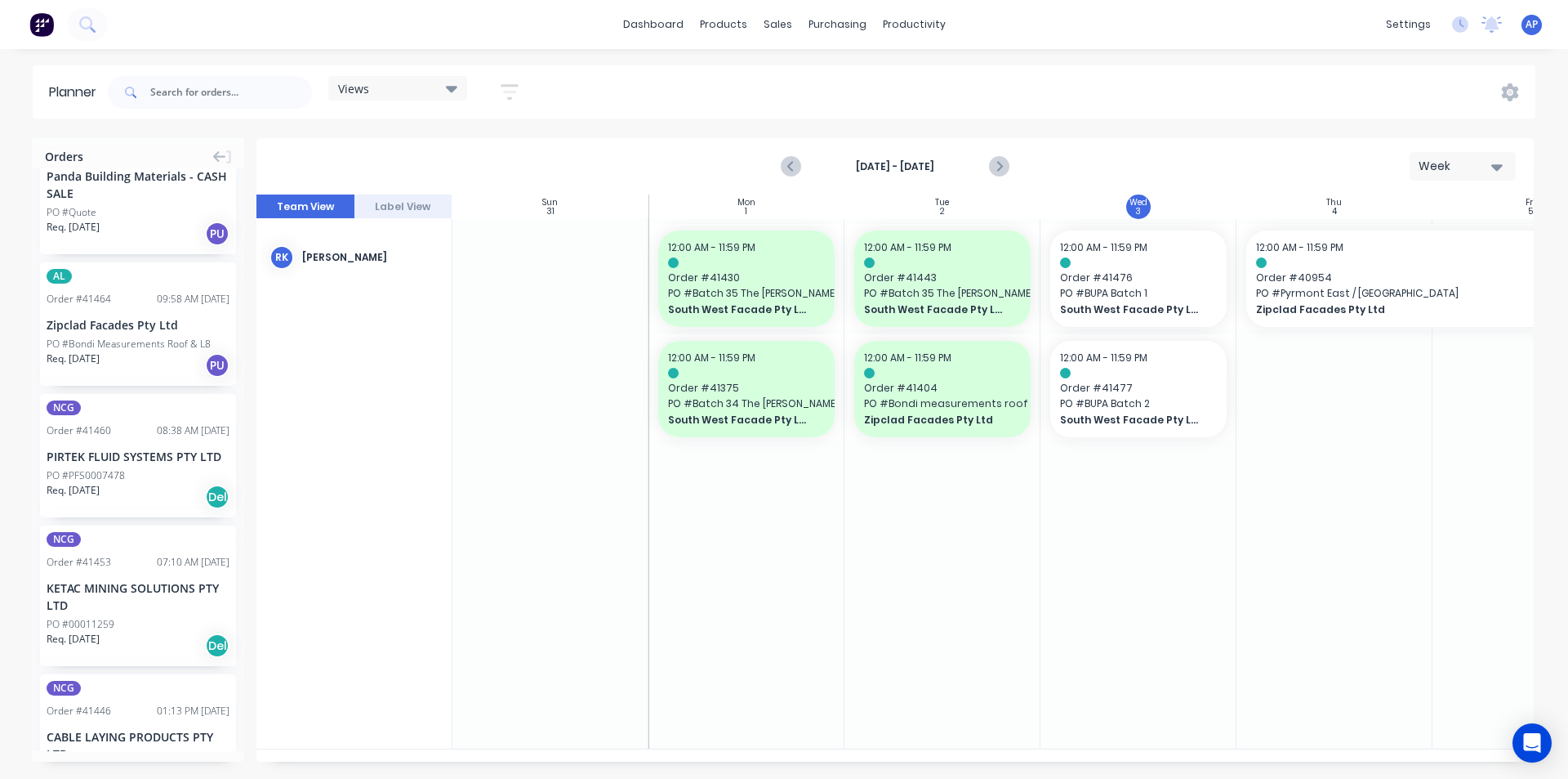
scroll to position [408, 0]
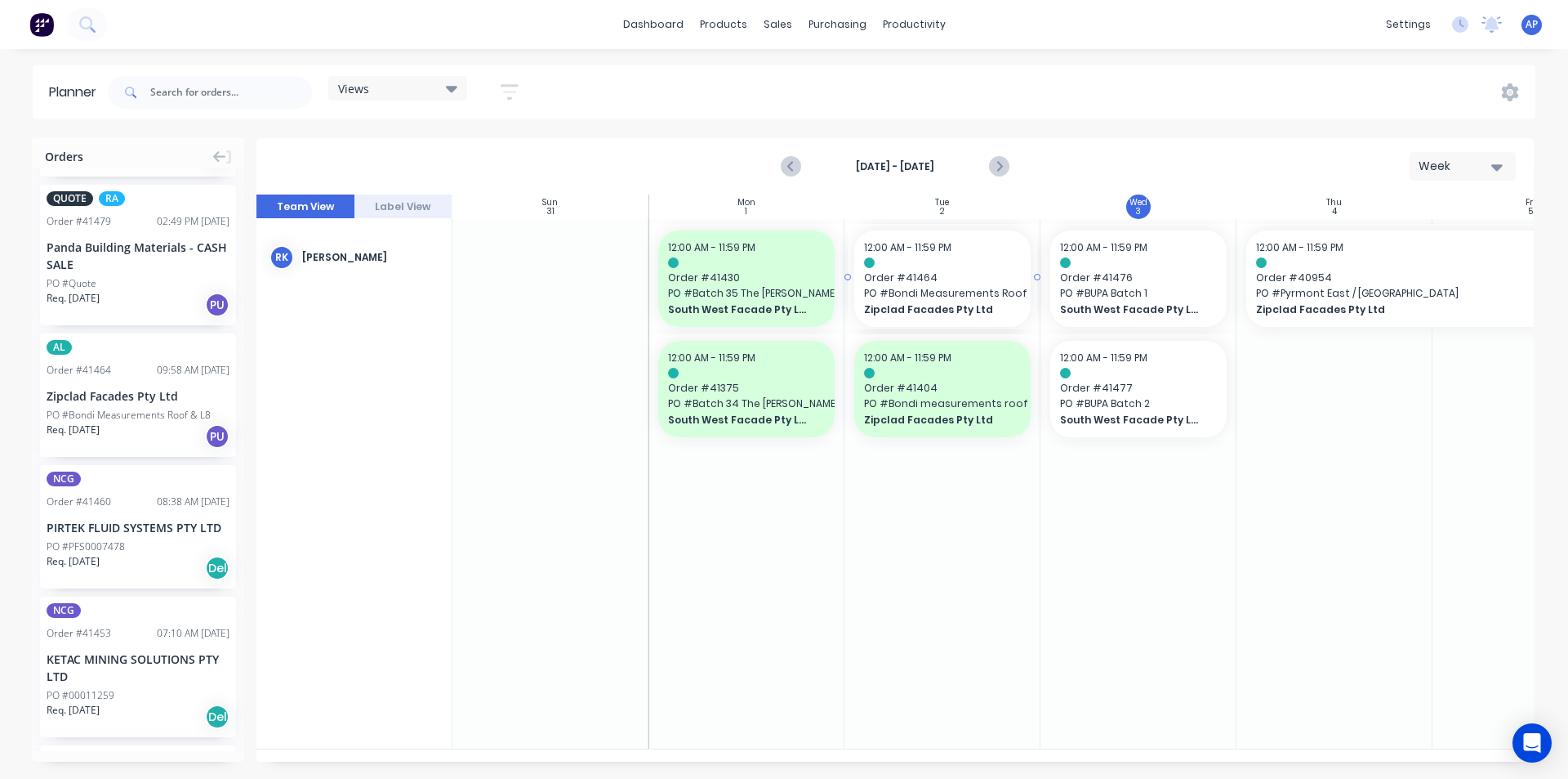
drag, startPoint x: 81, startPoint y: 372, endPoint x: 930, endPoint y: 314, distance: 851.0
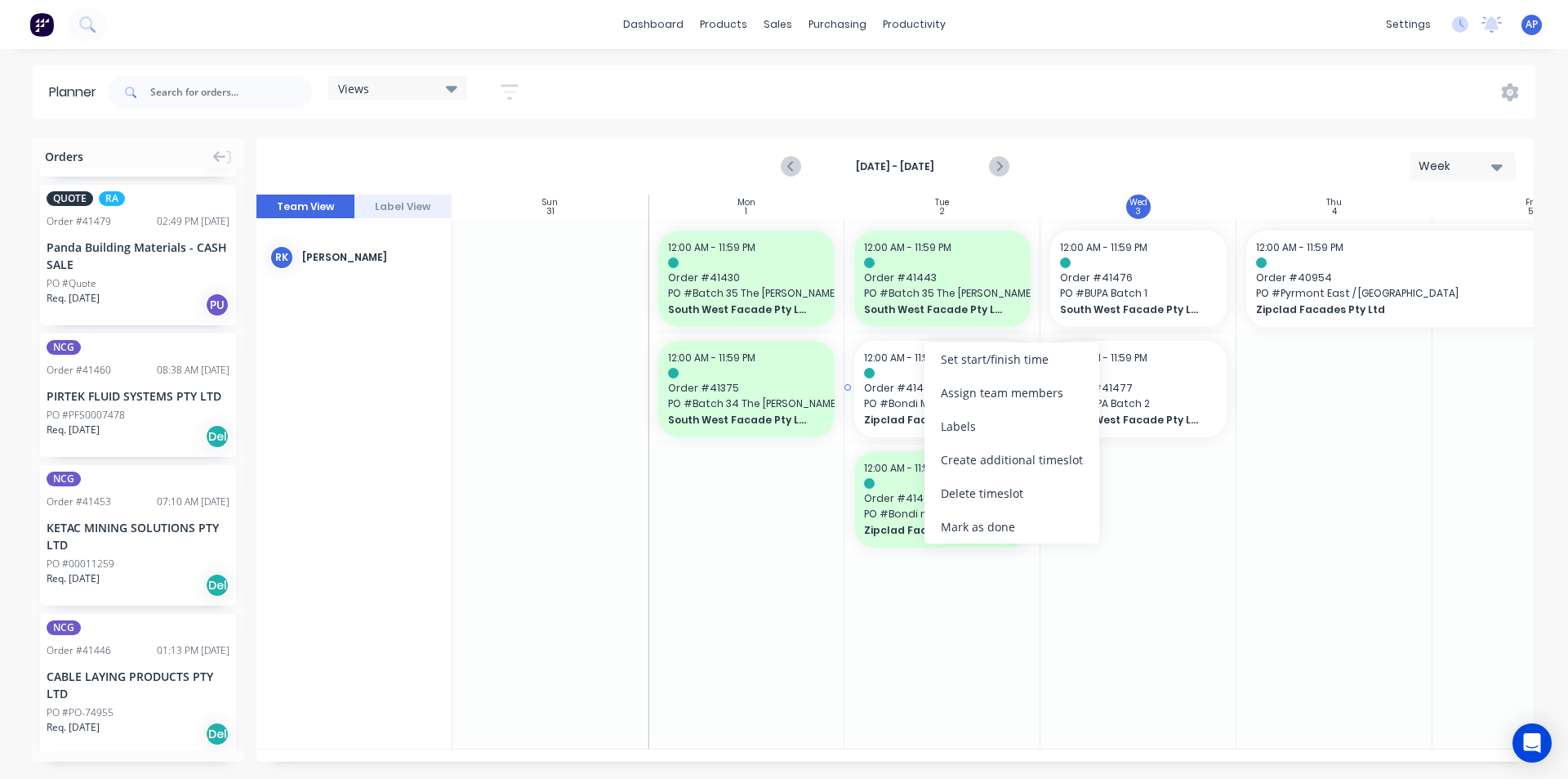
click at [885, 388] on span "Order # 41464" at bounding box center [942, 388] width 157 height 15
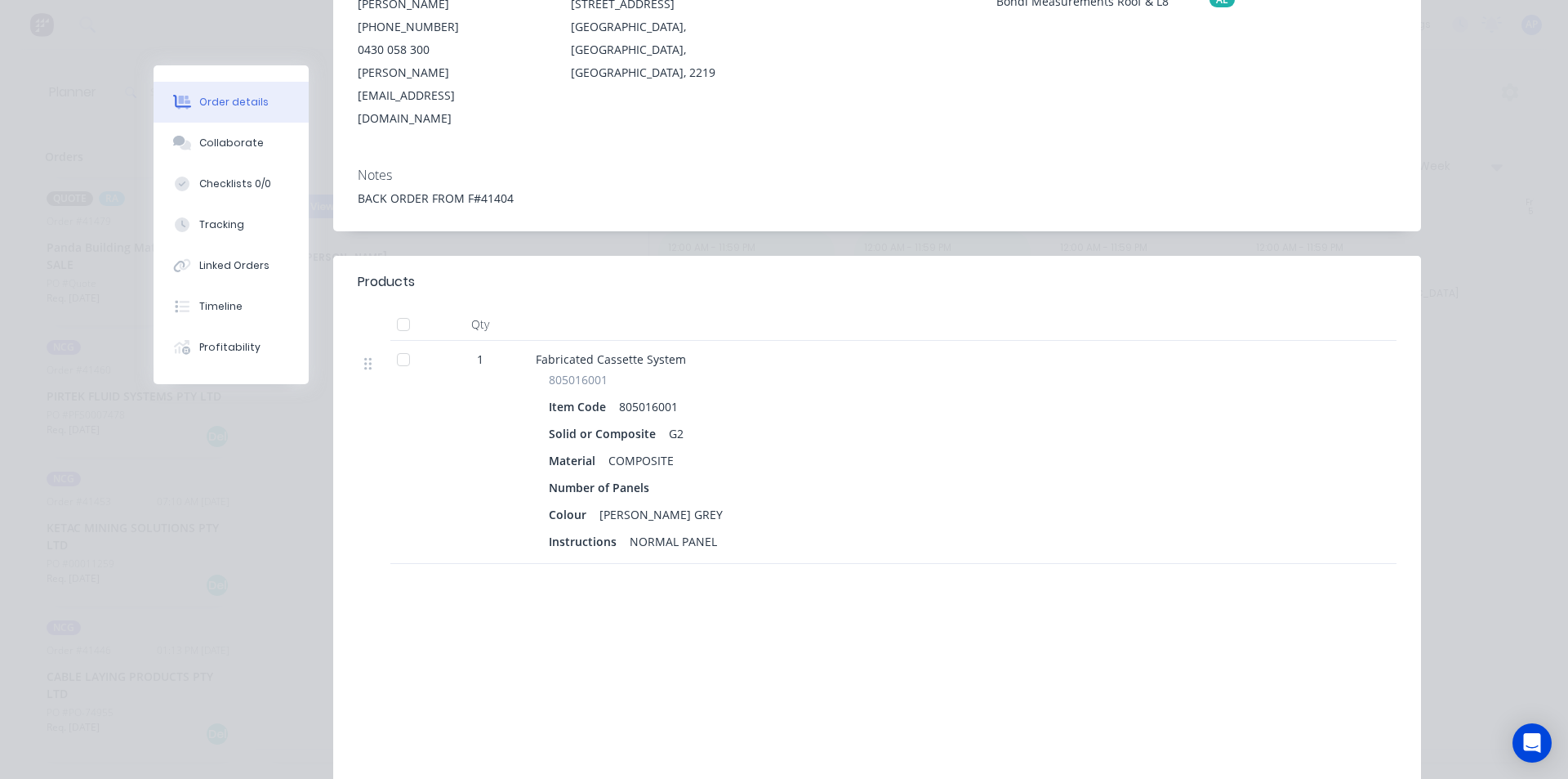
scroll to position [0, 0]
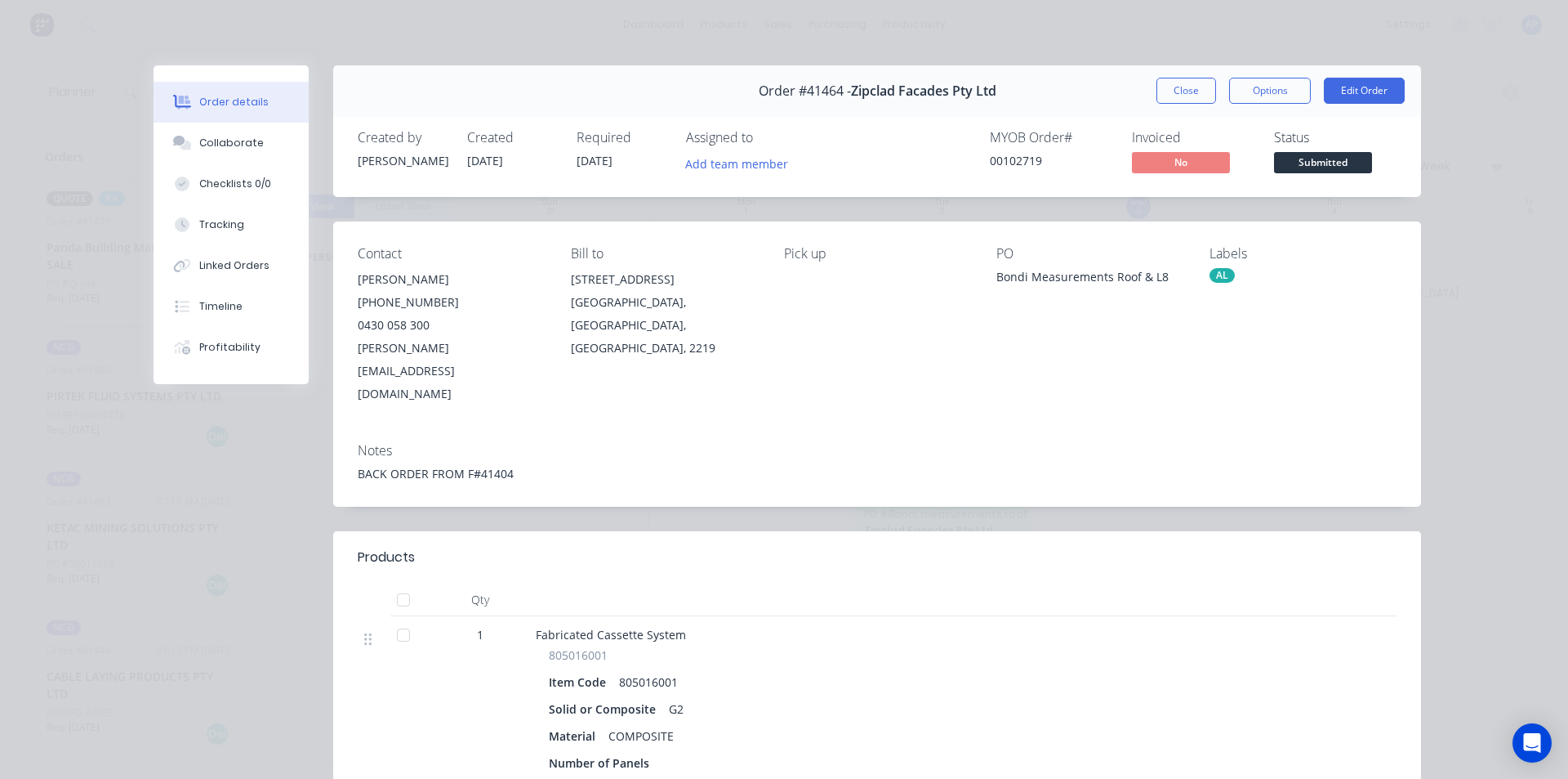
drag, startPoint x: 1188, startPoint y: 89, endPoint x: 849, endPoint y: 334, distance: 418.3
click at [871, 334] on div "Order #41464 - Zipclad Facades Pty Ltd Close Options Edit Order Created by Kend…" at bounding box center [787, 597] width 1267 height 1064
click at [1160, 94] on button "Close" at bounding box center [1186, 90] width 60 height 26
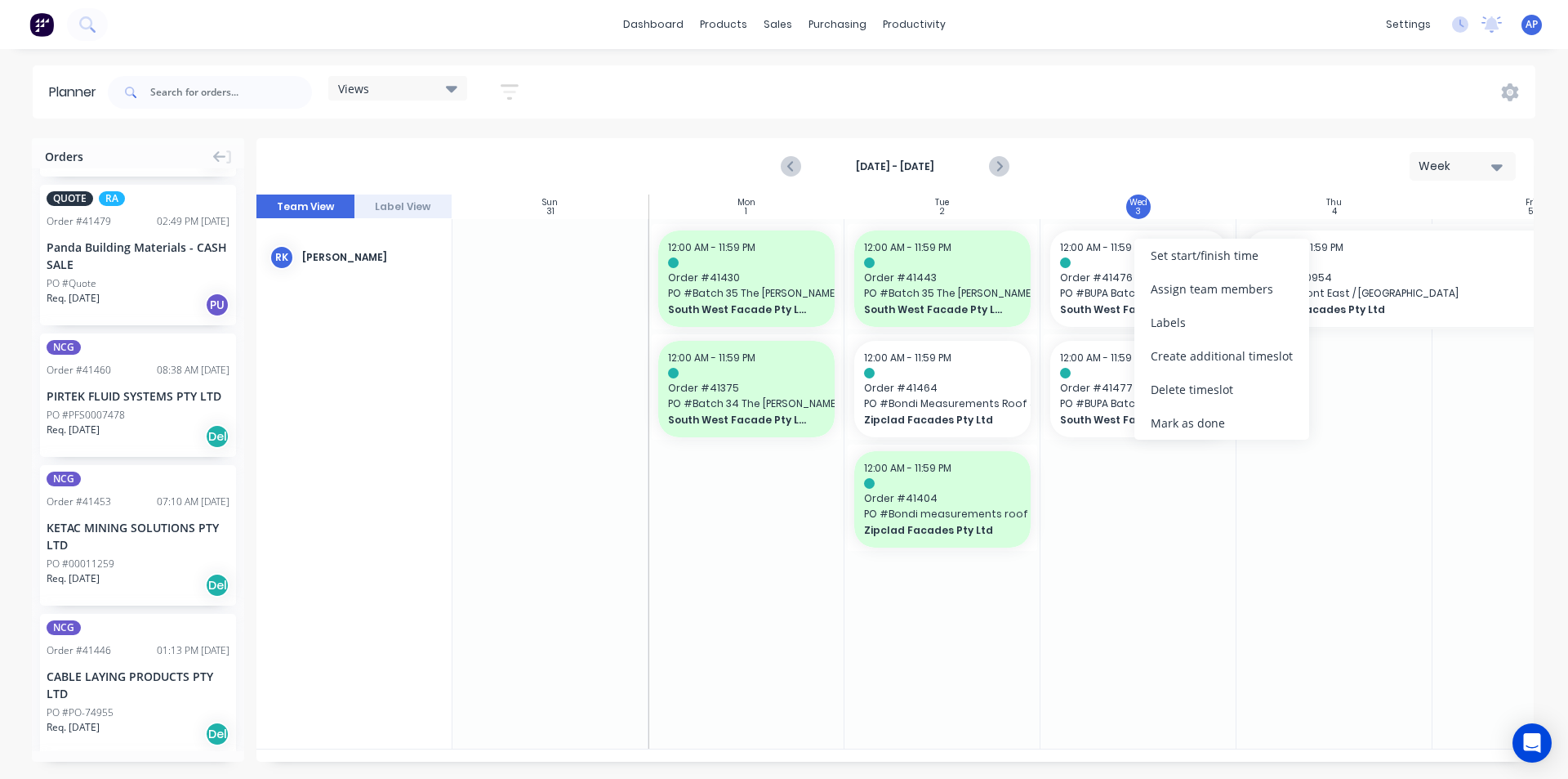
drag, startPoint x: 1129, startPoint y: 553, endPoint x: 1130, endPoint y: 533, distance: 20.0
click at [1131, 553] on div at bounding box center [1138, 483] width 196 height 530
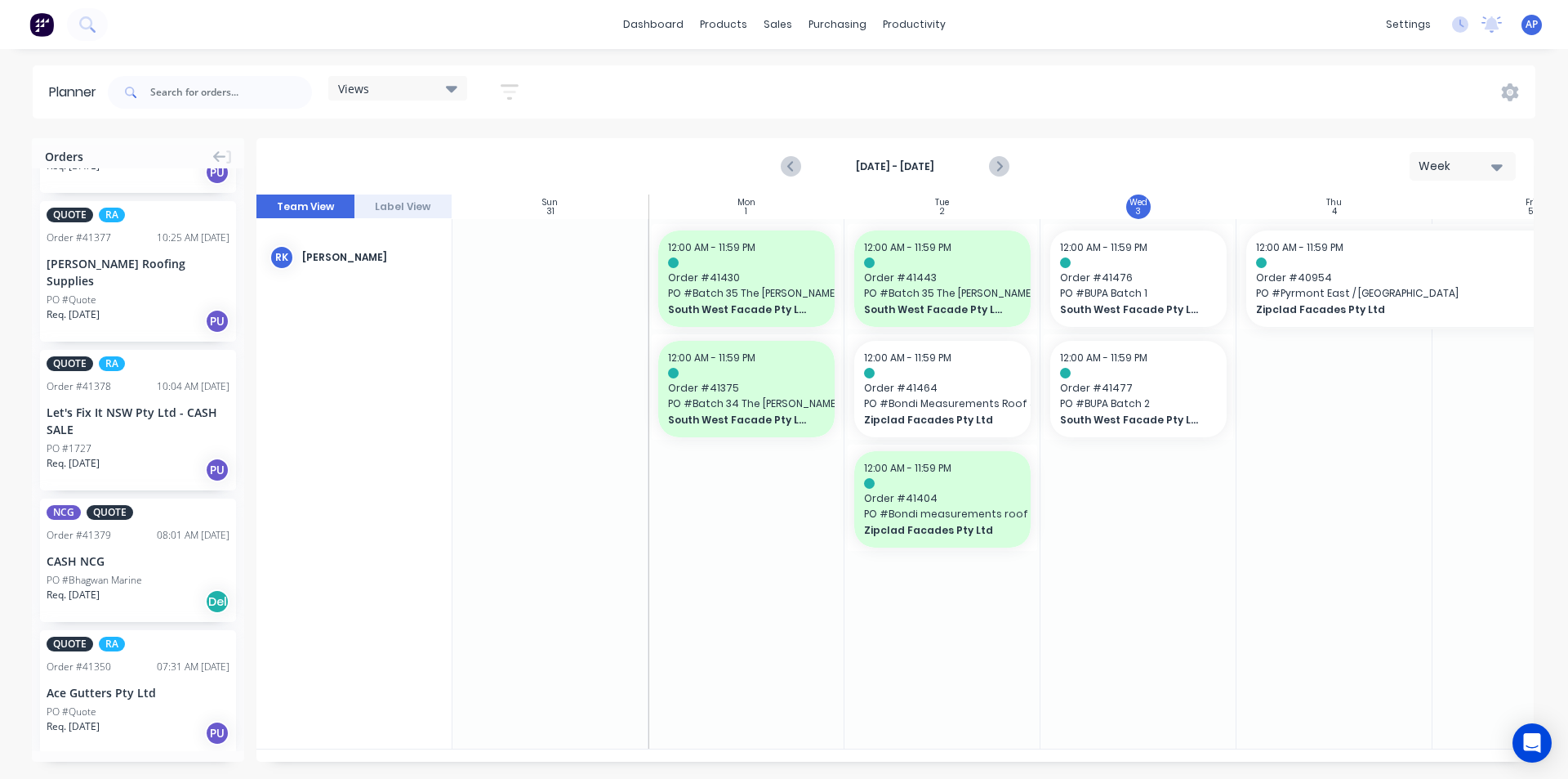
scroll to position [1394, 0]
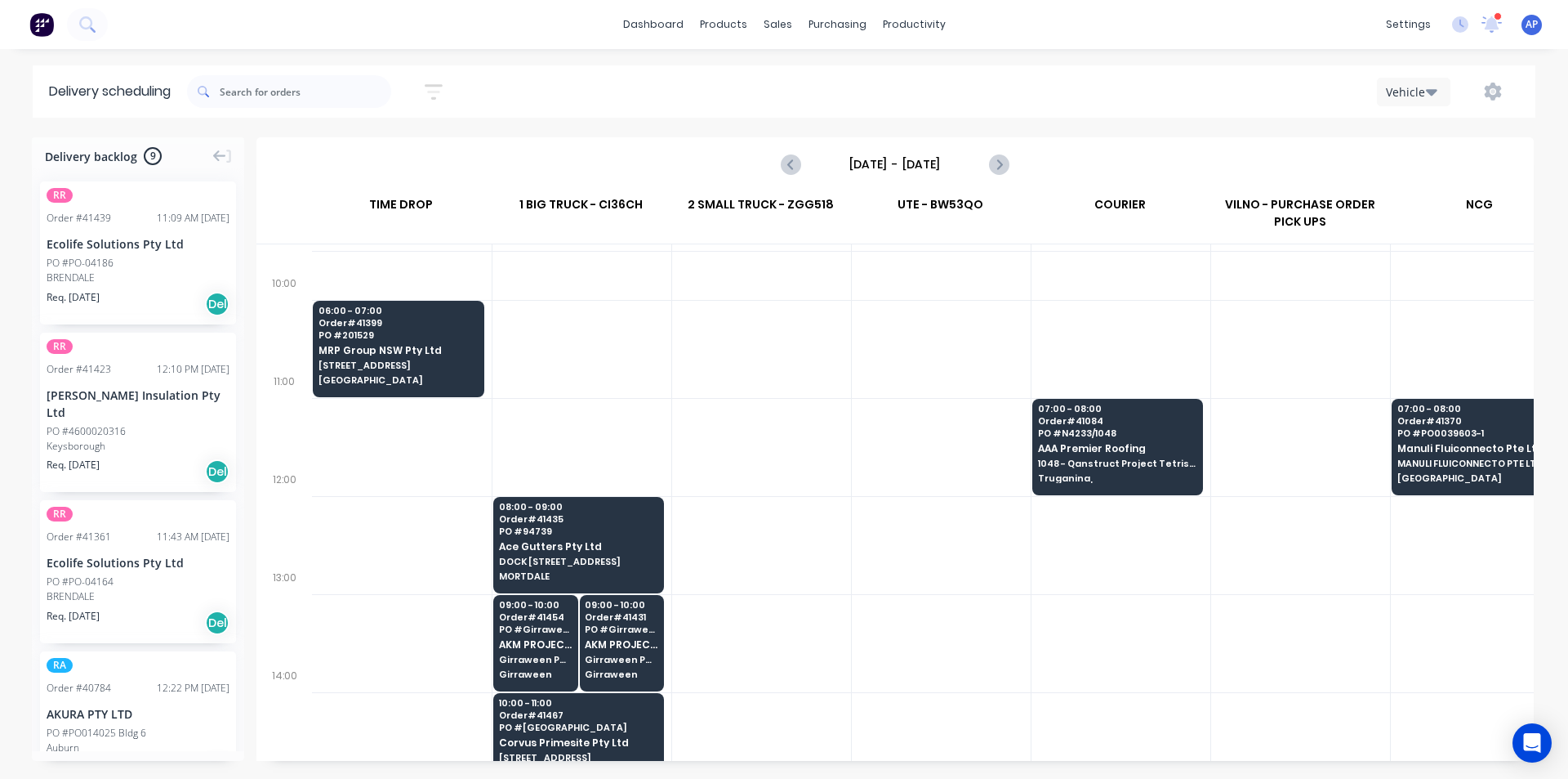
scroll to position [408, 1]
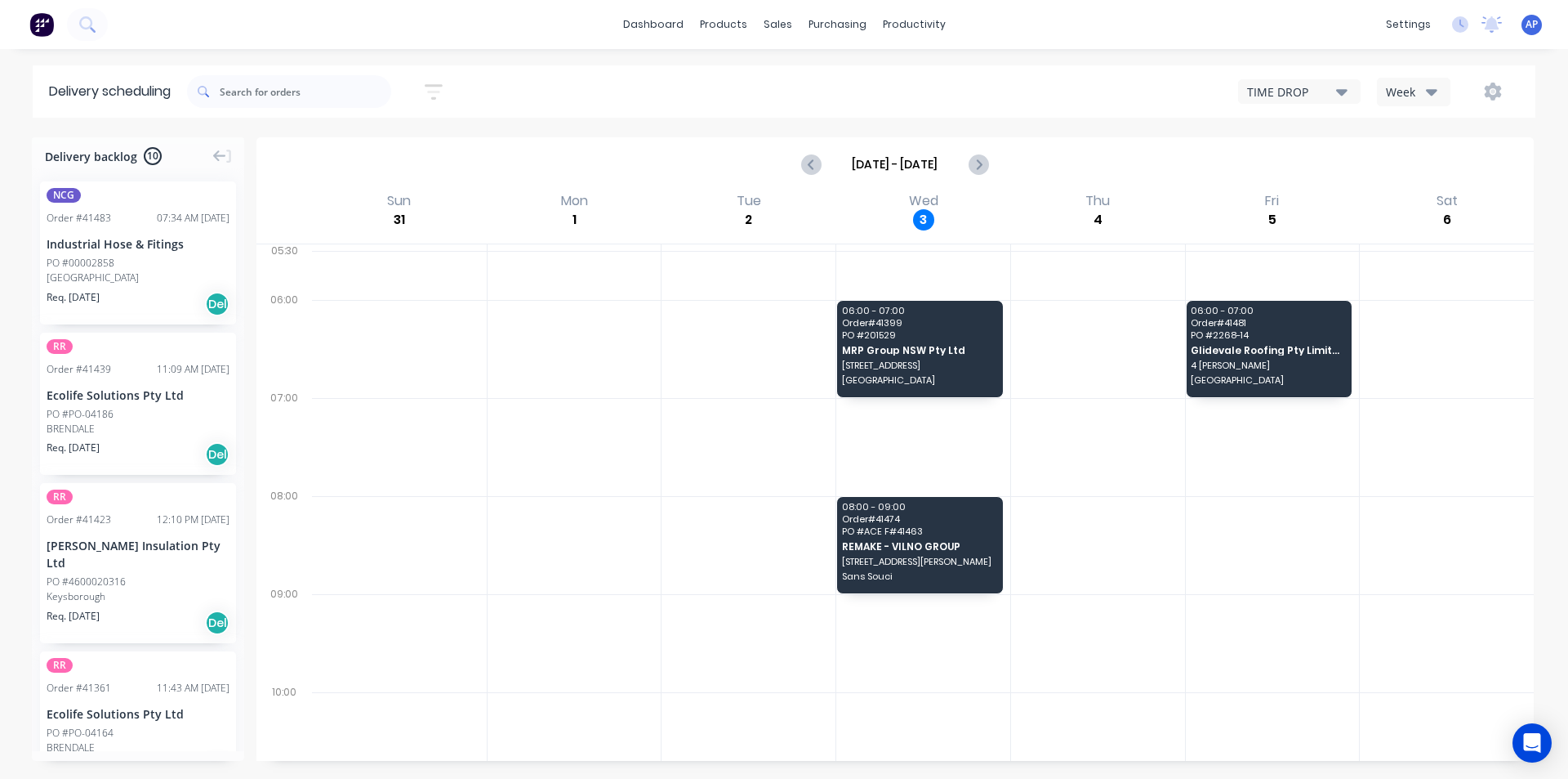
click at [1442, 90] on button "Week" at bounding box center [1413, 91] width 73 height 29
click at [1412, 163] on div "Vehicle" at bounding box center [1458, 167] width 162 height 33
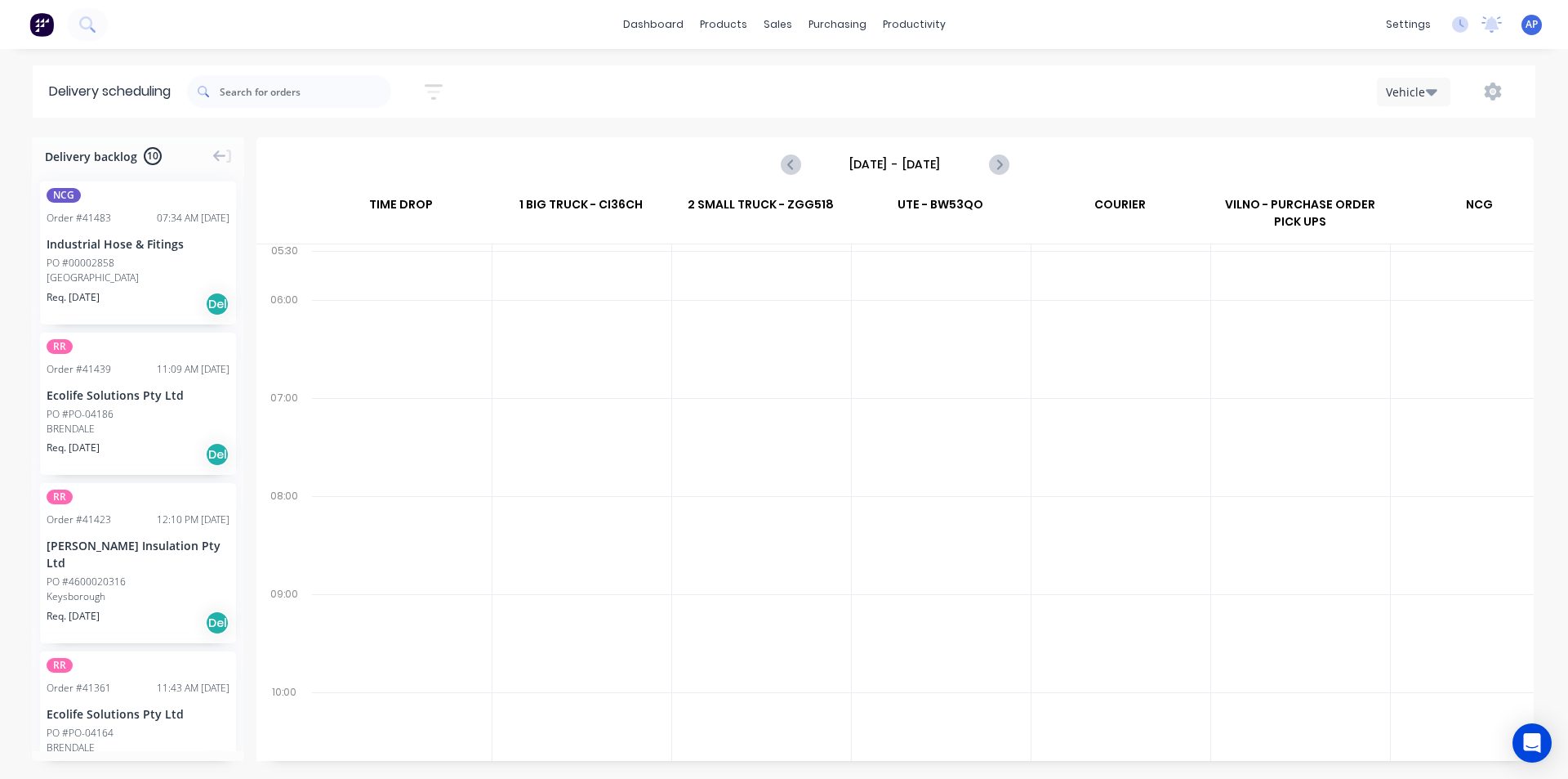
scroll to position [0, 1]
click at [917, 163] on input "[DATE] - [DATE]" at bounding box center [895, 164] width 162 height 25
click at [889, 152] on body "dashboard products sales purchasing productivity dashboard products Product Cat…" at bounding box center [784, 390] width 1568 height 779
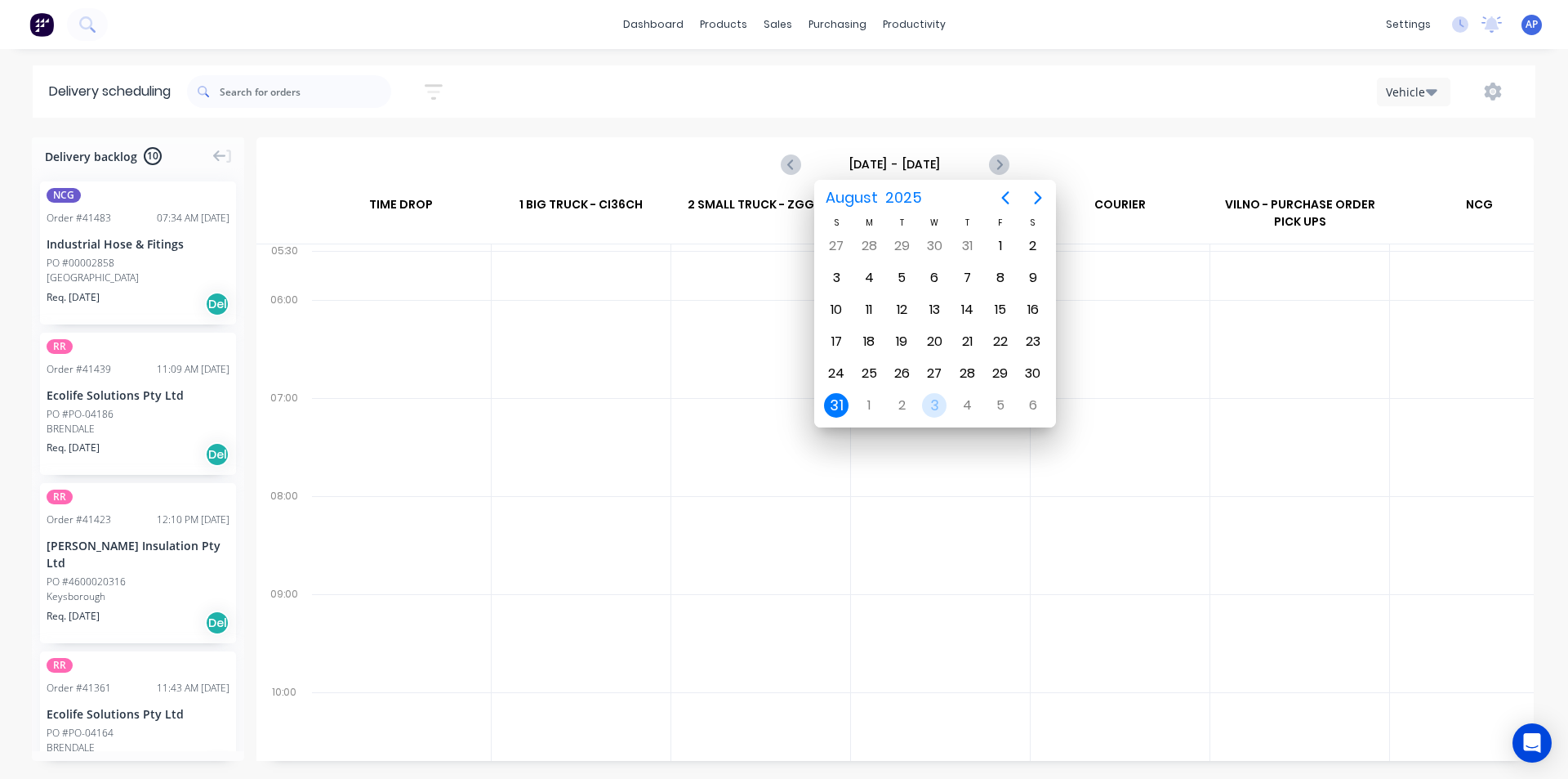
click at [933, 407] on div "3" at bounding box center [933, 405] width 25 height 25
type input "Wednesday - 03/09/25"
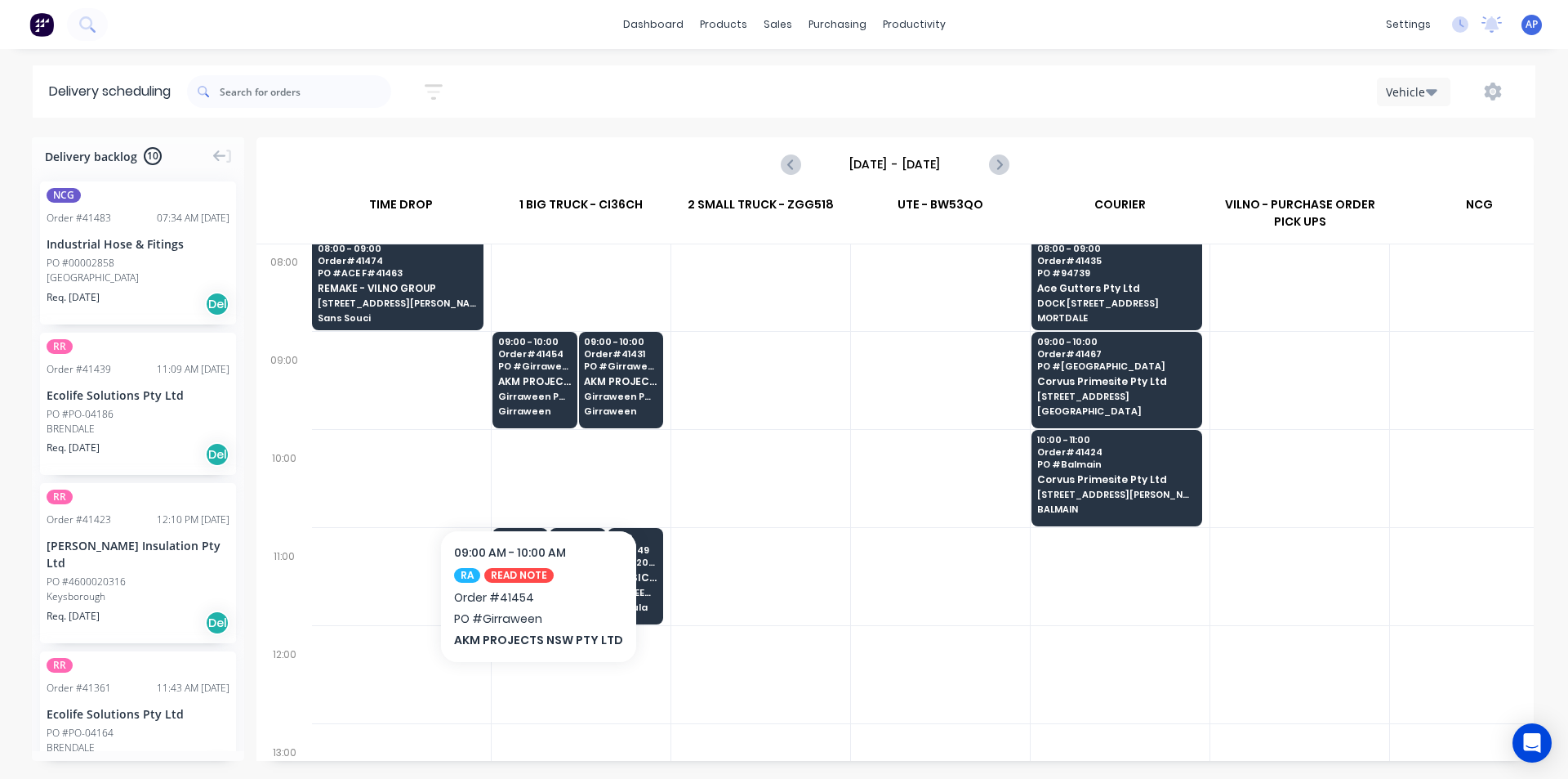
scroll to position [327, 1]
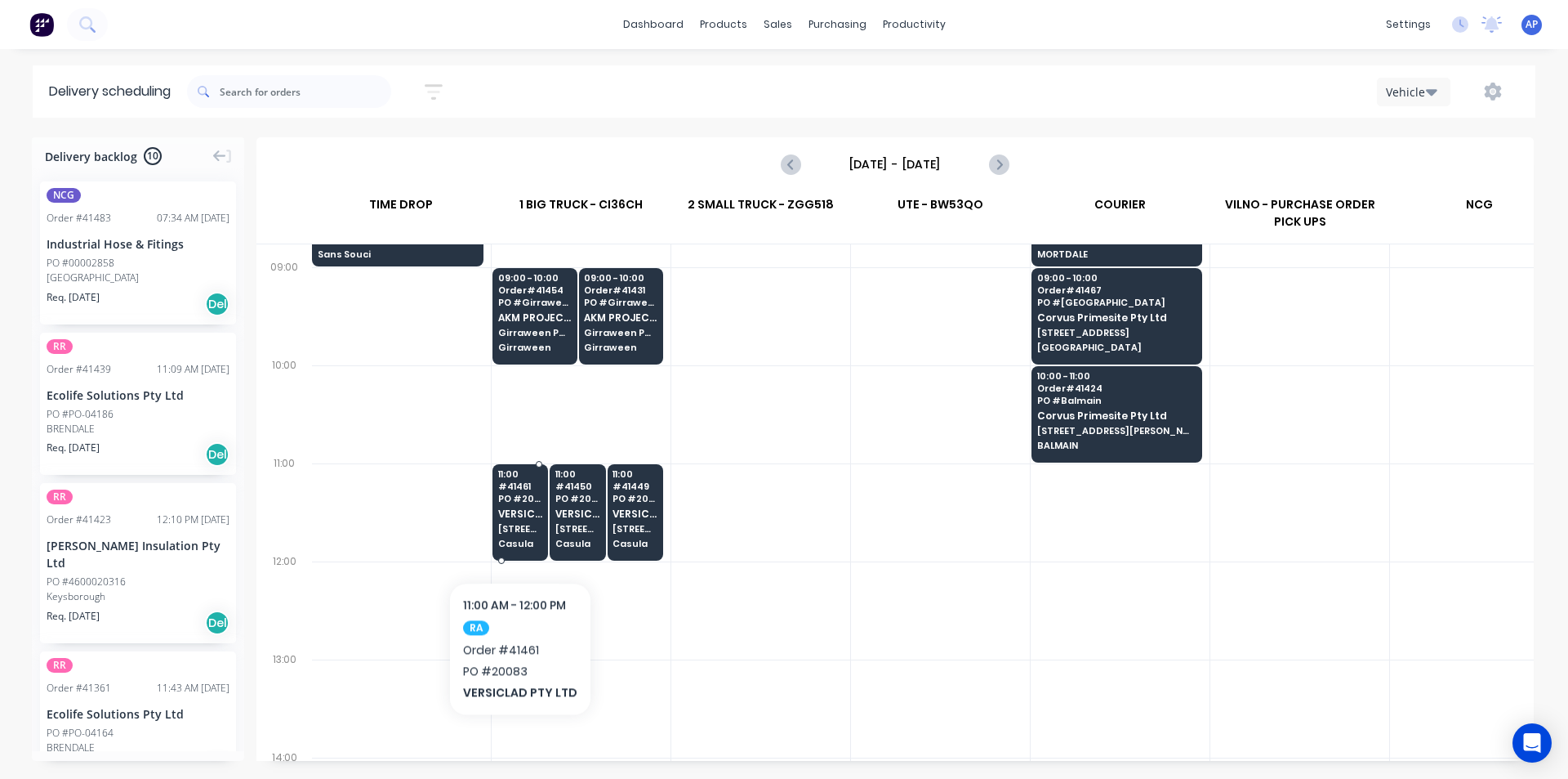
click at [517, 531] on span "3 Berriwerri Place" at bounding box center [520, 529] width 45 height 10
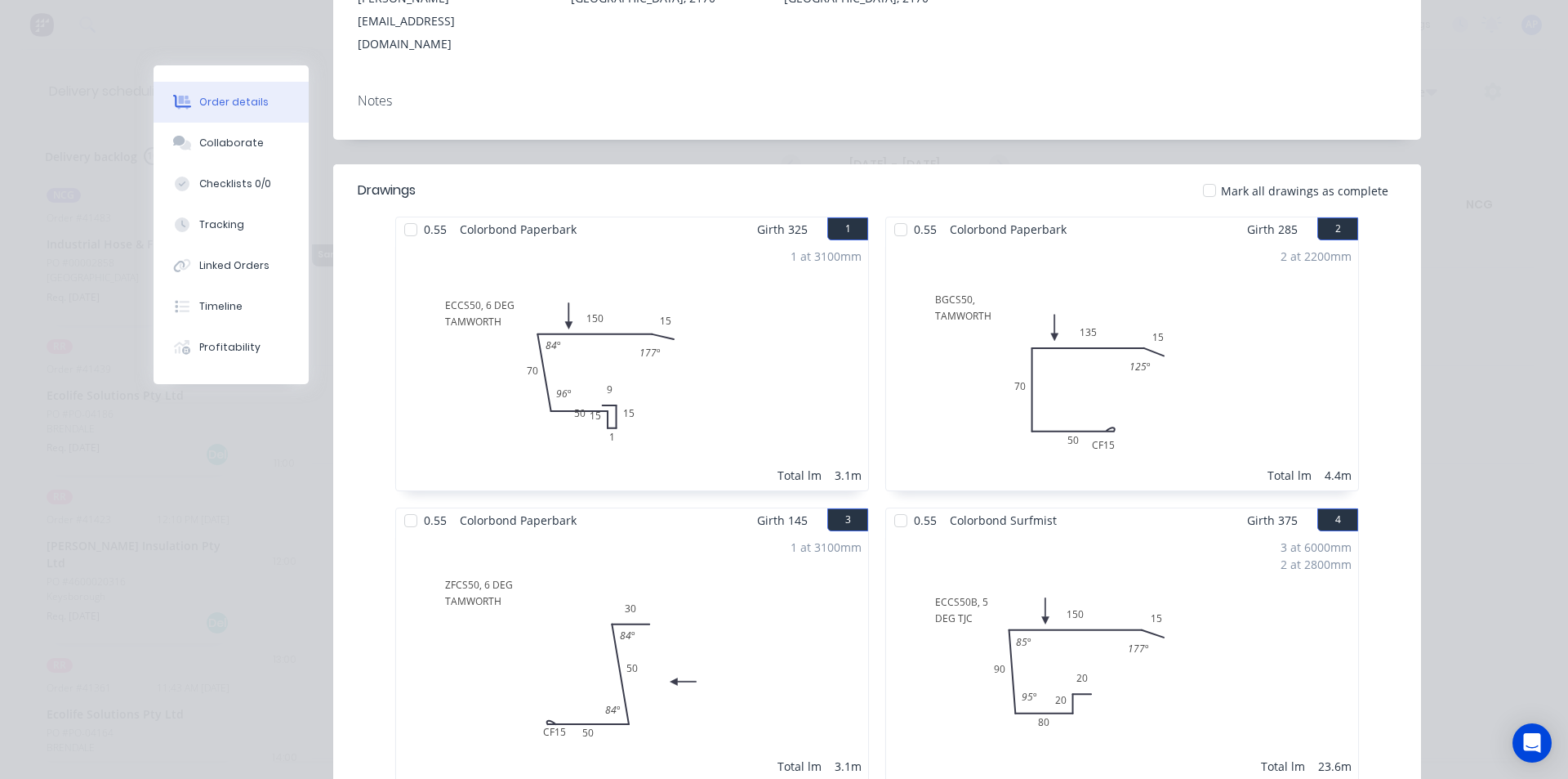
scroll to position [0, 0]
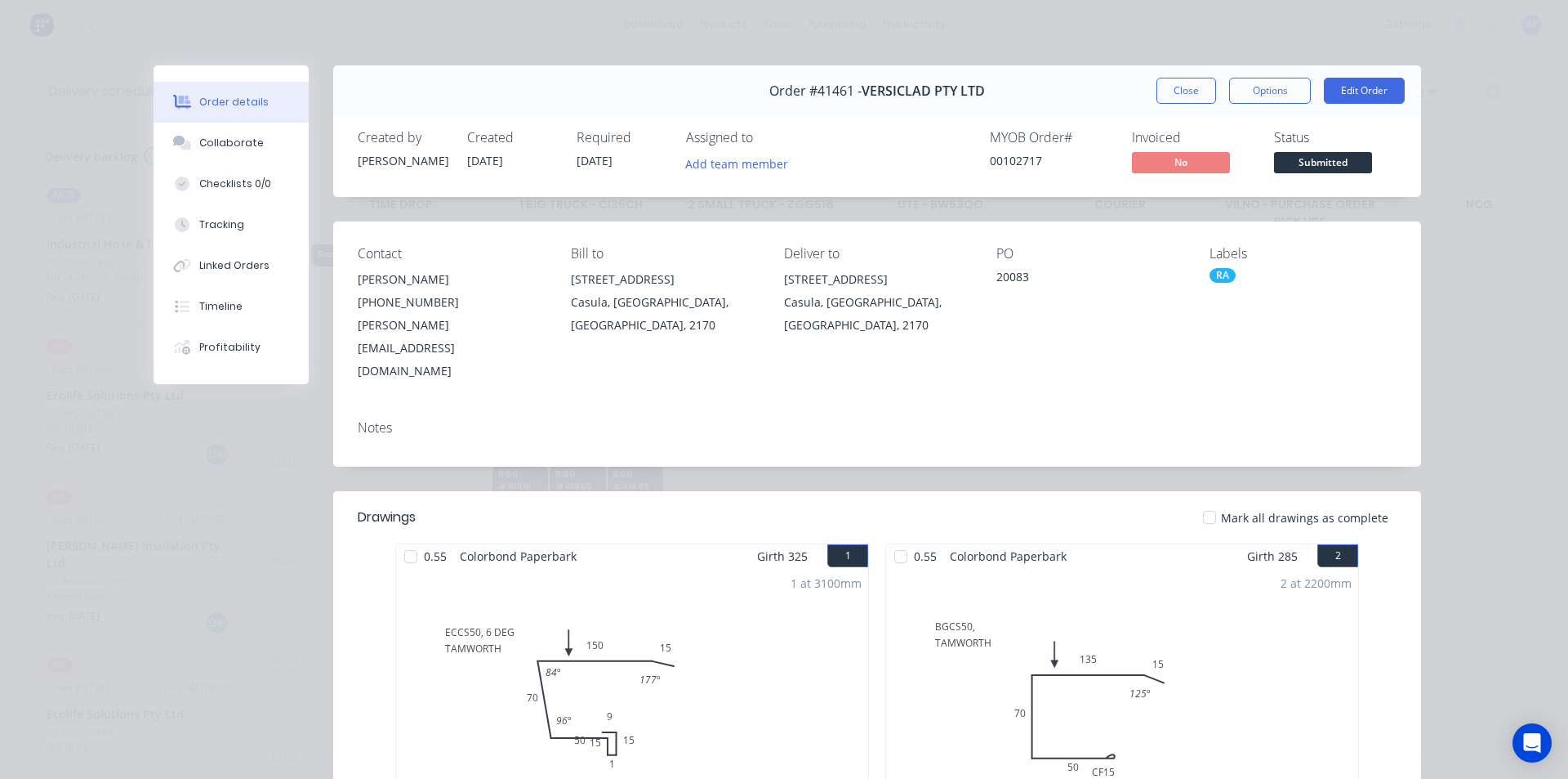
drag, startPoint x: 1190, startPoint y: 83, endPoint x: 1179, endPoint y: 88, distance: 12.1
click at [1189, 84] on button "Close" at bounding box center [1186, 90] width 60 height 26
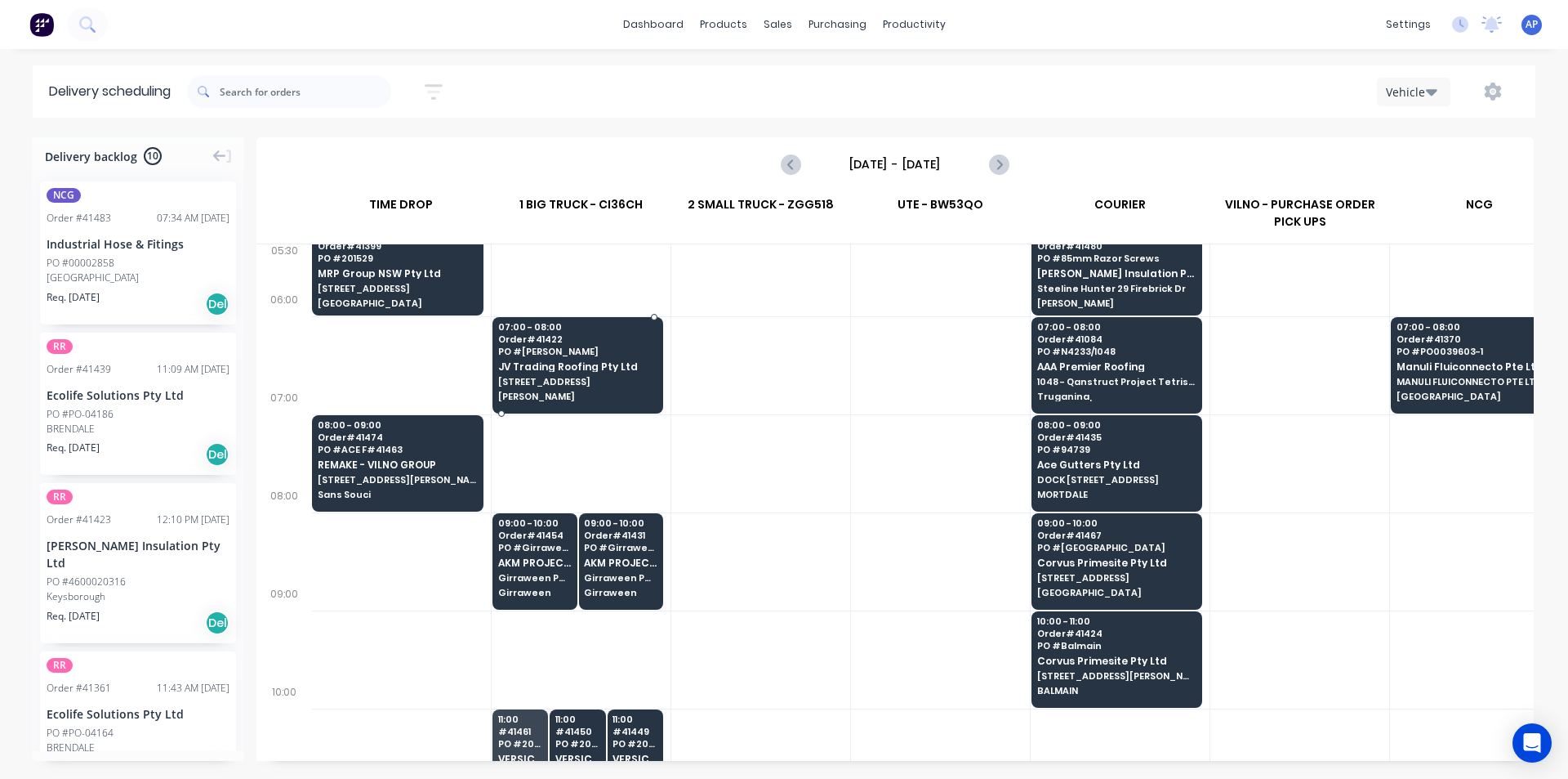
scroll to position [0, 1]
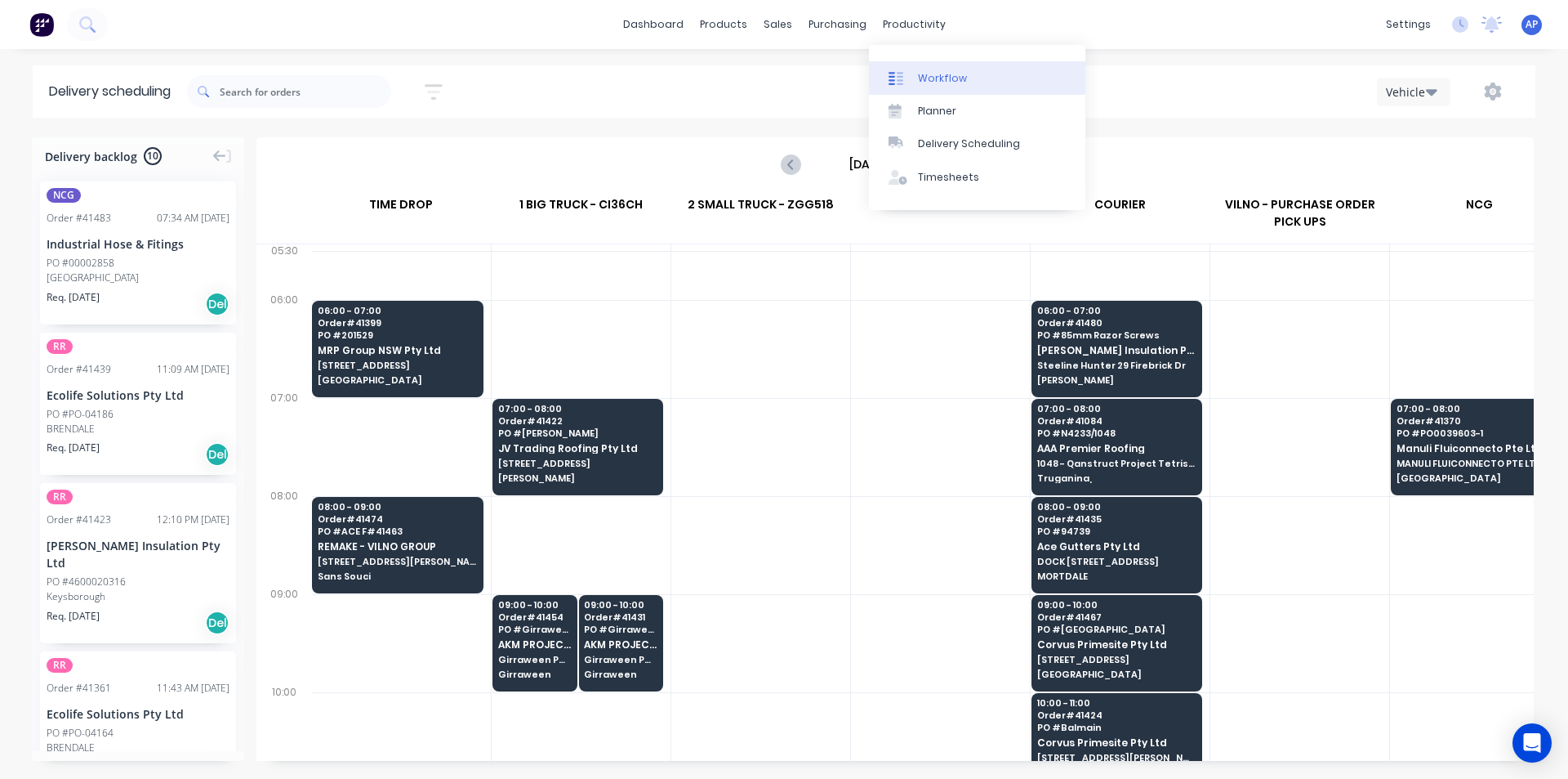
click at [927, 77] on div "Workflow" at bounding box center [941, 78] width 49 height 15
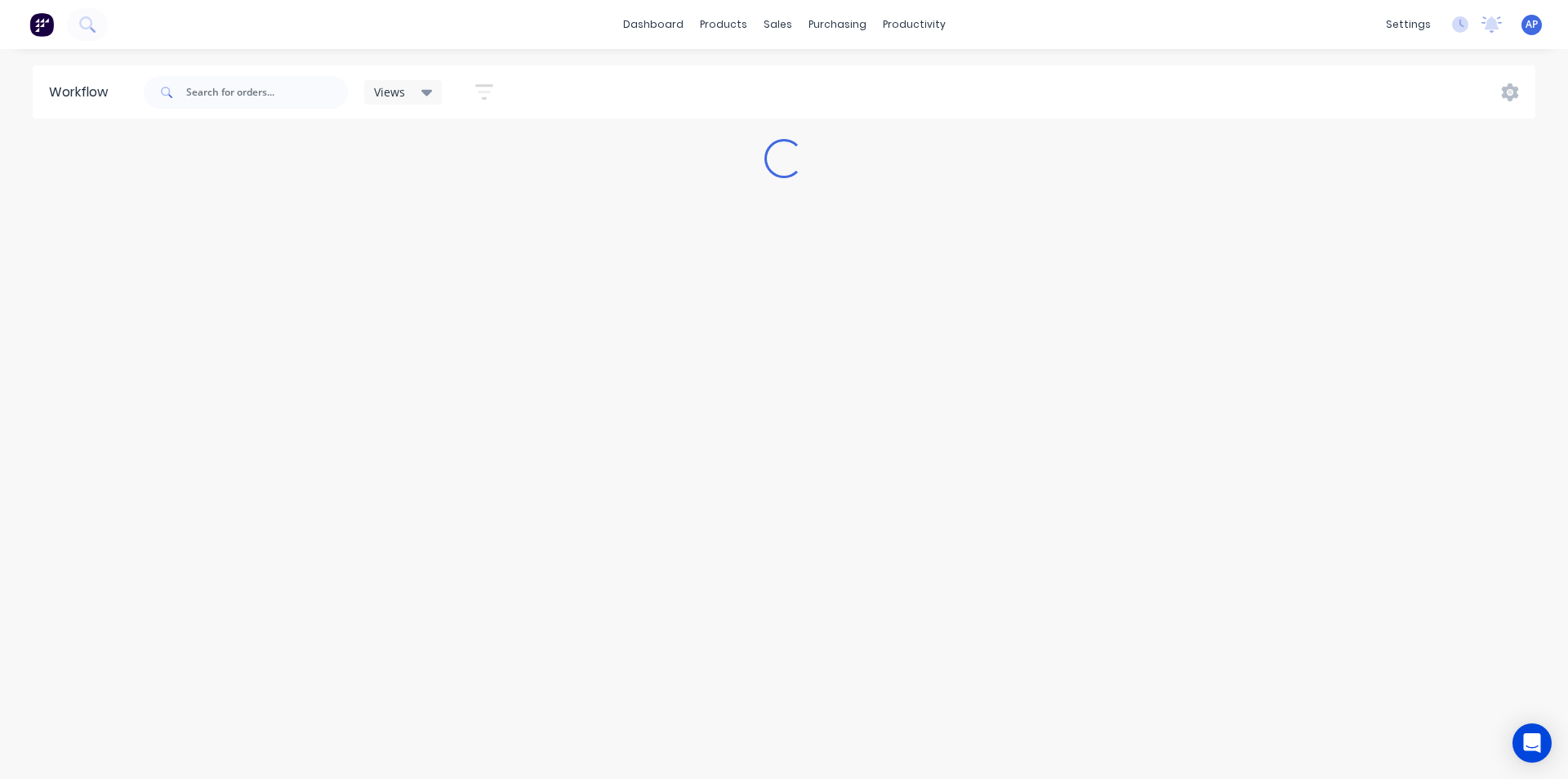
click at [421, 94] on icon at bounding box center [427, 92] width 12 height 18
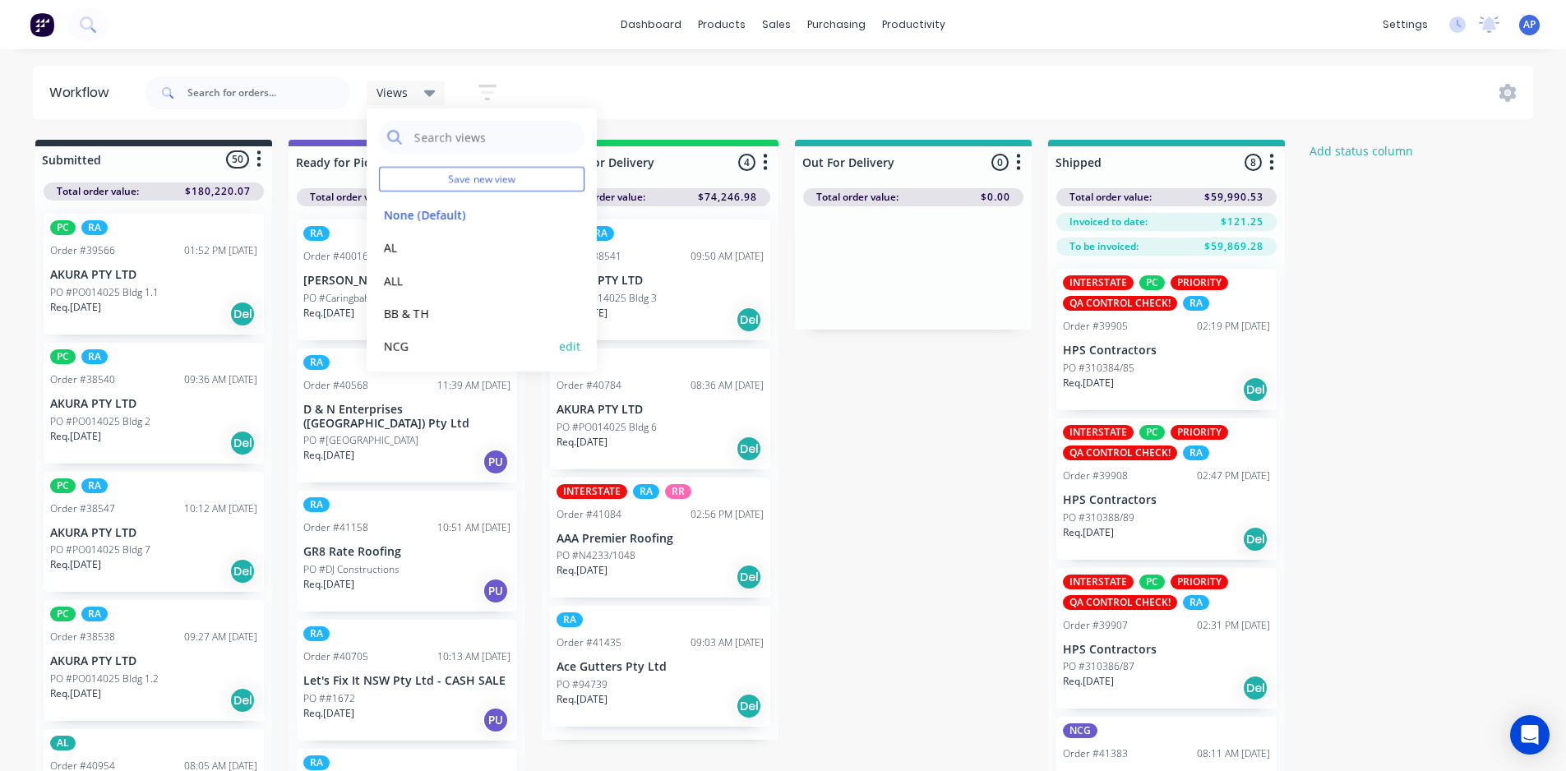
click at [399, 343] on button "NCG" at bounding box center [466, 346] width 175 height 19
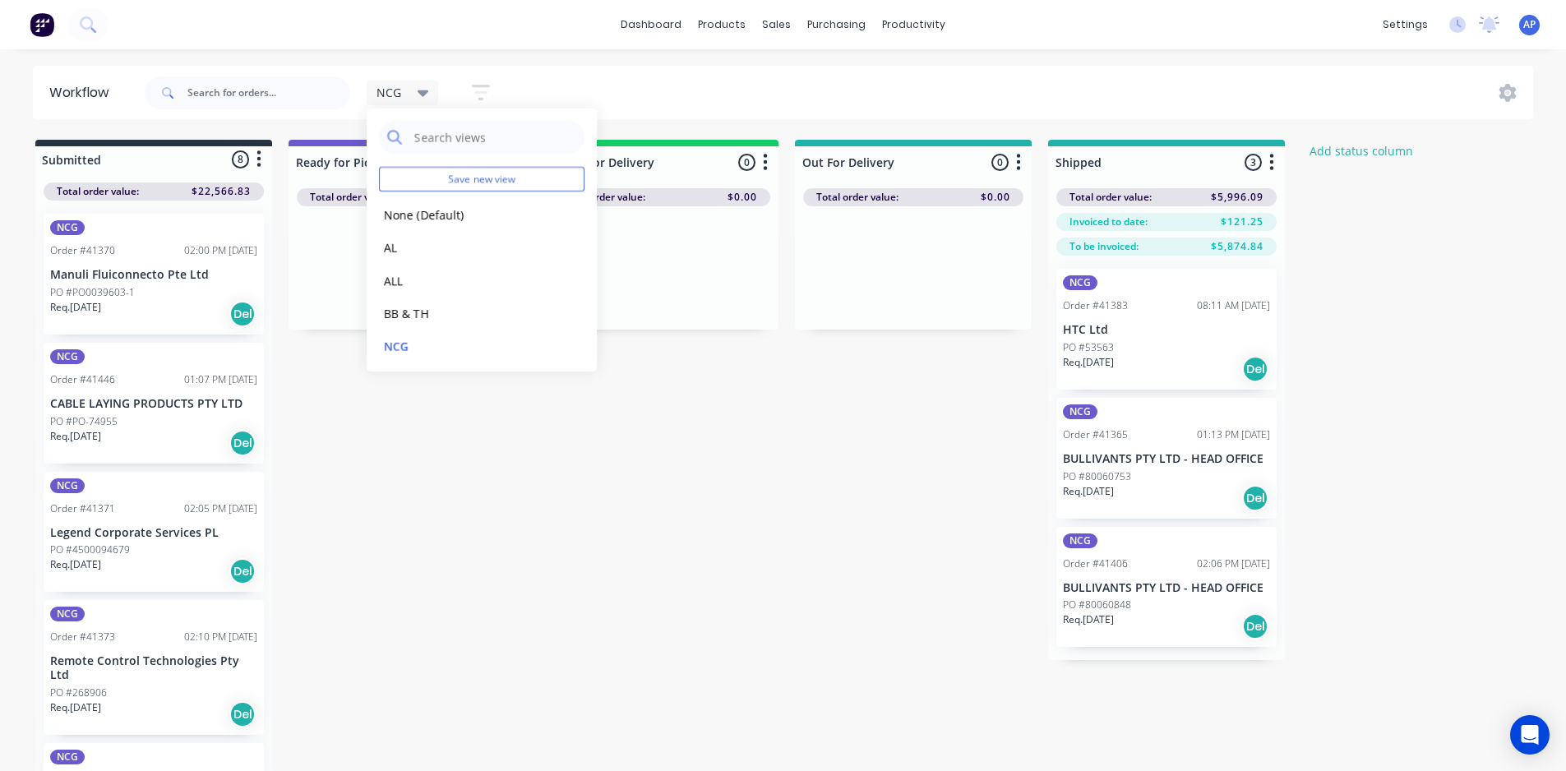
click at [432, 556] on div "Submitted 8 Status colour #273444 hex #273444 Save Cancel Summaries Total order…" at bounding box center [882, 457] width 1788 height 635
